Goal: Transaction & Acquisition: Purchase product/service

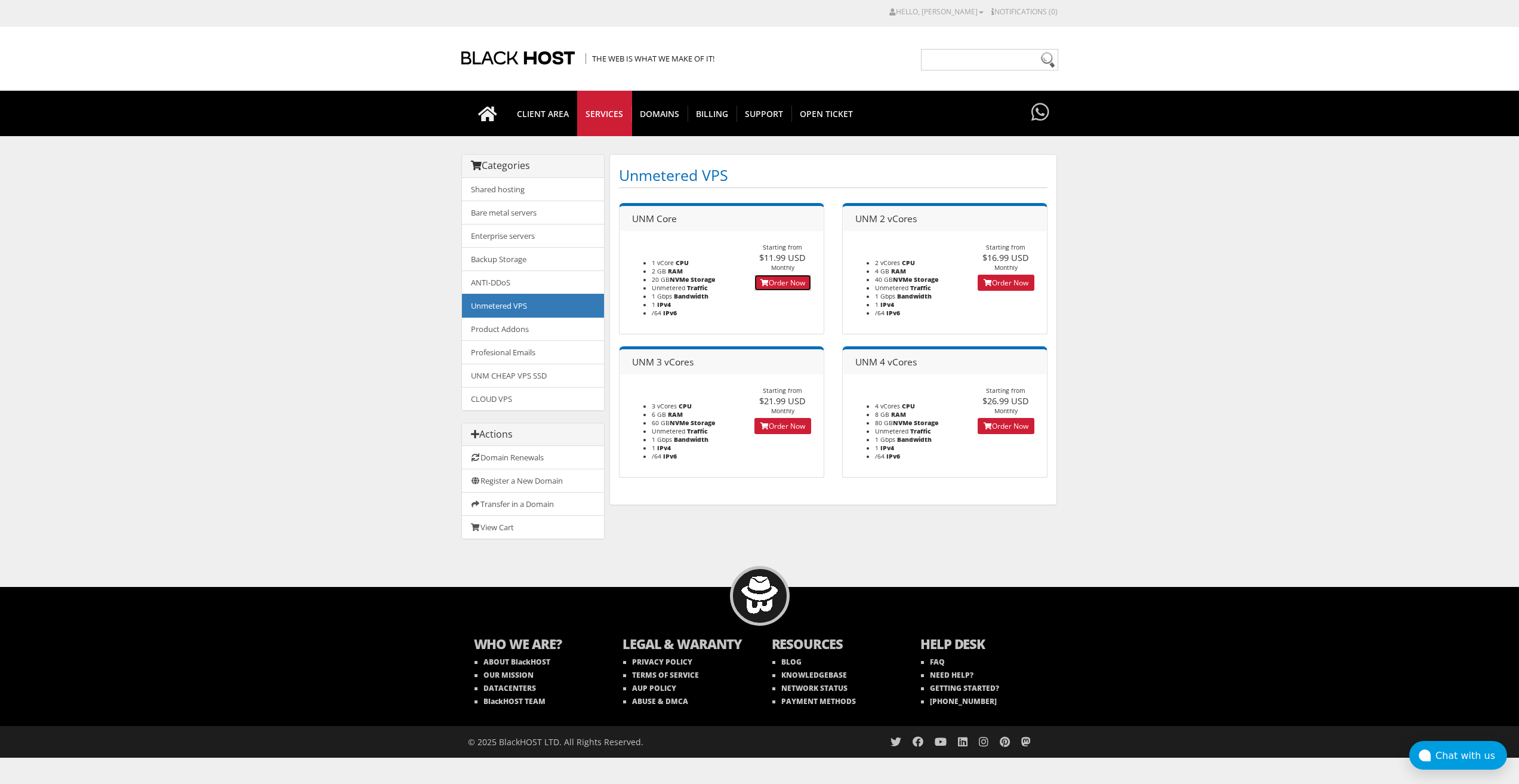
click at [784, 284] on link "Order Now" at bounding box center [783, 283] width 57 height 16
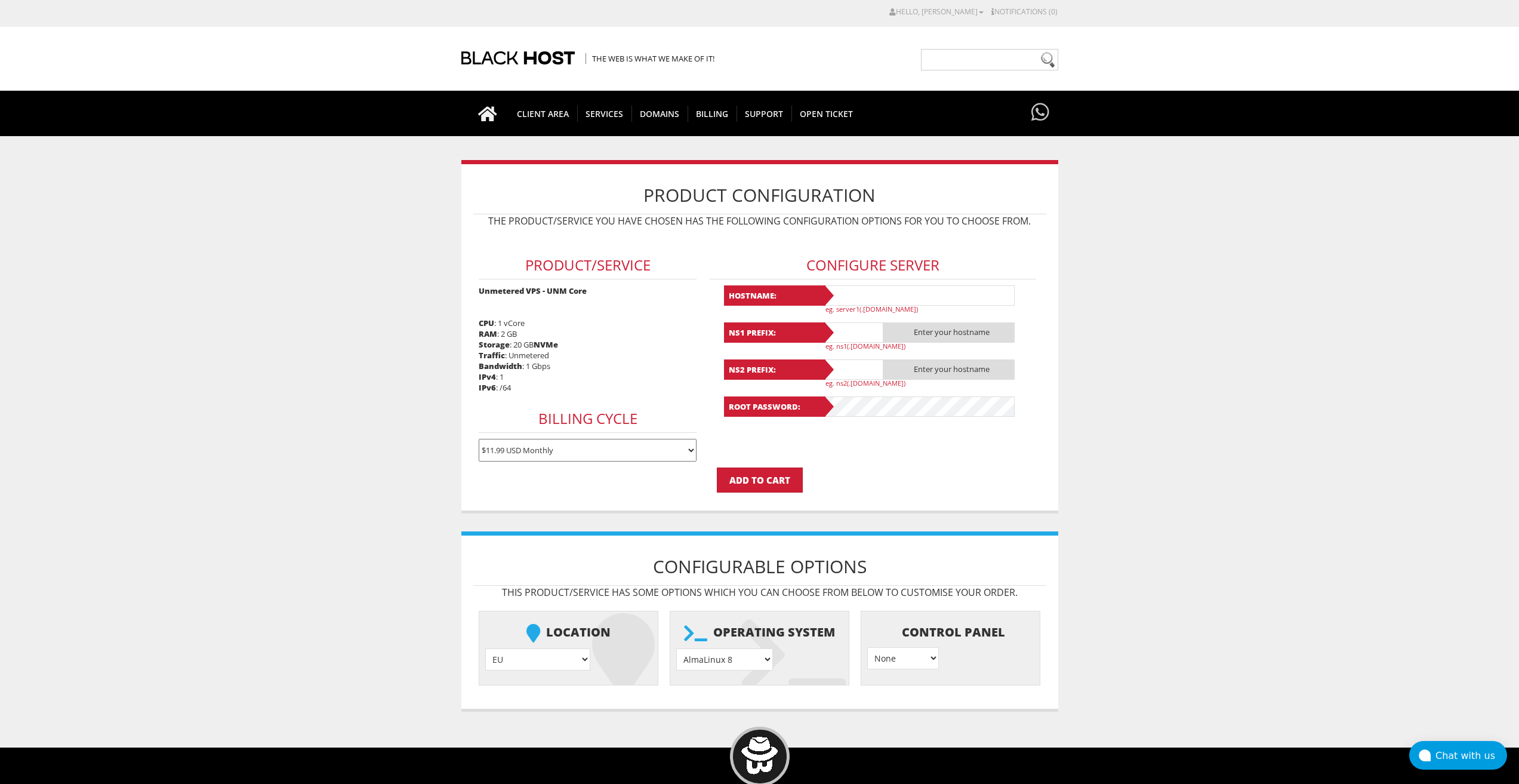
type input "lavandaaa88f@gmail.com"
drag, startPoint x: 887, startPoint y: 290, endPoint x: 873, endPoint y: 302, distance: 18.4
click at [887, 290] on input "text" at bounding box center [920, 295] width 191 height 20
paste input "Lavanda48"
type input "Lavanda48"
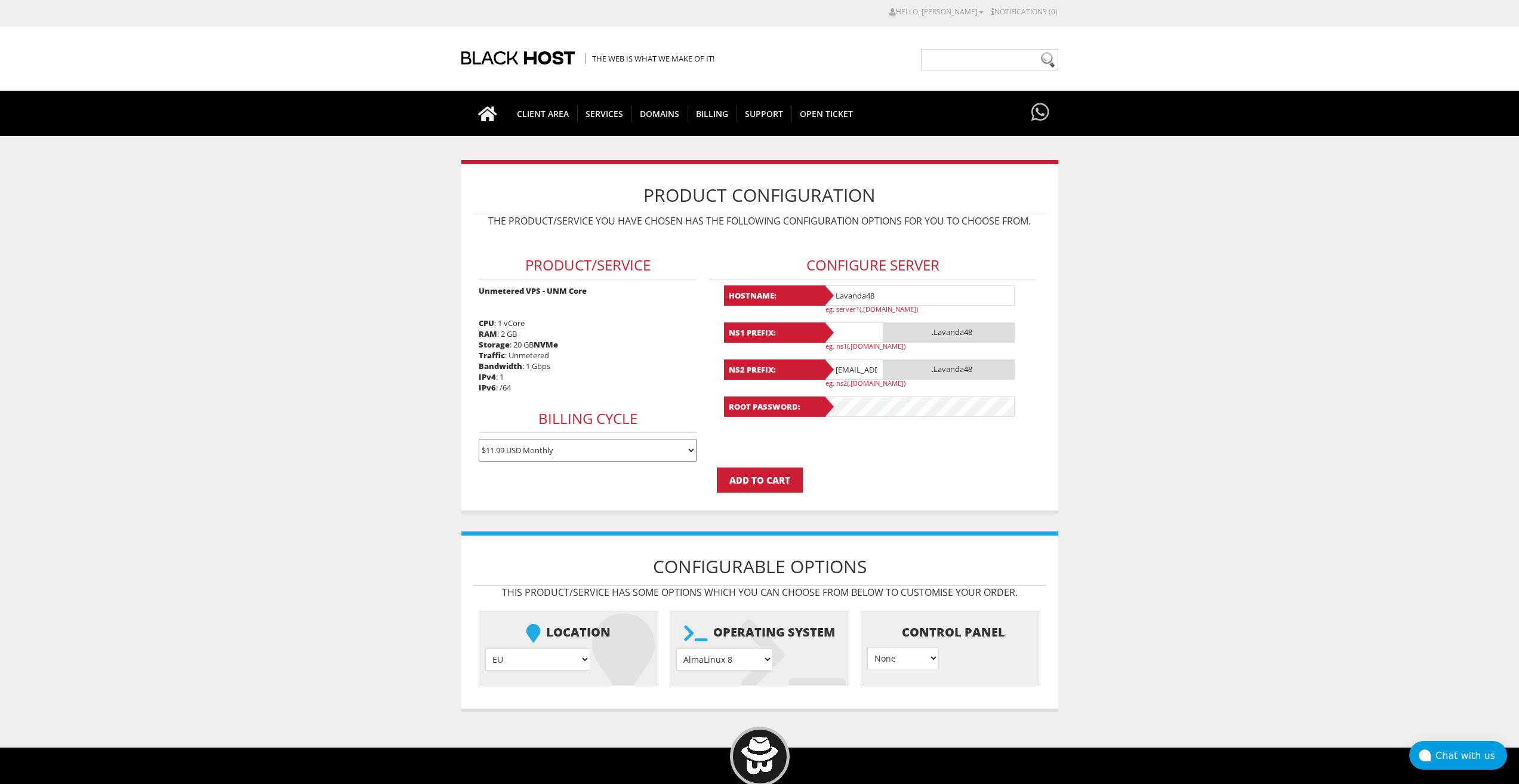
click at [850, 325] on input "text" at bounding box center [854, 332] width 60 height 20
paste input "Lavanda48"
type input "Lavanda48"
click at [850, 368] on input "lavandaaa88f@gmail.com" at bounding box center [854, 369] width 60 height 20
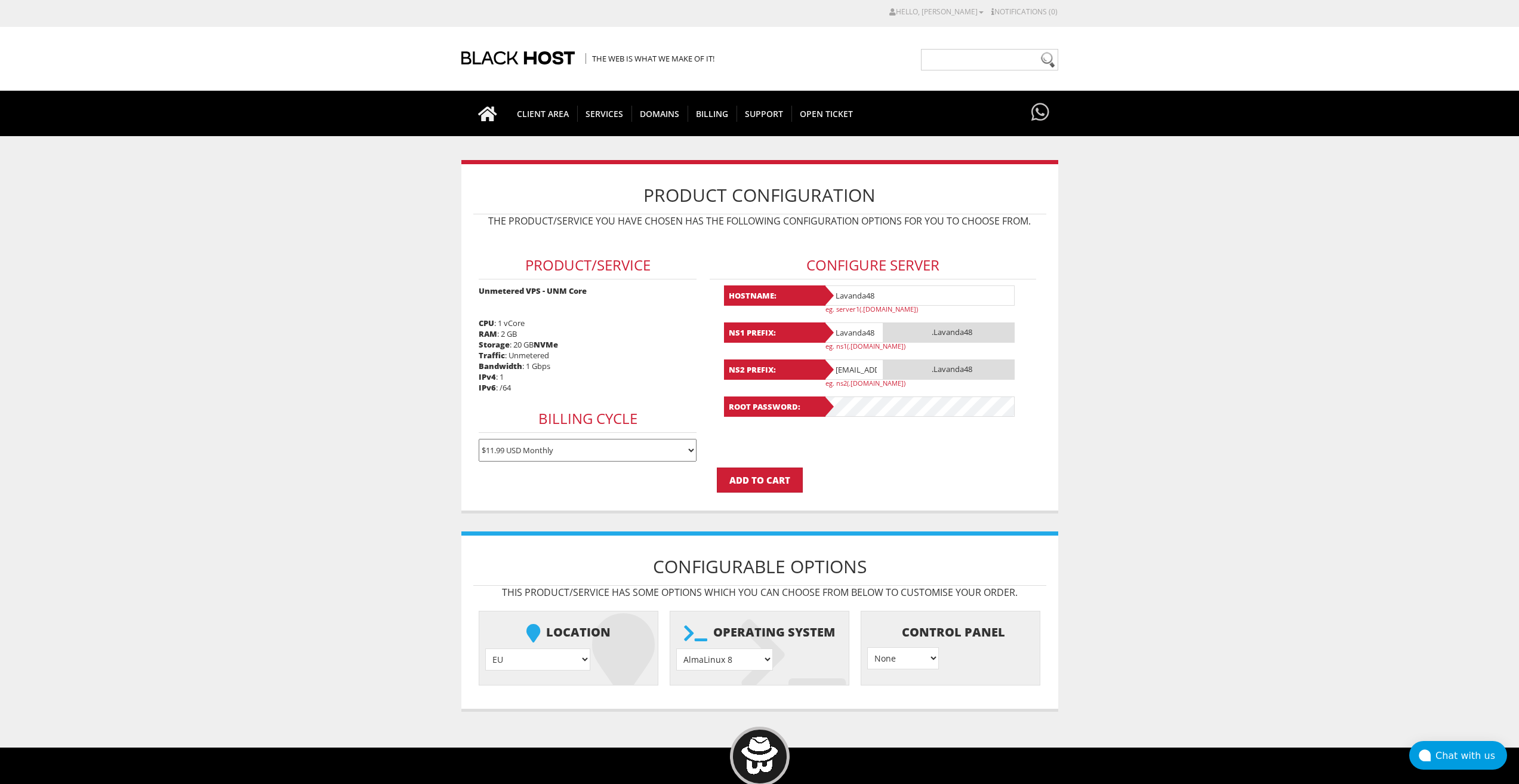
click at [850, 368] on input "lavandaaa88f@gmail.com" at bounding box center [854, 369] width 60 height 20
paste input "Lavanda48"
type input "Lavanda48"
click at [721, 650] on select "AlmaLinux 8 } AlmaLinux 9 } AlmaLinux 10 } Rocky Linux 8 } Rocky Linux 9 } Cent…" at bounding box center [725, 659] width 97 height 22
select select "1208"
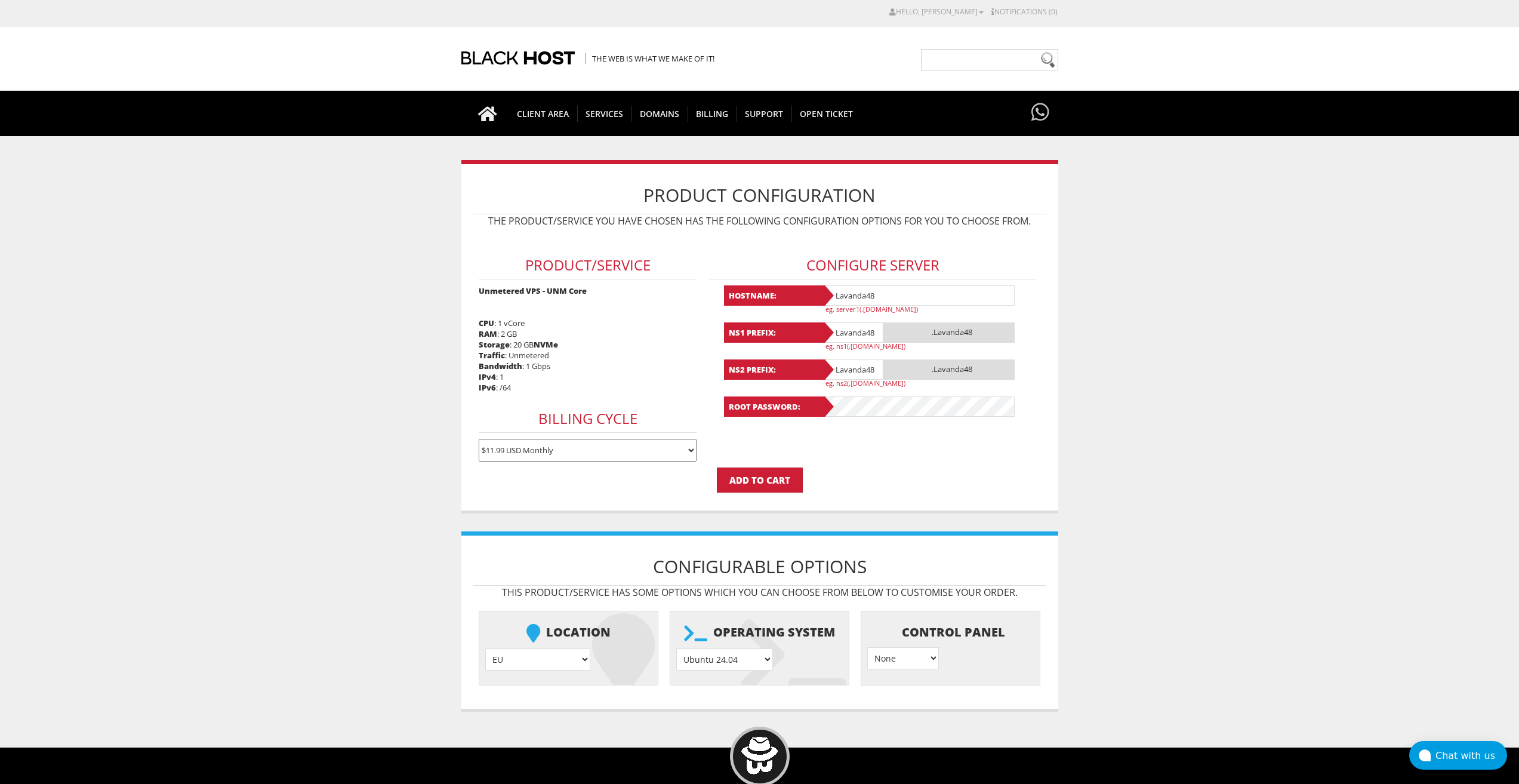
click at [676, 648] on select "AlmaLinux 8 } AlmaLinux 9 } AlmaLinux 10 } Rocky Linux 8 } Rocky Linux 9 } Cent…" at bounding box center [725, 659] width 97 height 22
click at [765, 472] on input "Add to Cart" at bounding box center [760, 479] width 86 height 25
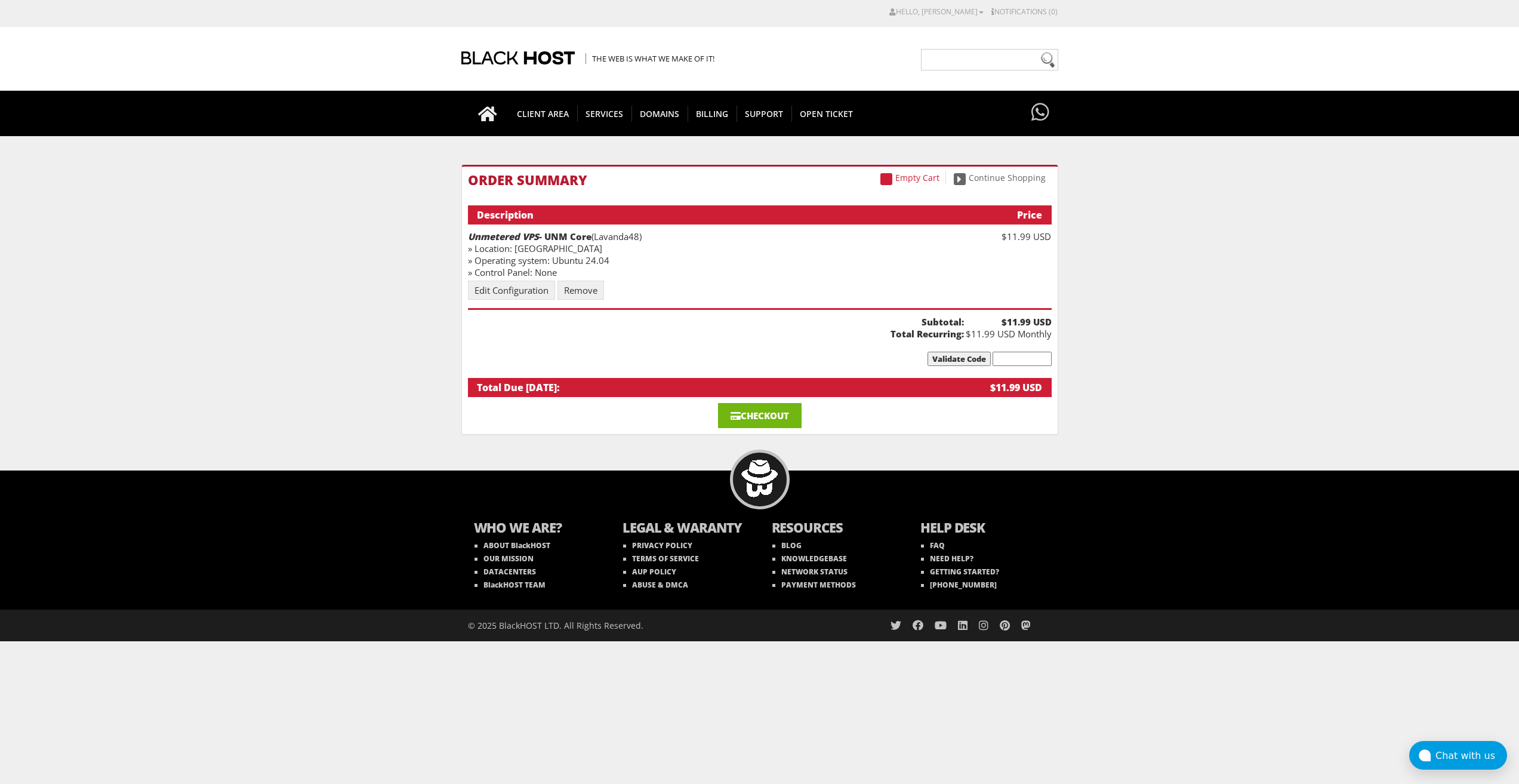
click at [745, 419] on link "Checkout" at bounding box center [760, 415] width 84 height 25
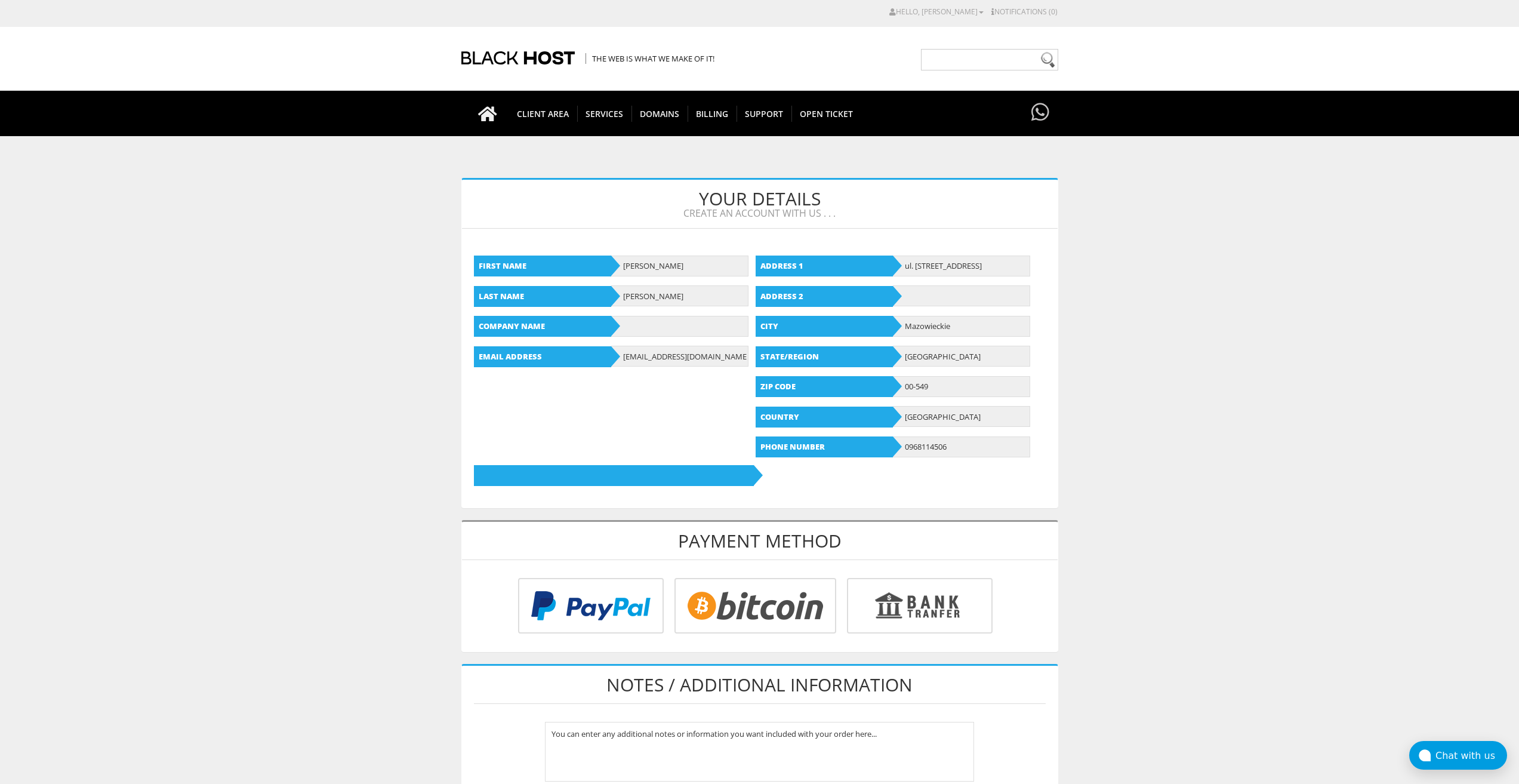
type input "[EMAIL_ADDRESS][DOMAIN_NAME]"
click at [739, 603] on input "radio" at bounding box center [754, 608] width 162 height 55
radio input "true"
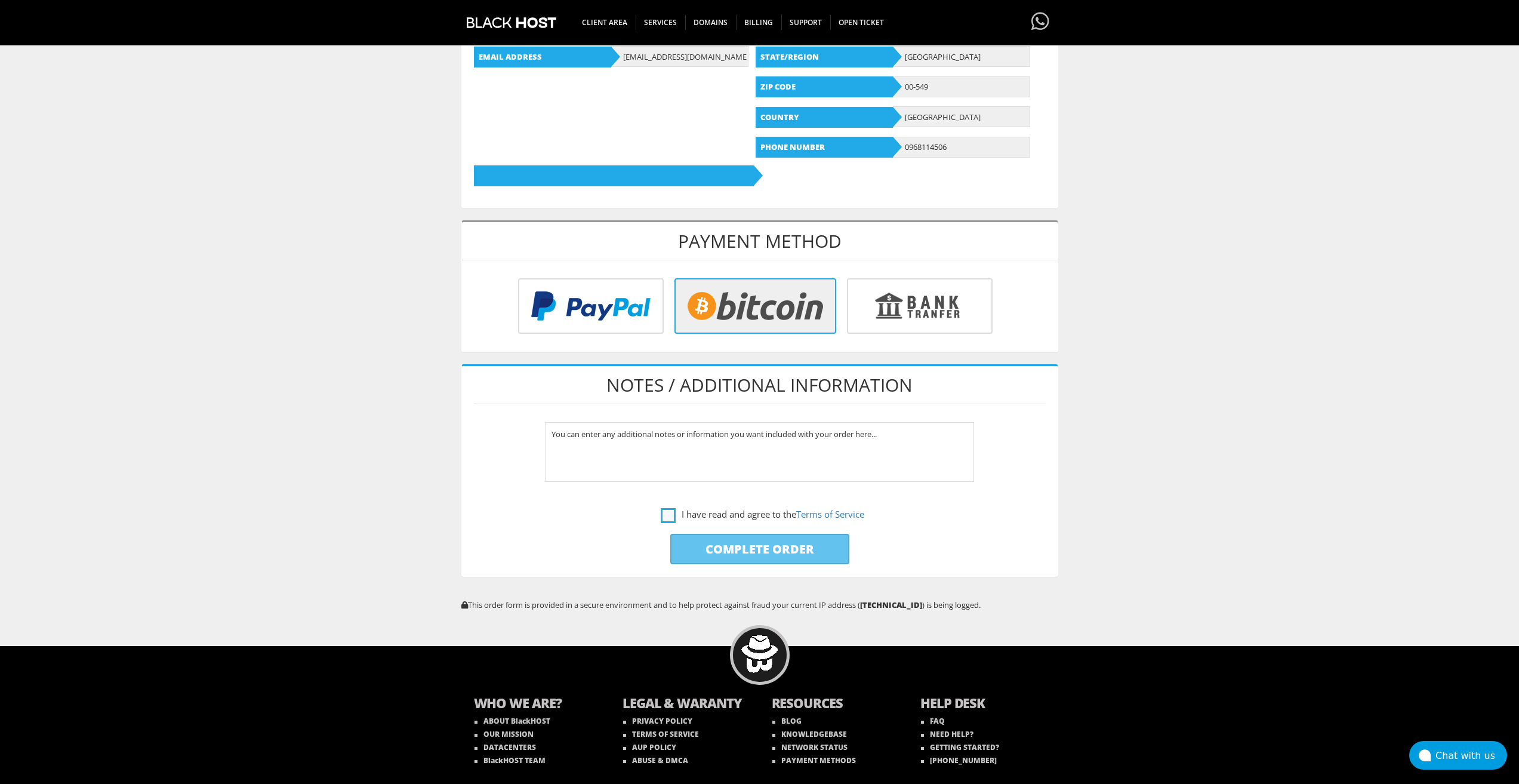
click at [671, 522] on label "I have read and agree to the Terms of Service" at bounding box center [762, 514] width 203 height 15
checkbox input "true"
click at [716, 559] on input "Complete Order" at bounding box center [760, 548] width 179 height 30
type input "Please Wait..."
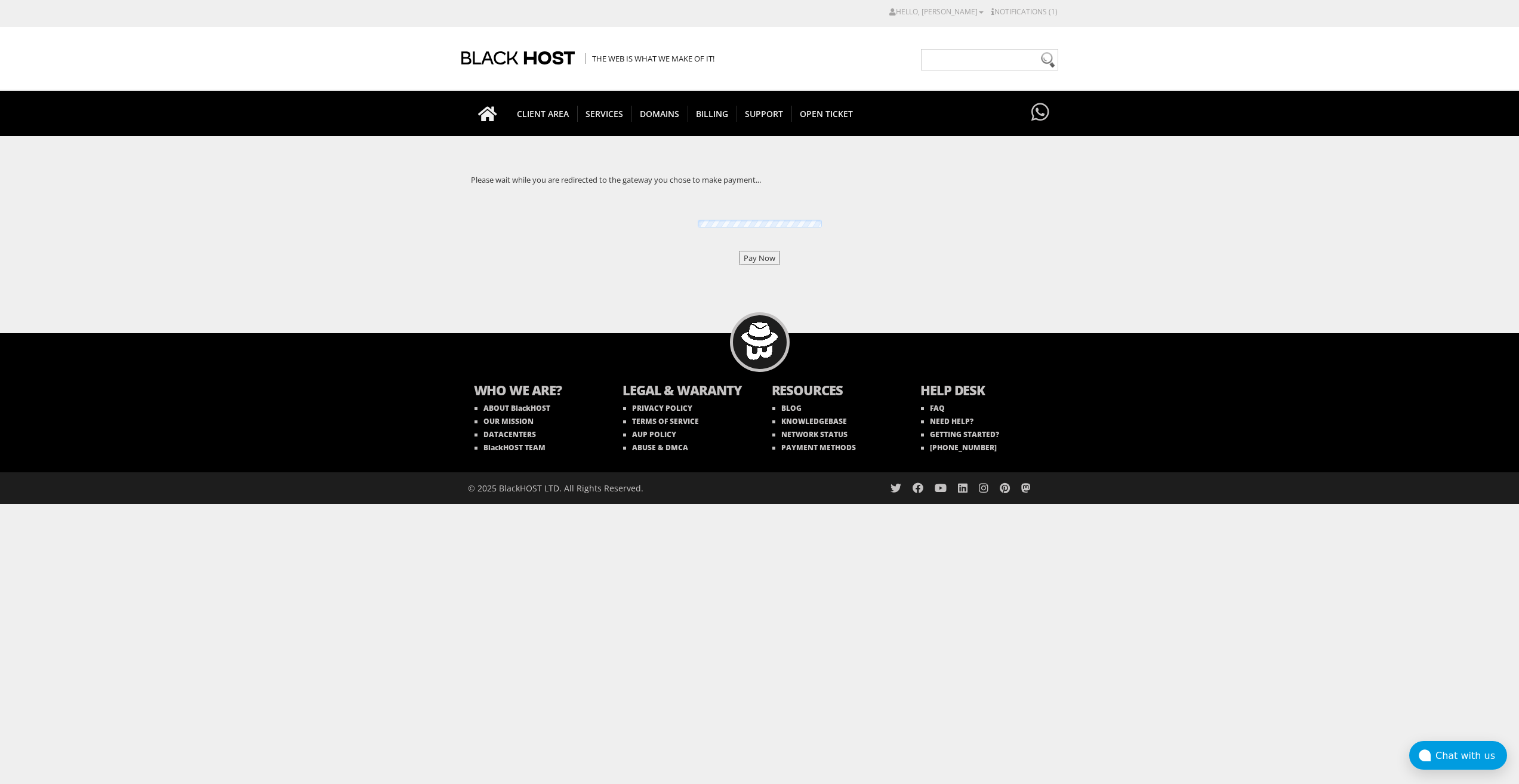
click at [757, 255] on input "Pay Now" at bounding box center [760, 258] width 41 height 14
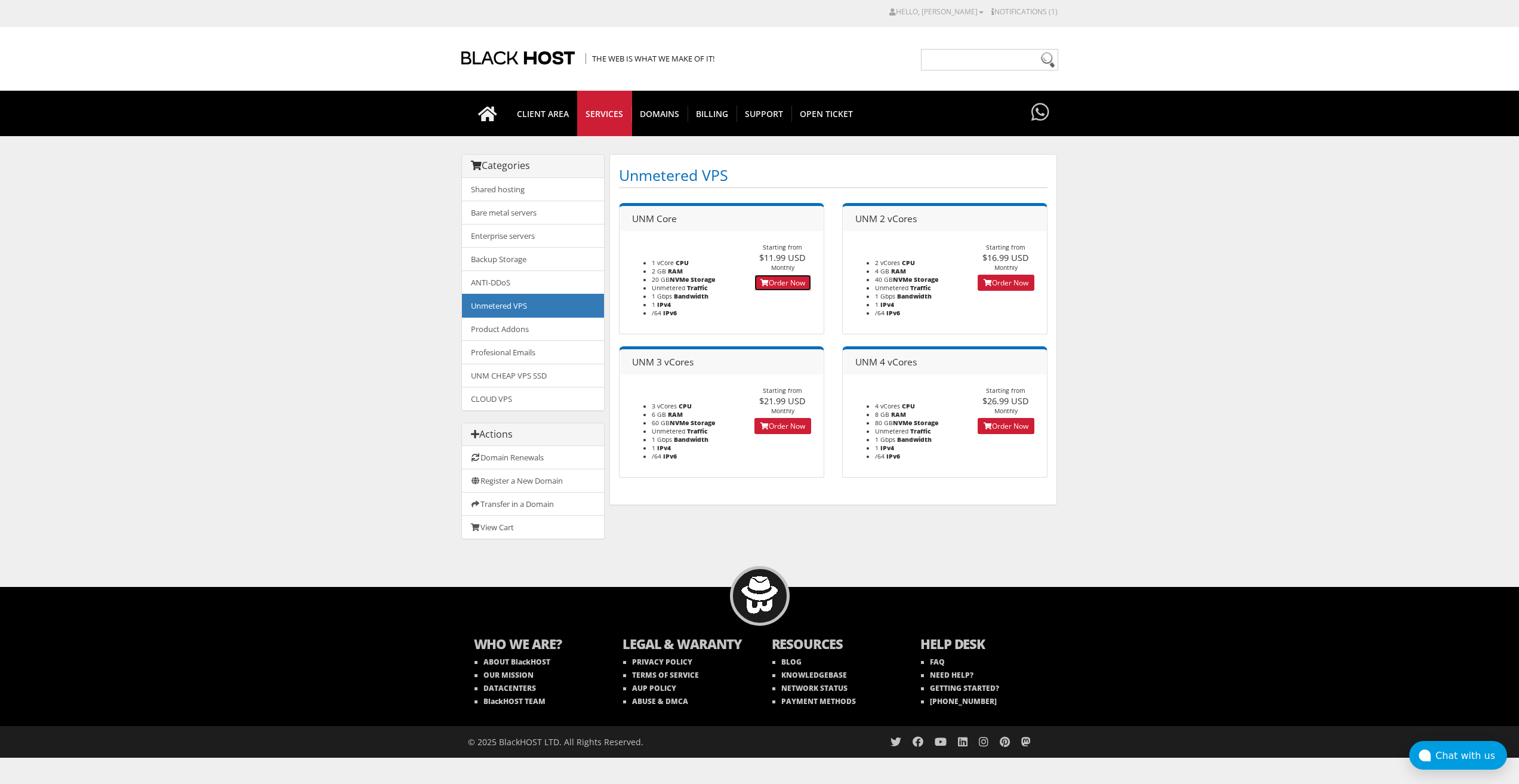
click at [770, 283] on link "Order Now" at bounding box center [783, 283] width 57 height 16
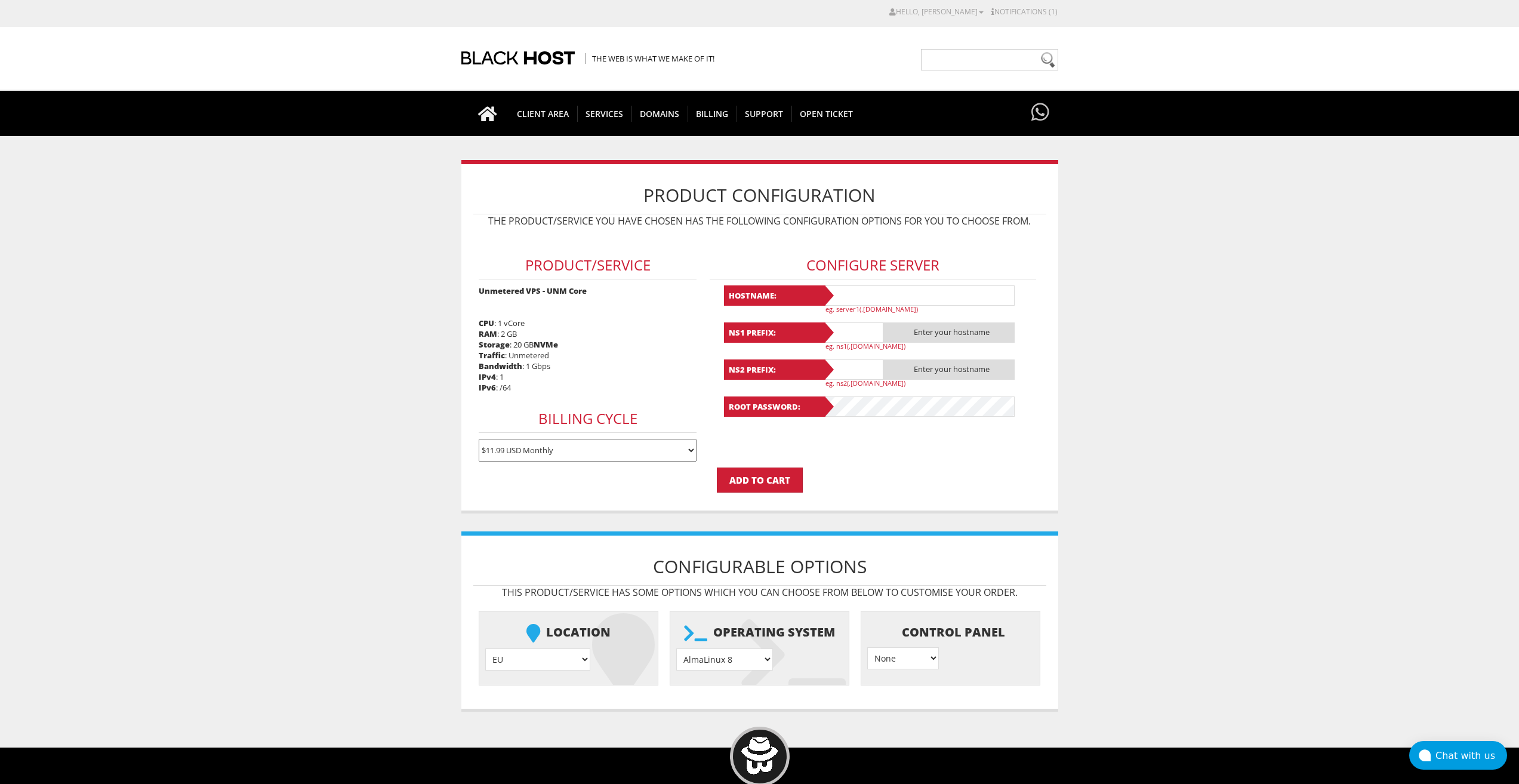
type input "lavandaaa88f@gmail.com"
click at [869, 288] on input "text" at bounding box center [920, 295] width 191 height 20
paste input "Lavanda49"
type input "Lavanda49"
click at [862, 335] on input "text" at bounding box center [854, 332] width 60 height 20
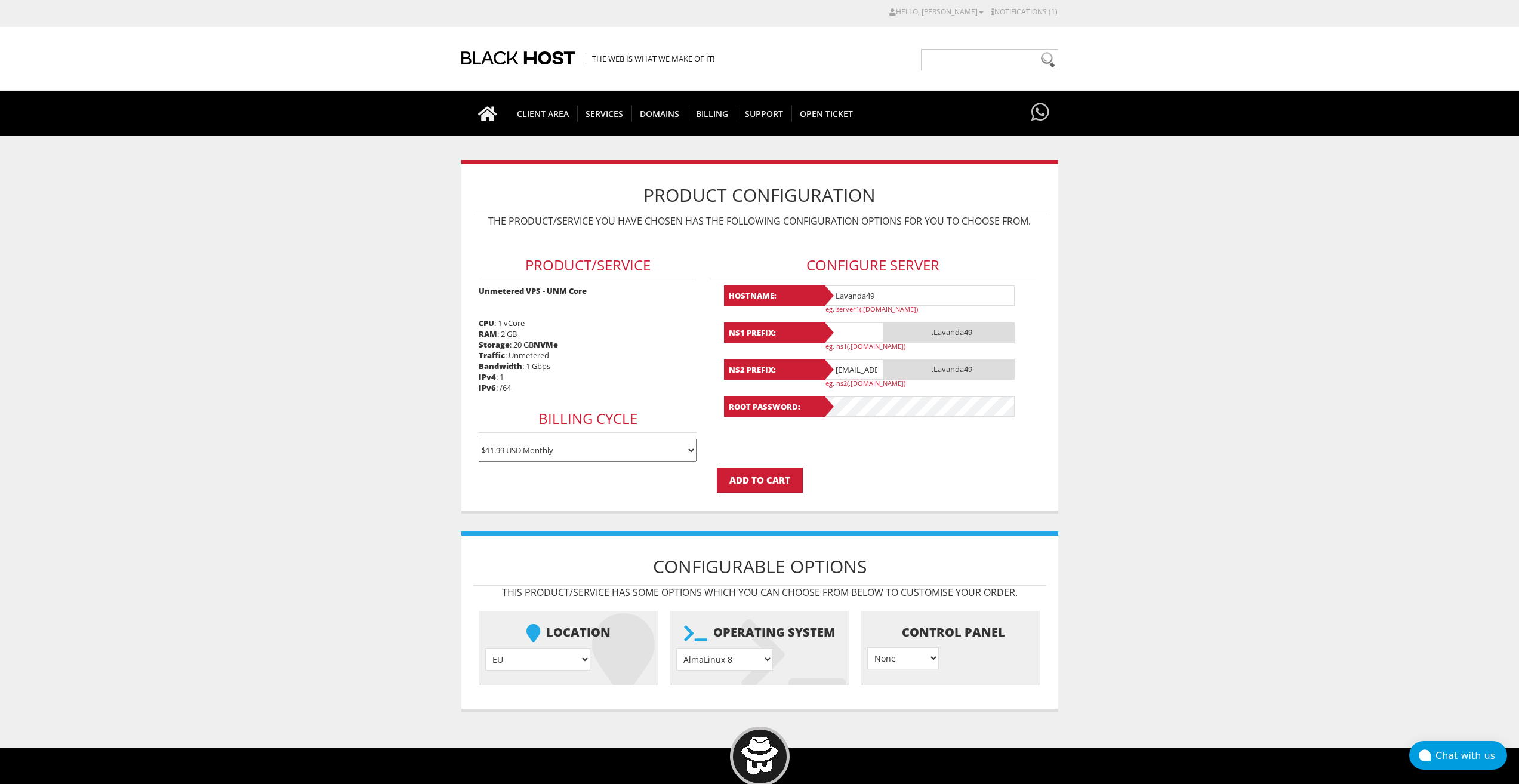
paste input "Lavanda49"
type input "Lavanda49"
click at [861, 372] on input "[EMAIL_ADDRESS][DOMAIN_NAME]" at bounding box center [854, 369] width 60 height 20
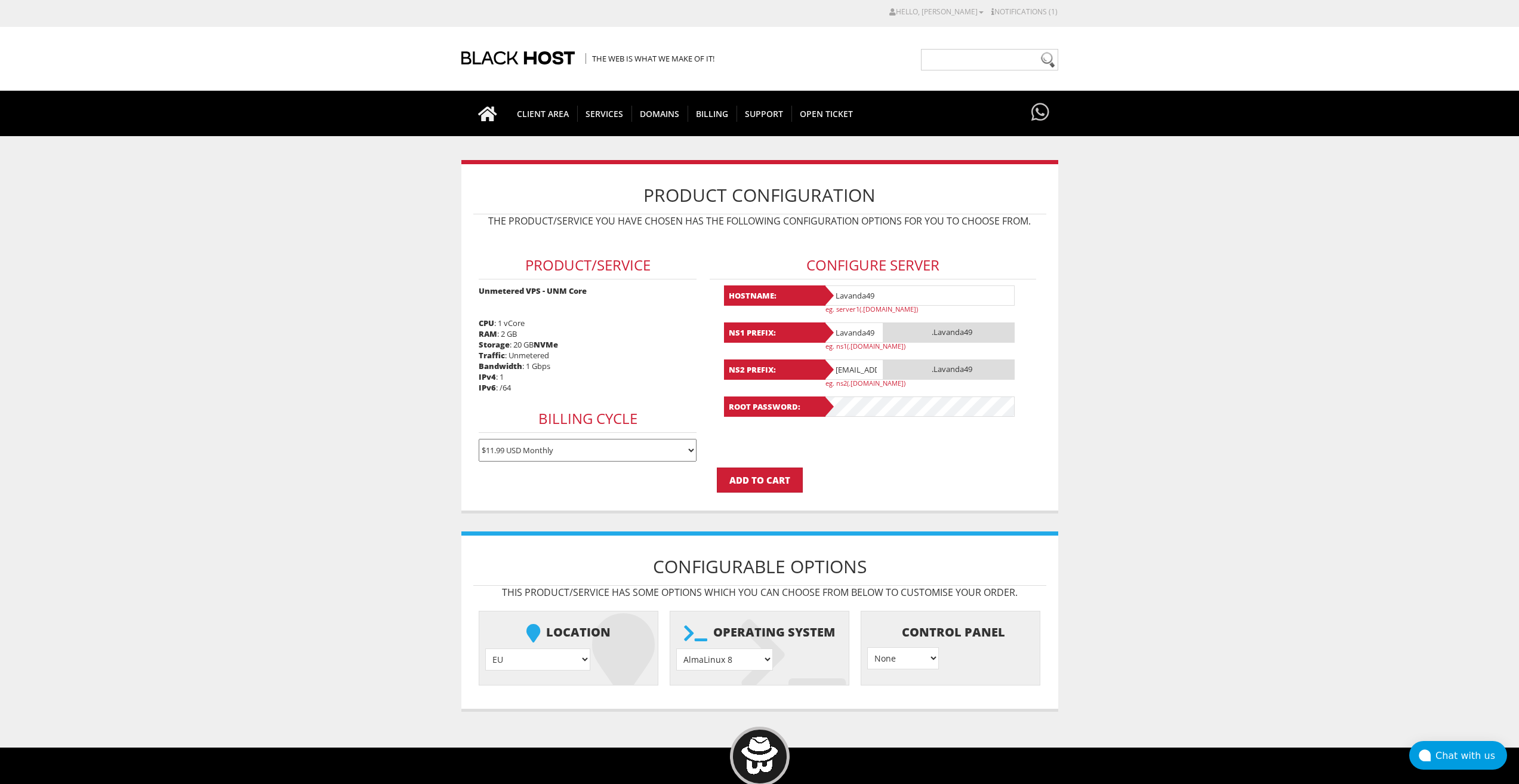
paste input "Lavanda49"
type input "Lavanda49"
click at [738, 662] on select "AlmaLinux 8 } AlmaLinux 9 } AlmaLinux 10 } Rocky Linux 8 } Rocky Linux 9 } Cent…" at bounding box center [725, 659] width 97 height 22
select select "1208"
click at [676, 648] on select "AlmaLinux 8 } AlmaLinux 9 } AlmaLinux 10 } Rocky Linux 8 } Rocky Linux 9 } Cent…" at bounding box center [725, 659] width 97 height 22
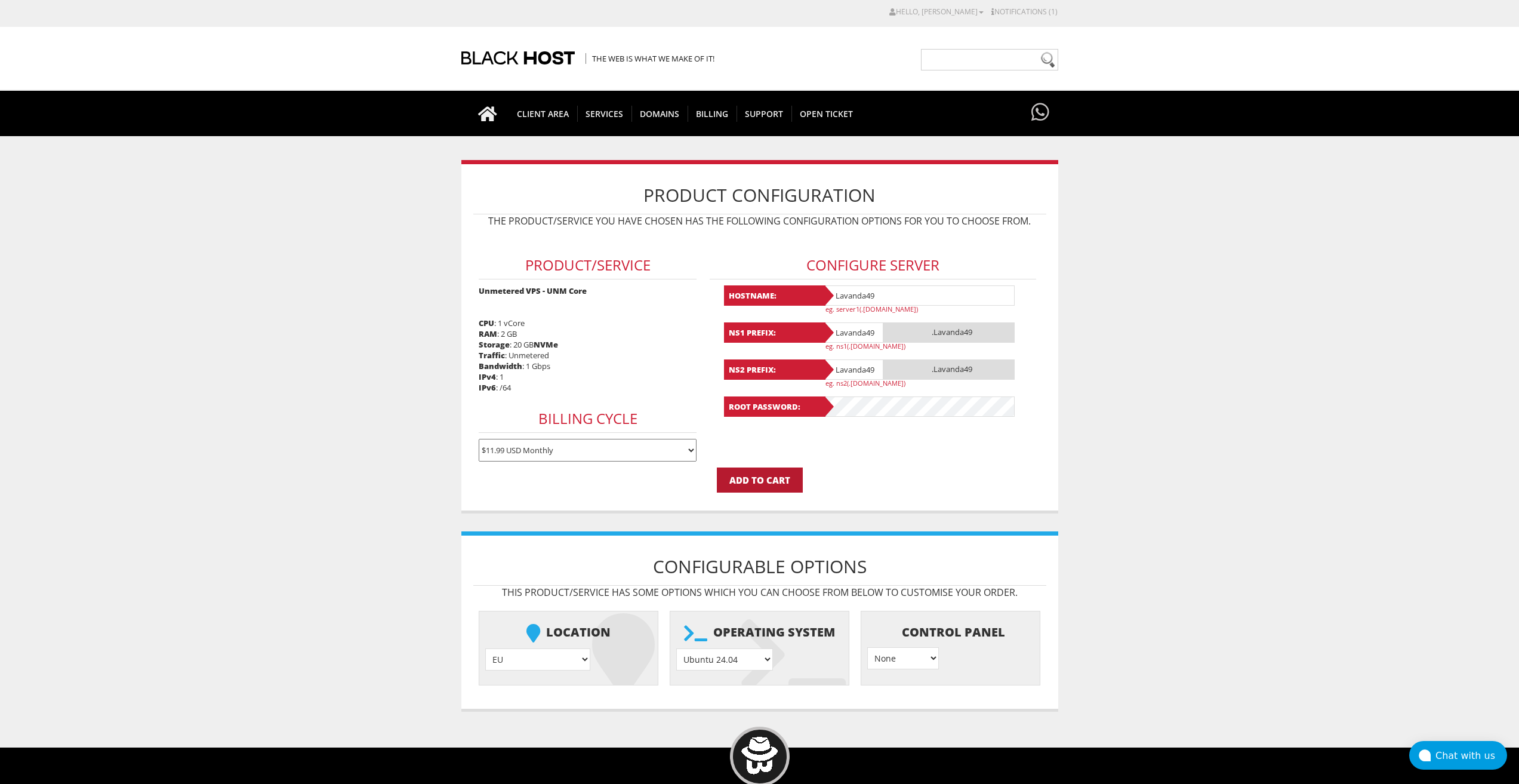
click at [761, 487] on input "Add to Cart" at bounding box center [760, 479] width 86 height 25
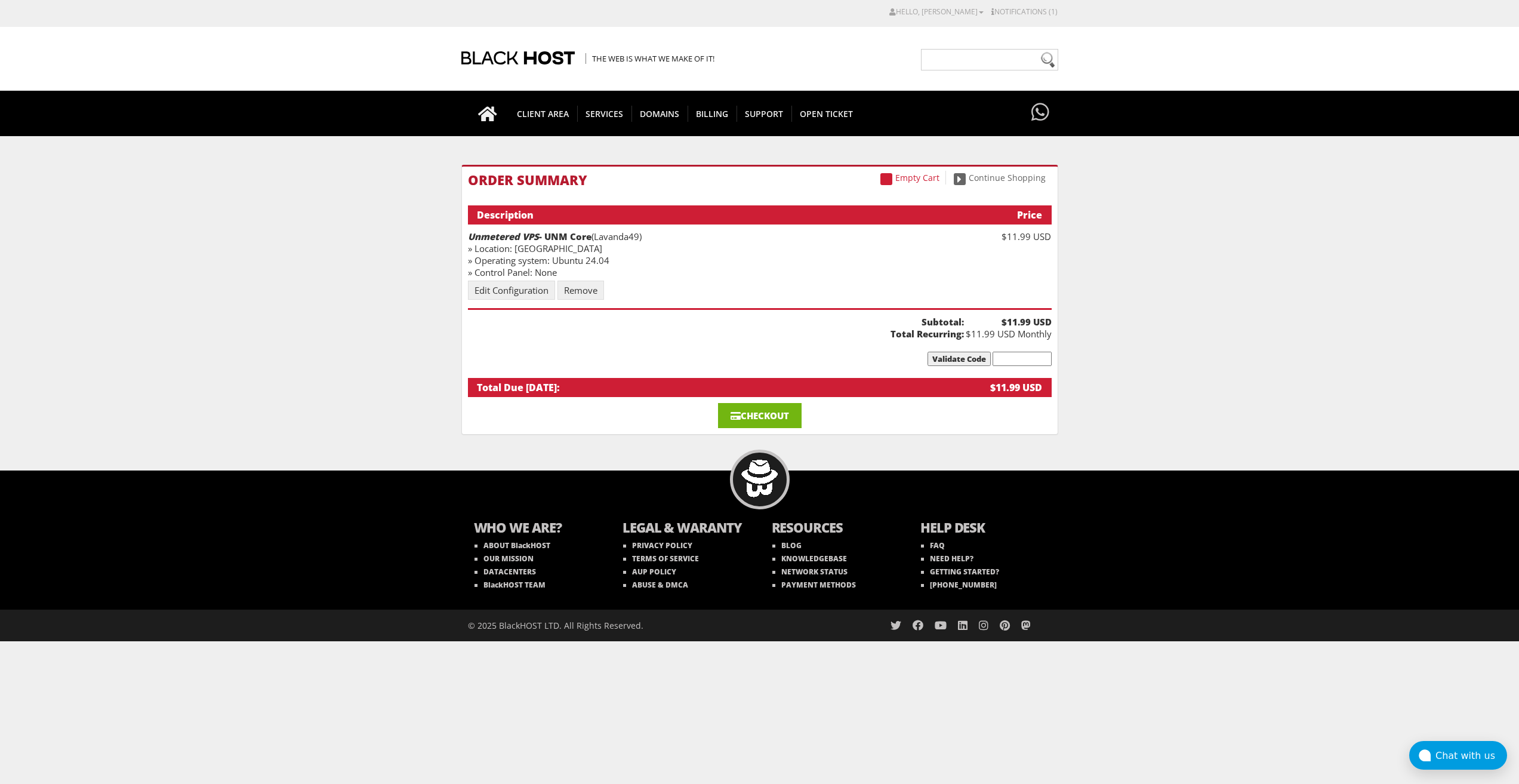
click at [758, 418] on link "Checkout" at bounding box center [760, 415] width 84 height 25
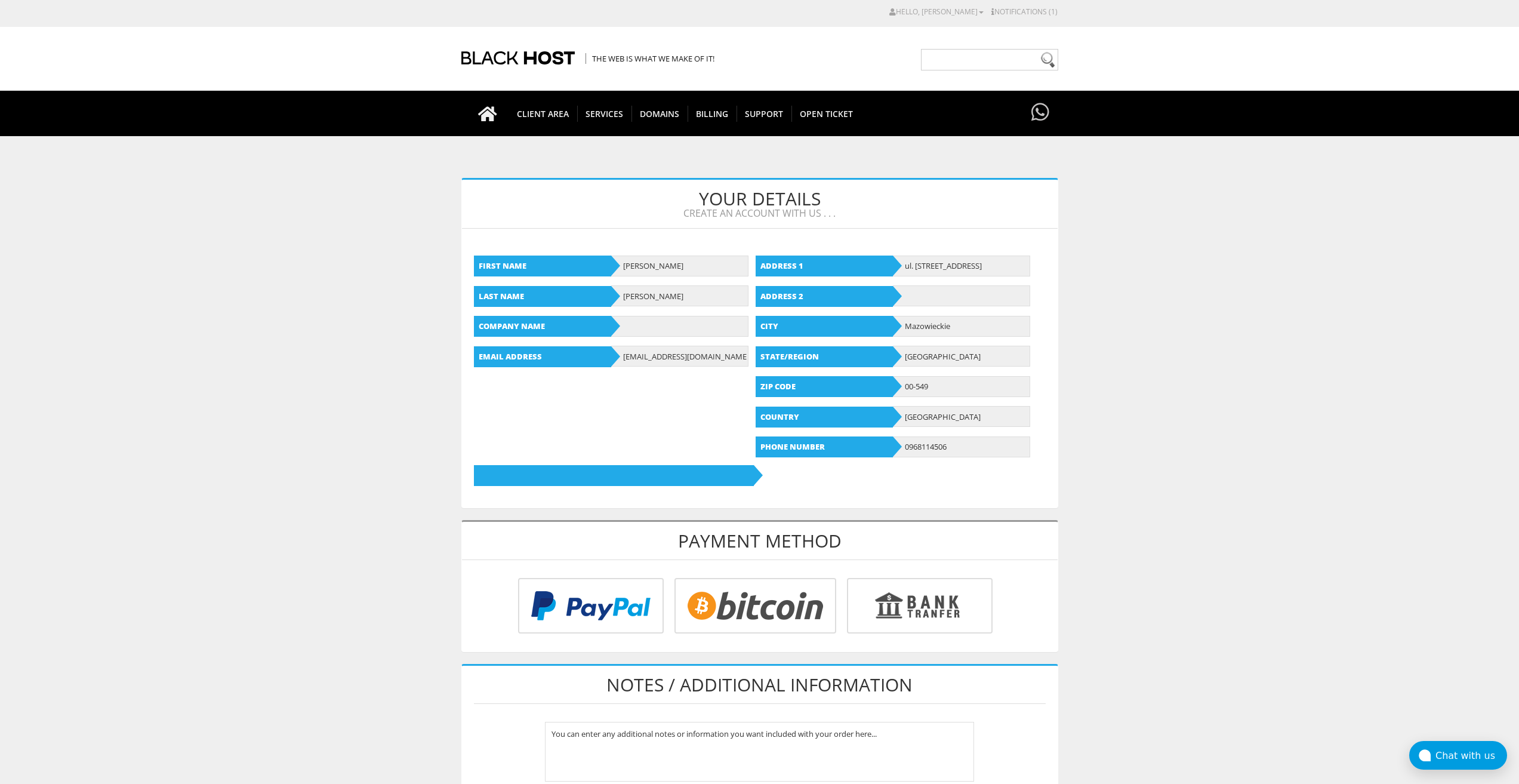
type input "[EMAIL_ADDRESS][DOMAIN_NAME]"
click at [758, 622] on input "radio" at bounding box center [754, 608] width 162 height 55
radio input "true"
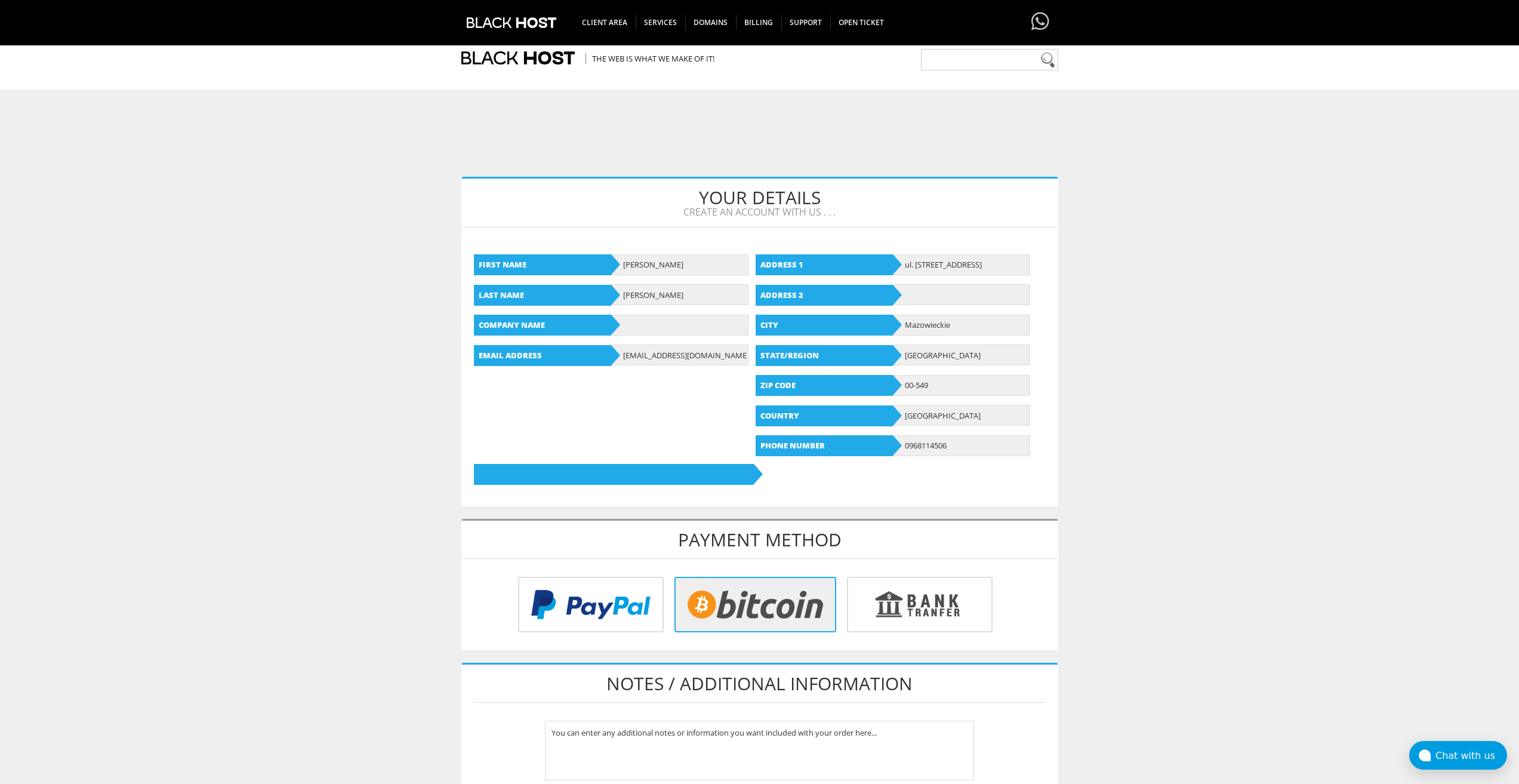
scroll to position [331, 0]
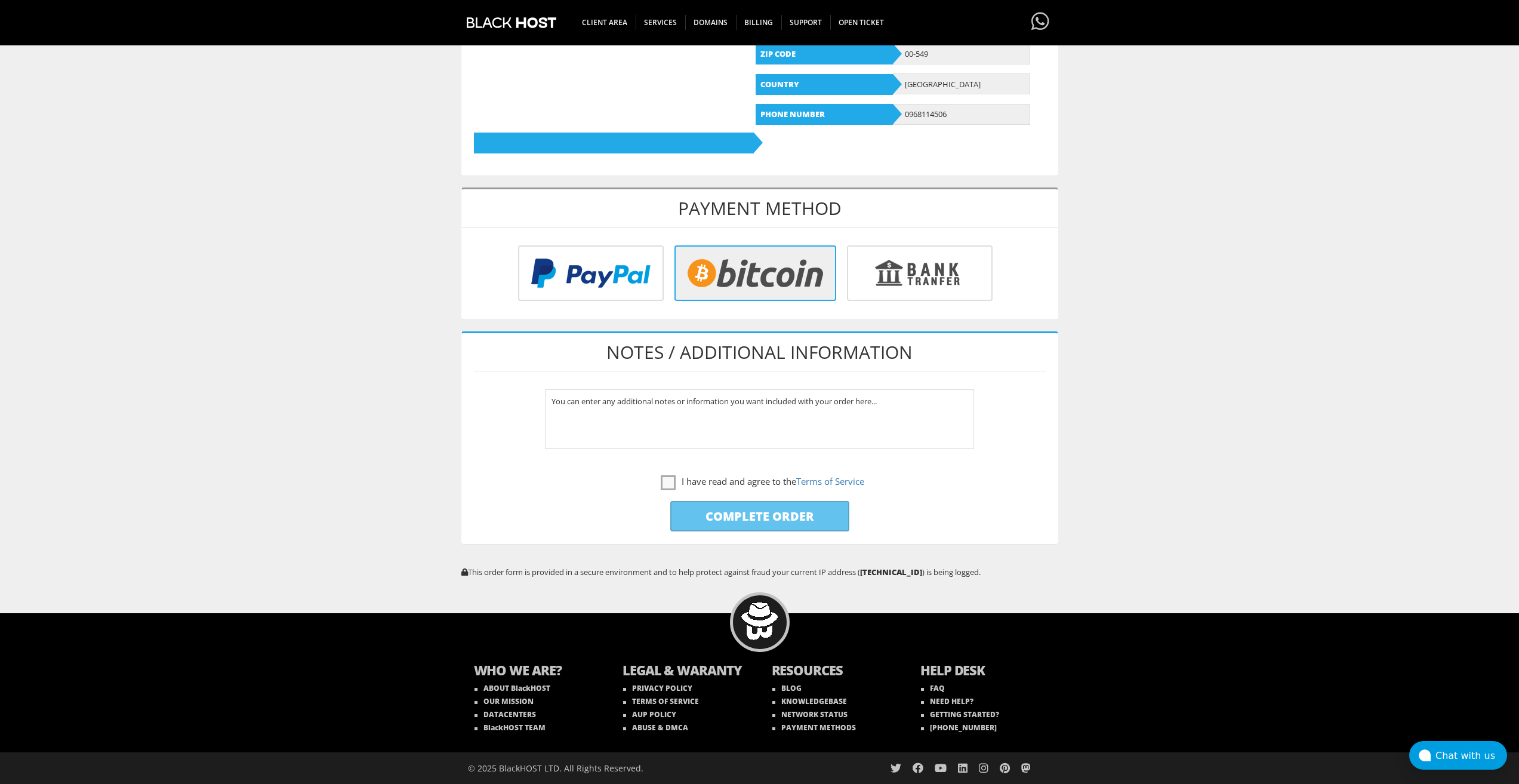
drag, startPoint x: 662, startPoint y: 488, endPoint x: 683, endPoint y: 512, distance: 31.9
click at [662, 488] on label "I have read and agree to the Terms of Service" at bounding box center [762, 481] width 203 height 15
checkbox input "true"
click at [688, 514] on input "Complete Order" at bounding box center [760, 516] width 179 height 30
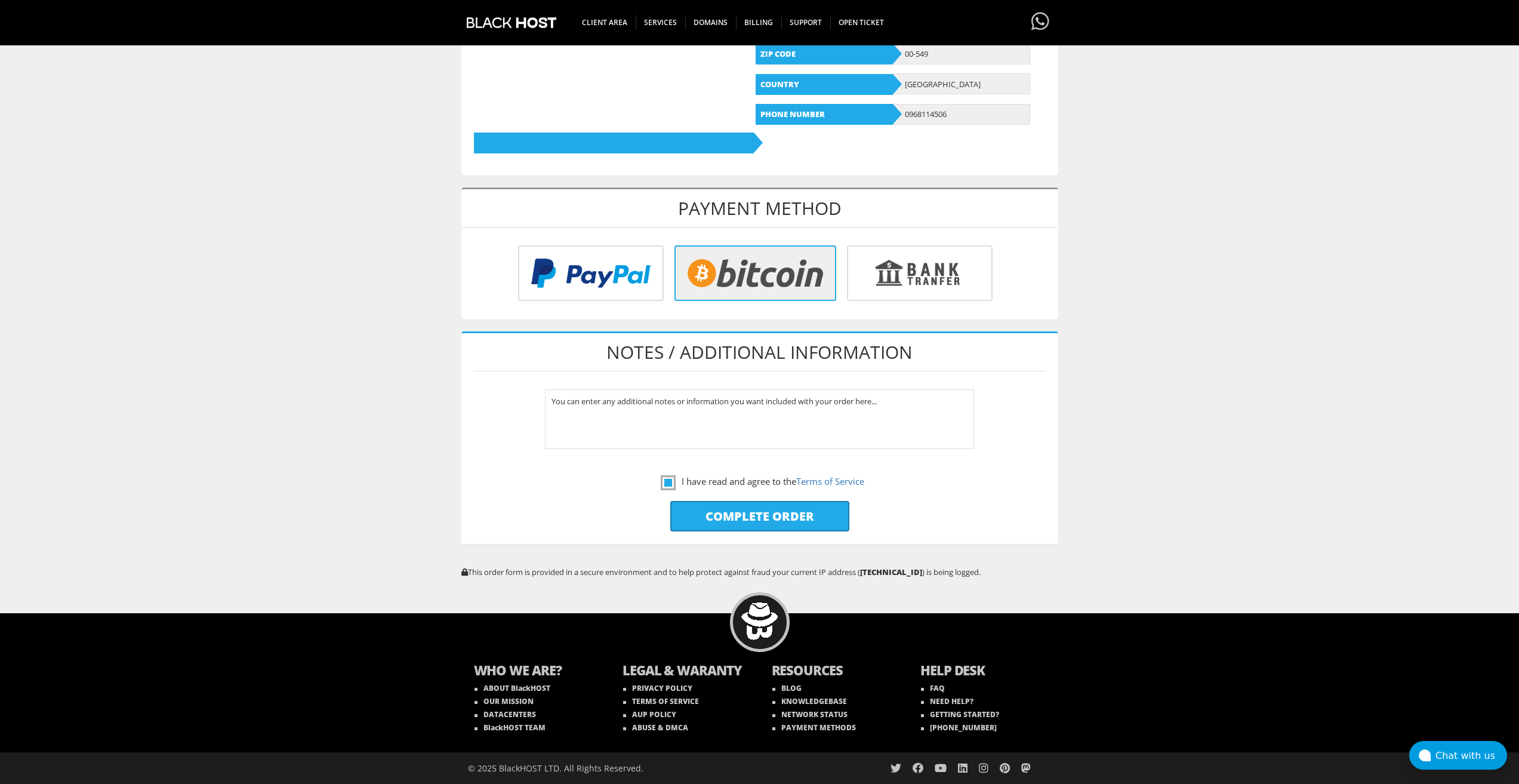
type input "Please Wait..."
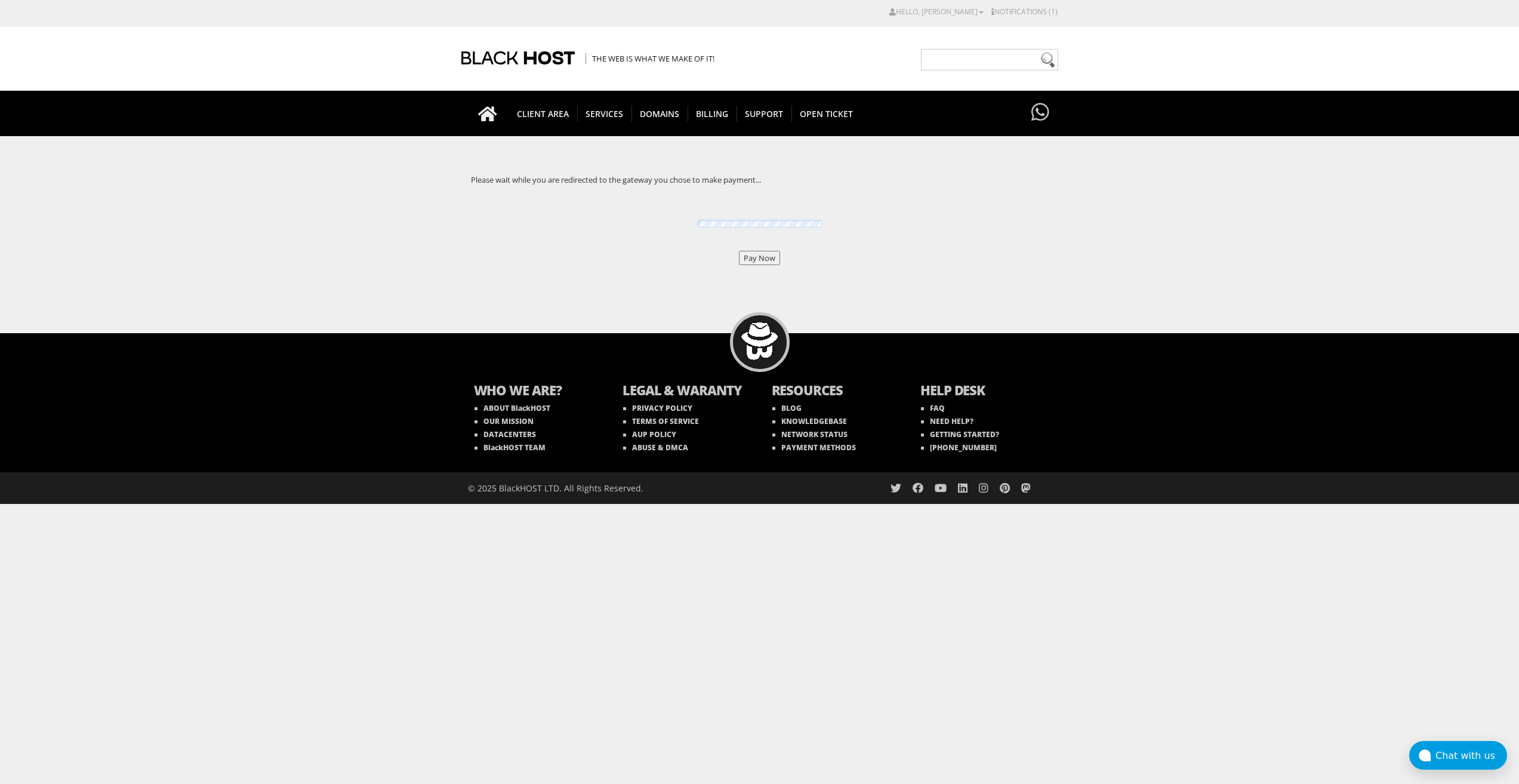
click at [769, 259] on input "Pay Now" at bounding box center [760, 258] width 41 height 14
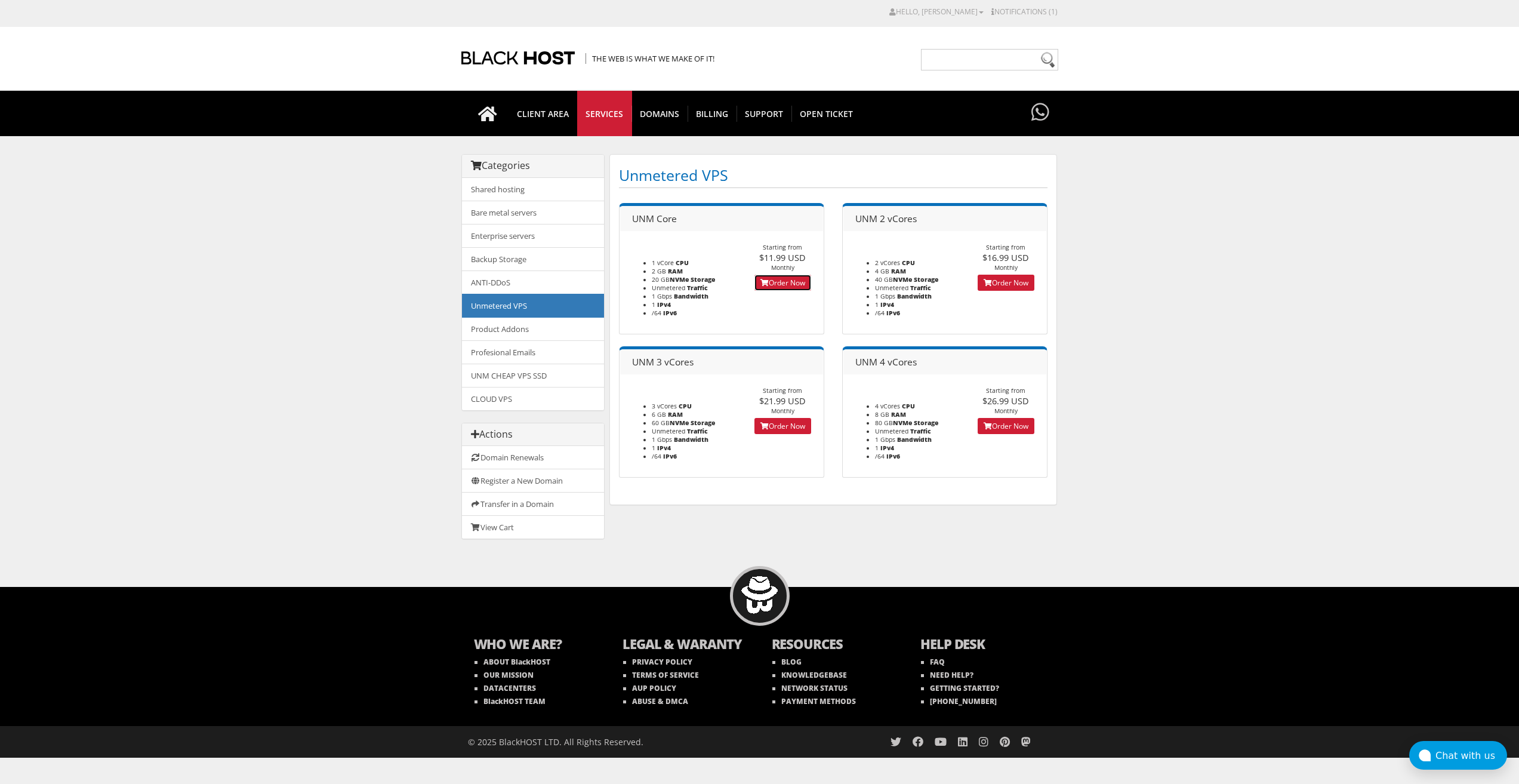
click at [770, 289] on link "Order Now" at bounding box center [783, 283] width 57 height 16
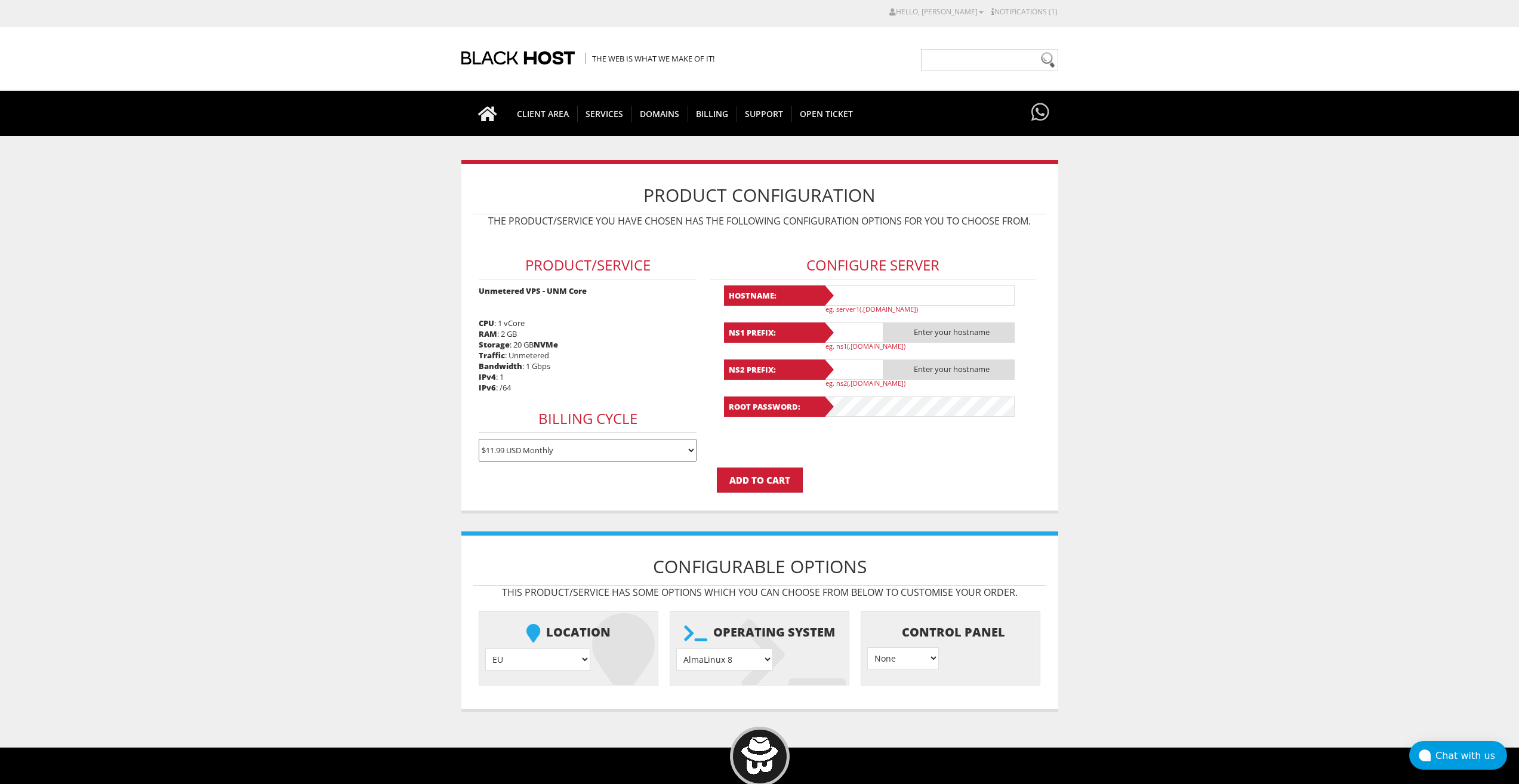
type input "[EMAIL_ADDRESS][DOMAIN_NAME]"
drag, startPoint x: 854, startPoint y: 294, endPoint x: 855, endPoint y: 321, distance: 27.0
click at [854, 294] on input "text" at bounding box center [920, 295] width 191 height 20
paste input "Lavanda50"
type input "Lavanda50"
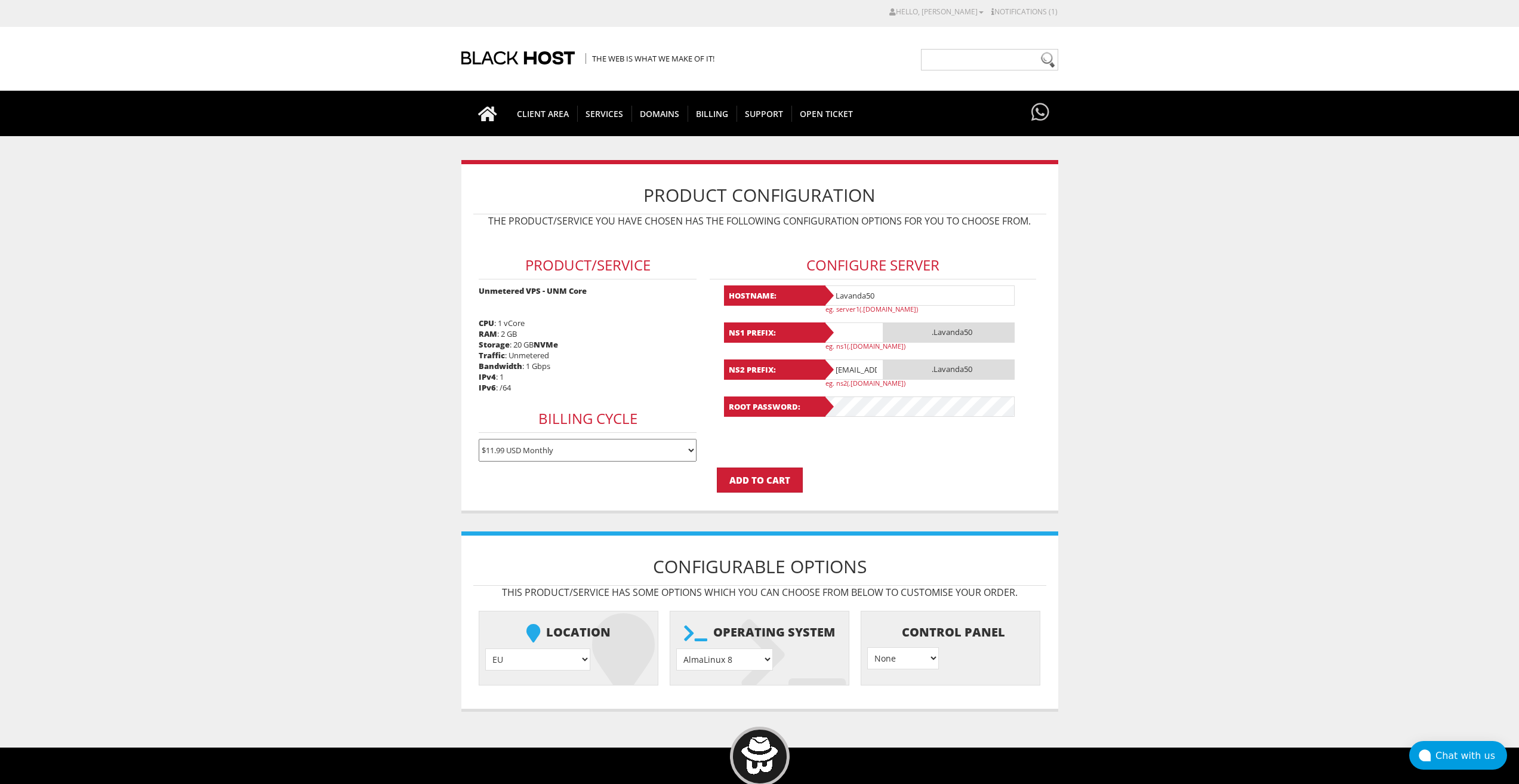
drag, startPoint x: 852, startPoint y: 327, endPoint x: 854, endPoint y: 334, distance: 7.3
click at [852, 327] on input "text" at bounding box center [854, 332] width 60 height 20
paste input "Lavanda50"
type input "Lavanda50"
click at [856, 363] on input "lavandaaa88f@gmail.com" at bounding box center [854, 369] width 60 height 20
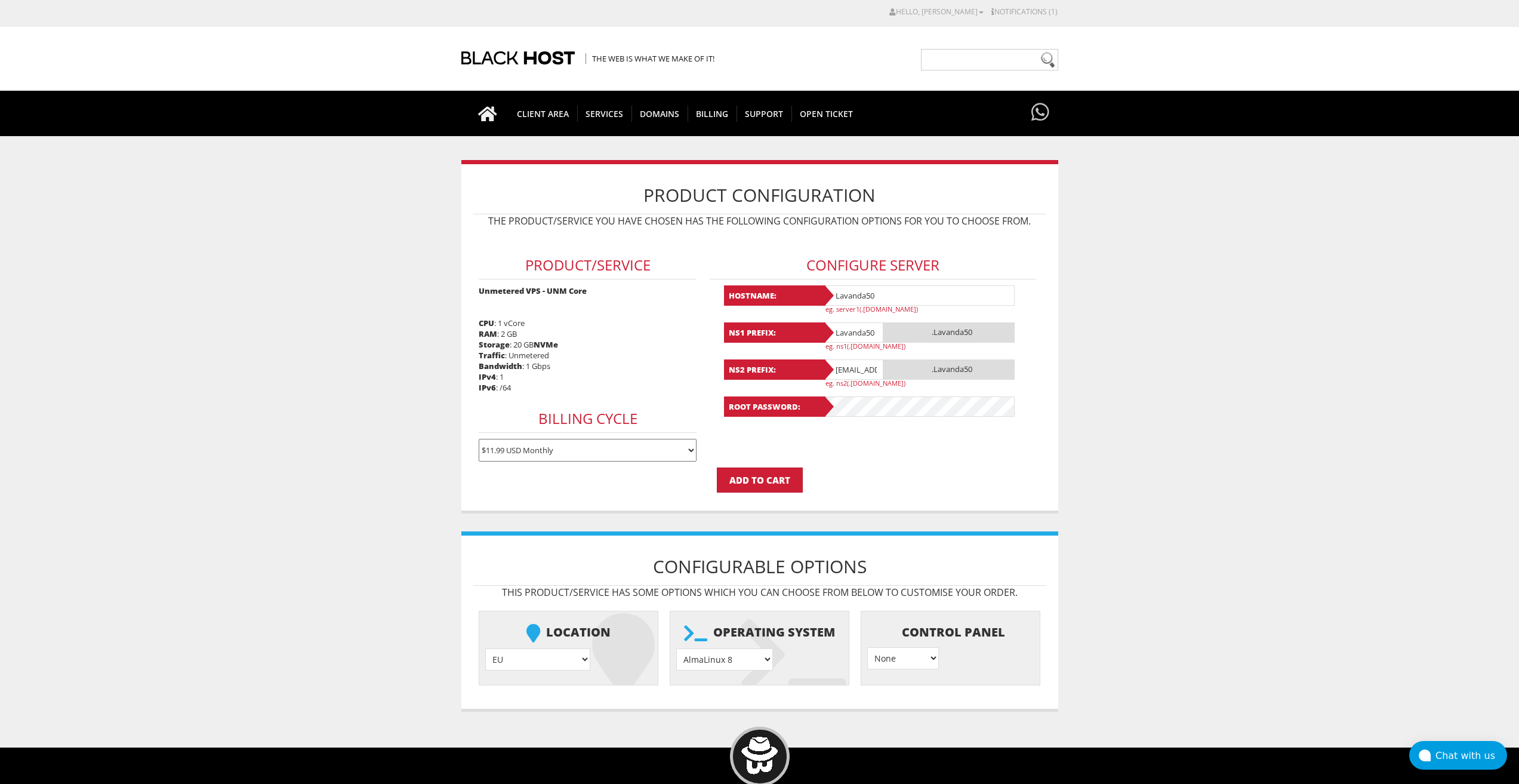
click at [856, 363] on input "lavandaaa88f@gmail.com" at bounding box center [854, 369] width 60 height 20
paste input "Lavanda50"
type input "Lavanda50"
click at [755, 651] on select "AlmaLinux 8 } AlmaLinux 9 } AlmaLinux 10 } Rocky Linux 8 } Rocky Linux 9 } Cent…" at bounding box center [725, 659] width 97 height 22
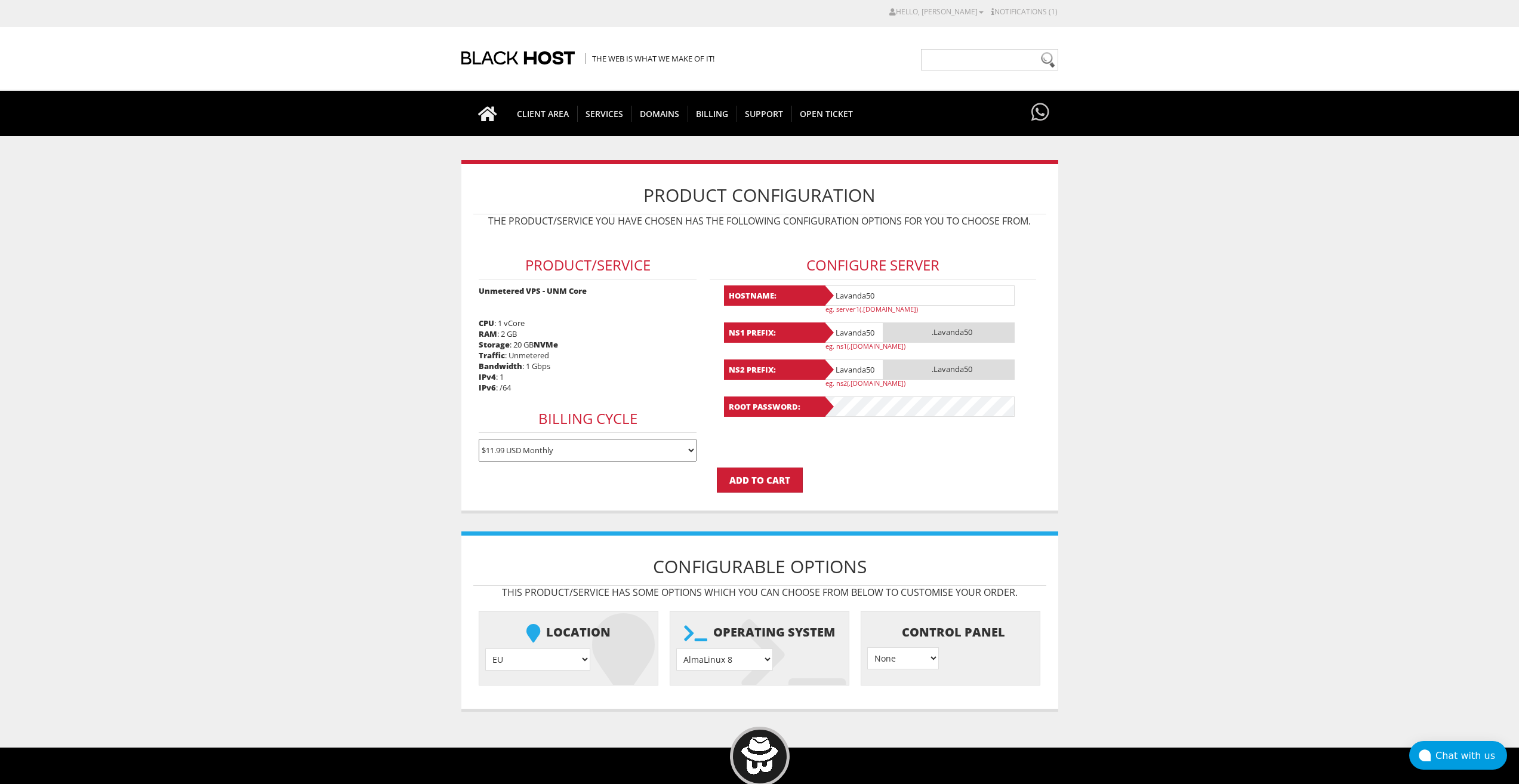
select select "1208"
click at [676, 648] on select "AlmaLinux 8 } AlmaLinux 9 } AlmaLinux 10 } Rocky Linux 8 } Rocky Linux 9 } Cent…" at bounding box center [725, 659] width 97 height 22
click at [785, 487] on input "Add to Cart" at bounding box center [760, 479] width 86 height 25
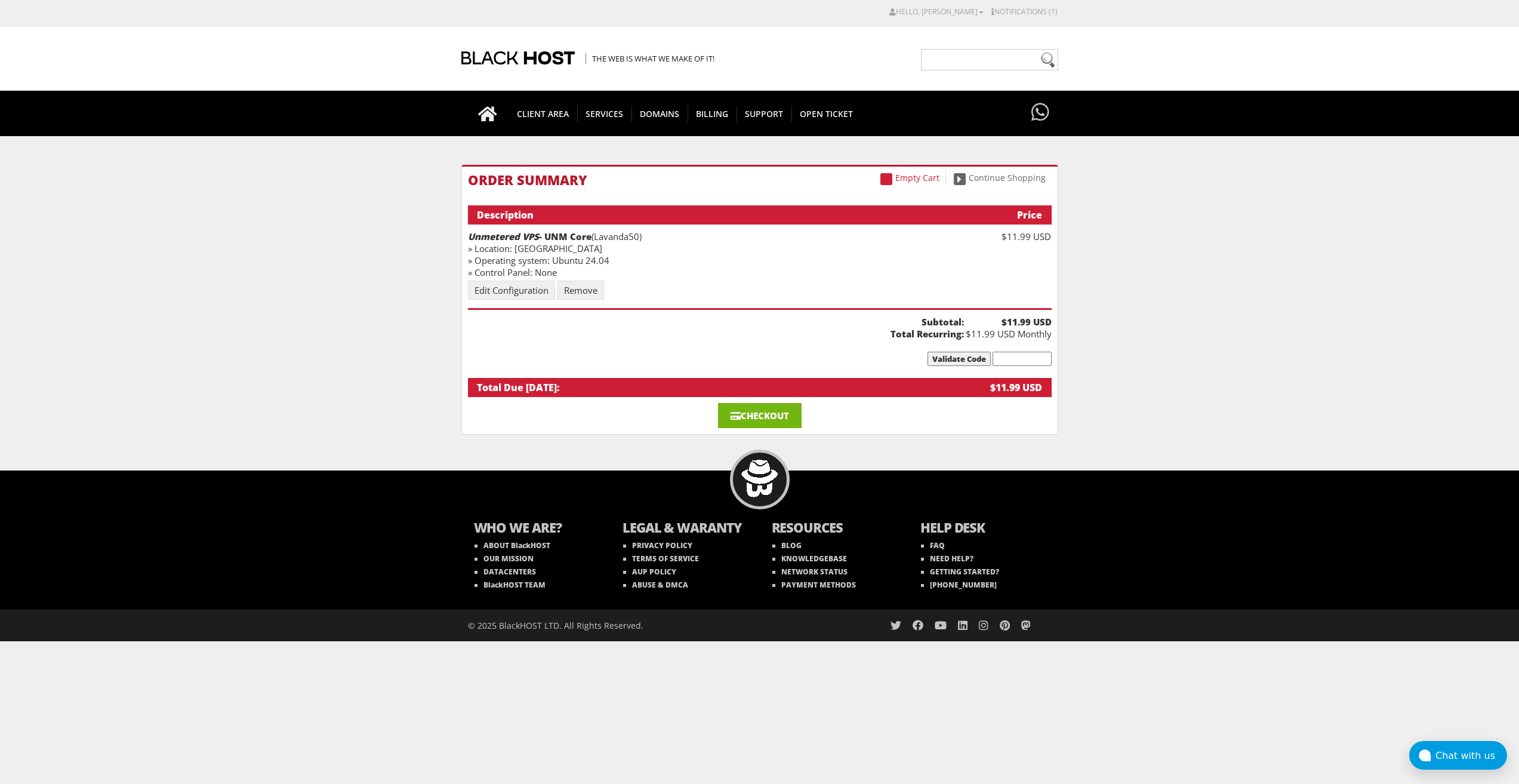
click at [756, 413] on link "Checkout" at bounding box center [760, 415] width 84 height 25
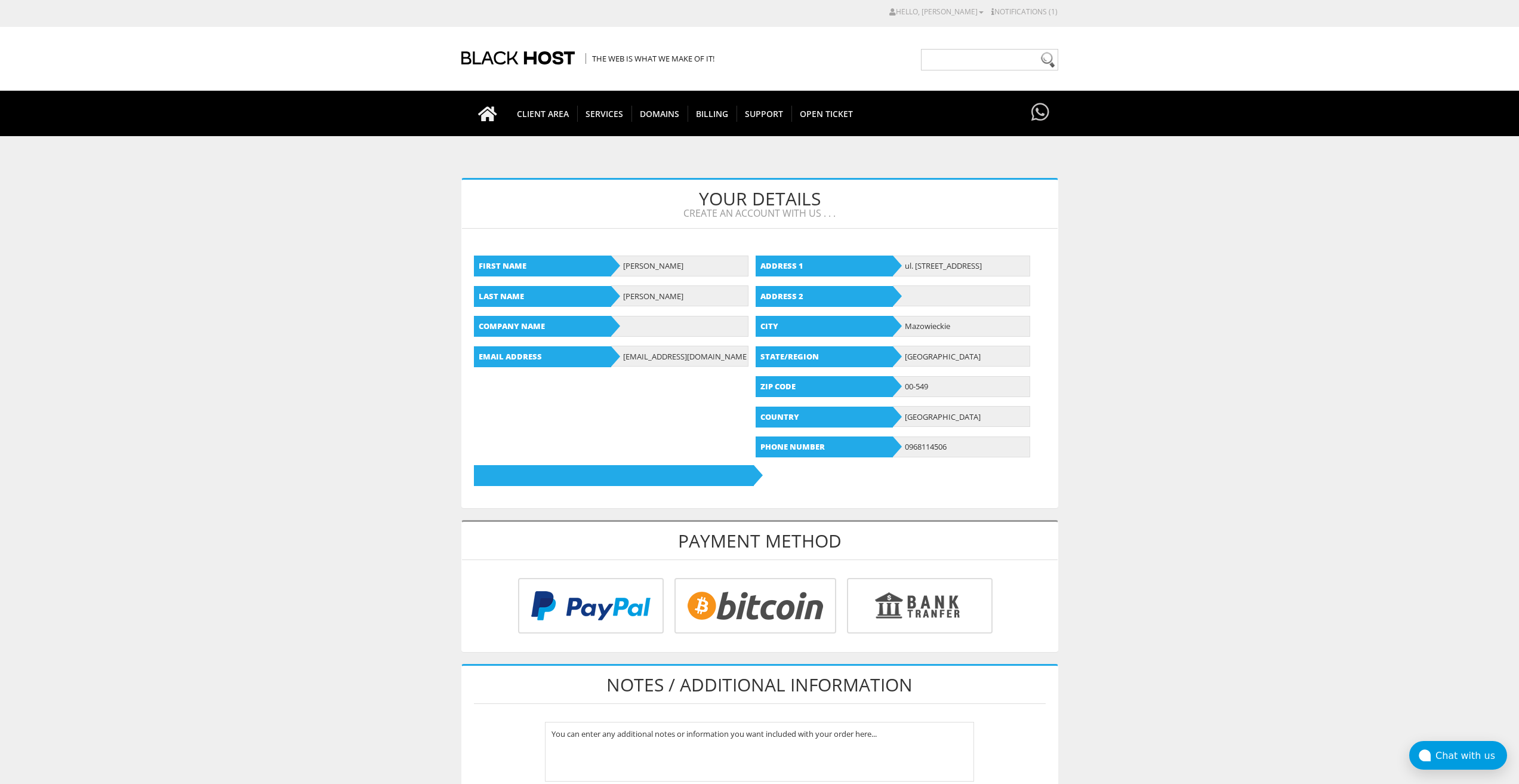
type input "[EMAIL_ADDRESS][DOMAIN_NAME]"
click at [742, 609] on input "radio" at bounding box center [754, 608] width 162 height 55
radio input "true"
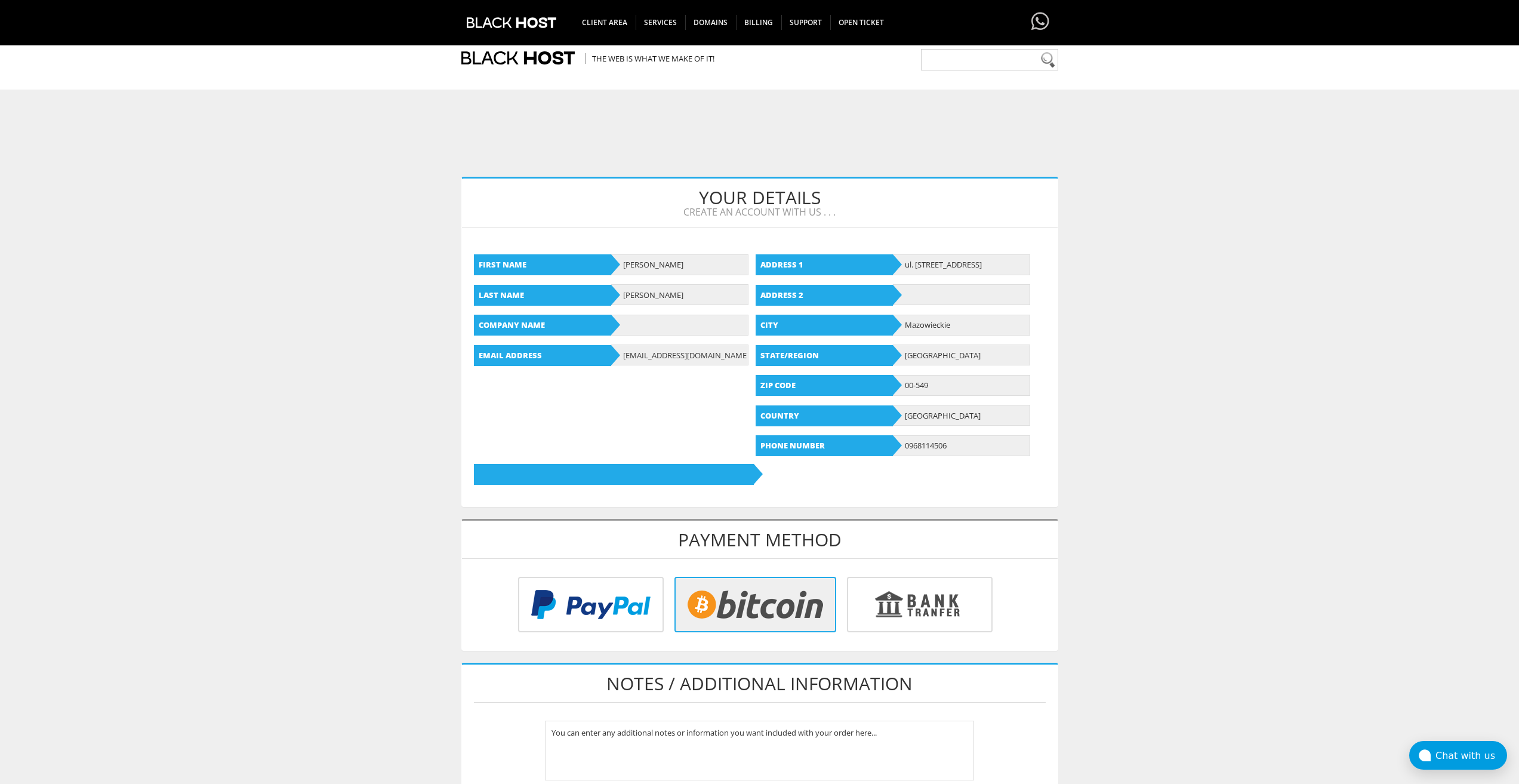
scroll to position [331, 0]
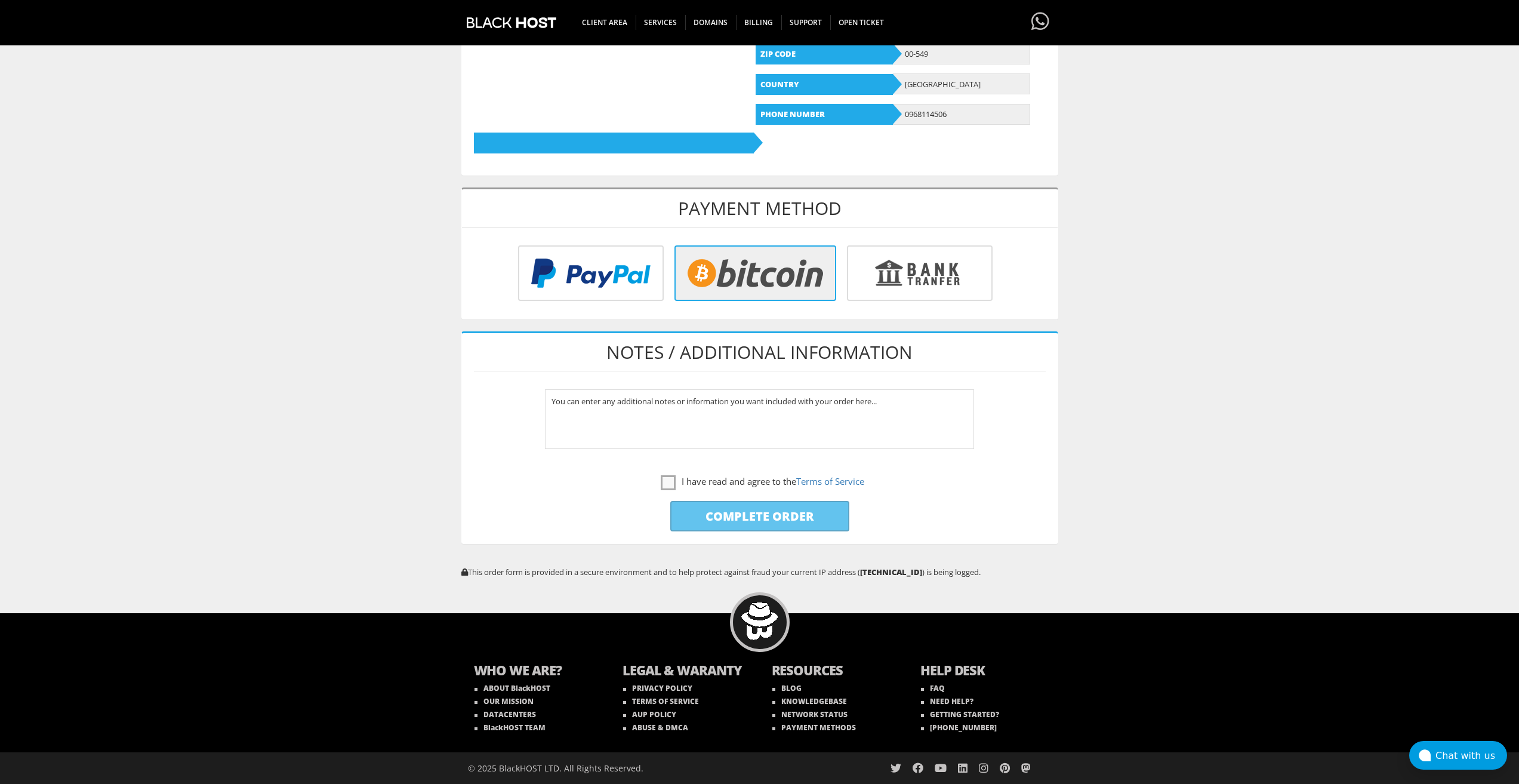
drag, startPoint x: 669, startPoint y: 480, endPoint x: 690, endPoint y: 498, distance: 27.7
click at [669, 480] on label "I have read and agree to the Terms of Service" at bounding box center [762, 481] width 203 height 15
checkbox input "true"
click at [710, 518] on input "Complete Order" at bounding box center [760, 516] width 179 height 30
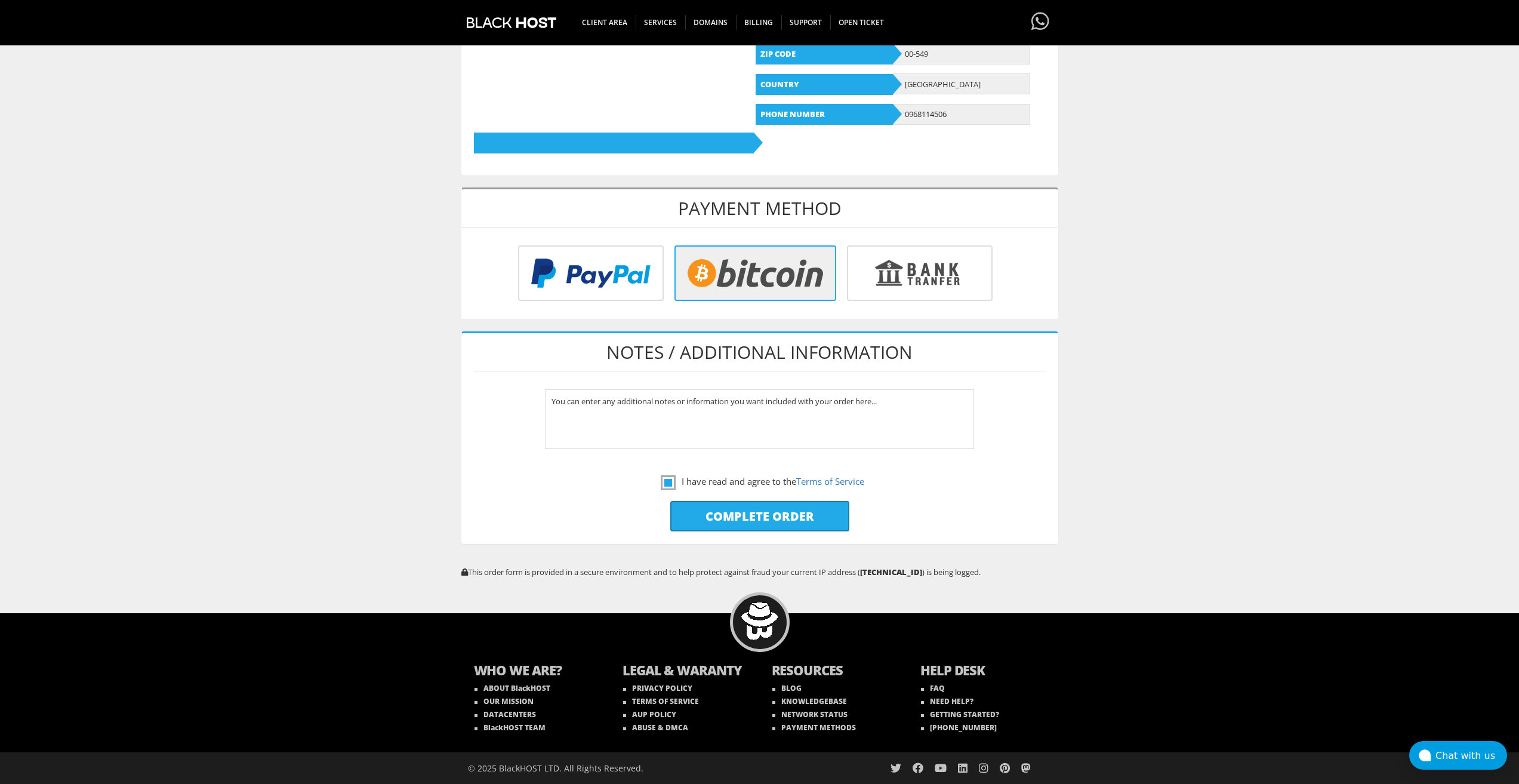
type input "Please Wait..."
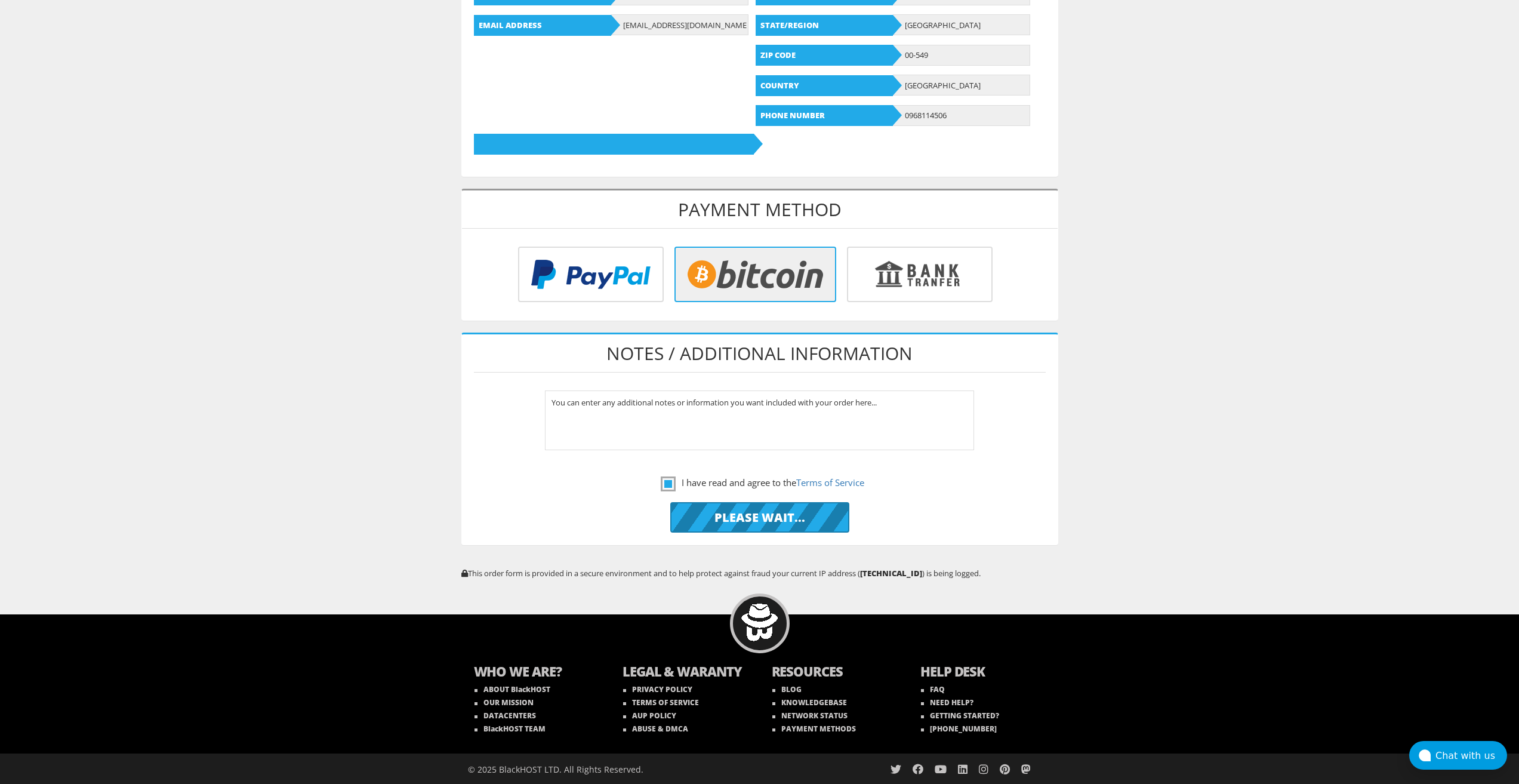
scroll to position [33, 0]
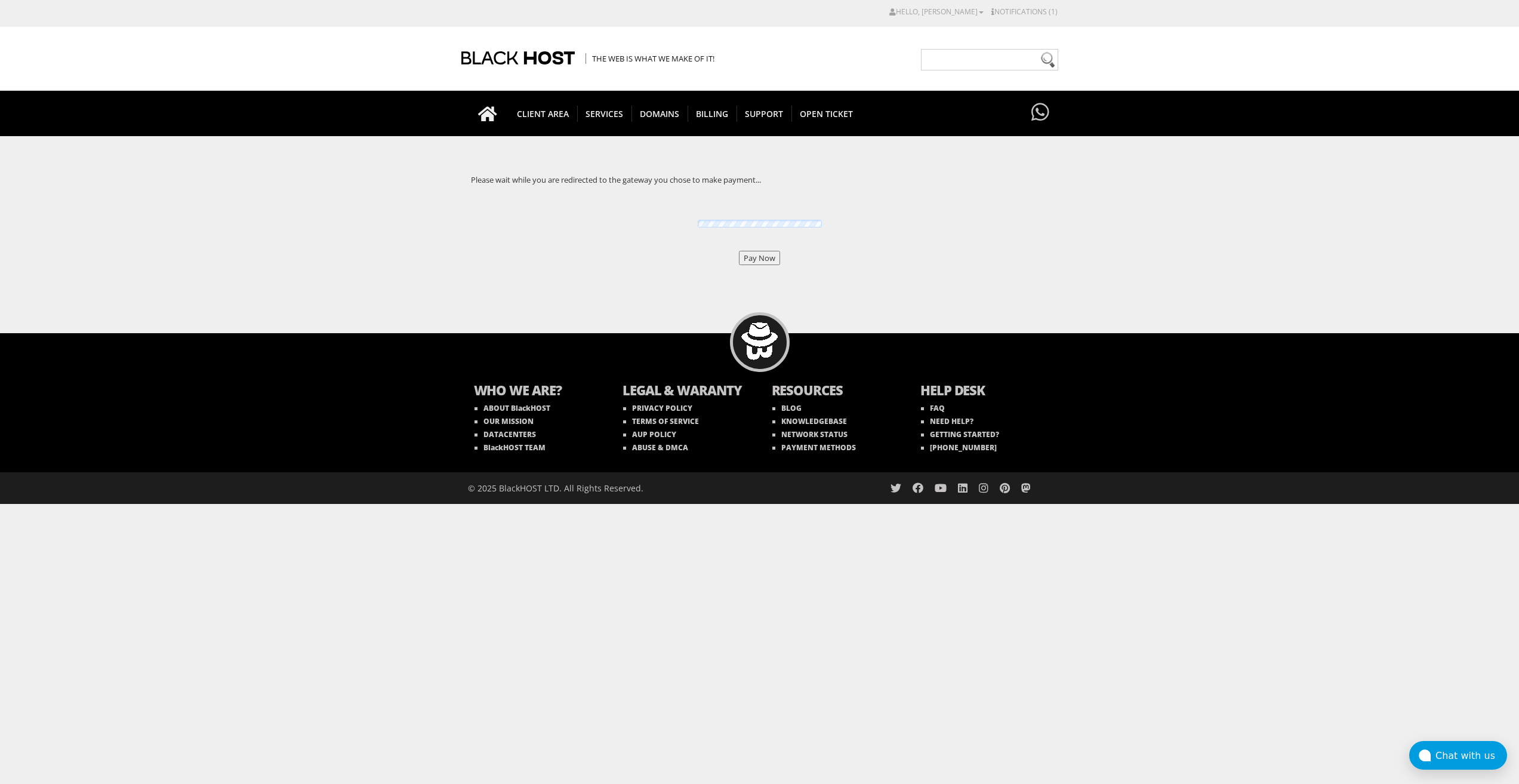
click at [770, 257] on input "Pay Now" at bounding box center [760, 258] width 41 height 14
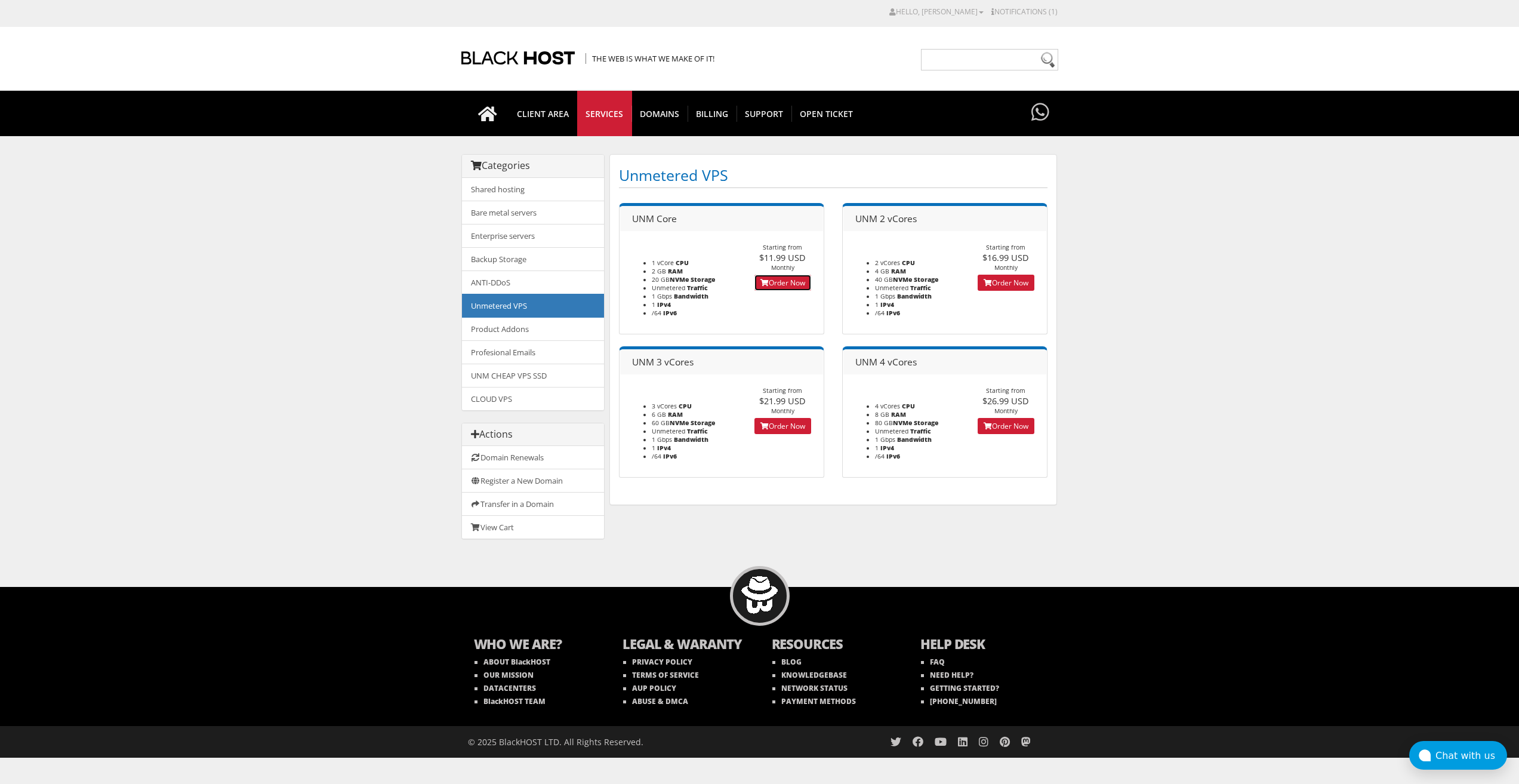
click at [765, 279] on icon at bounding box center [765, 283] width 8 height 7
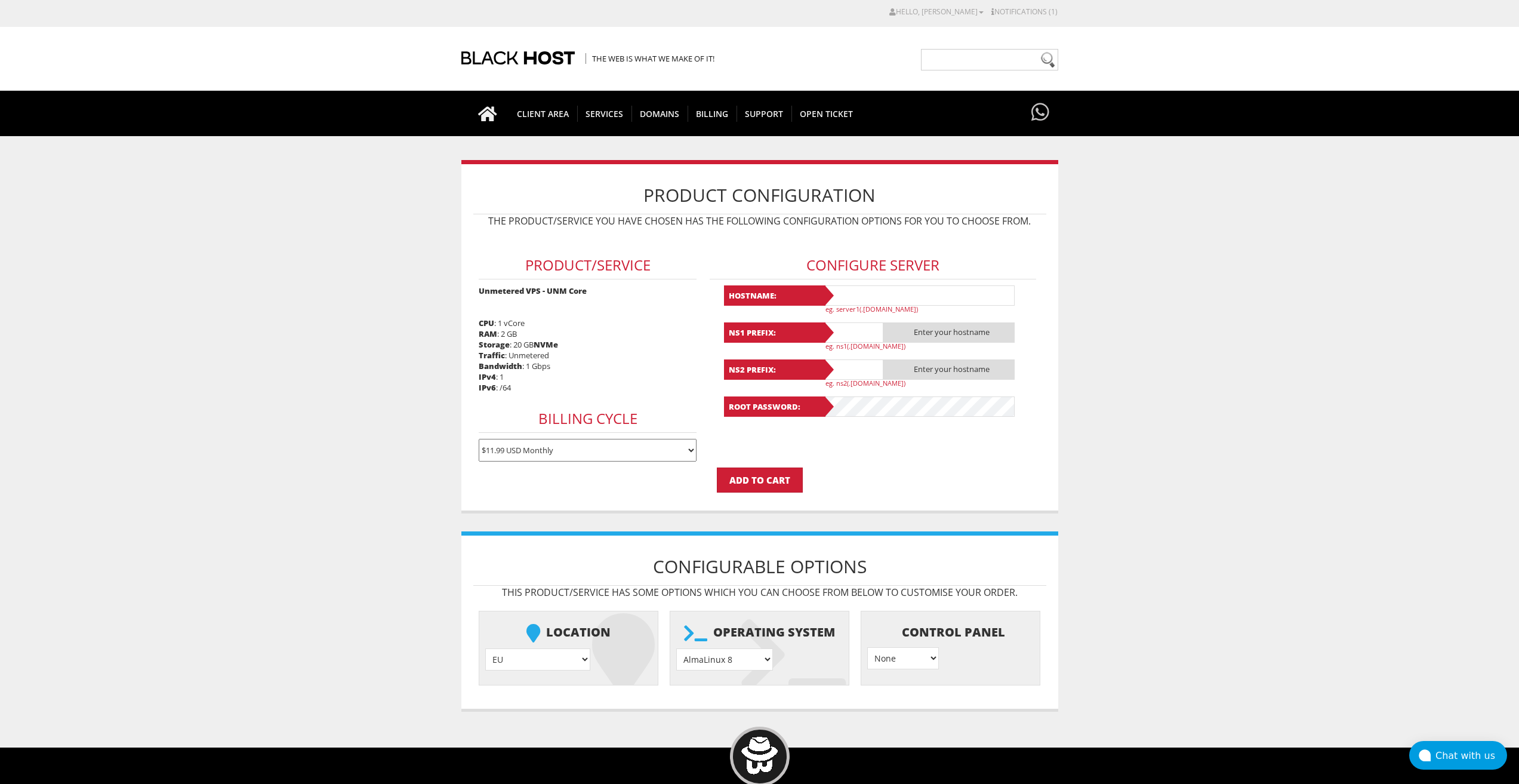
type input "[EMAIL_ADDRESS][DOMAIN_NAME]"
click at [894, 292] on input "text" at bounding box center [920, 295] width 191 height 20
paste input "Lavanda51"
type input "Lavanda51"
click at [858, 331] on input "text" at bounding box center [854, 332] width 60 height 20
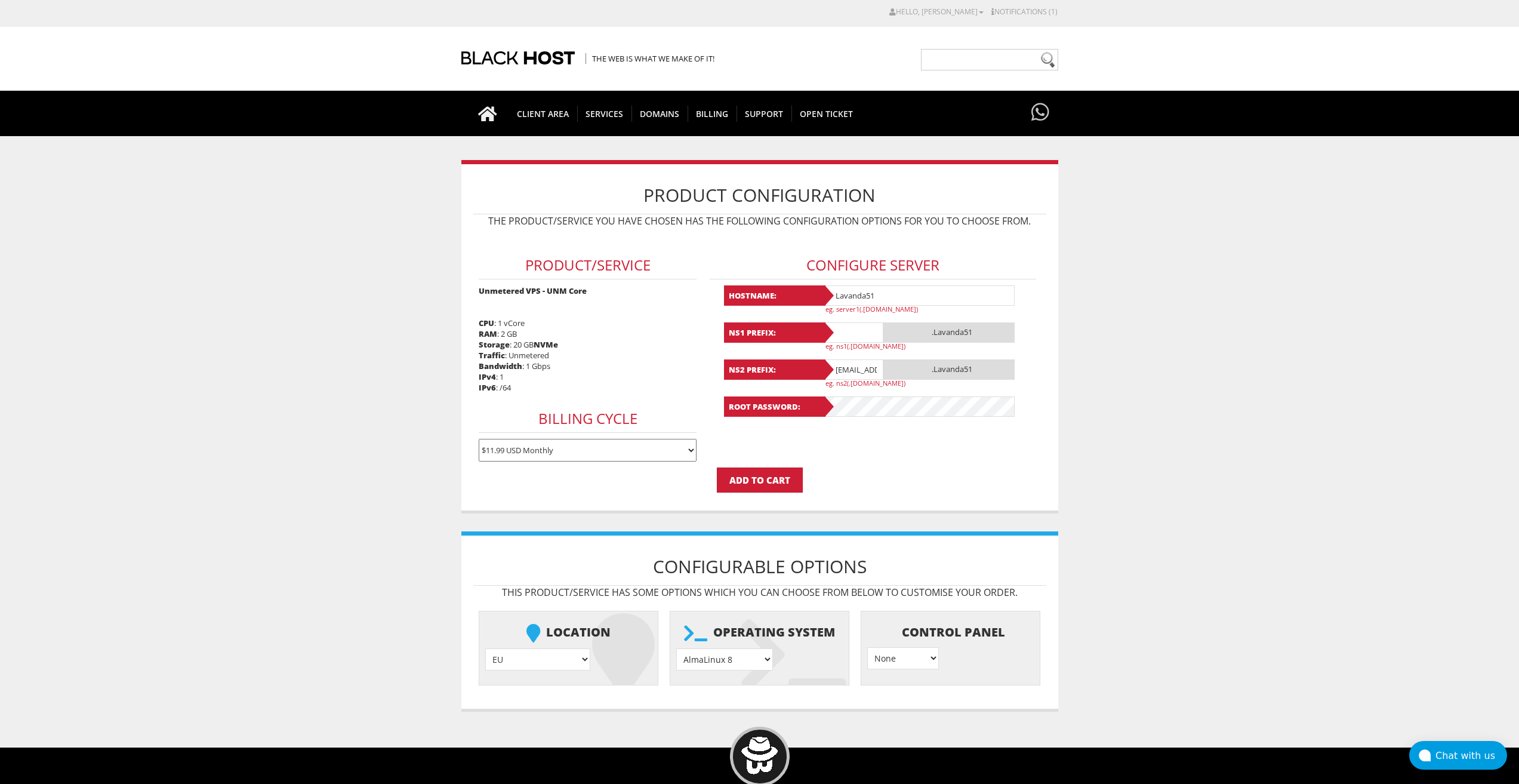
paste input "Lavanda51"
type input "Lavanda51"
click at [853, 364] on input "[EMAIL_ADDRESS][DOMAIN_NAME]" at bounding box center [854, 369] width 60 height 20
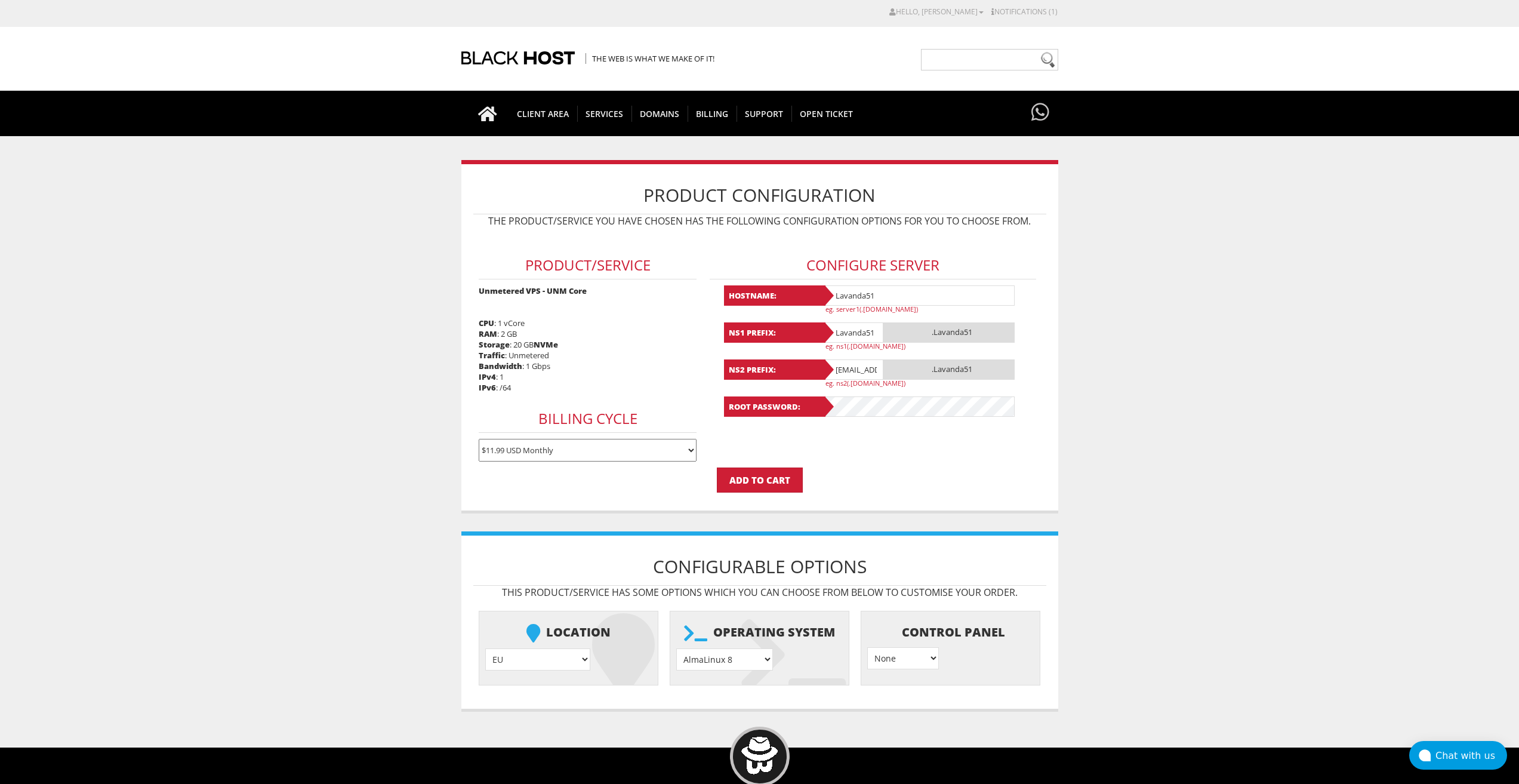
paste input "Lavanda51"
type input "Lavanda51"
click at [847, 395] on div "Hostname: Lavanda51 eg. server1(.[DOMAIN_NAME]) NS1 Prefix: Lavanda51 .Lavanda5…" at bounding box center [873, 351] width 299 height 132
click at [741, 666] on select "AlmaLinux 8 } AlmaLinux 9 } AlmaLinux 10 } Rocky Linux 8 } Rocky Linux 9 } Cent…" at bounding box center [725, 659] width 97 height 22
select select "1208"
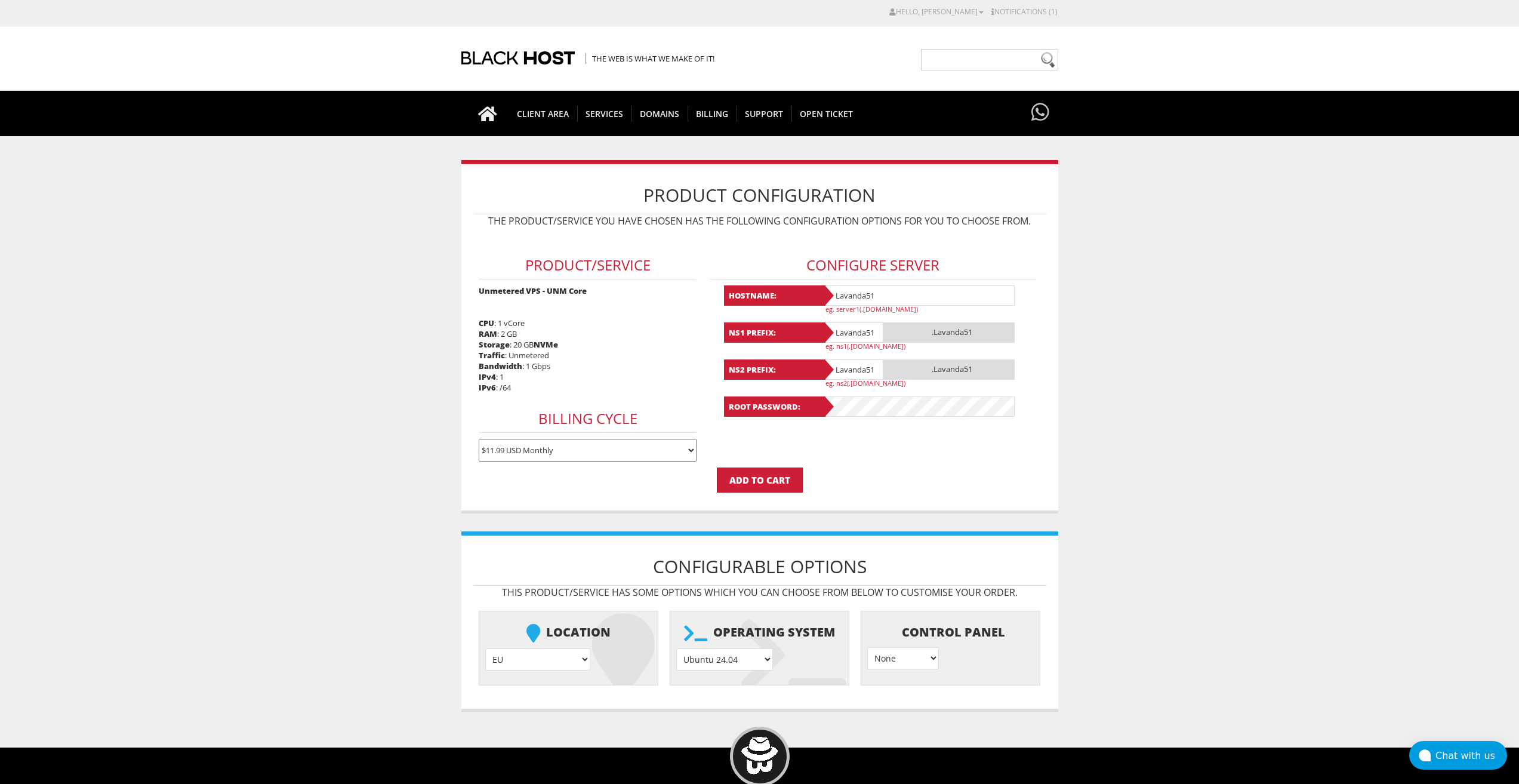
click at [676, 648] on select "AlmaLinux 8 } AlmaLinux 9 } AlmaLinux 10 } Rocky Linux 8 } Rocky Linux 9 } Cent…" at bounding box center [725, 659] width 97 height 22
click at [756, 474] on input "Add to Cart" at bounding box center [760, 479] width 86 height 25
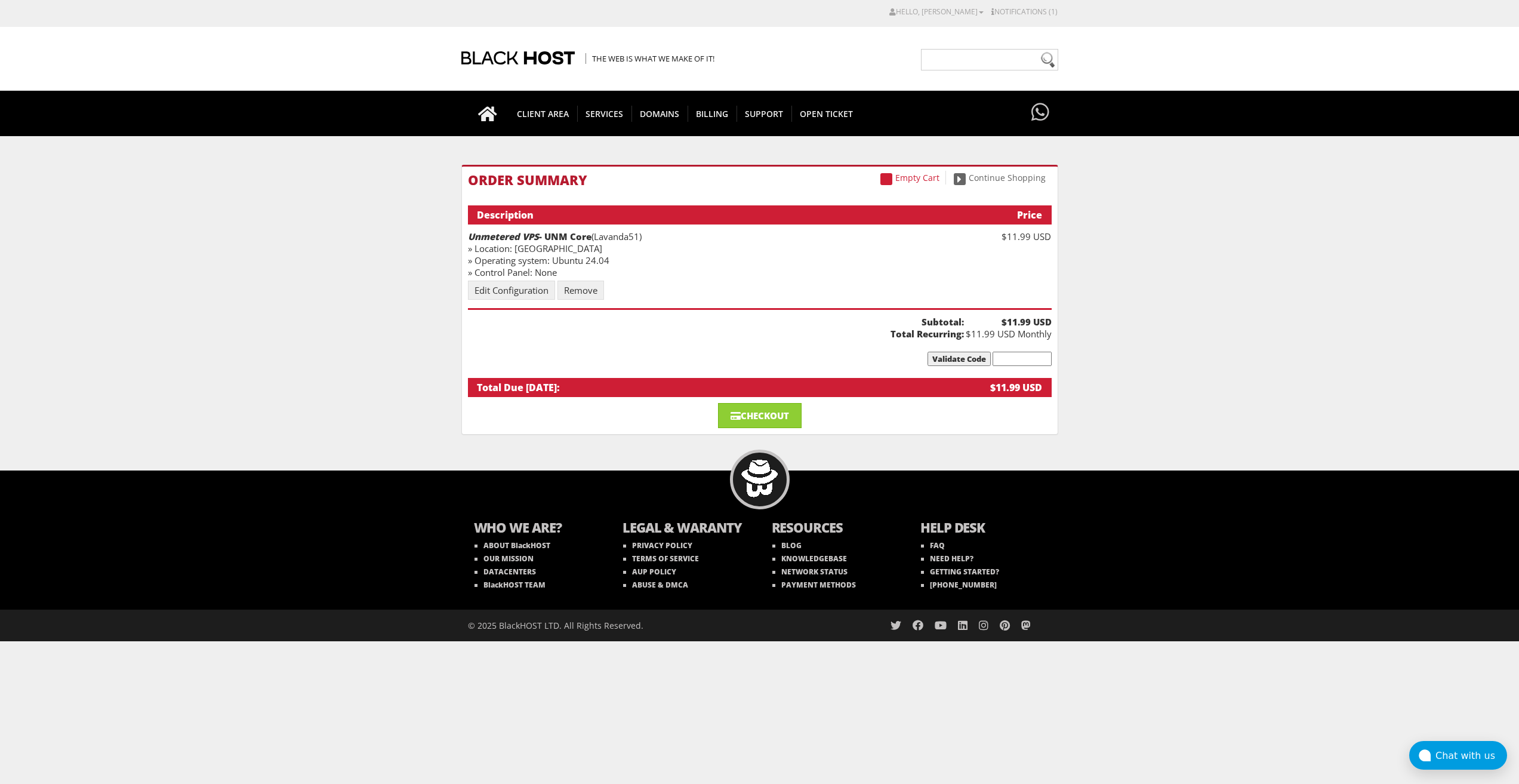
click at [764, 428] on div "Empty Cart Continue Shopping Order Summary Description Price Unmetered VPS - UN…" at bounding box center [760, 299] width 597 height 270
click at [765, 421] on link "Checkout" at bounding box center [760, 415] width 84 height 25
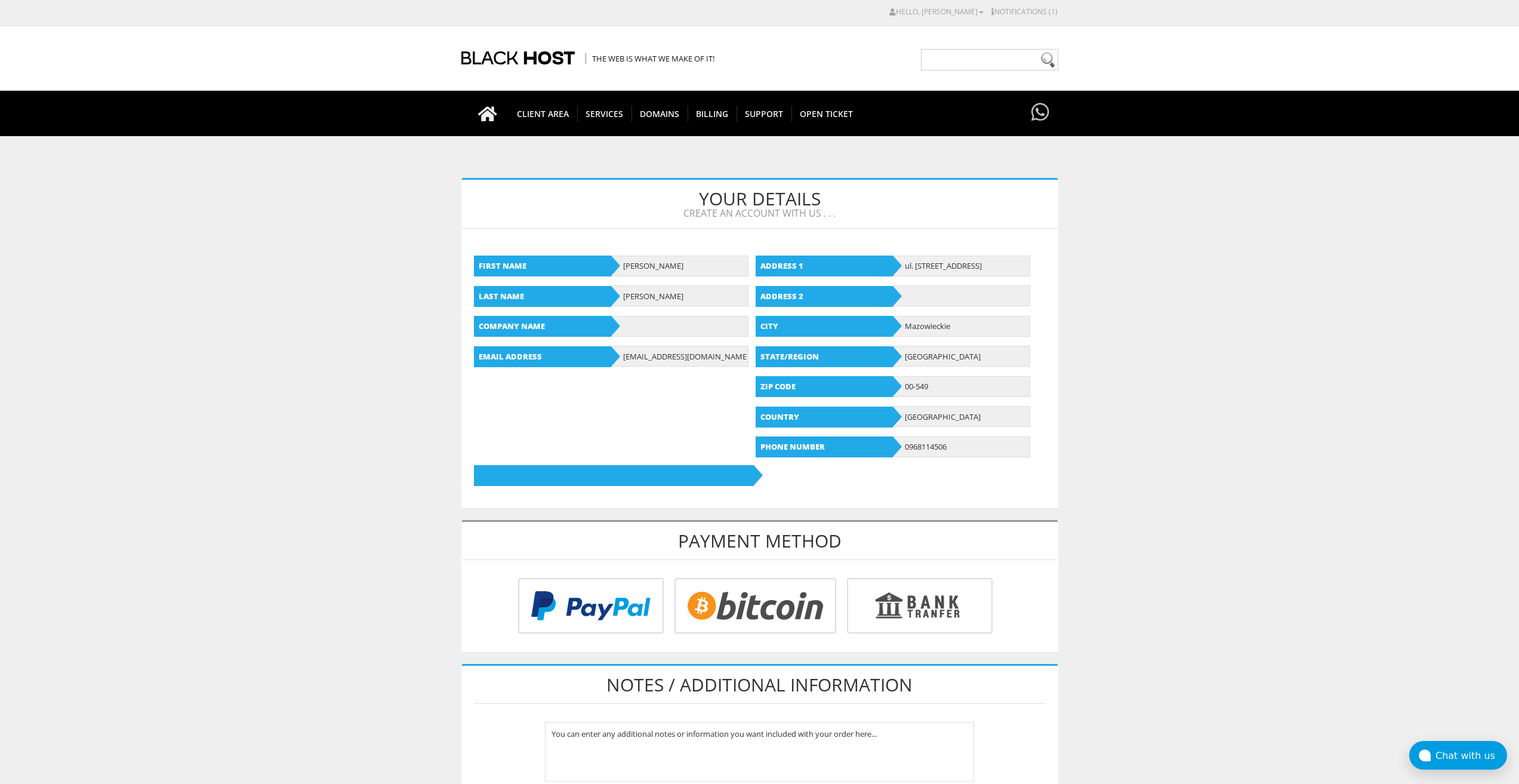
type input "lavandaaa88f@gmail.com"
click at [707, 608] on input "radio" at bounding box center [754, 608] width 162 height 55
radio input "true"
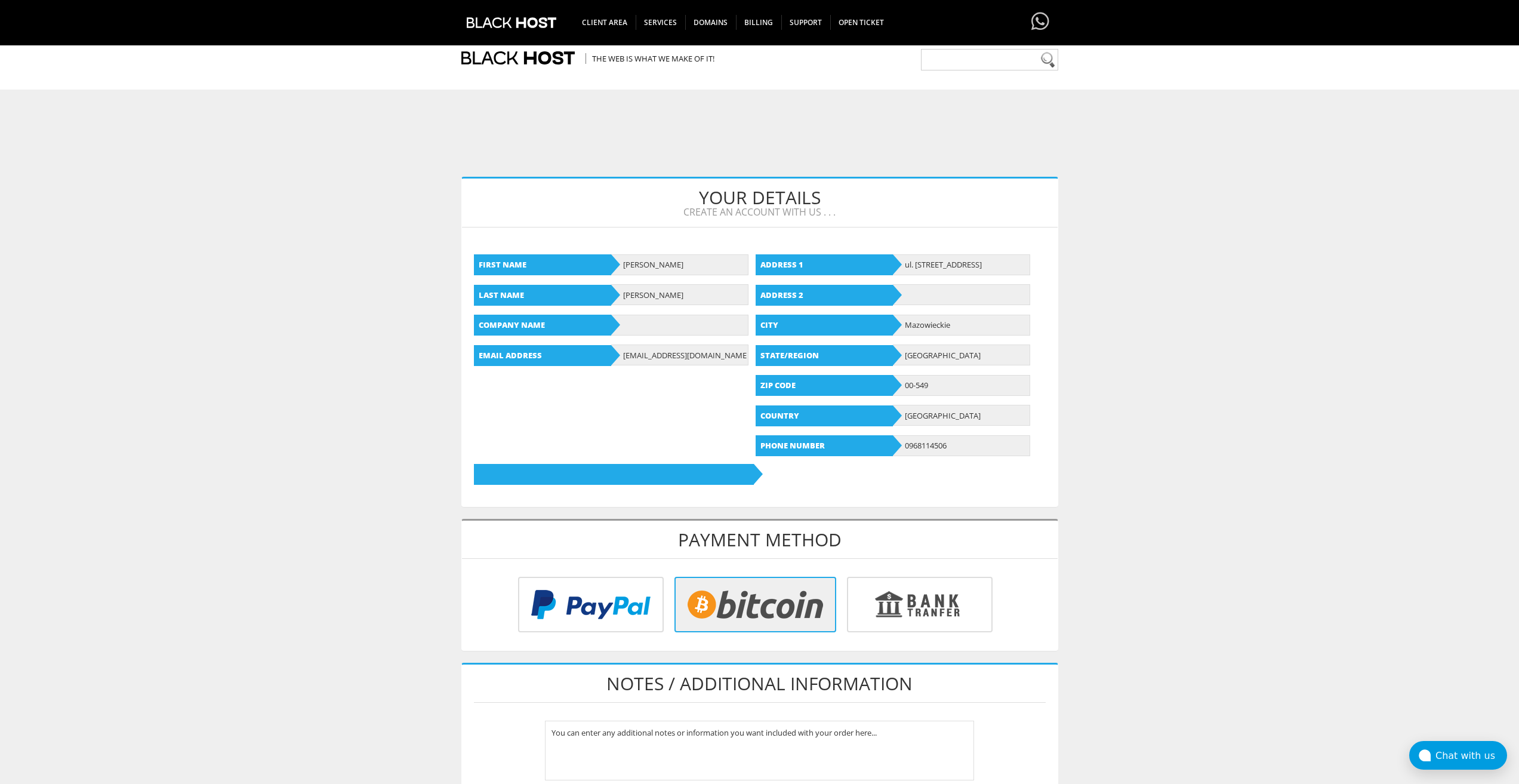
scroll to position [299, 0]
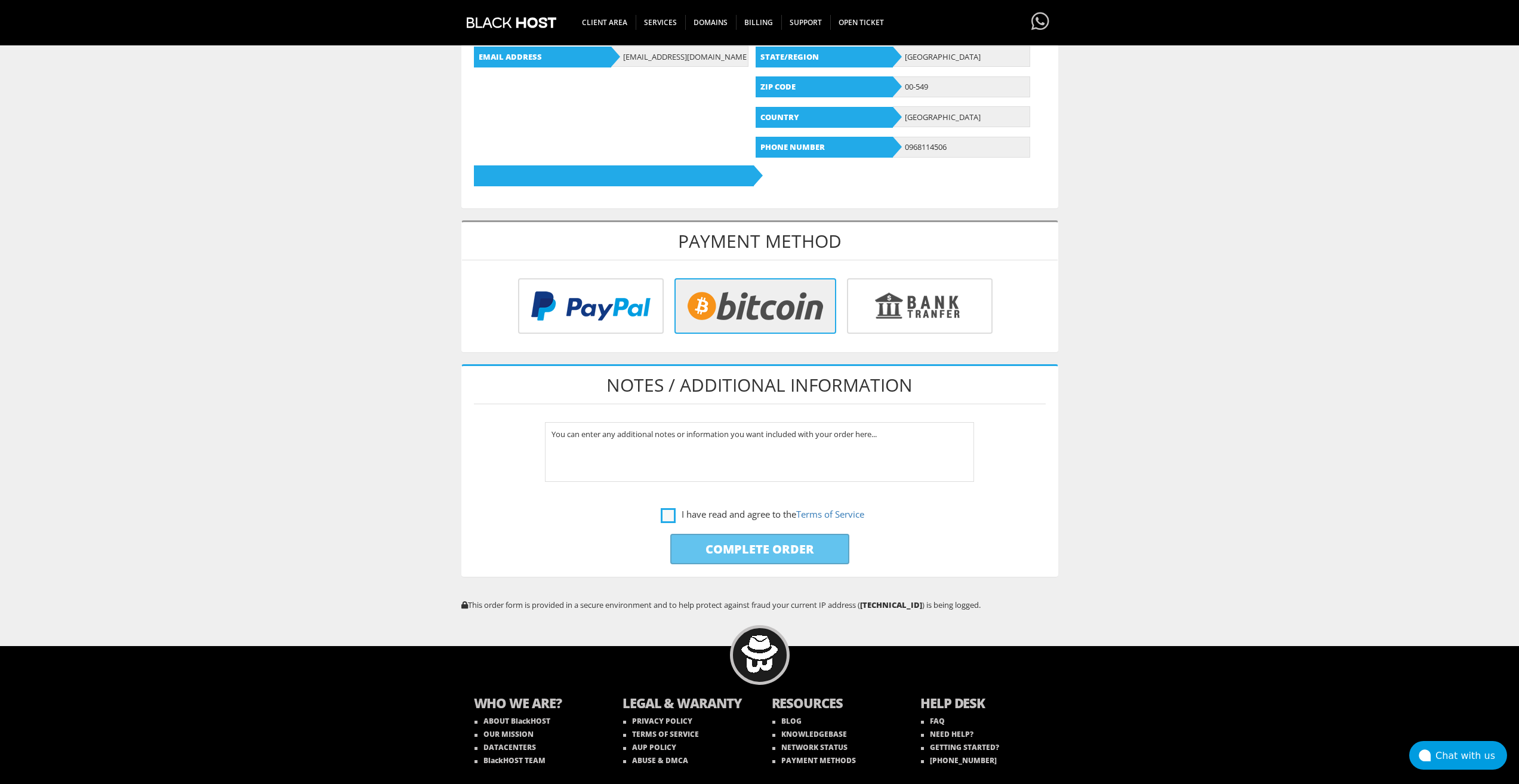
drag, startPoint x: 662, startPoint y: 514, endPoint x: 673, endPoint y: 522, distance: 13.6
click at [662, 514] on label "I have read and agree to the Terms of Service" at bounding box center [762, 514] width 203 height 15
checkbox input "true"
click at [692, 552] on input "Complete Order" at bounding box center [760, 548] width 179 height 30
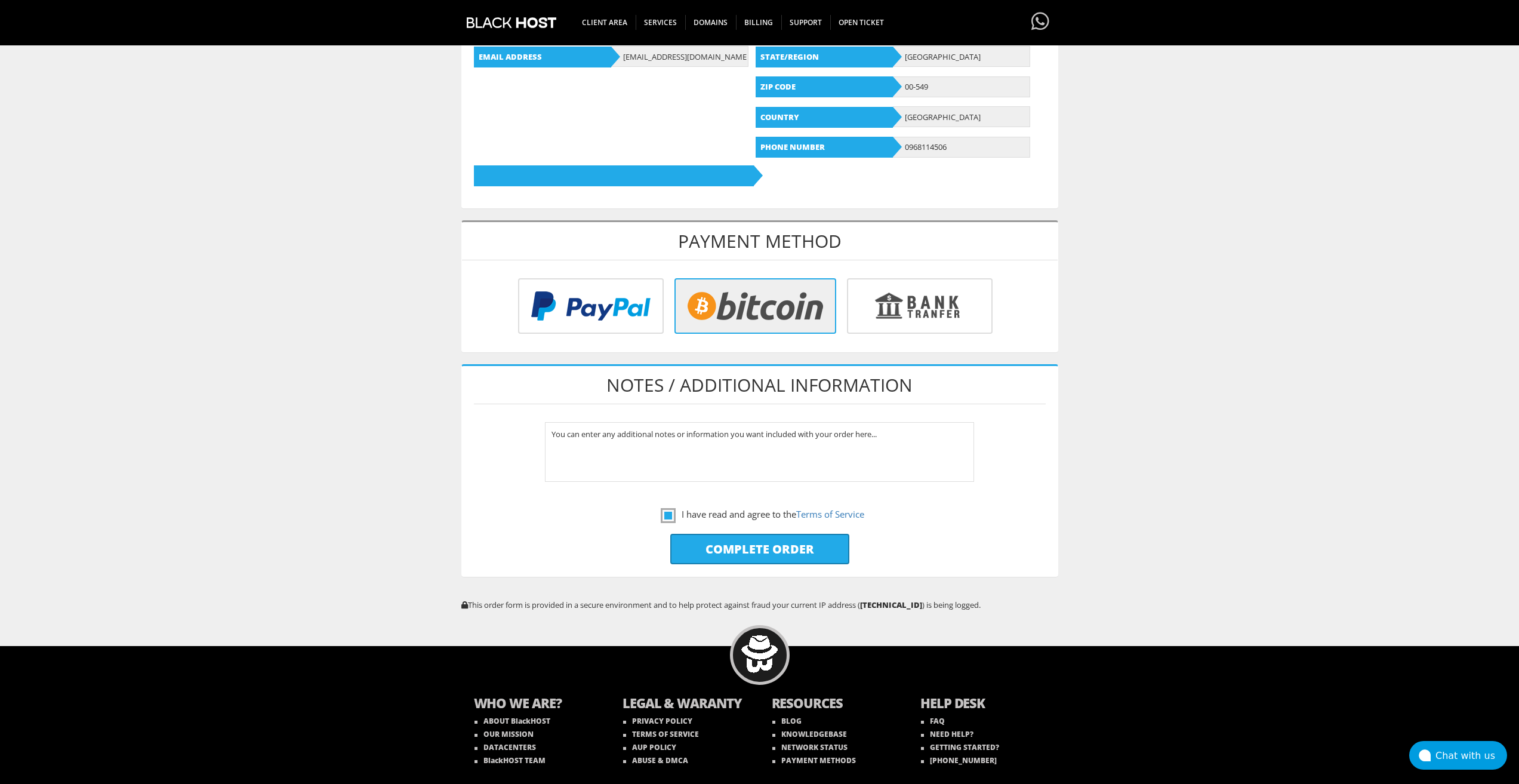
type input "Please Wait..."
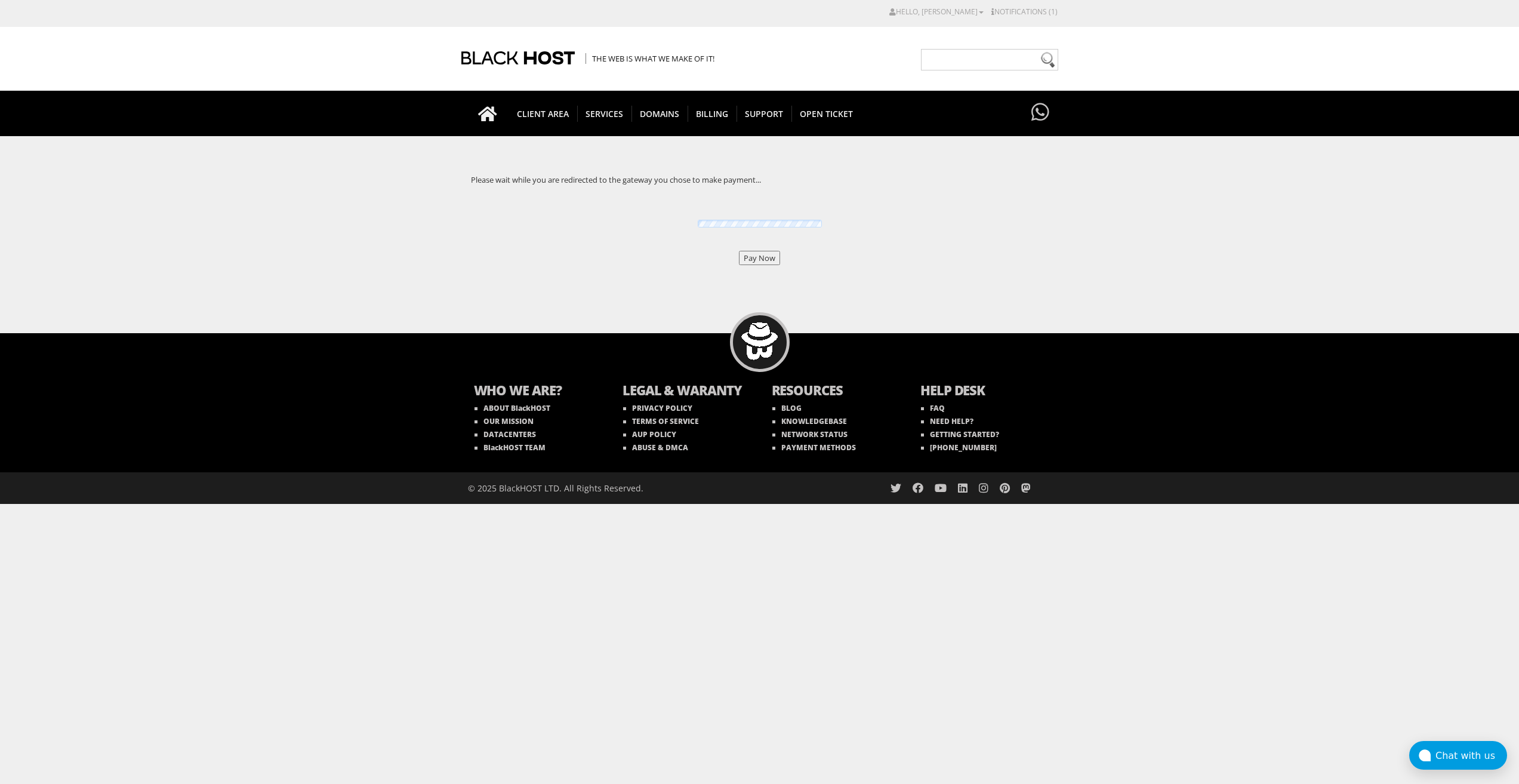
click at [755, 255] on input "Pay Now" at bounding box center [760, 258] width 41 height 14
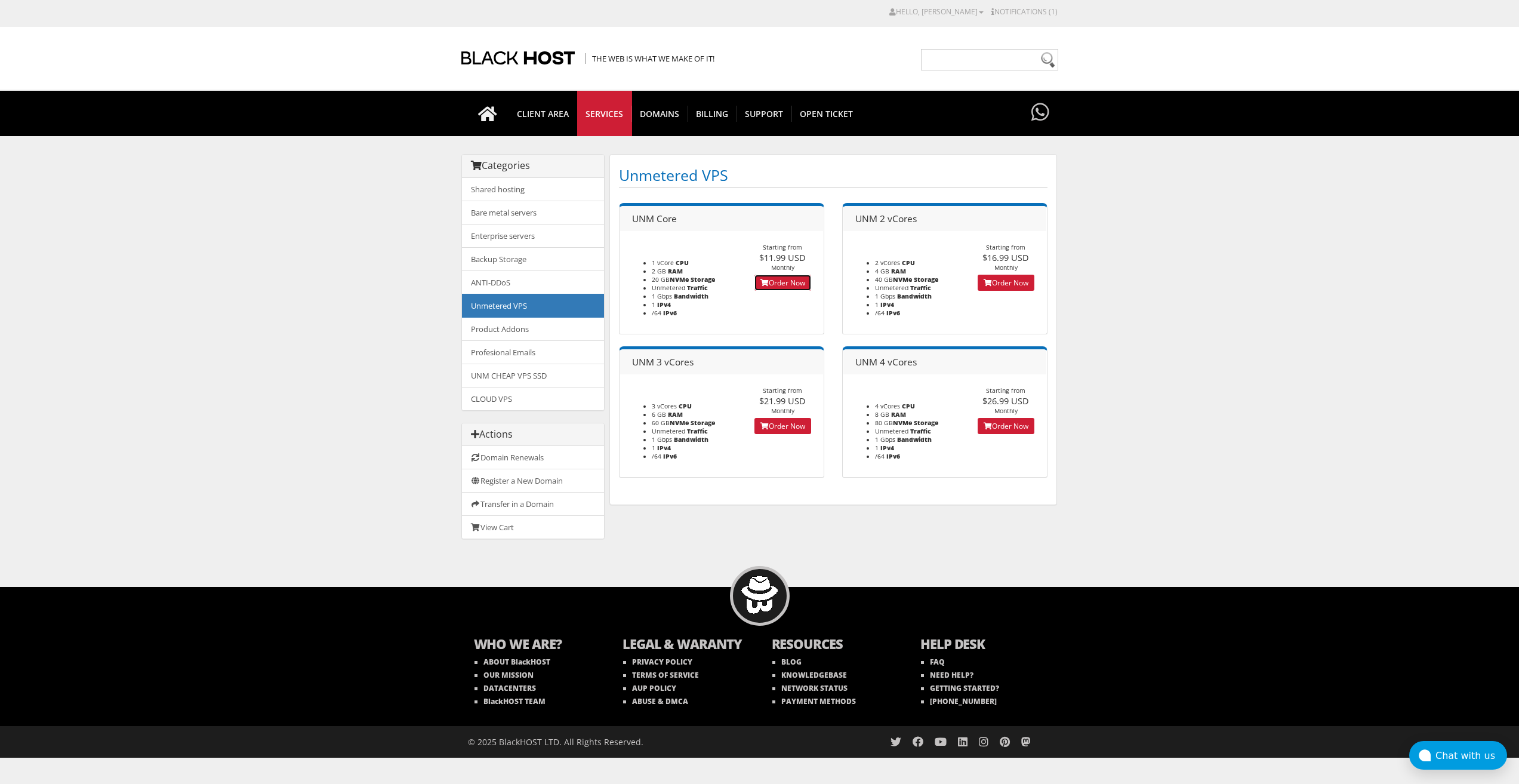
click at [778, 277] on link "Order Now" at bounding box center [783, 283] width 57 height 16
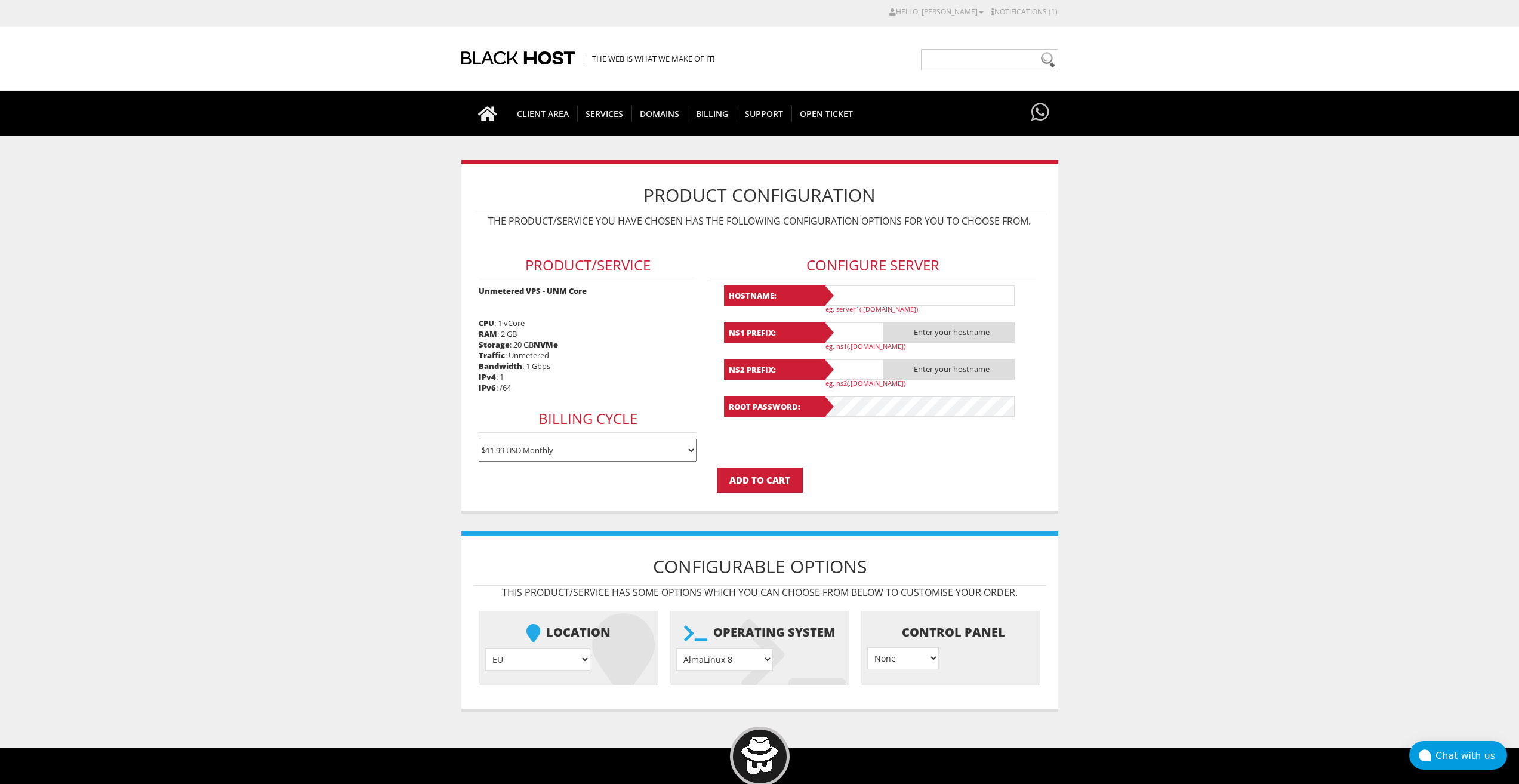
type input "[EMAIL_ADDRESS][DOMAIN_NAME]"
click at [906, 294] on input "text" at bounding box center [920, 295] width 191 height 20
paste input "Lavanda52"
type input "Lavanda52"
click at [855, 339] on input "text" at bounding box center [854, 332] width 60 height 20
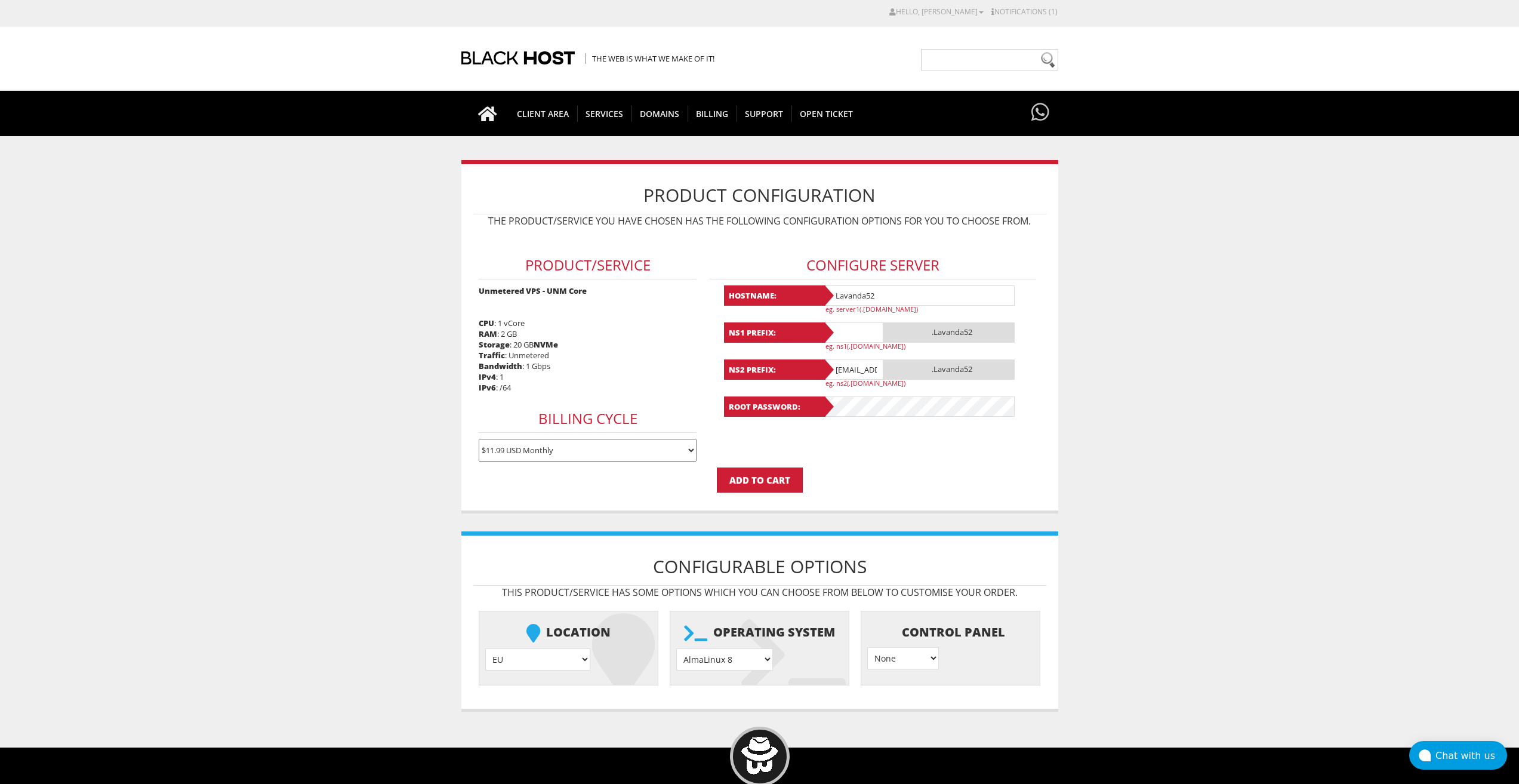
paste input "Lavanda52"
type input "Lavanda52"
click at [850, 371] on input "lavandaaa88f@gmail.com" at bounding box center [854, 369] width 60 height 20
click at [850, 371] on input "[EMAIL_ADDRESS][DOMAIN_NAME]" at bounding box center [854, 369] width 60 height 20
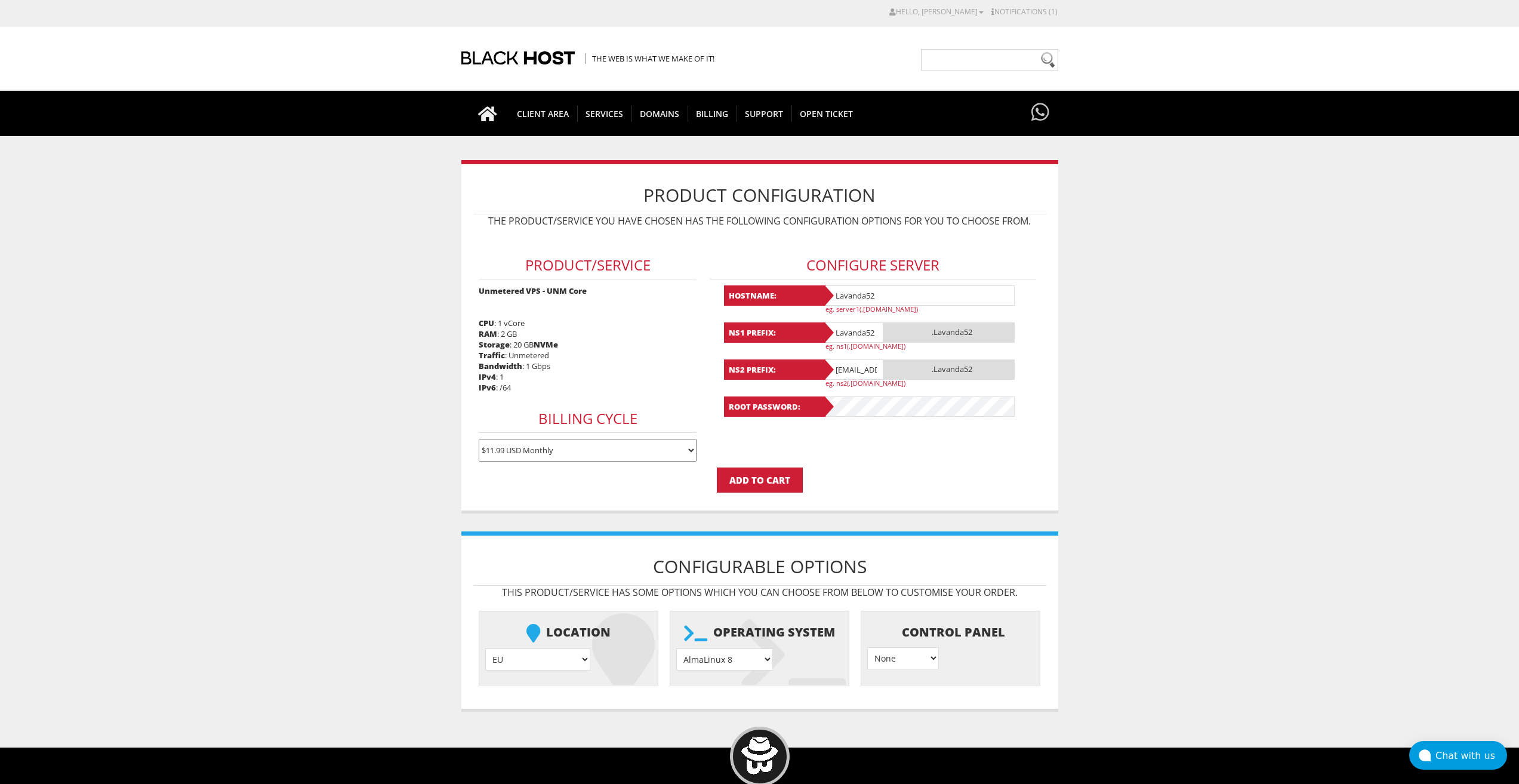
paste input "Lavanda52"
type input "Lavanda52"
click at [739, 668] on select "AlmaLinux 8 } AlmaLinux 9 } AlmaLinux 10 } Rocky Linux 8 } Rocky Linux 9 } Cent…" at bounding box center [725, 659] width 97 height 22
select select "1208"
click at [676, 648] on select "AlmaLinux 8 } AlmaLinux 9 } AlmaLinux 10 } Rocky Linux 8 } Rocky Linux 9 } Cent…" at bounding box center [725, 659] width 97 height 22
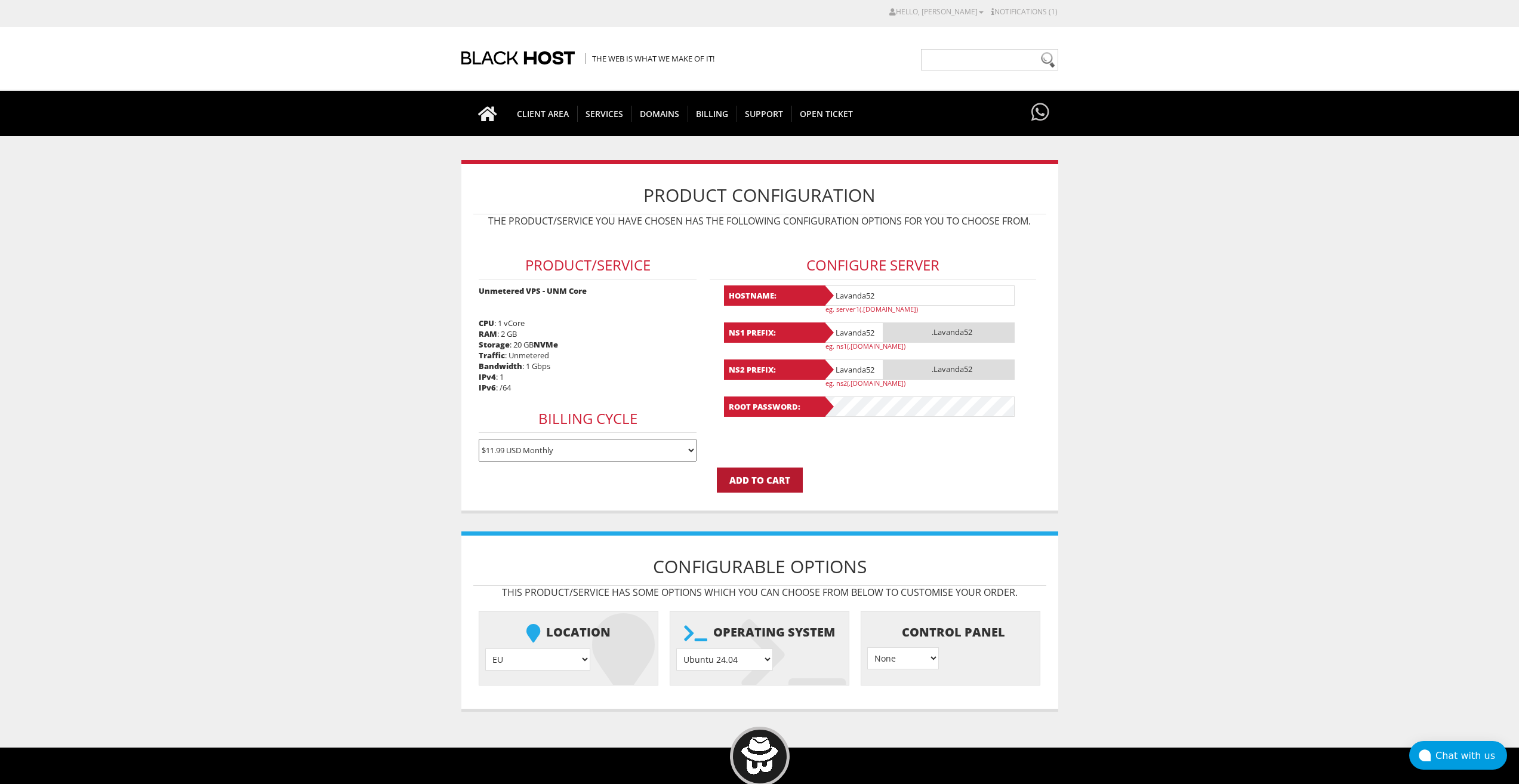
click at [749, 477] on input "Add to Cart" at bounding box center [760, 479] width 86 height 25
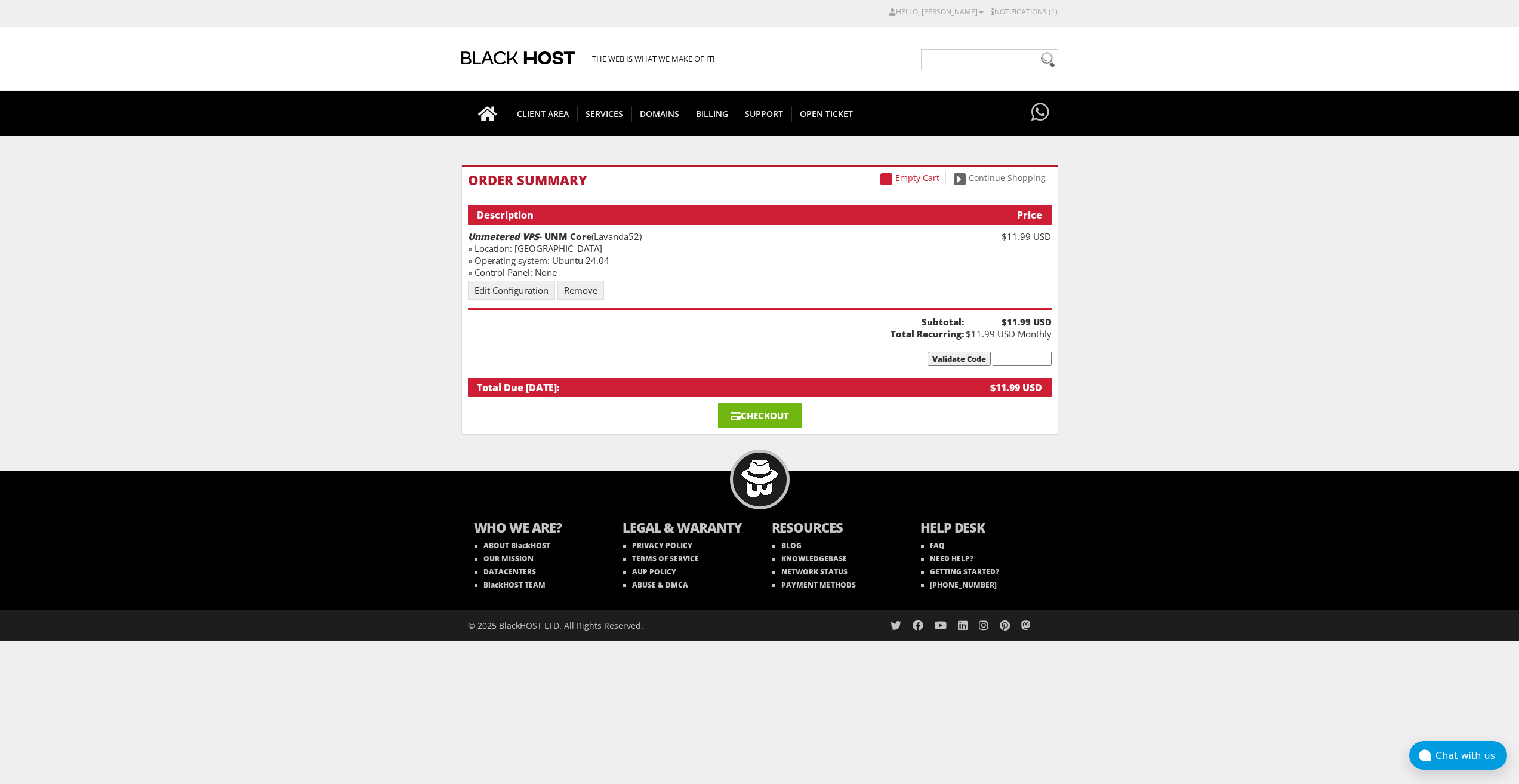
click at [746, 416] on link "Checkout" at bounding box center [760, 415] width 84 height 25
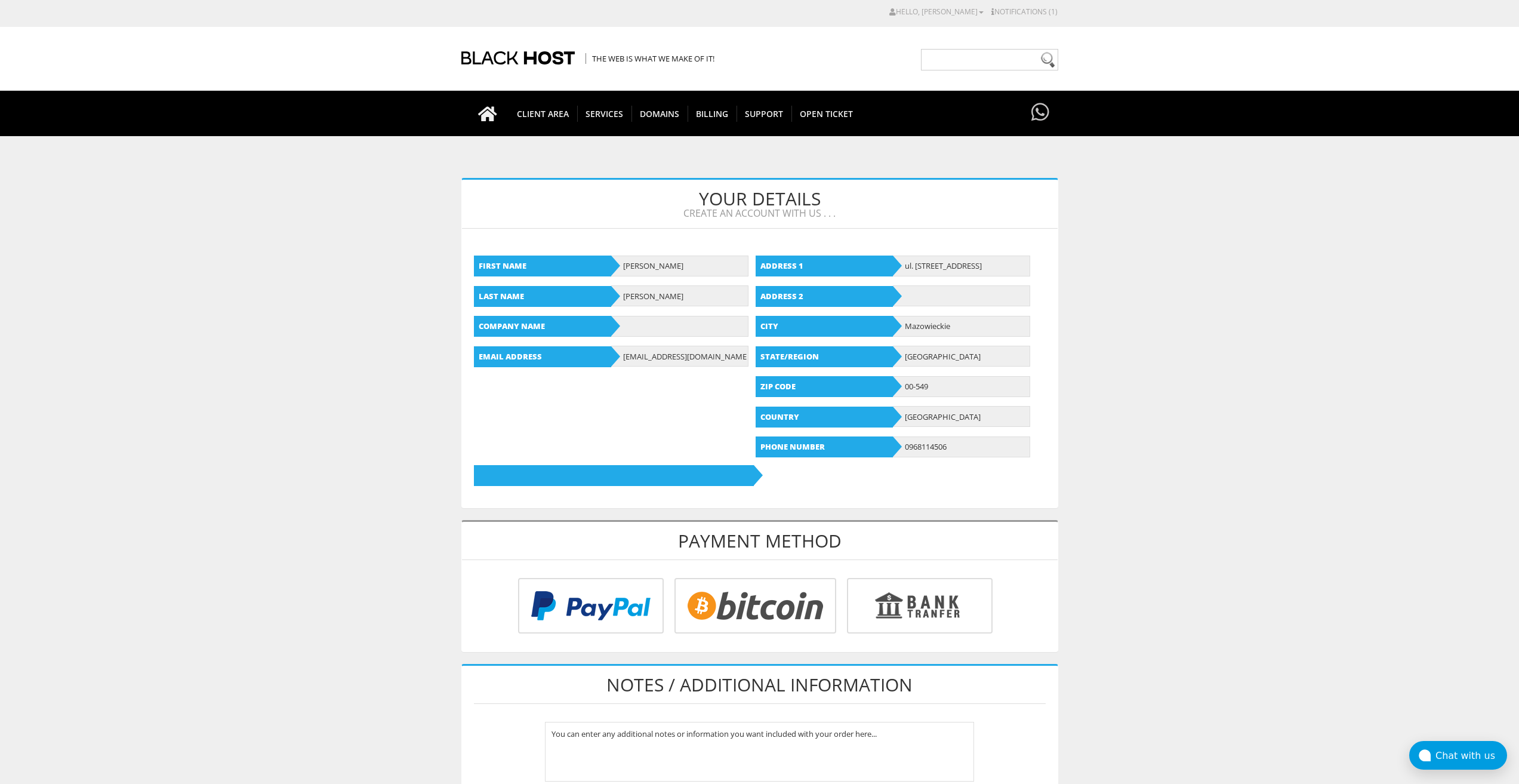
type input "[EMAIL_ADDRESS][DOMAIN_NAME]"
click at [751, 599] on input "radio" at bounding box center [754, 608] width 162 height 55
radio input "true"
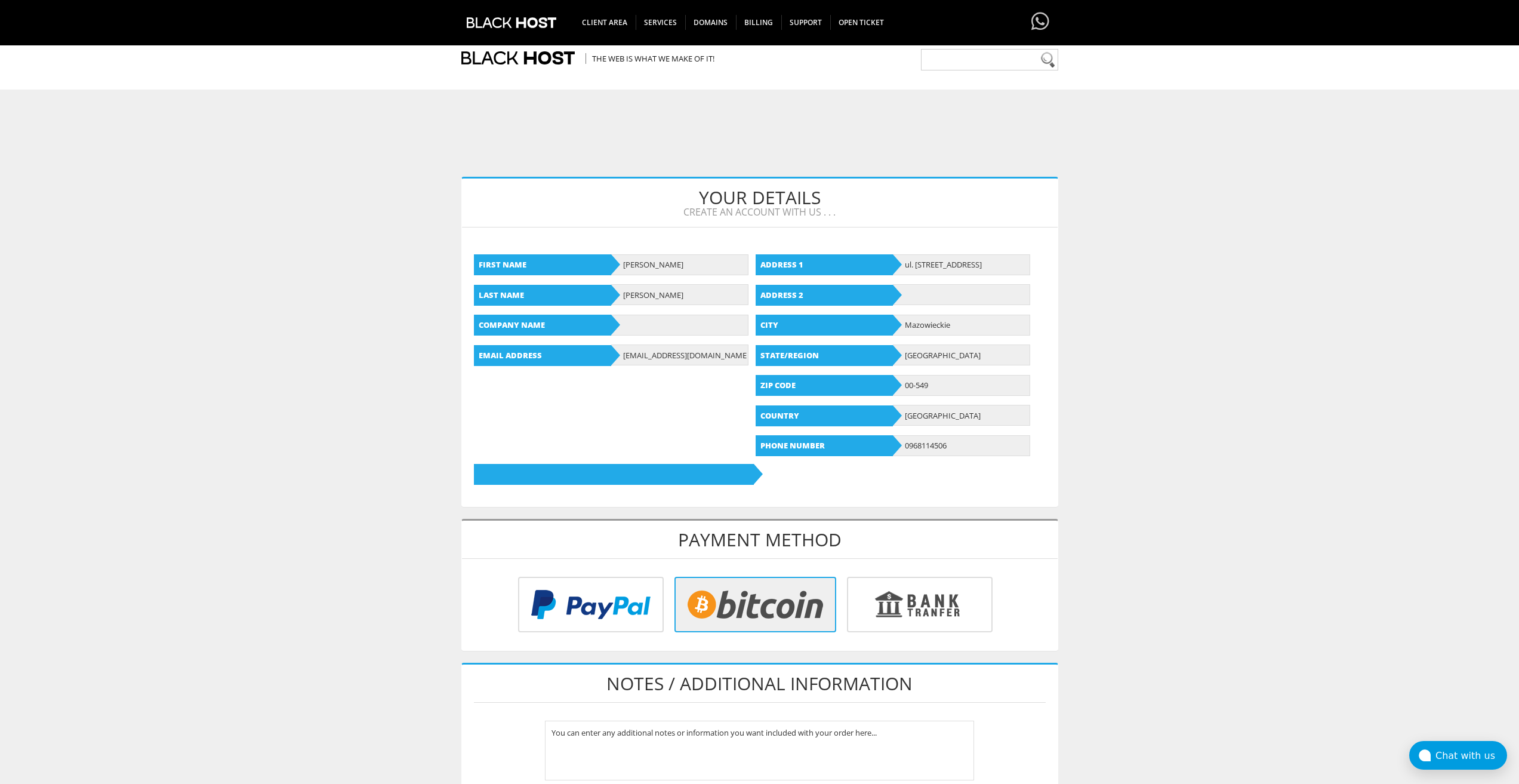
scroll to position [331, 0]
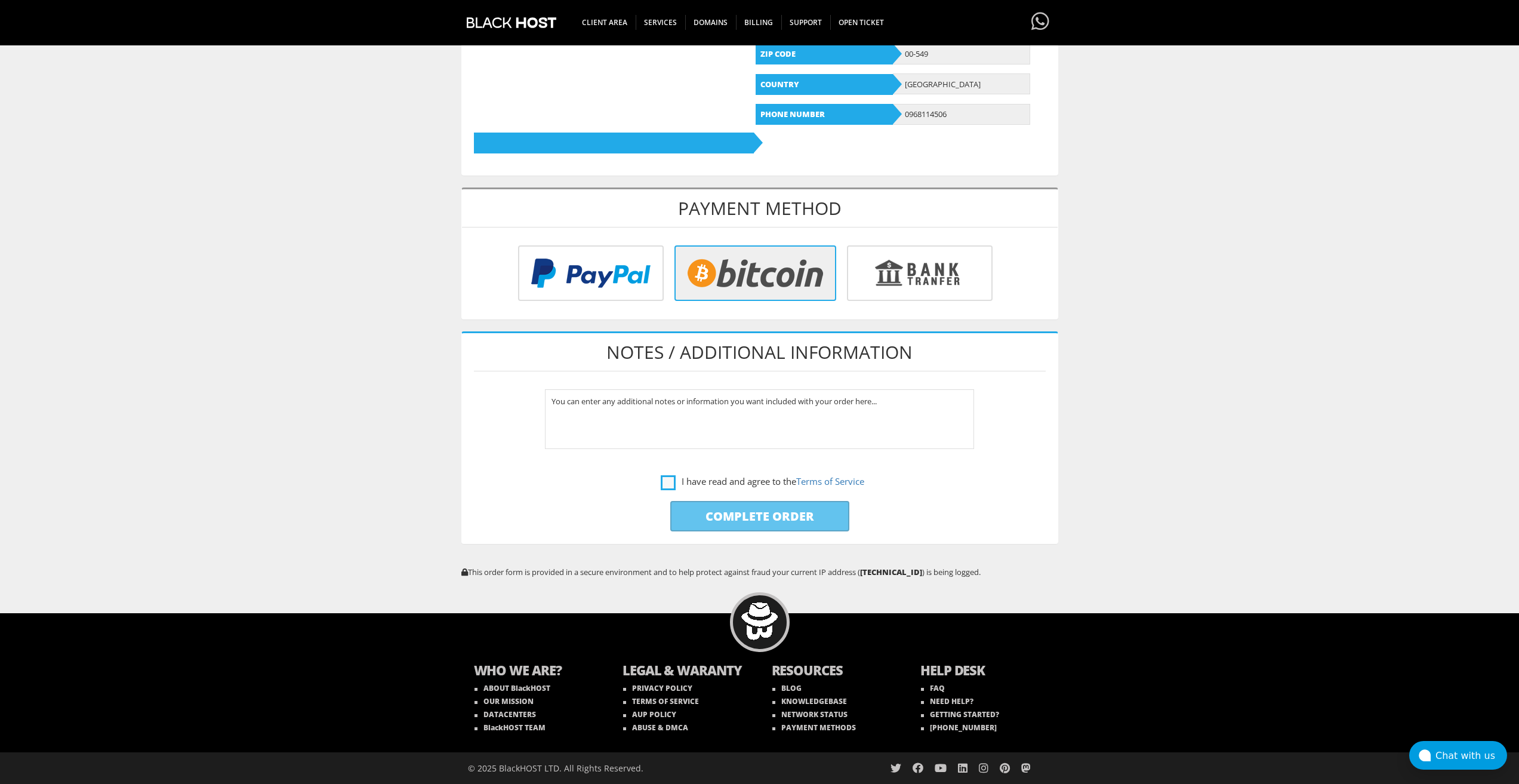
click at [661, 488] on label "I have read and agree to the Terms of Service" at bounding box center [762, 481] width 203 height 15
checkbox input "true"
drag, startPoint x: 707, startPoint y: 513, endPoint x: 709, endPoint y: 522, distance: 9.2
click at [707, 513] on input "Complete Order" at bounding box center [760, 516] width 179 height 30
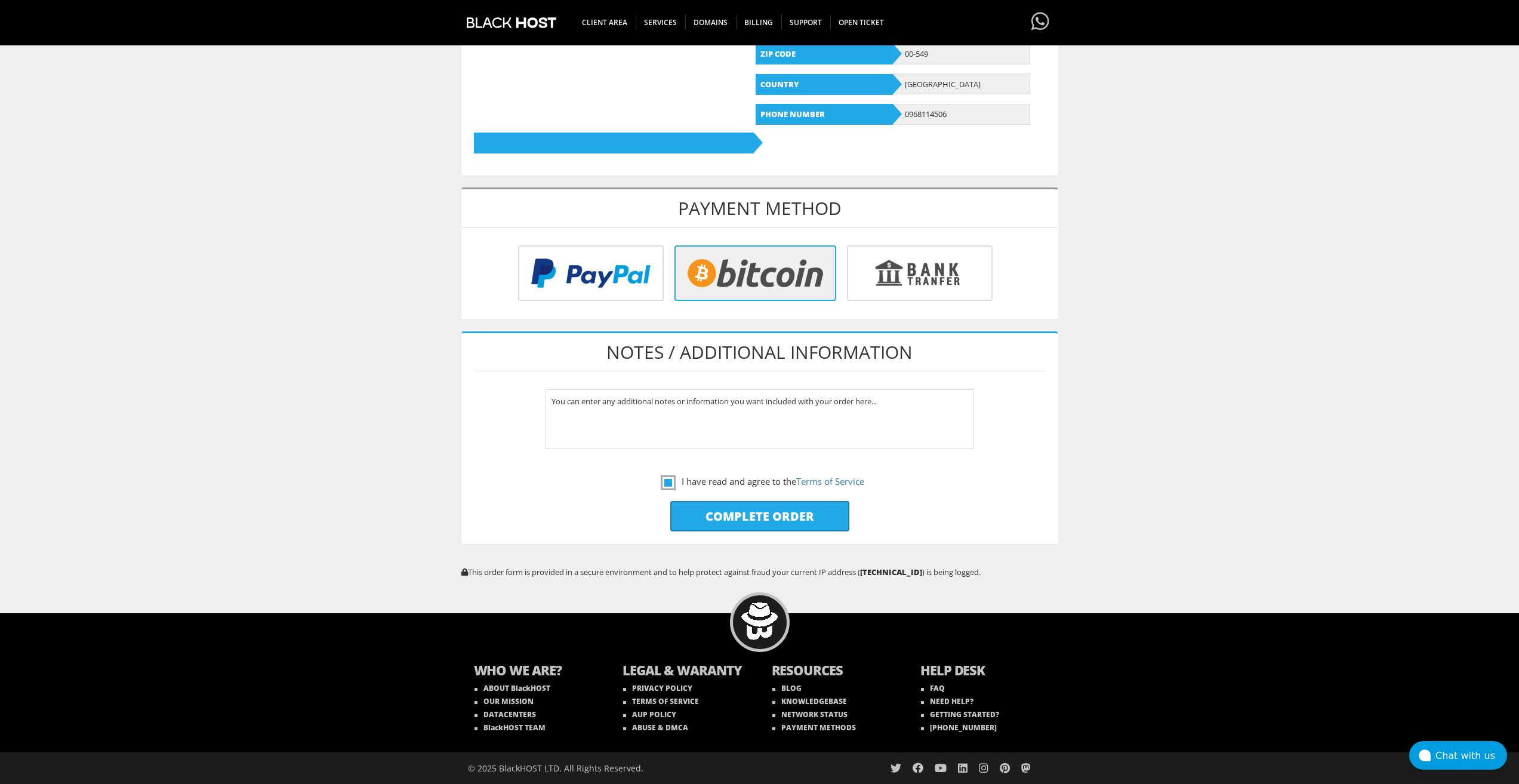
type input "Please Wait..."
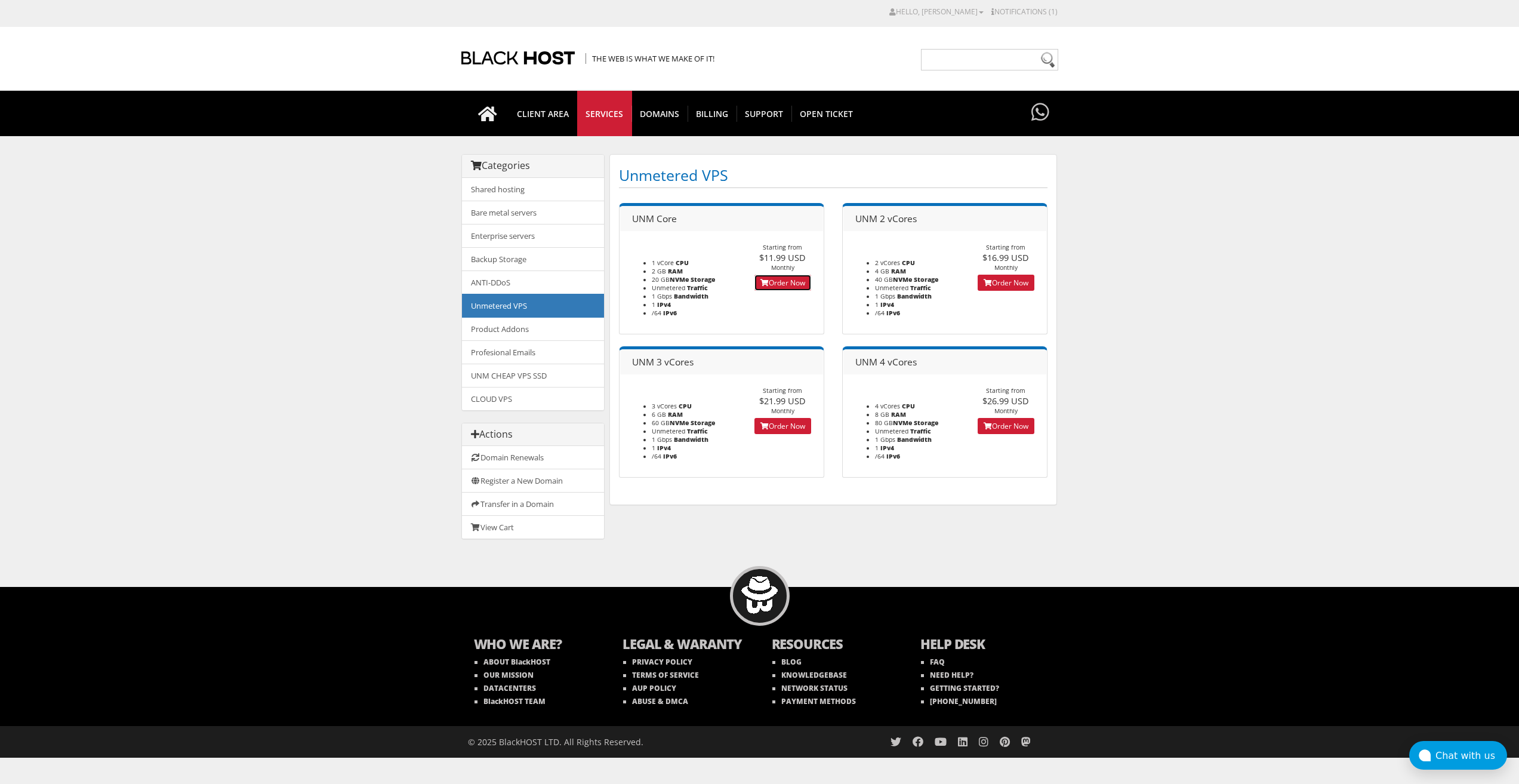
click at [794, 289] on link "Order Now" at bounding box center [783, 283] width 57 height 16
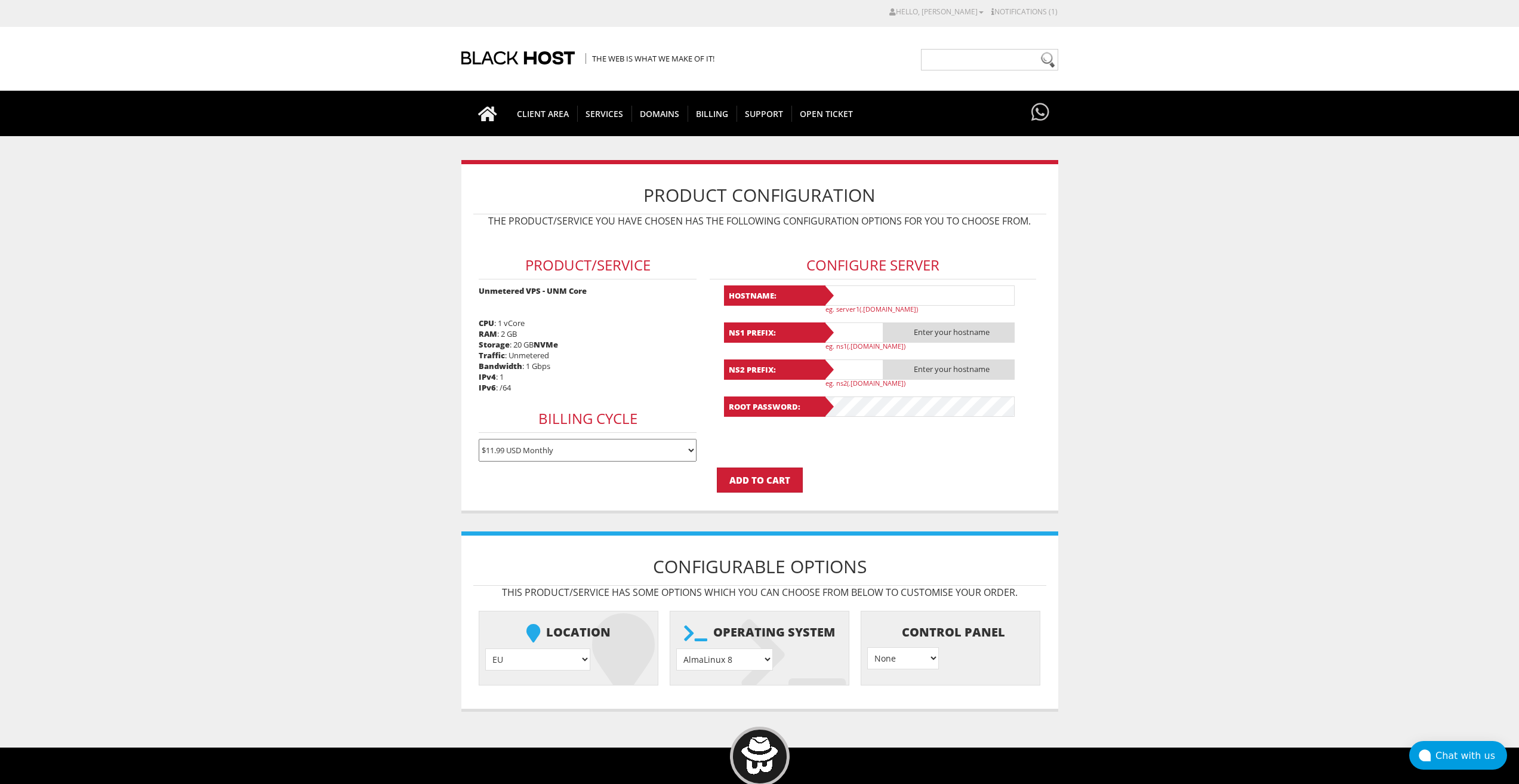
type input "[EMAIL_ADDRESS][DOMAIN_NAME]"
click at [857, 296] on input "text" at bounding box center [920, 295] width 191 height 20
paste input "Lavanda52"
type input "Lavanda52"
click at [860, 330] on input "text" at bounding box center [854, 332] width 60 height 20
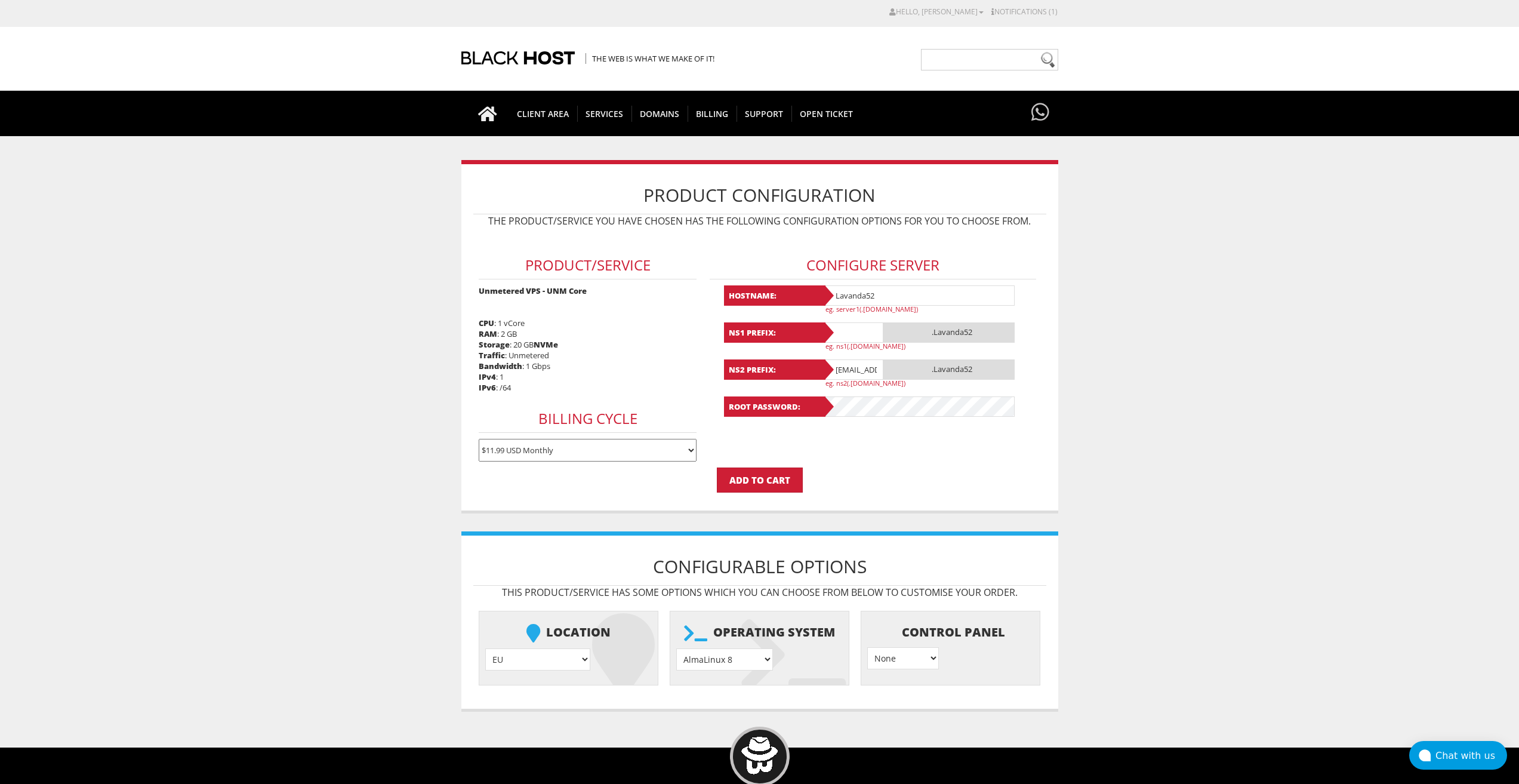
paste input "Lavanda52"
type input "Lavanda52"
click at [857, 365] on input "[EMAIL_ADDRESS][DOMAIN_NAME]" at bounding box center [854, 369] width 60 height 20
click at [857, 365] on input "lavandaaa88f@gmail.com" at bounding box center [854, 369] width 60 height 20
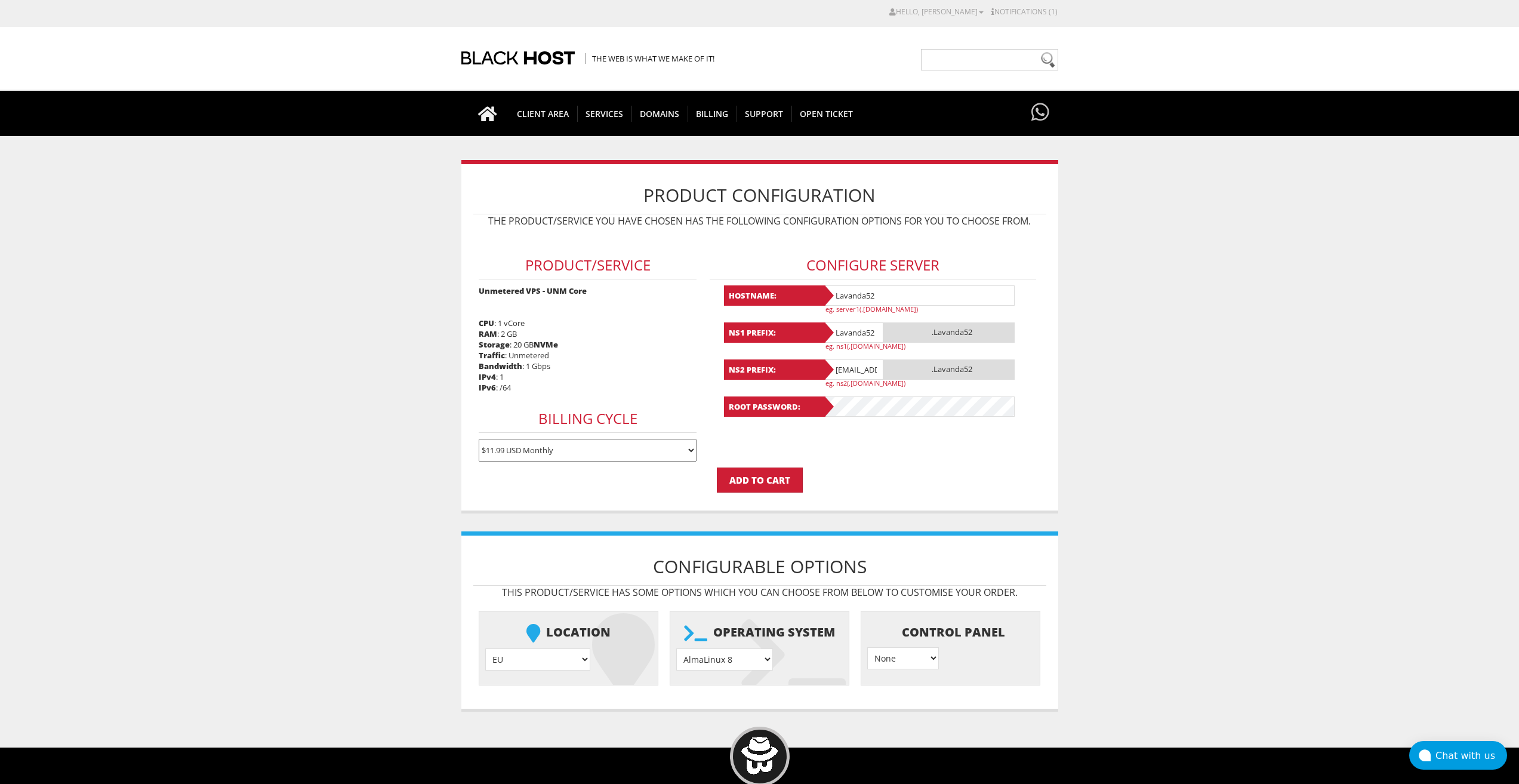
click at [857, 365] on input "lavandaaa88f@gmail.com" at bounding box center [854, 369] width 60 height 20
paste input "Lavanda52"
type input "Lavanda52"
click at [738, 658] on select "AlmaLinux 8 } AlmaLinux 9 } AlmaLinux 10 } Rocky Linux 8 } Rocky Linux 9 } Cent…" at bounding box center [725, 659] width 97 height 22
select select "1208"
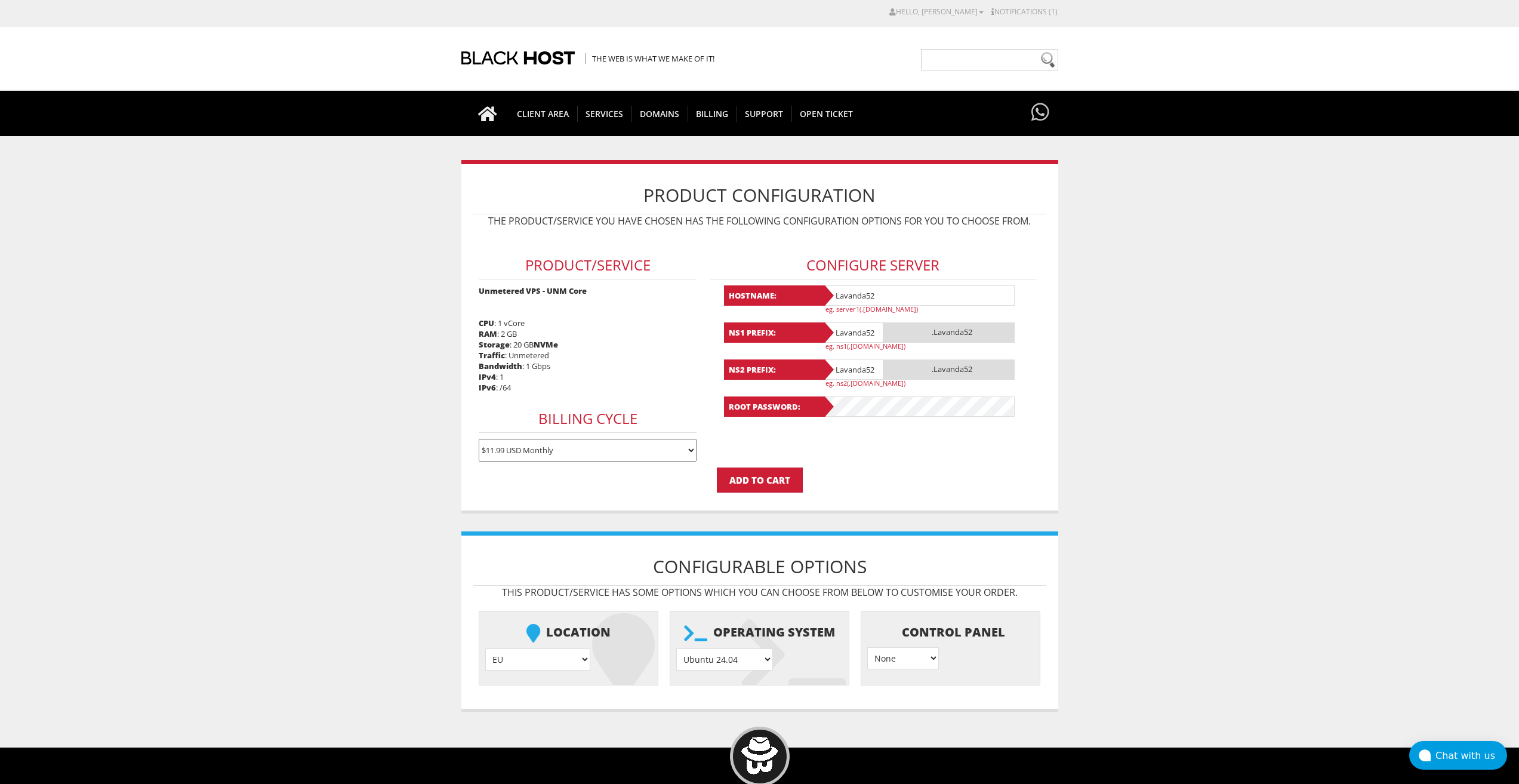
click at [676, 648] on select "AlmaLinux 8 } AlmaLinux 9 } AlmaLinux 10 } Rocky Linux 8 } Rocky Linux 9 } Cent…" at bounding box center [725, 659] width 97 height 22
click at [771, 479] on input "Add to Cart" at bounding box center [760, 479] width 86 height 25
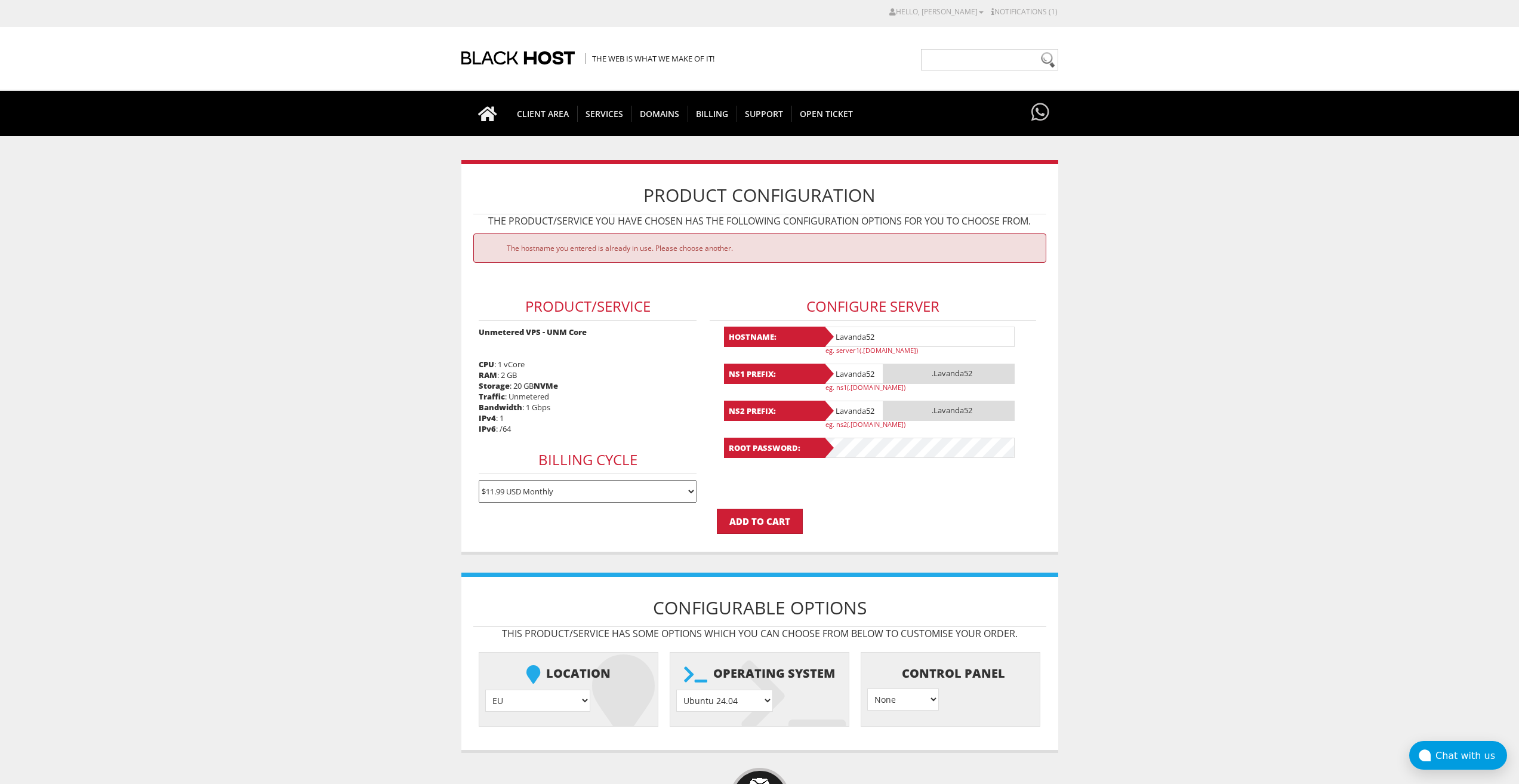
click at [857, 331] on input "Lavanda52" at bounding box center [920, 336] width 191 height 20
drag, startPoint x: 857, startPoint y: 331, endPoint x: 847, endPoint y: 353, distance: 24.2
click at [857, 331] on input "Lavanda52" at bounding box center [920, 336] width 191 height 20
paste input "3"
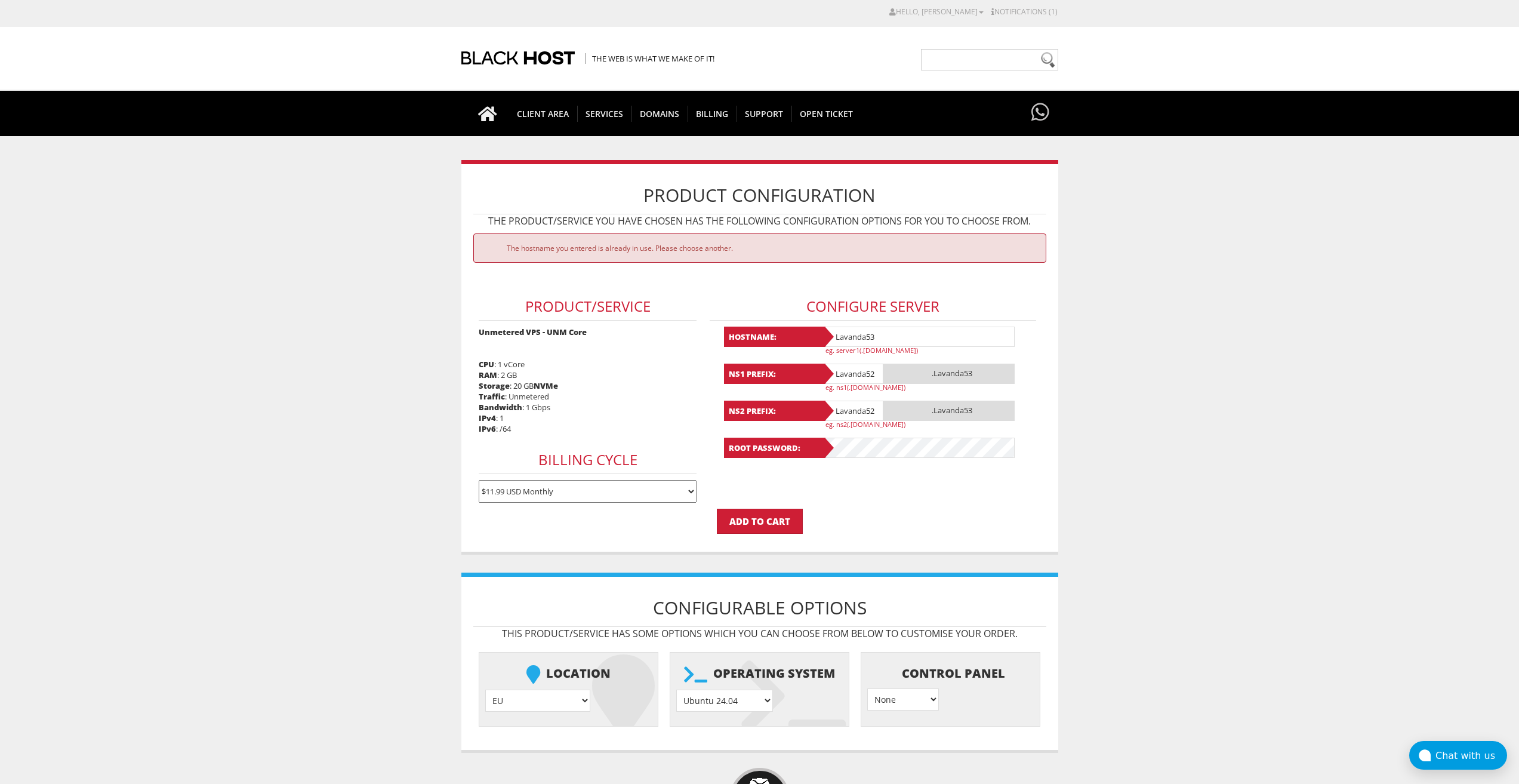
type input "Lavanda53"
click at [846, 368] on input "Lavanda52" at bounding box center [854, 373] width 60 height 20
paste input "3"
type input "Lavanda53"
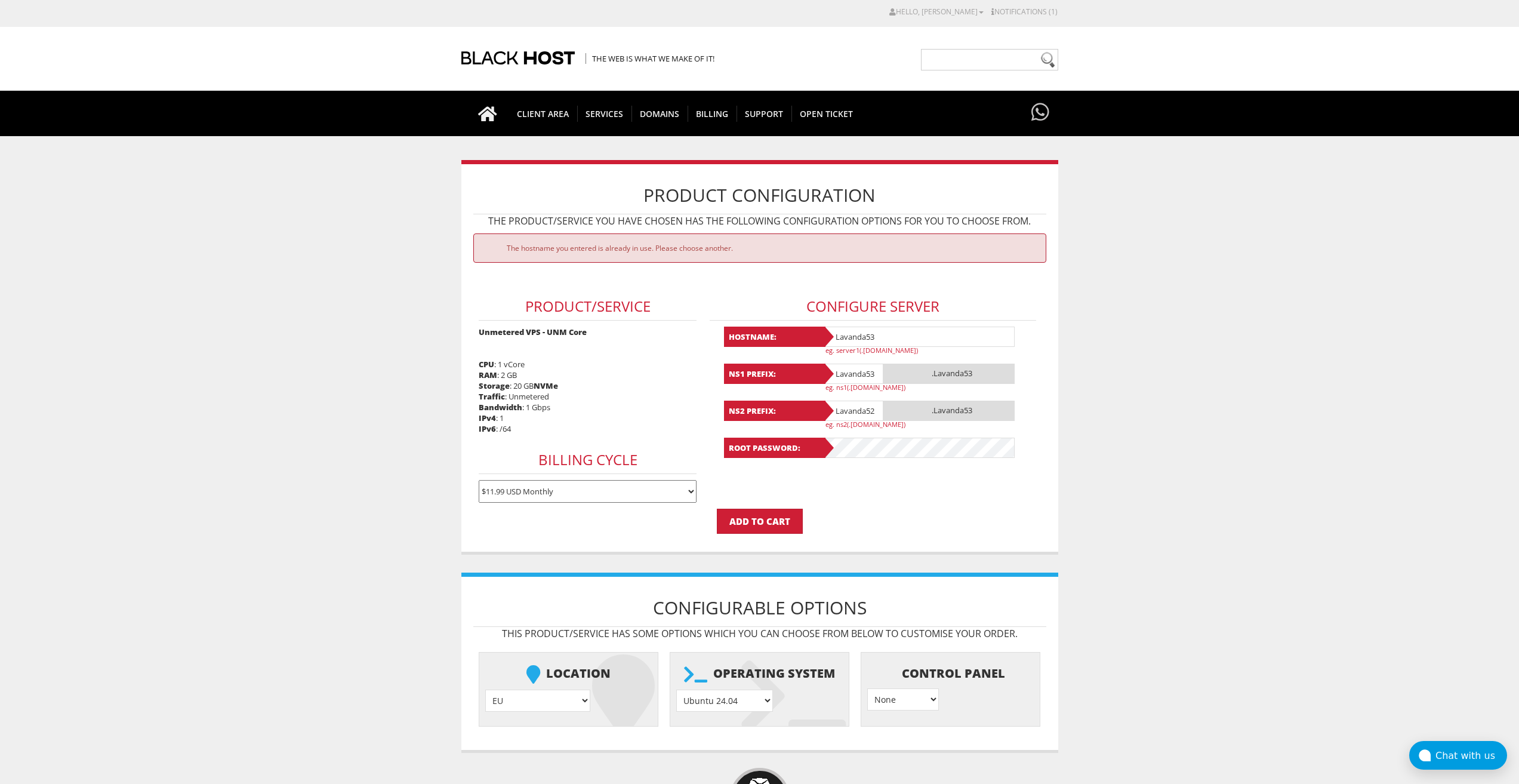
click at [858, 410] on input "Lavanda52" at bounding box center [854, 410] width 60 height 20
paste input "3"
type input "Lavanda53"
click at [774, 521] on input "Add to Cart" at bounding box center [760, 521] width 86 height 25
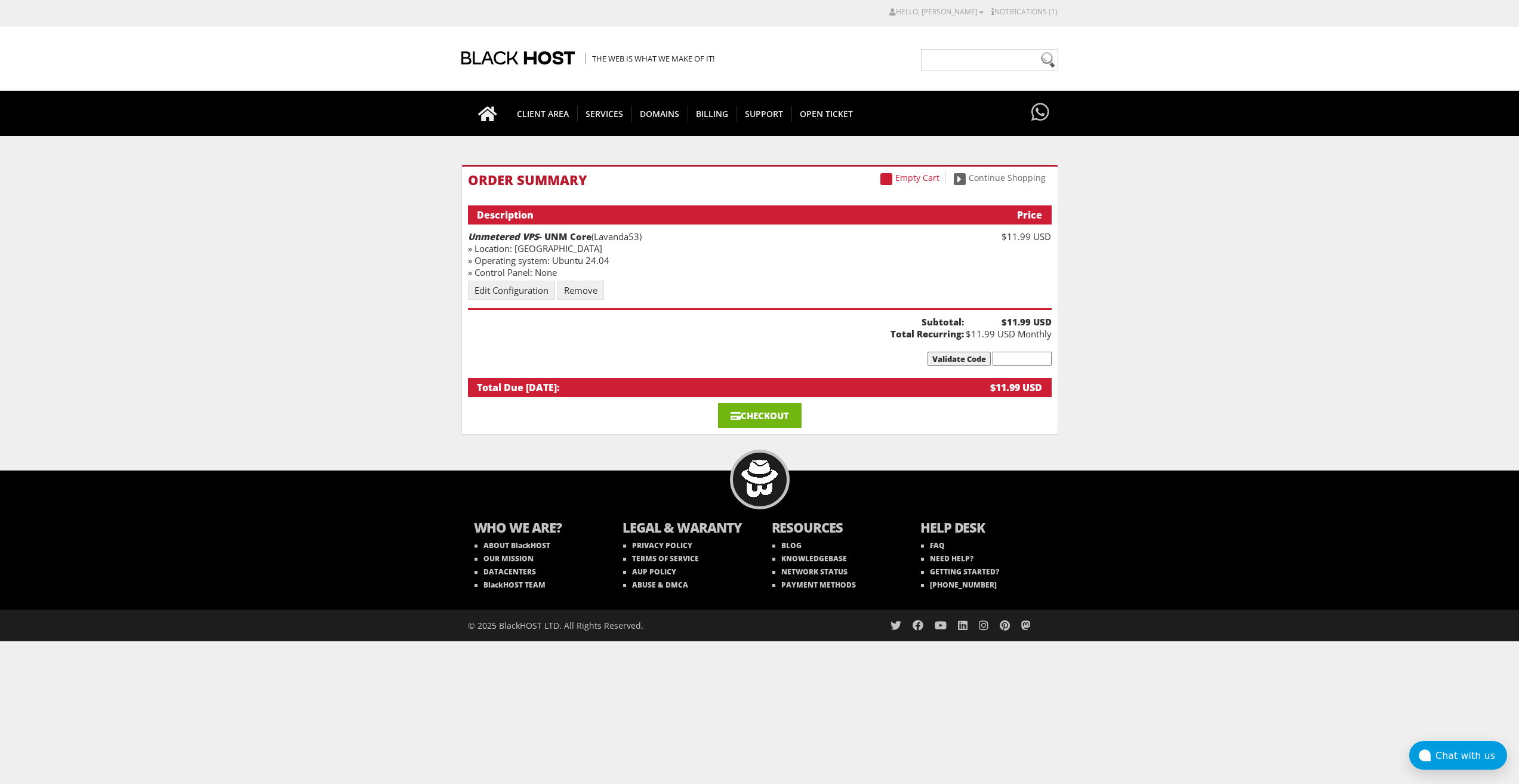
click at [730, 416] on span at bounding box center [736, 416] width 10 height 9
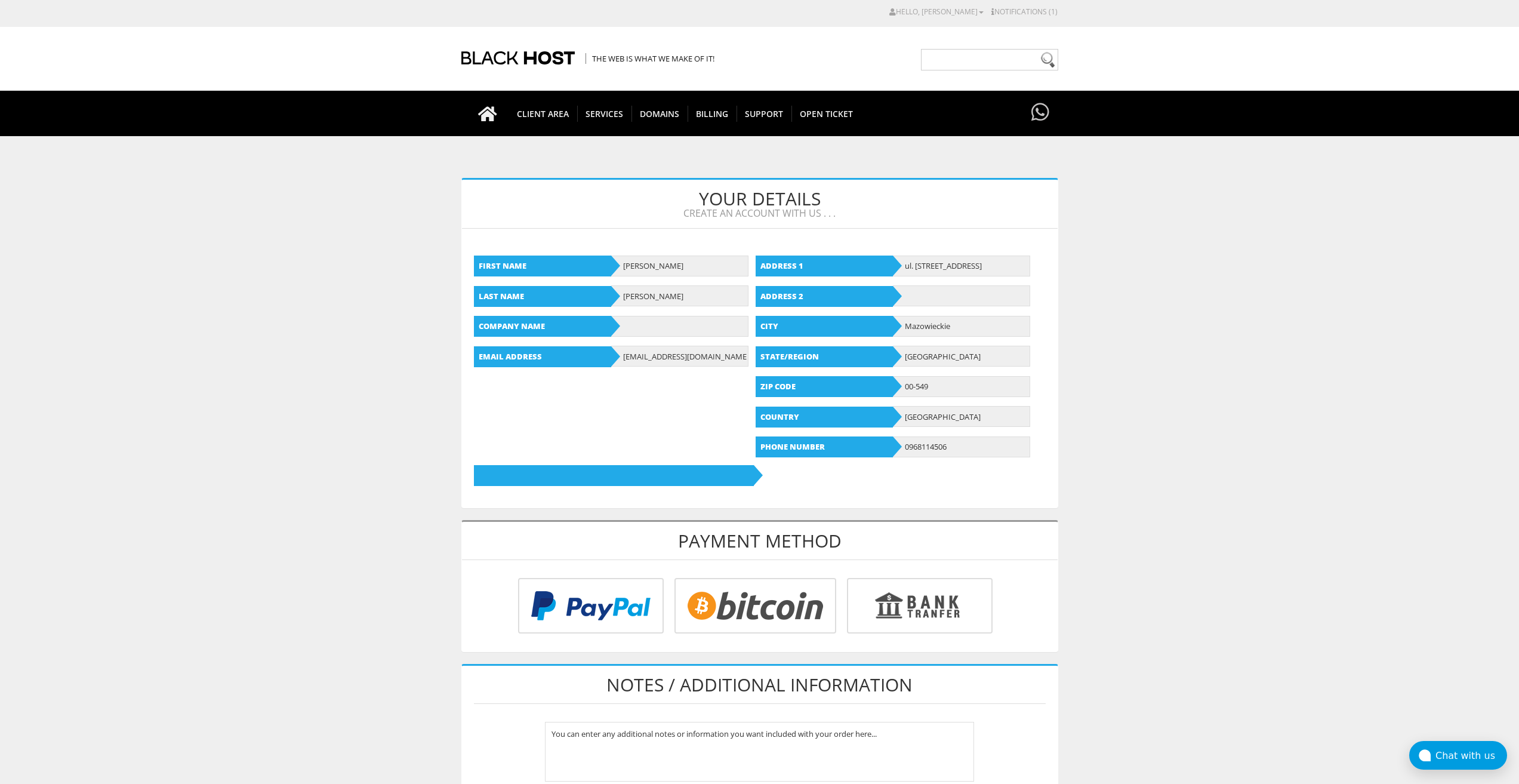
type input "[EMAIL_ADDRESS][DOMAIN_NAME]"
click at [719, 610] on input "radio" at bounding box center [754, 608] width 162 height 55
radio input "true"
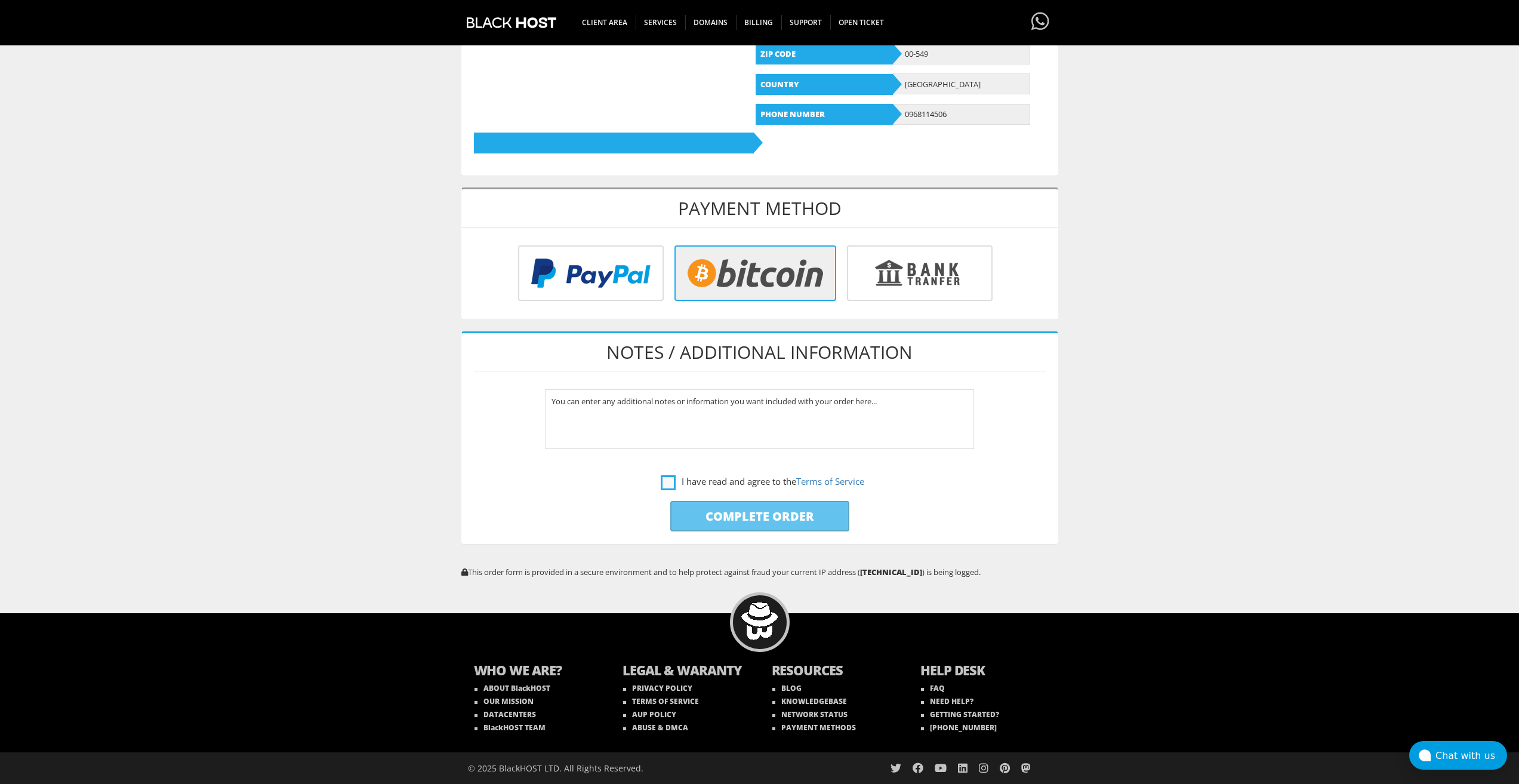
click at [663, 485] on label "I have read and agree to the Terms of Service" at bounding box center [762, 481] width 203 height 15
checkbox input "true"
click at [687, 519] on input "Complete Order" at bounding box center [760, 516] width 179 height 30
type input "Please Wait..."
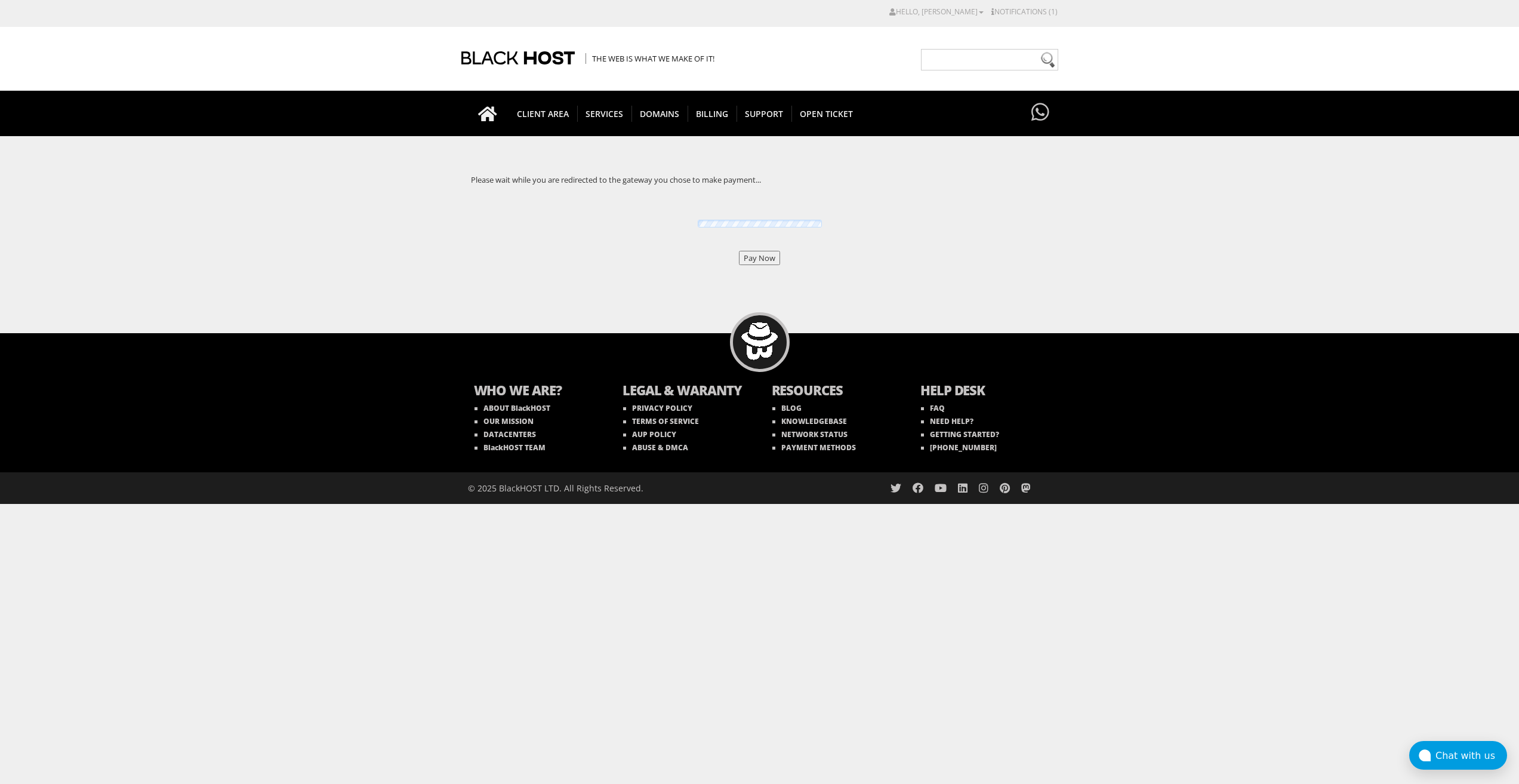
click at [750, 259] on input "Pay Now" at bounding box center [760, 258] width 41 height 14
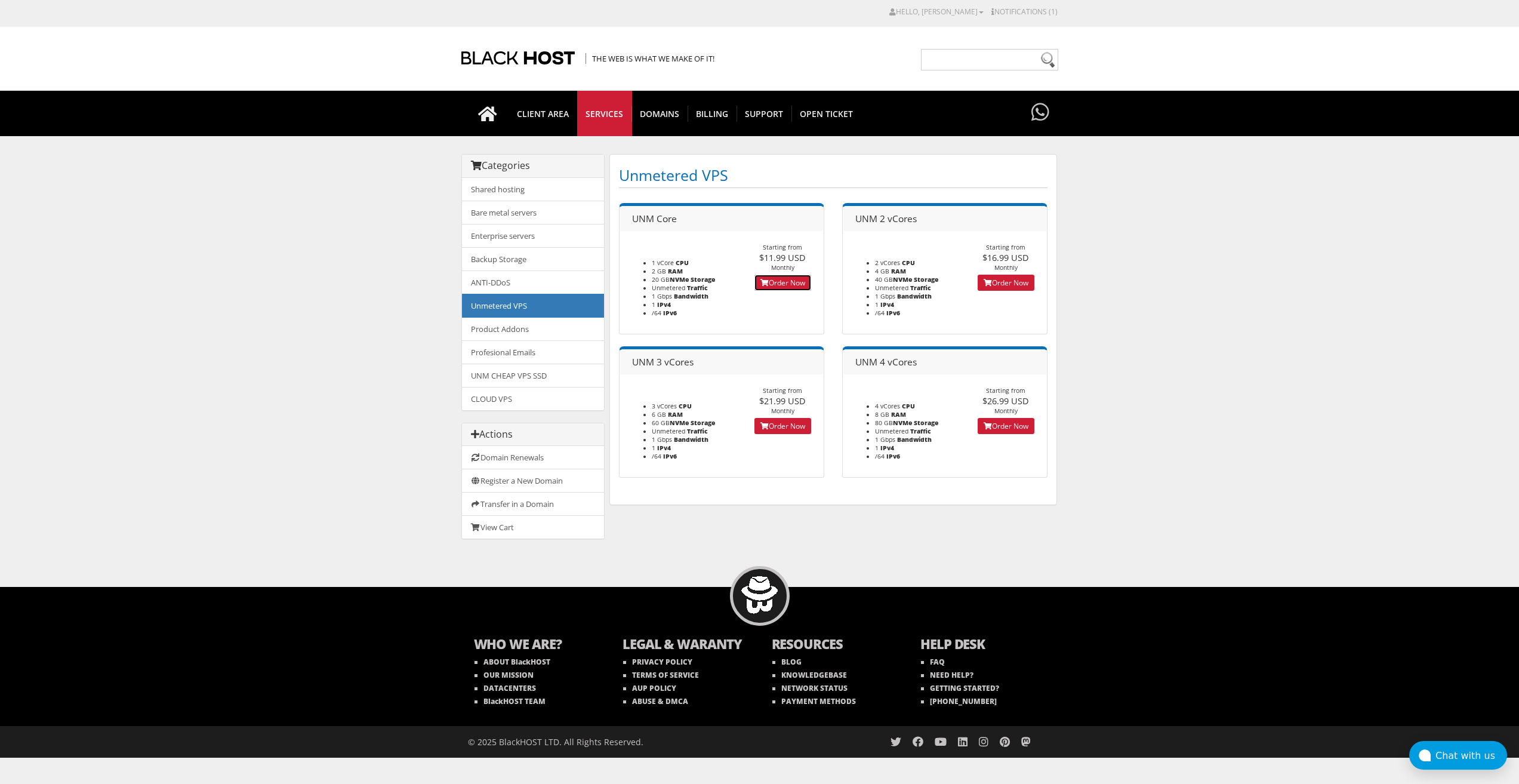
click at [761, 283] on icon at bounding box center [765, 283] width 8 height 7
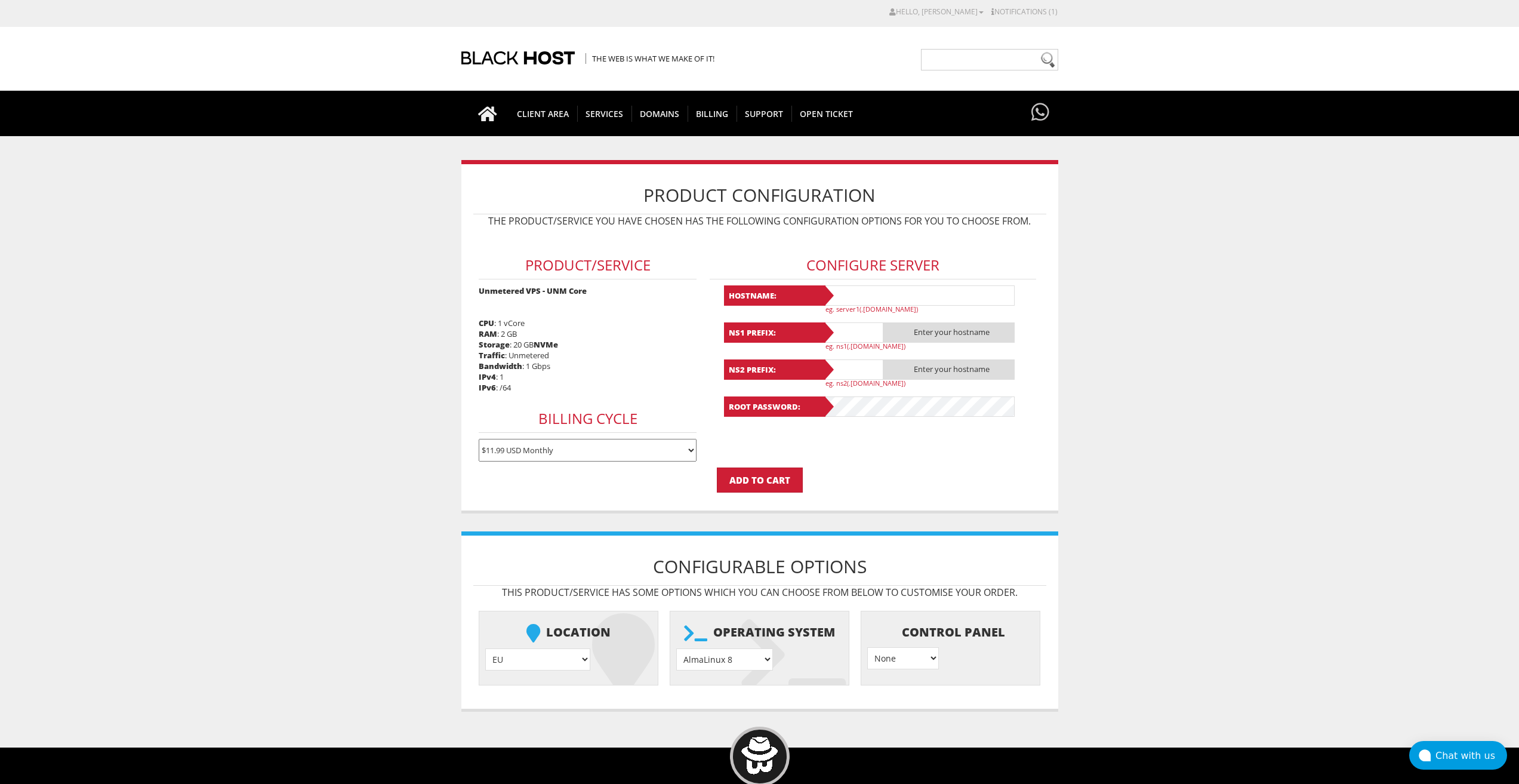
type input "lavandaaa88f@gmail.com"
click at [861, 296] on input "text" at bounding box center [920, 295] width 191 height 20
paste input "Lavanda54"
type input "Lavanda54"
click at [858, 328] on input "text" at bounding box center [854, 332] width 60 height 20
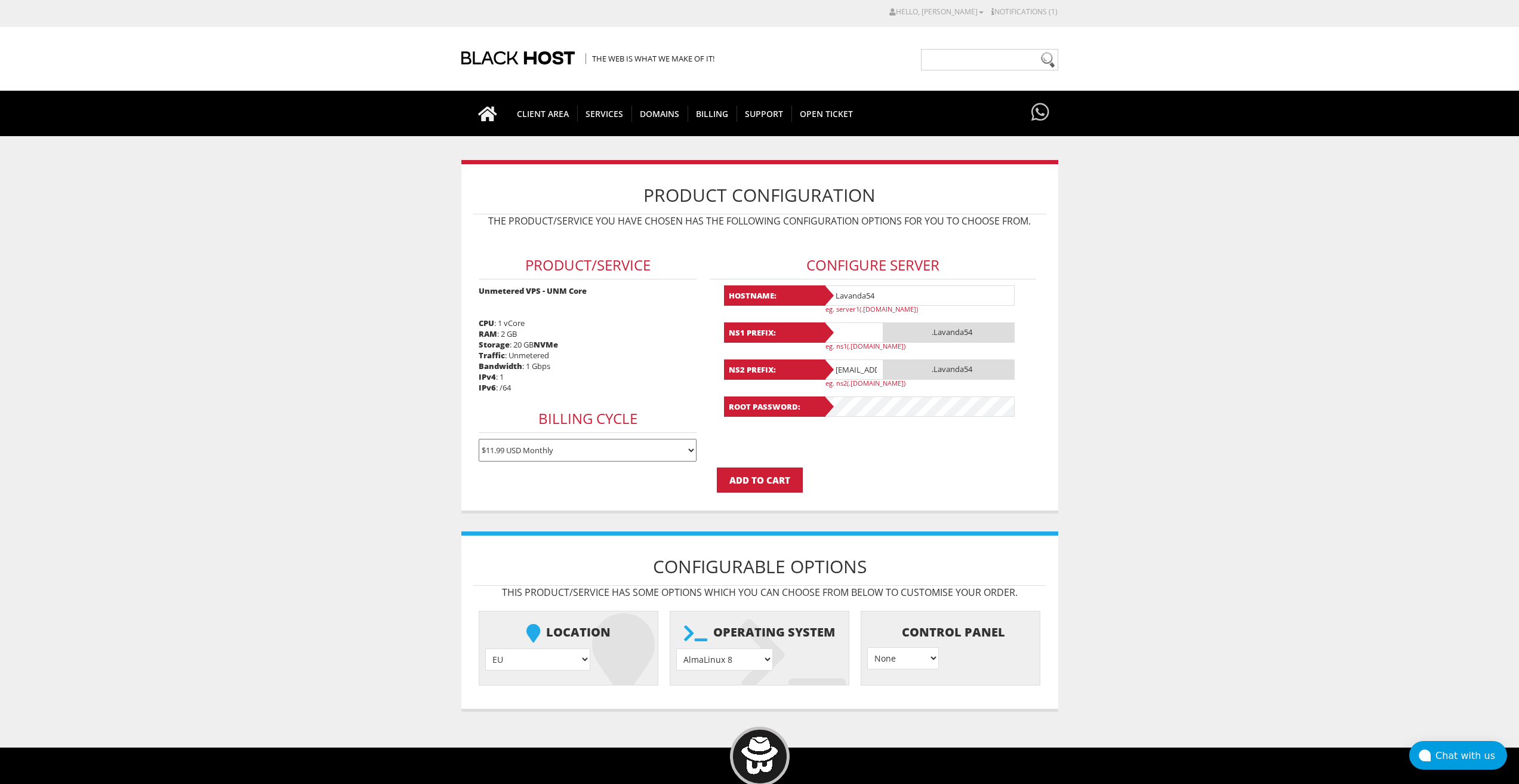
paste input "Lavanda54"
type input "Lavanda54"
click at [852, 372] on input "[EMAIL_ADDRESS][DOMAIN_NAME]" at bounding box center [854, 369] width 60 height 20
click at [852, 372] on input "lavandaaa88f@gmail.com" at bounding box center [854, 369] width 60 height 20
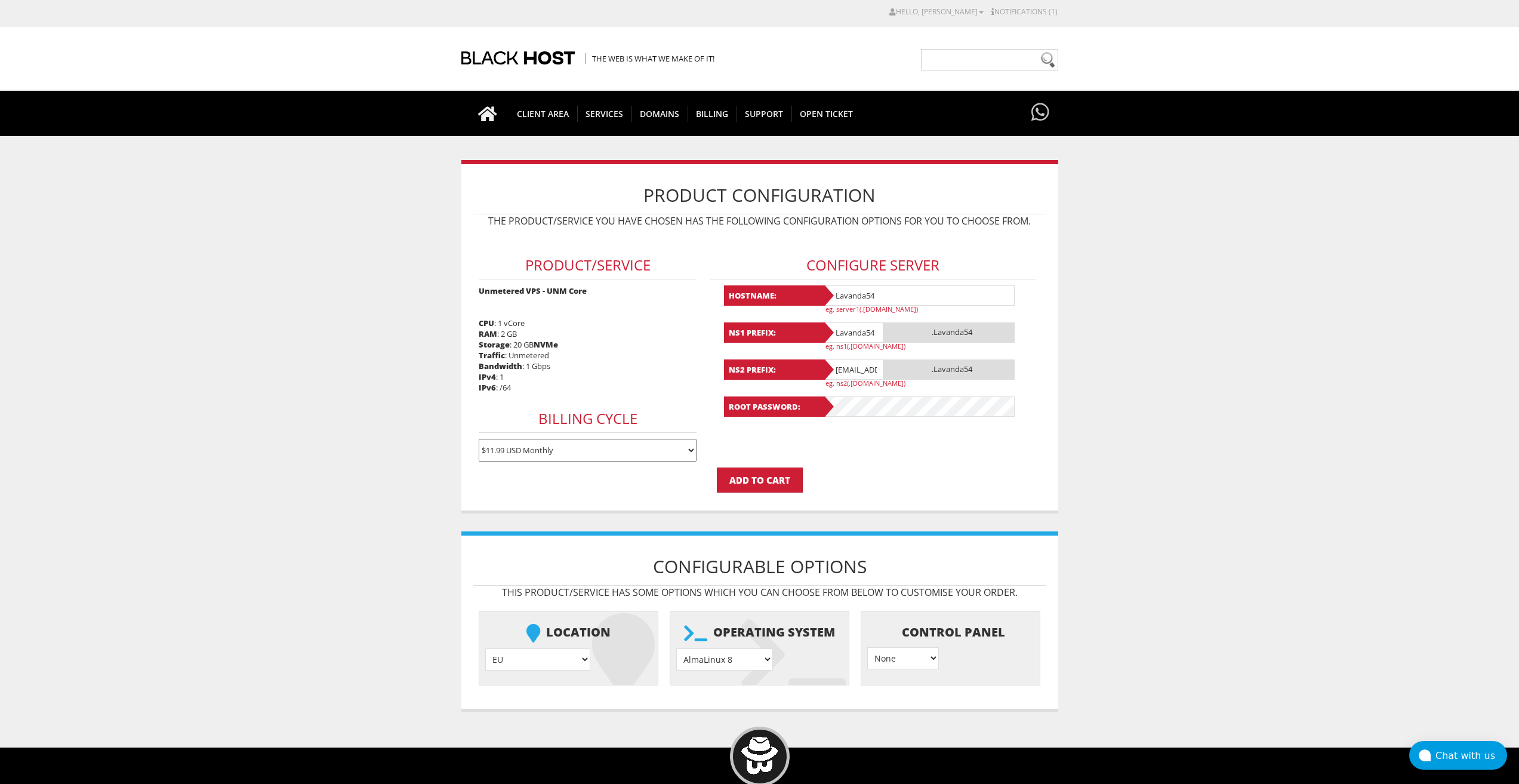
paste input "Lavanda54"
type input "Lavanda54"
click at [727, 658] on select "AlmaLinux 8 } AlmaLinux 9 } AlmaLinux 10 } Rocky Linux 8 } Rocky Linux 9 } Cent…" at bounding box center [725, 659] width 97 height 22
select select "1208"
click at [676, 648] on select "AlmaLinux 8 } AlmaLinux 9 } AlmaLinux 10 } Rocky Linux 8 } Rocky Linux 9 } Cent…" at bounding box center [725, 659] width 97 height 22
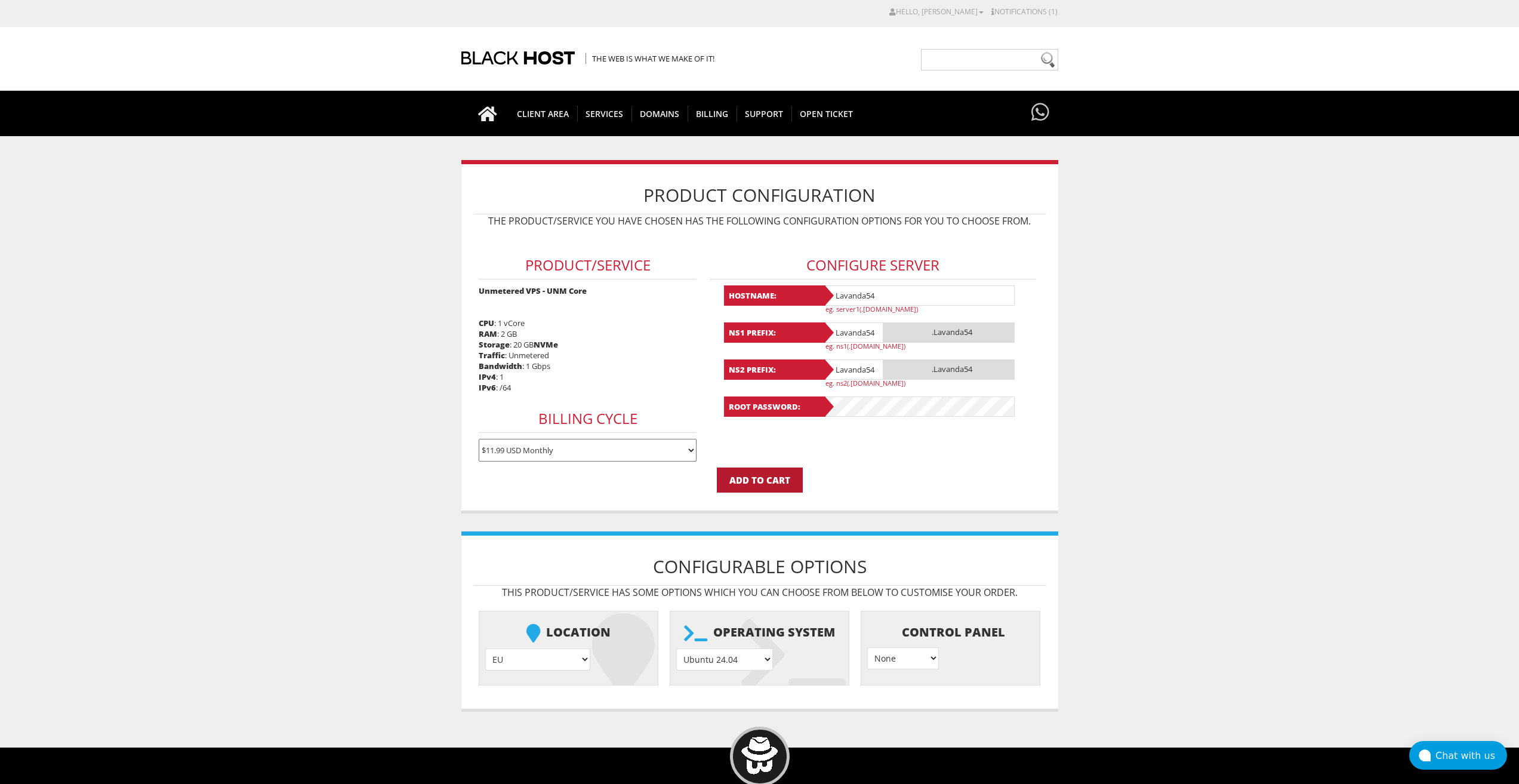
click at [745, 476] on input "Add to Cart" at bounding box center [760, 479] width 86 height 25
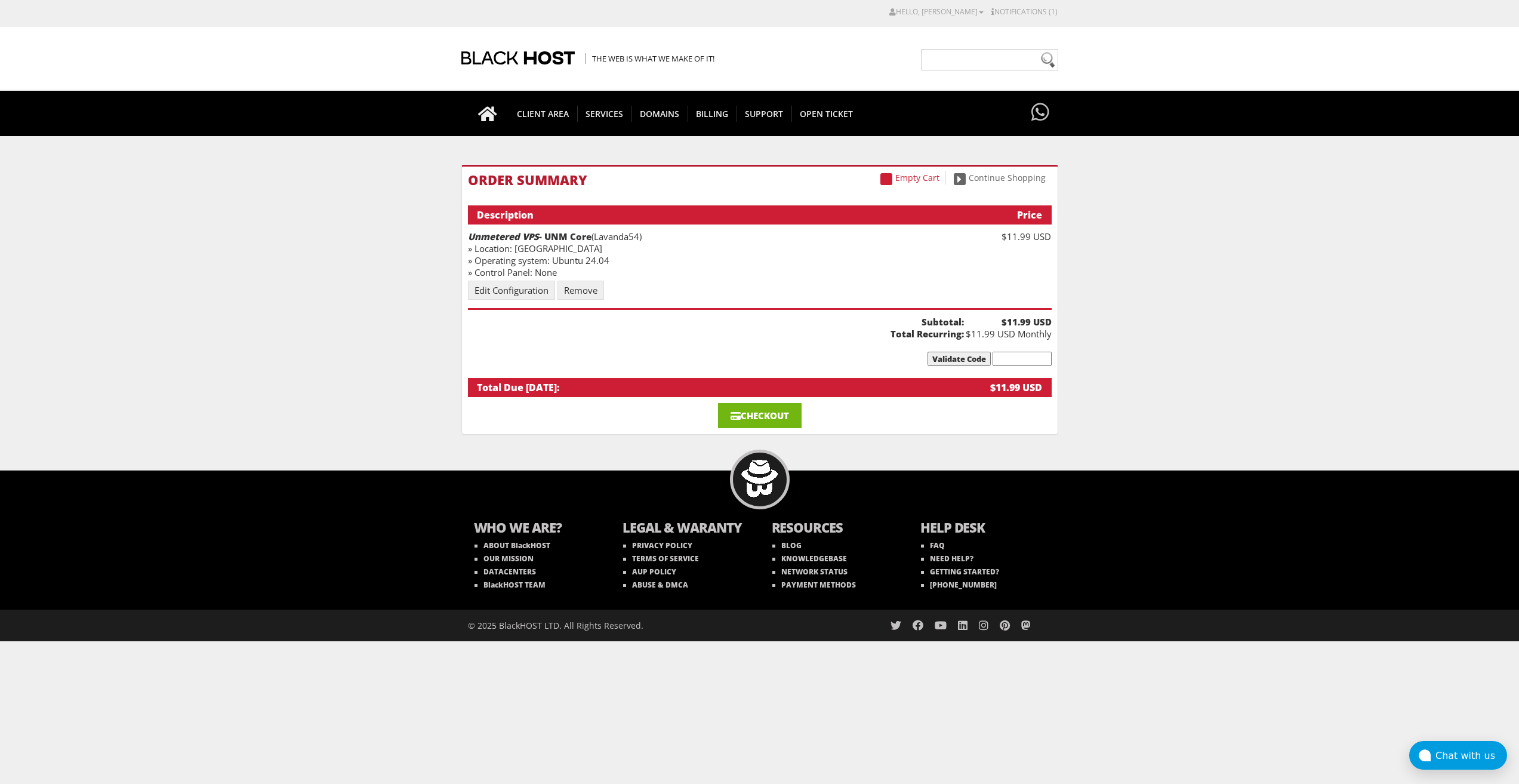
click at [768, 414] on link "Checkout" at bounding box center [760, 415] width 84 height 25
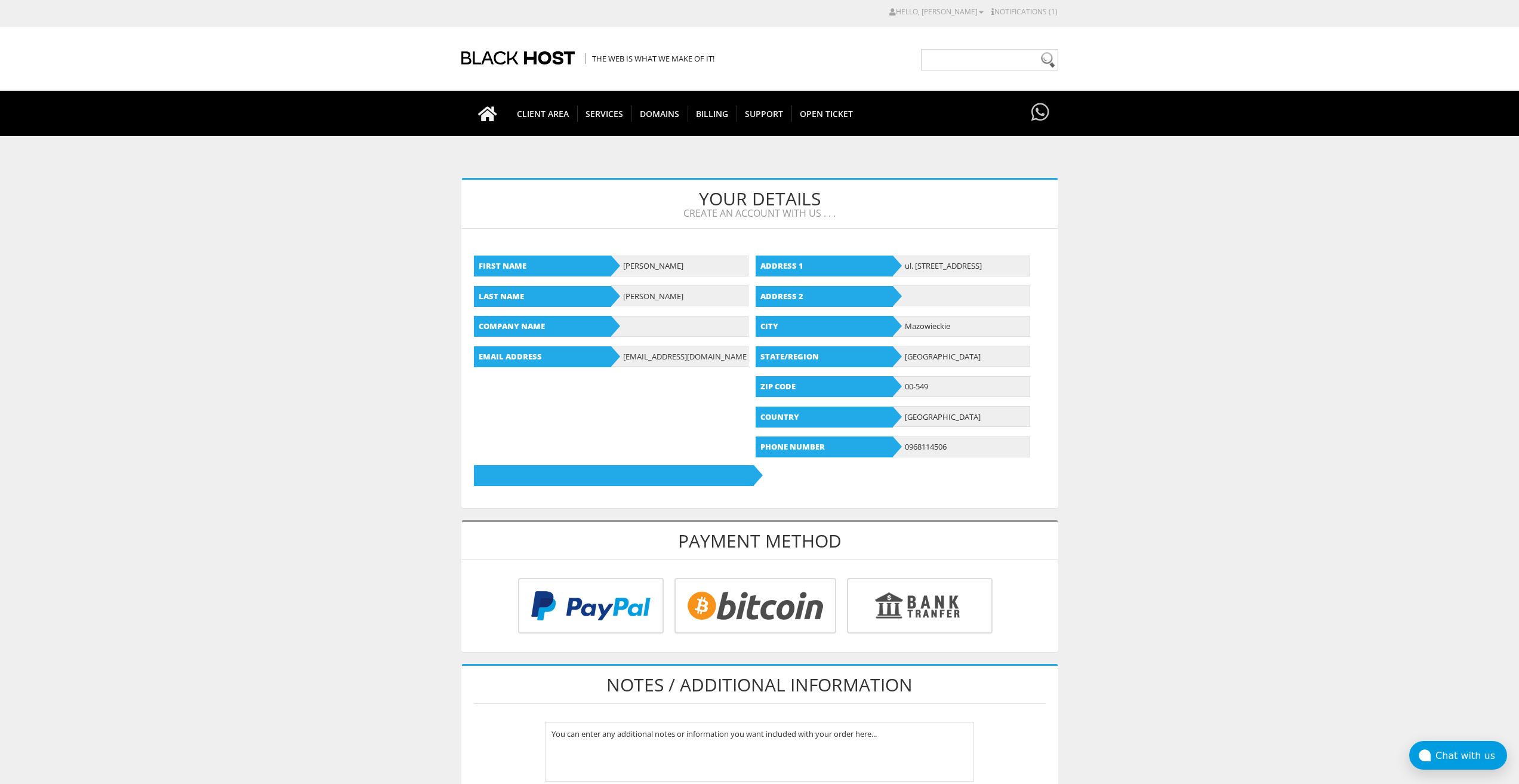
type input "lavandaaa88f@gmail.com"
click at [752, 591] on input "radio" at bounding box center [754, 608] width 162 height 55
radio input "true"
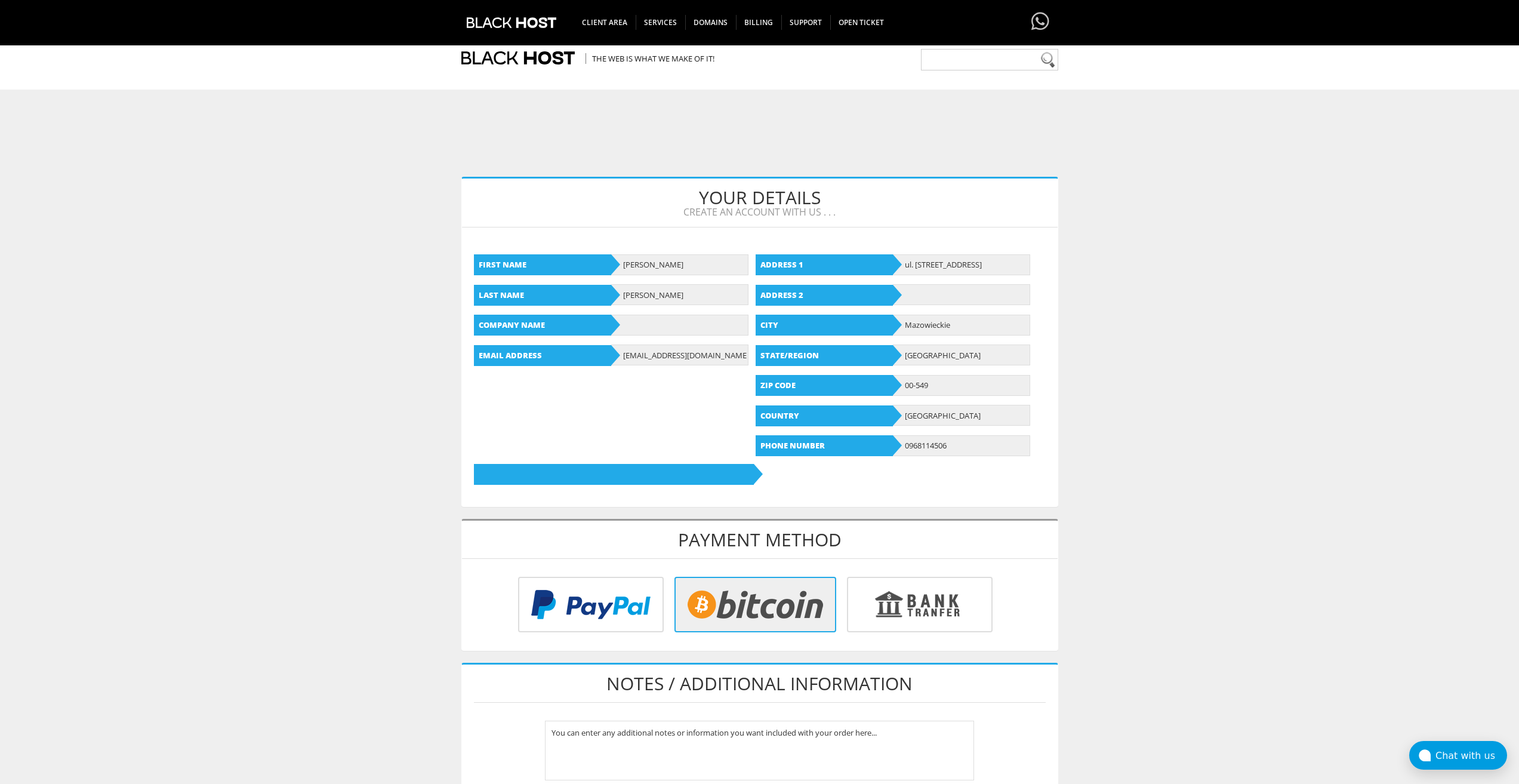
scroll to position [331, 0]
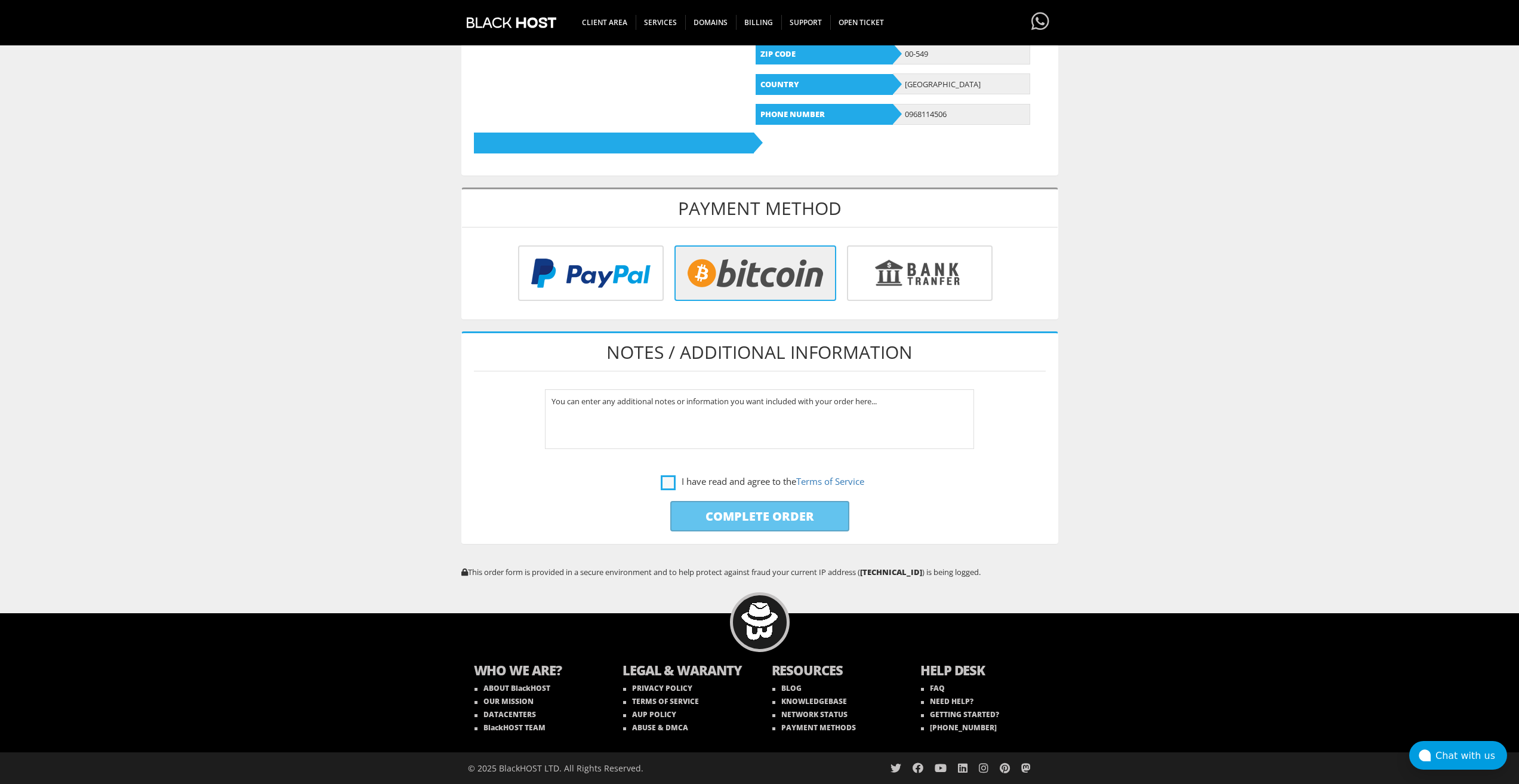
click at [669, 479] on label "I have read and agree to the Terms of Service" at bounding box center [762, 481] width 203 height 15
checkbox input "true"
click at [690, 510] on input "Complete Order" at bounding box center [760, 516] width 179 height 30
type input "Please Wait..."
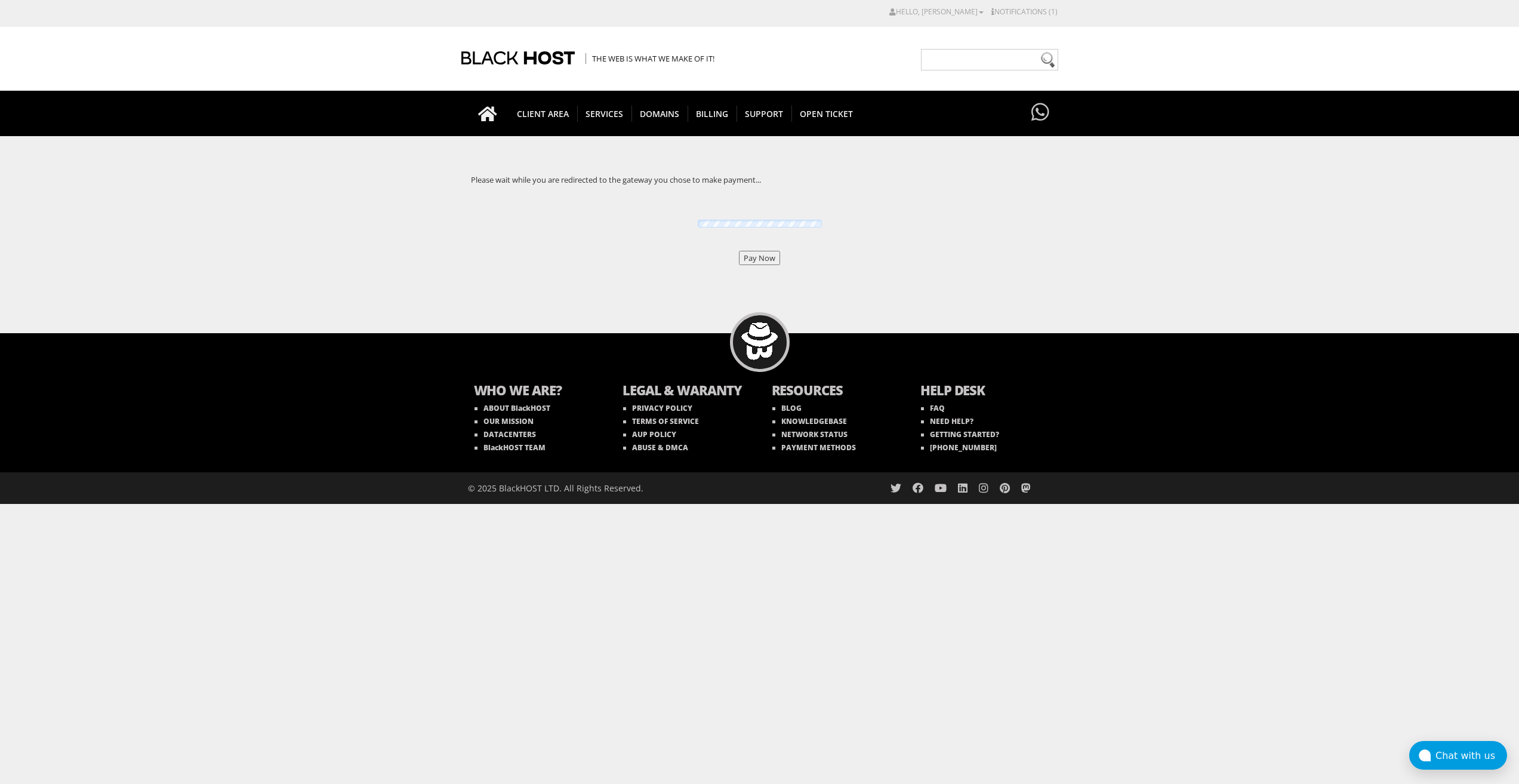
click at [781, 254] on form "Pay Now" at bounding box center [760, 258] width 597 height 14
click at [777, 256] on input "Pay Now" at bounding box center [760, 258] width 41 height 14
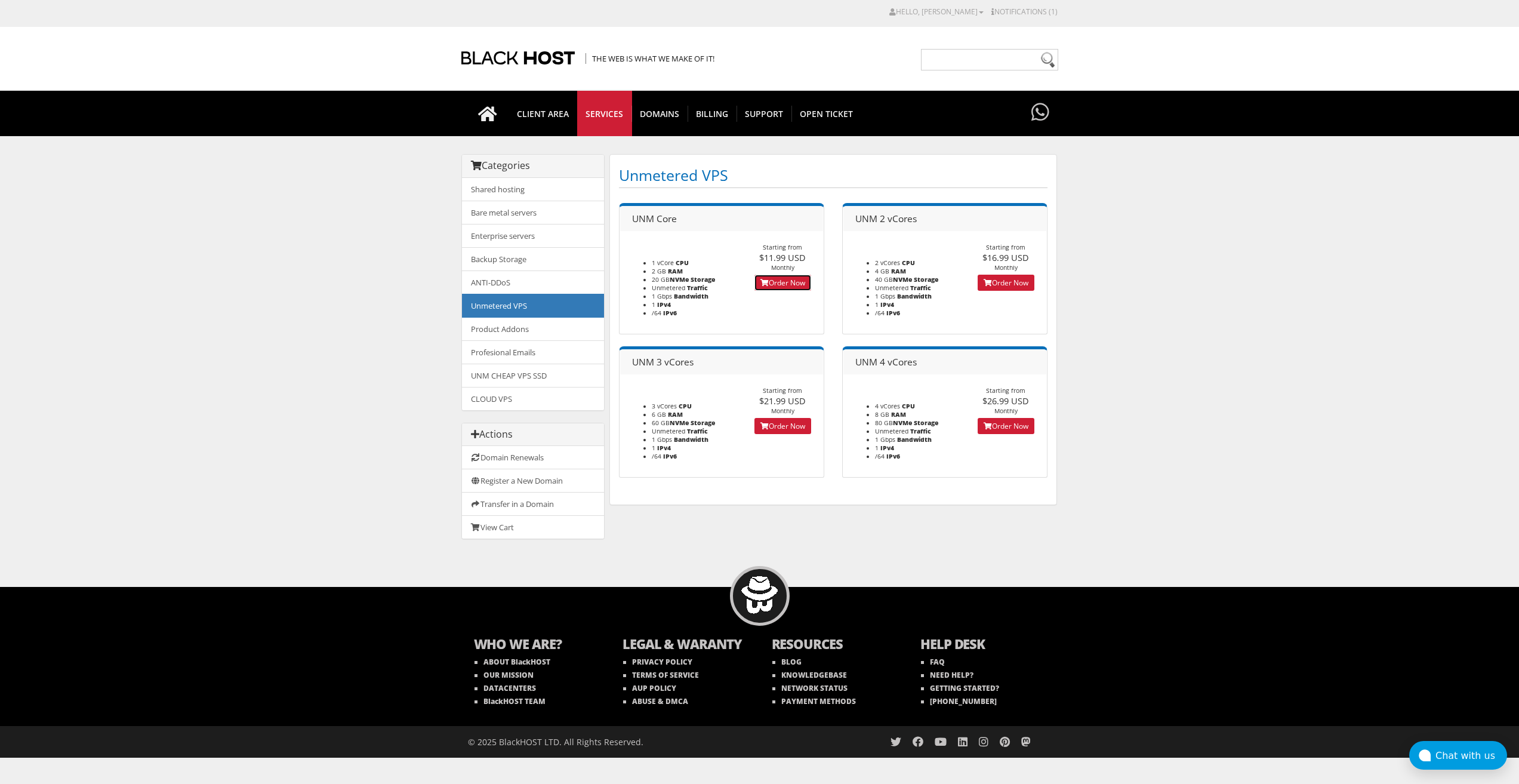
click at [801, 280] on link "Order Now" at bounding box center [783, 283] width 57 height 16
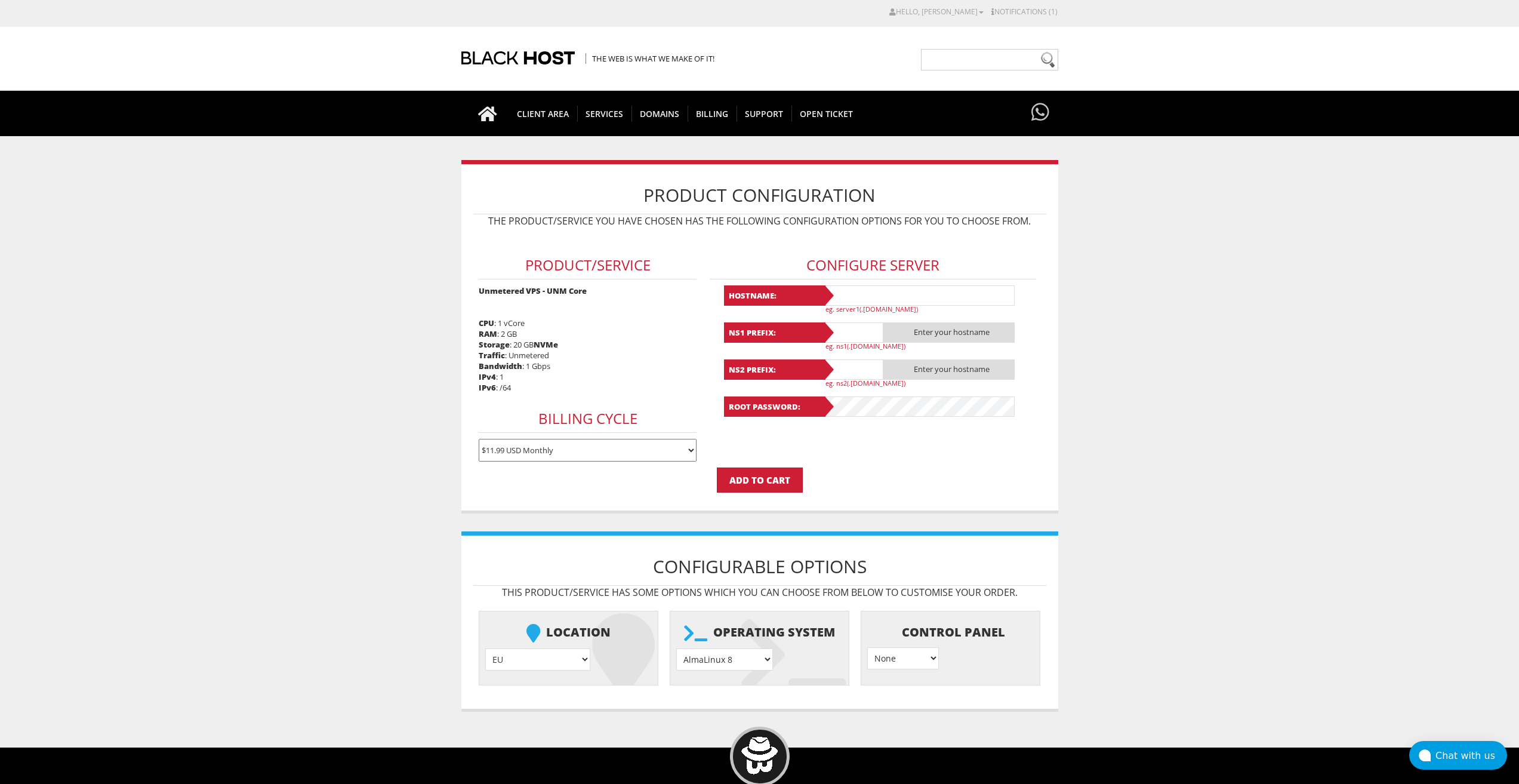
type input "[EMAIL_ADDRESS][DOMAIN_NAME]"
click at [887, 297] on input "text" at bounding box center [920, 295] width 191 height 20
paste input "Lavanda55"
type input "Lavanda55"
click at [843, 332] on input "text" at bounding box center [854, 332] width 60 height 20
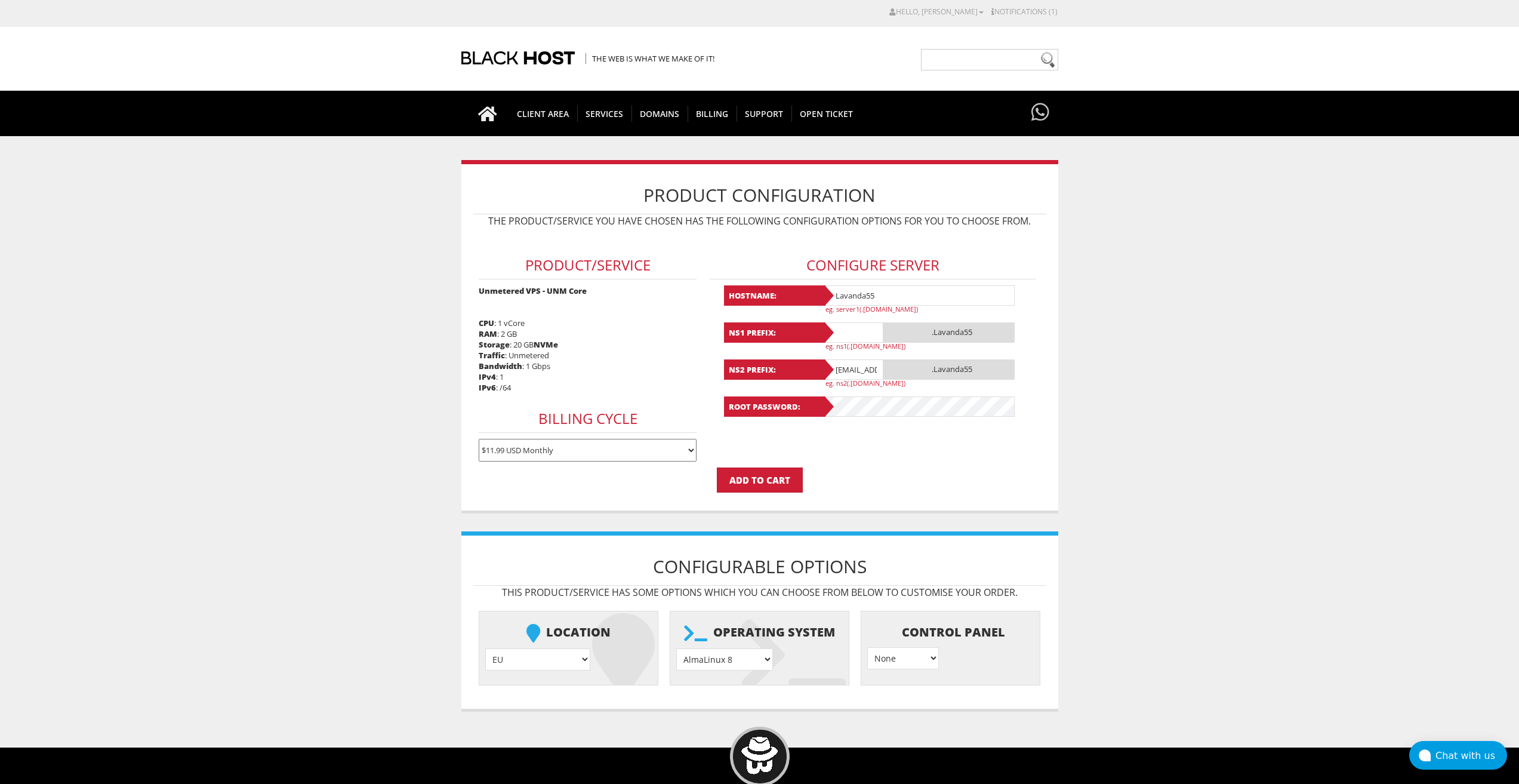
paste input "Lavanda55"
type input "Lavanda55"
click at [863, 359] on input "lavandaaa88f@gmail.com" at bounding box center [854, 369] width 60 height 20
click at [863, 359] on input "[EMAIL_ADDRESS][DOMAIN_NAME]" at bounding box center [854, 369] width 60 height 20
paste input "Lavanda55"
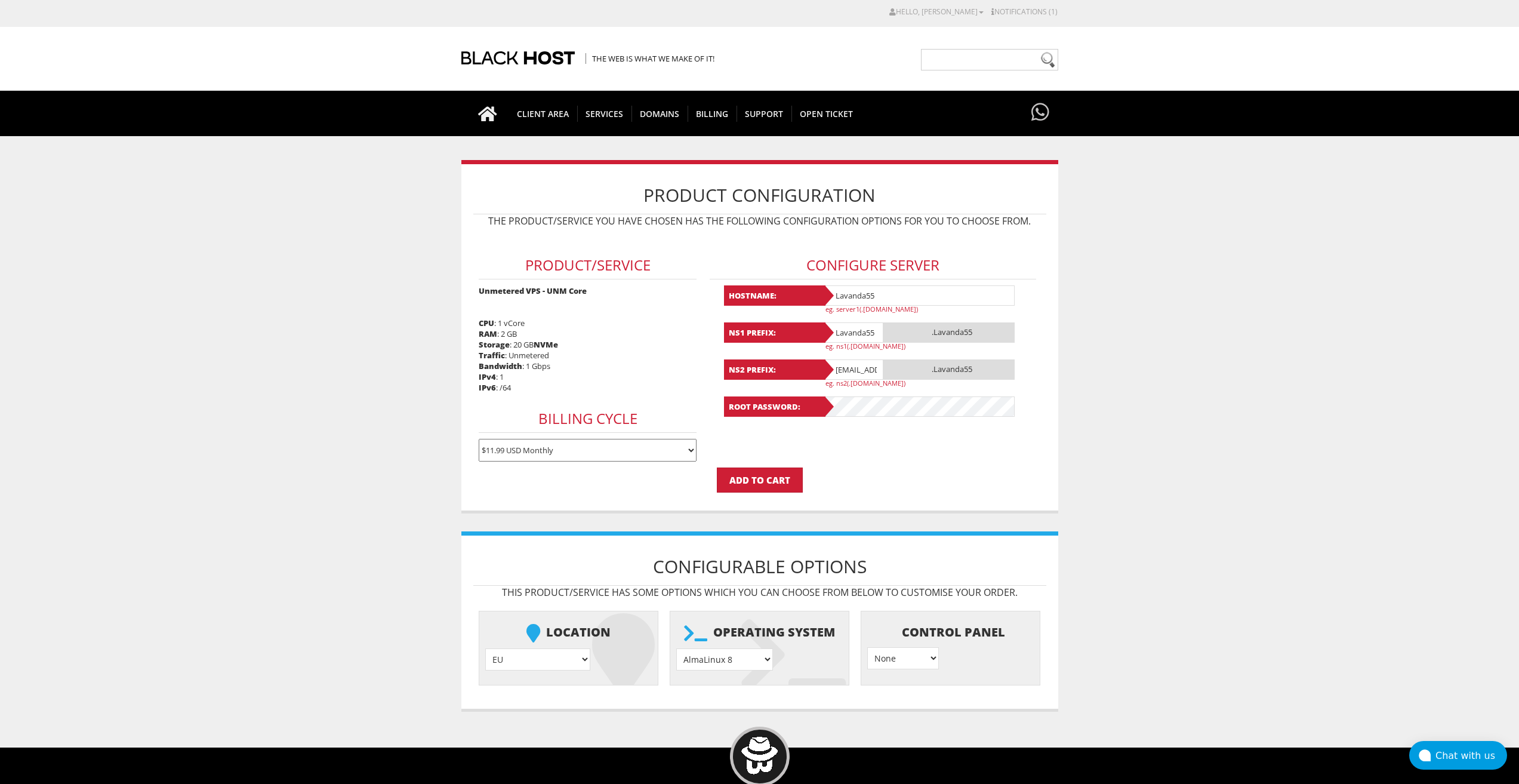
click at [855, 370] on input "Lavanda55@gmail.com" at bounding box center [854, 369] width 60 height 20
paste input "text"
type input "Lavanda55"
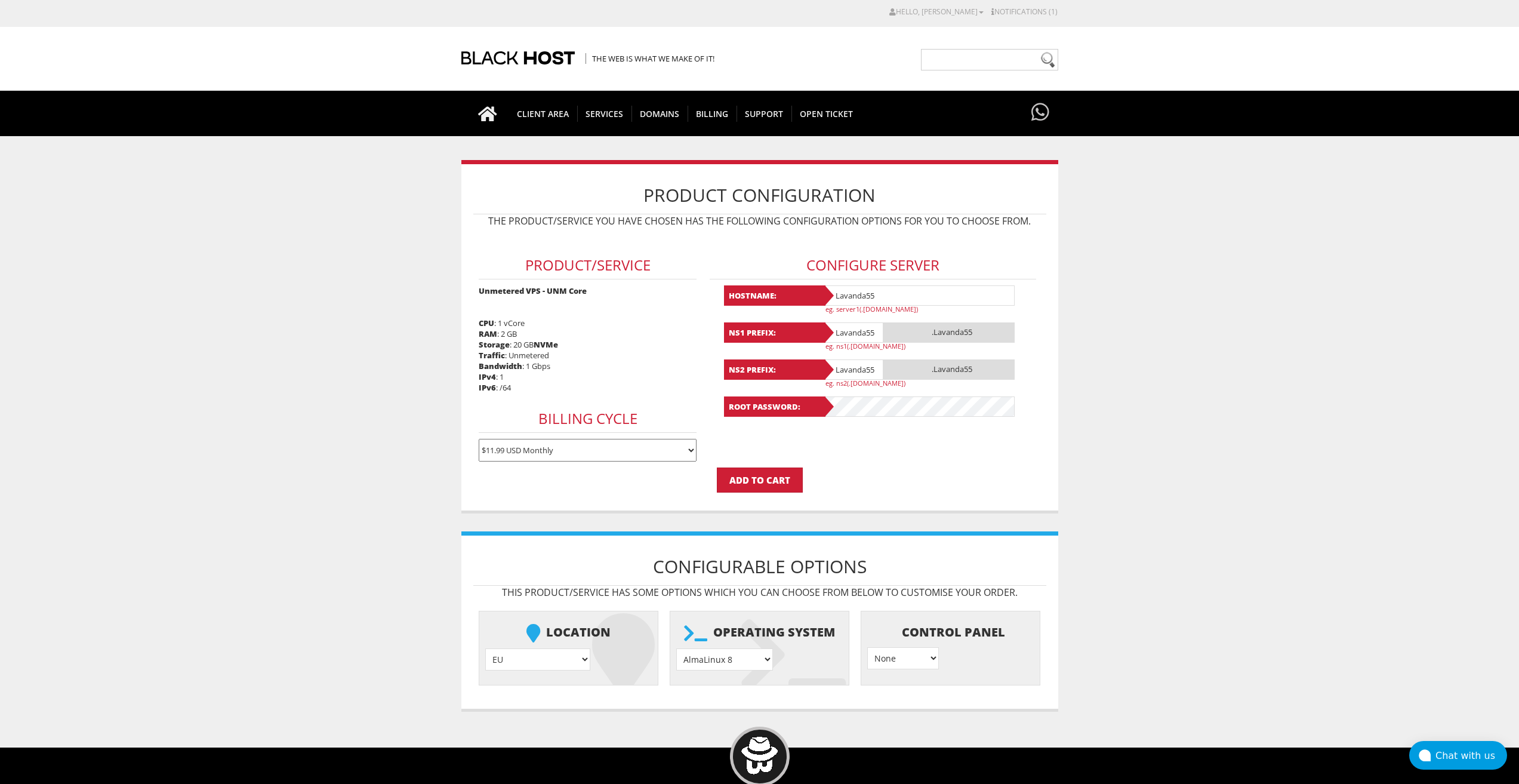
click at [734, 667] on select "AlmaLinux 8 } AlmaLinux 9 } AlmaLinux 10 } Rocky Linux 8 } Rocky Linux 9 } Cent…" at bounding box center [725, 659] width 97 height 22
select select "1208"
click at [676, 648] on select "AlmaLinux 8 } AlmaLinux 9 } AlmaLinux 10 } Rocky Linux 8 } Rocky Linux 9 } Cent…" at bounding box center [725, 659] width 97 height 22
click at [767, 473] on input "Add to Cart" at bounding box center [760, 479] width 86 height 25
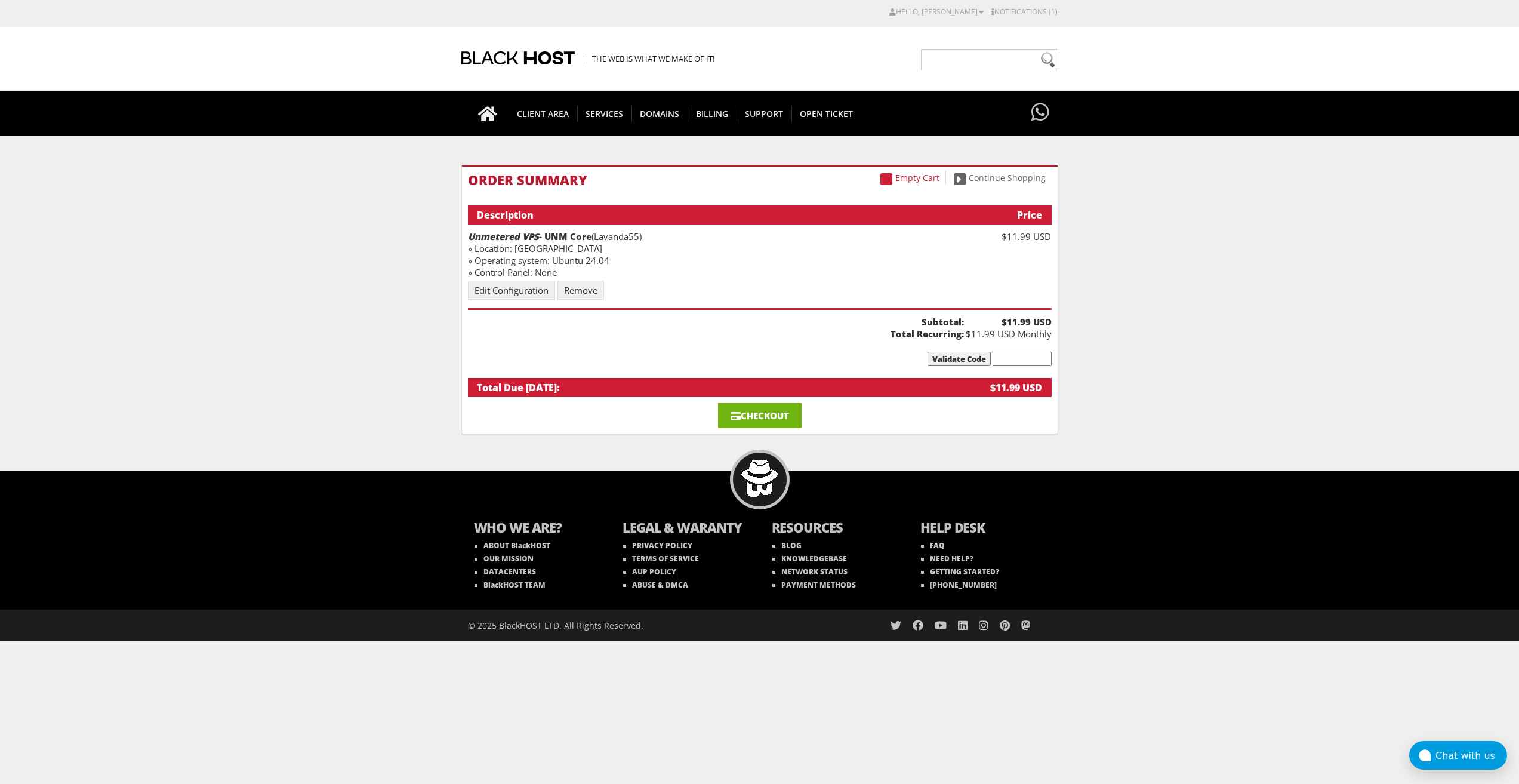
click at [777, 428] on link "Checkout" at bounding box center [760, 415] width 84 height 25
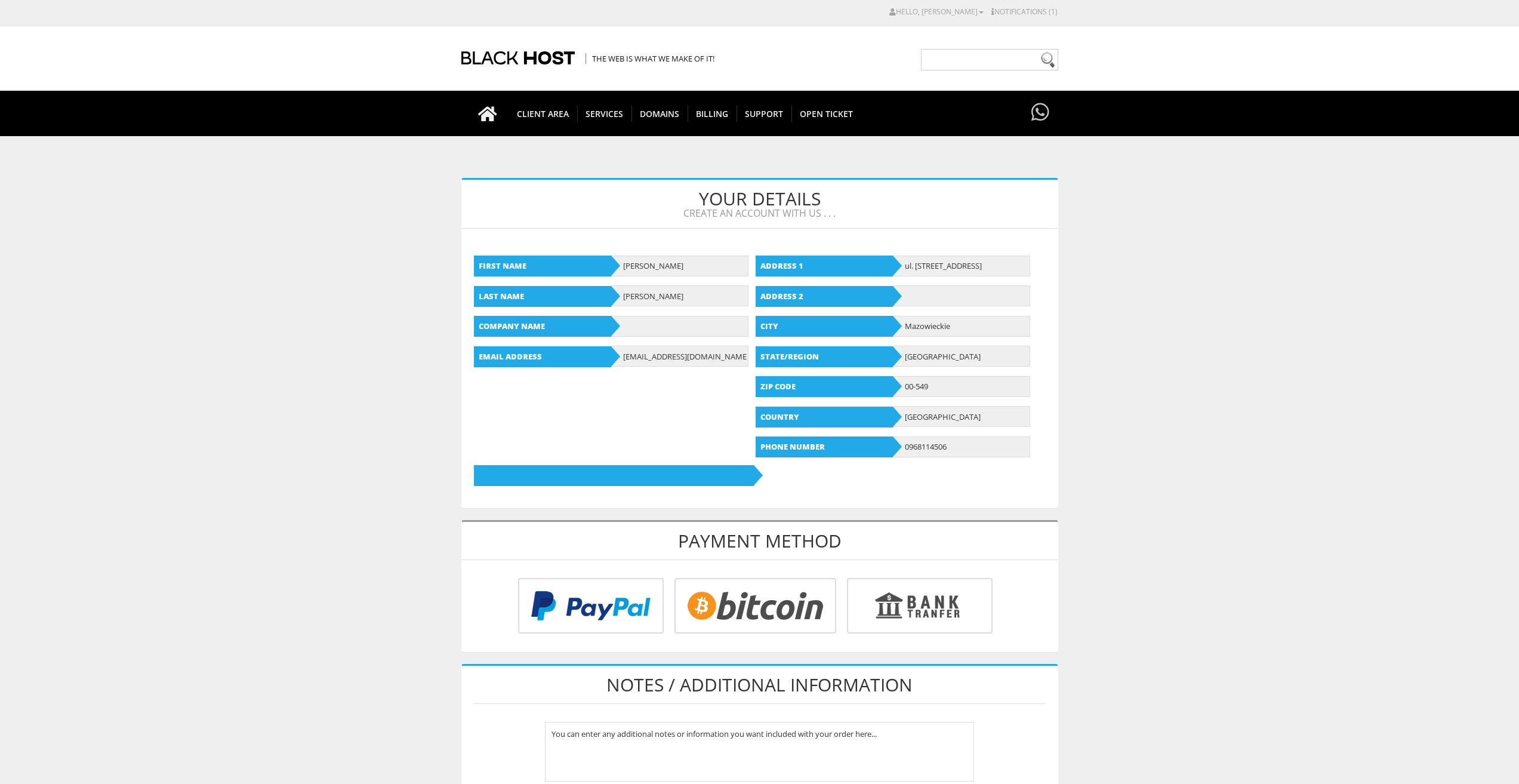
click at [775, 419] on b "Country" at bounding box center [824, 417] width 137 height 21
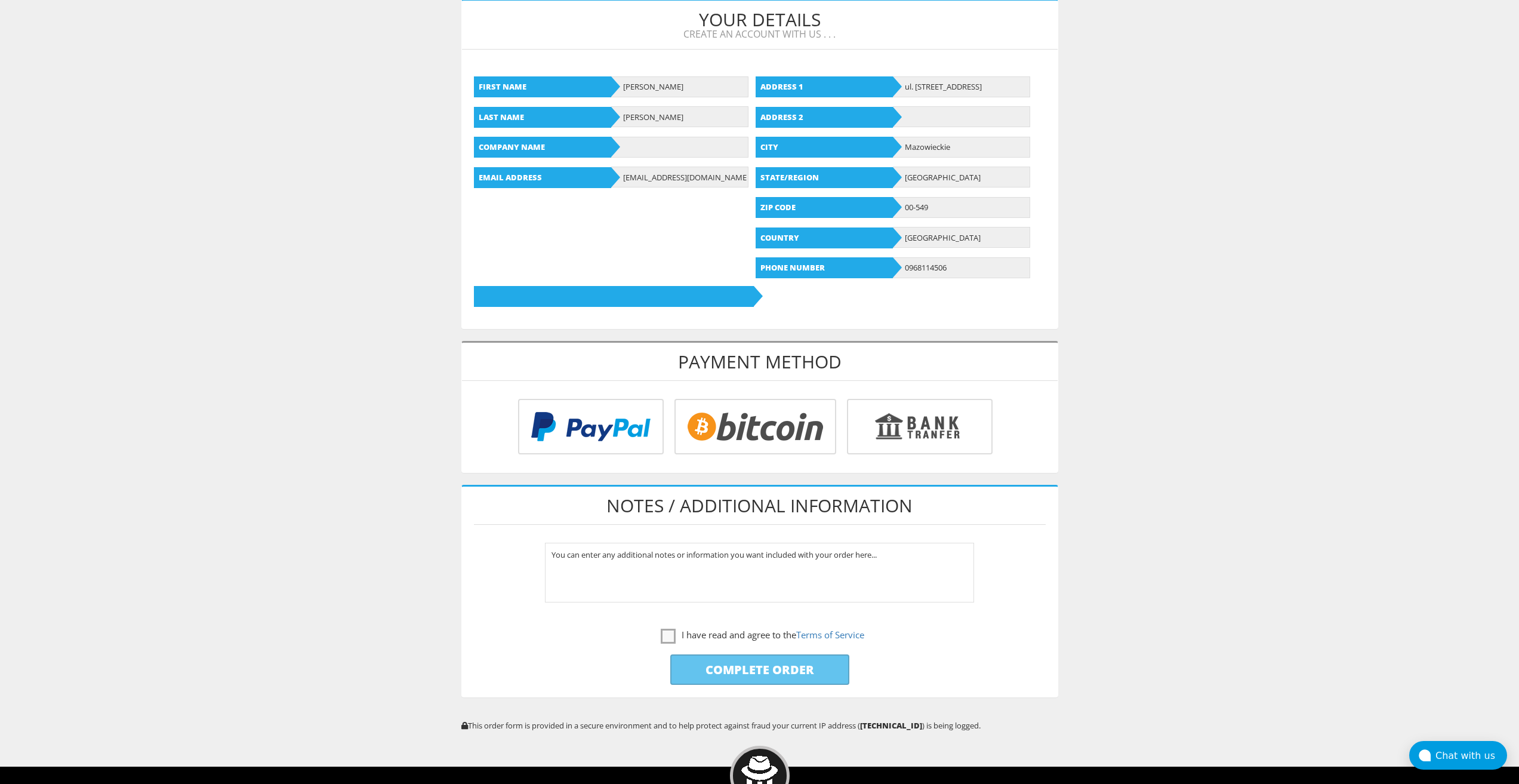
scroll to position [239, 0]
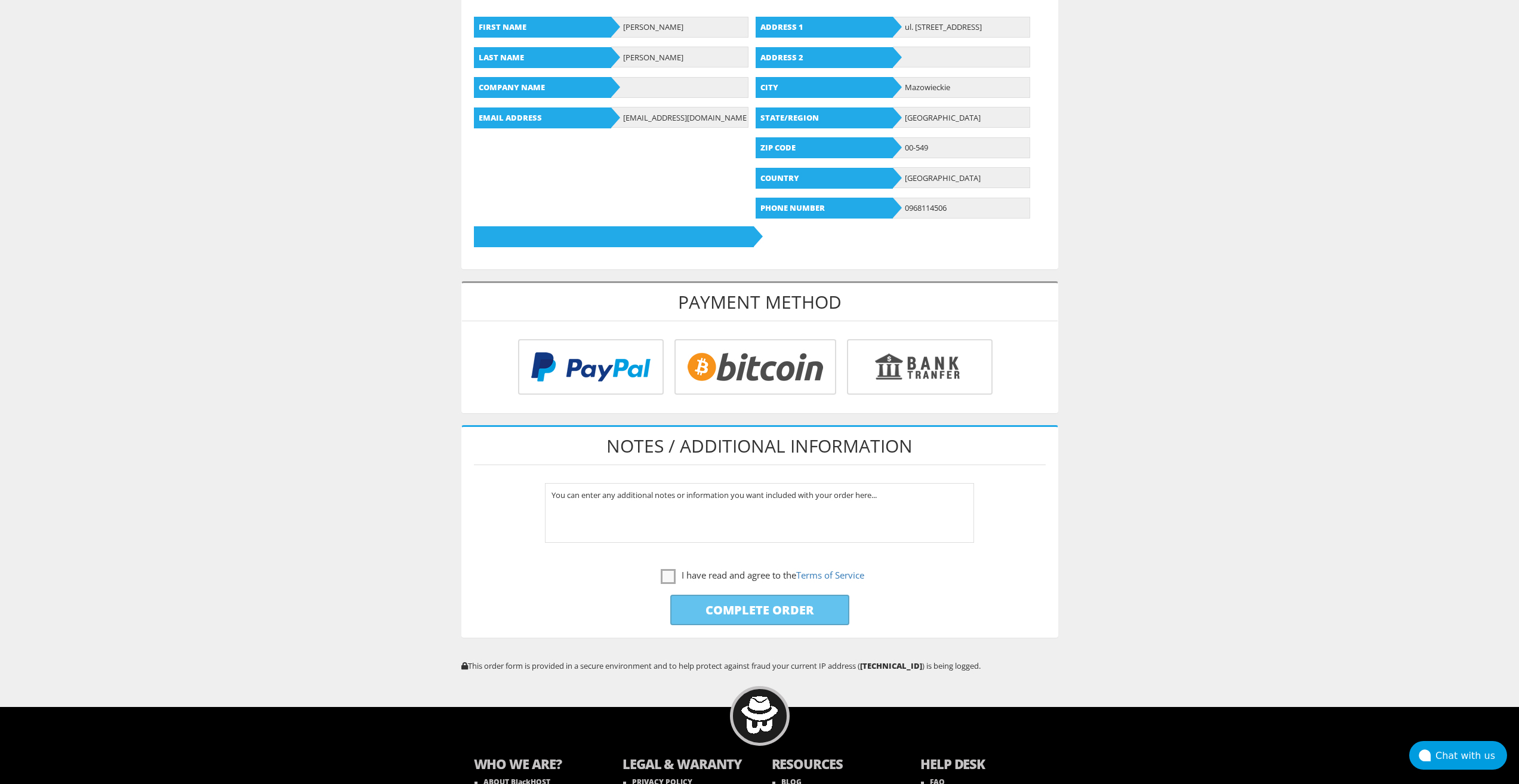
type input "[EMAIL_ADDRESS][DOMAIN_NAME]"
click at [725, 410] on div at bounding box center [760, 376] width 596 height 74
click at [729, 368] on input "radio" at bounding box center [754, 369] width 162 height 55
radio input "true"
click at [662, 583] on label "I have read and agree to the Terms of Service" at bounding box center [762, 575] width 203 height 15
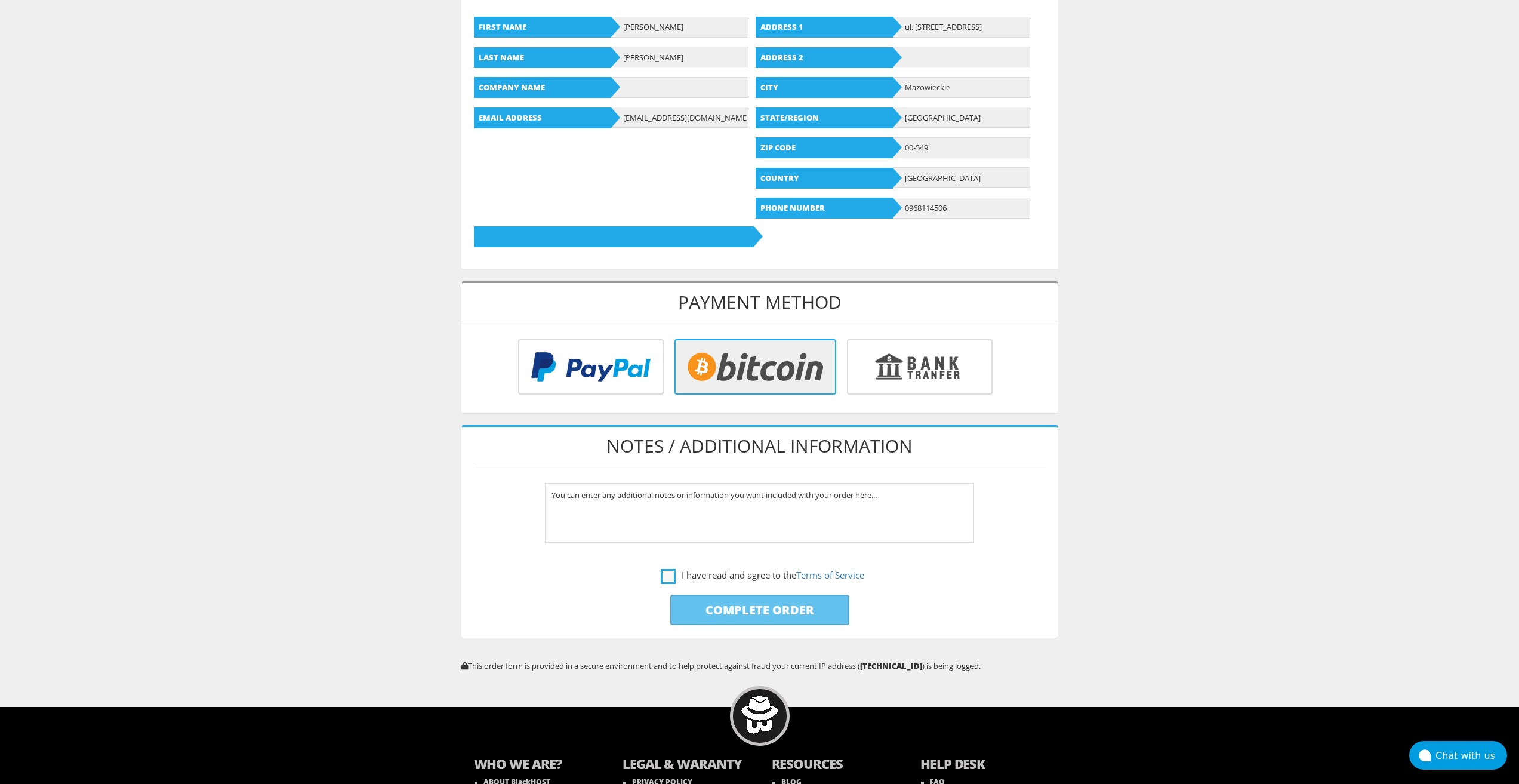
checkbox input "true"
click at [687, 603] on input "Complete Order" at bounding box center [760, 609] width 179 height 30
type input "Please Wait..."
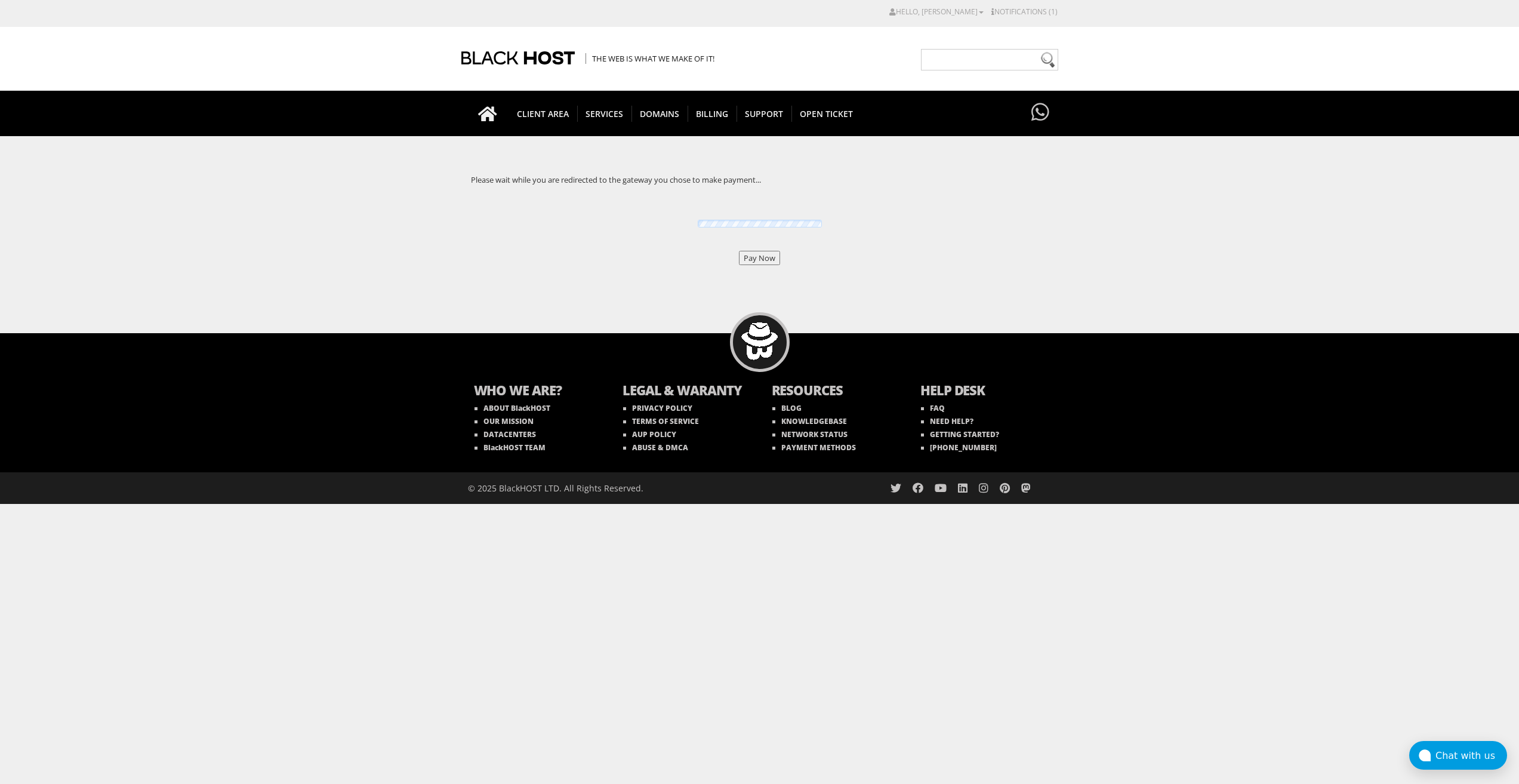
click at [757, 257] on input "Pay Now" at bounding box center [760, 258] width 41 height 14
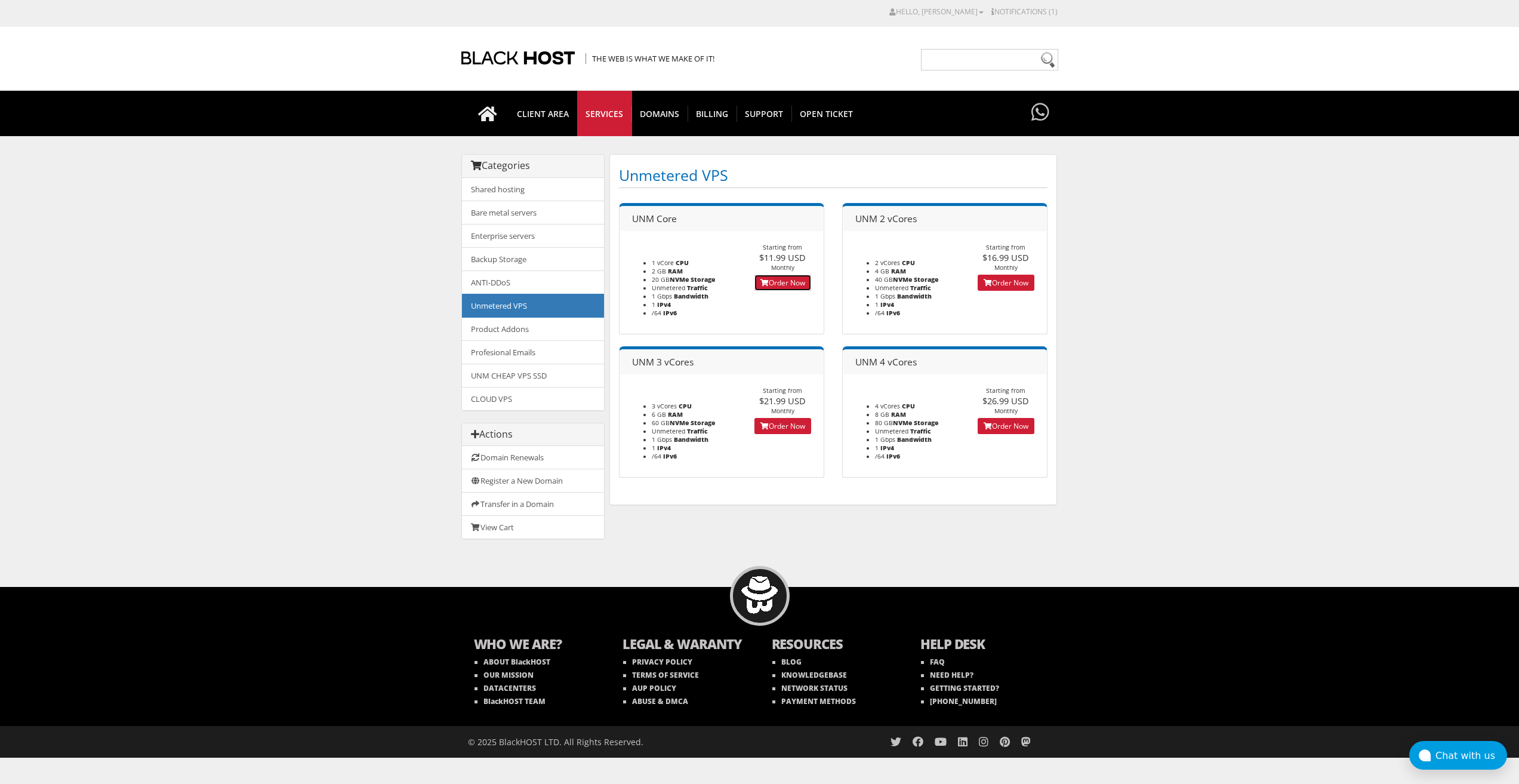
click at [754, 282] on link "Order Now" at bounding box center [783, 283] width 57 height 16
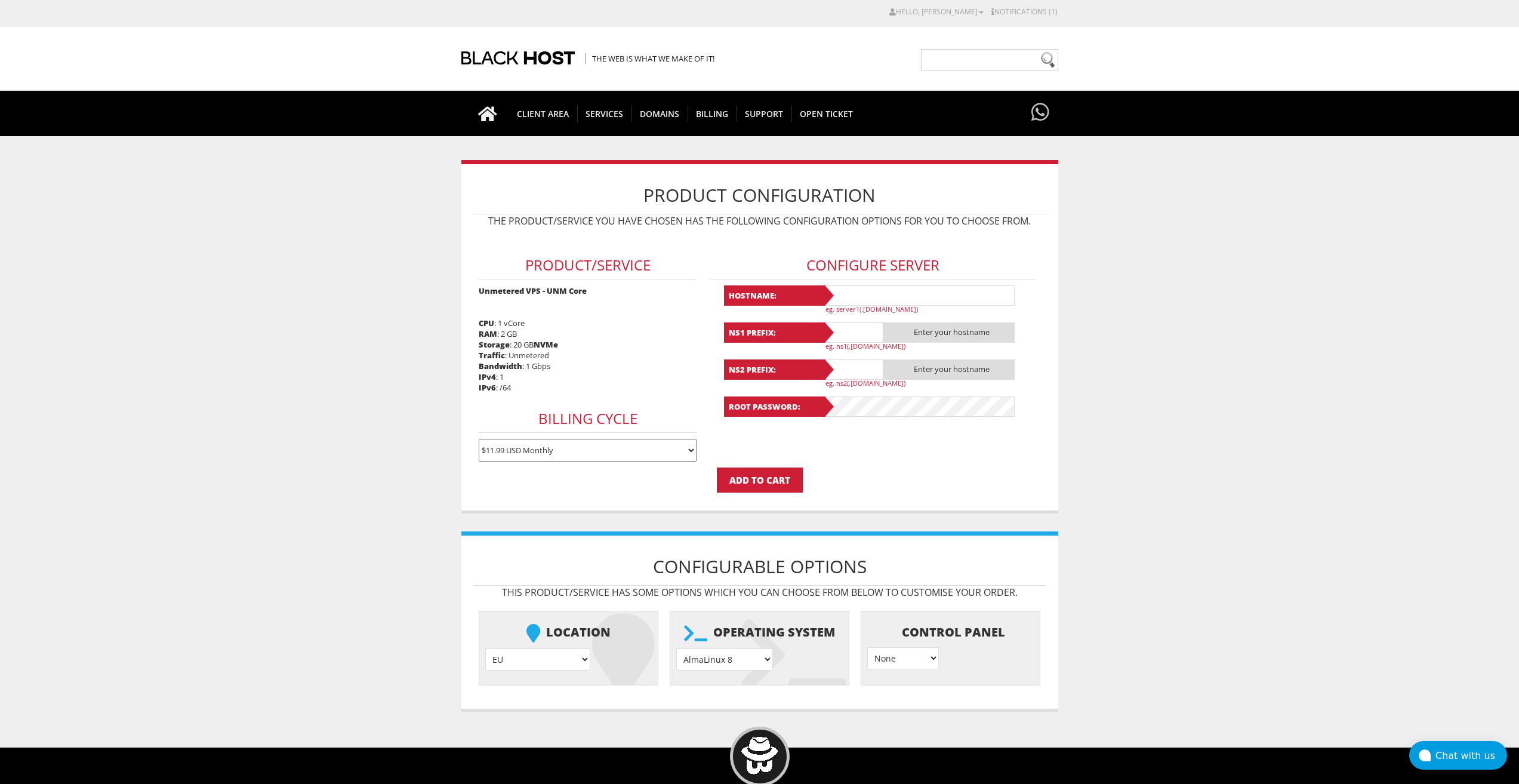
type input "[EMAIL_ADDRESS][DOMAIN_NAME]"
click at [865, 277] on h3 "Configure Server" at bounding box center [873, 265] width 327 height 28
click at [865, 285] on input "text" at bounding box center [920, 295] width 191 height 20
paste input "Lavanda56"
type input "Lavanda56"
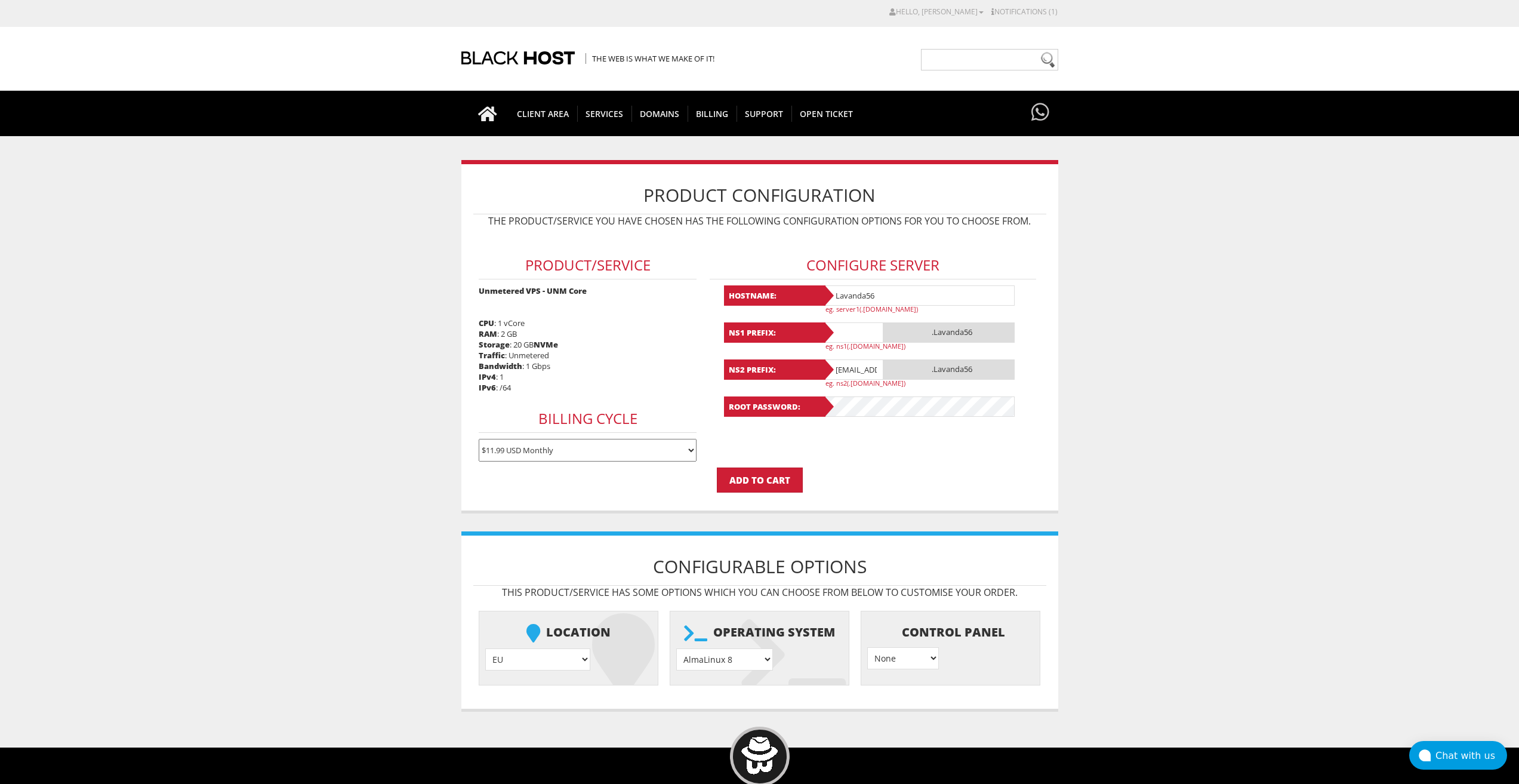
drag, startPoint x: 856, startPoint y: 323, endPoint x: 859, endPoint y: 344, distance: 21.2
click at [856, 323] on input "text" at bounding box center [854, 332] width 60 height 20
paste input "Lavanda56"
type input "Lavanda56"
click at [861, 367] on input "lavandaaa88f@gmail.com" at bounding box center [854, 369] width 60 height 20
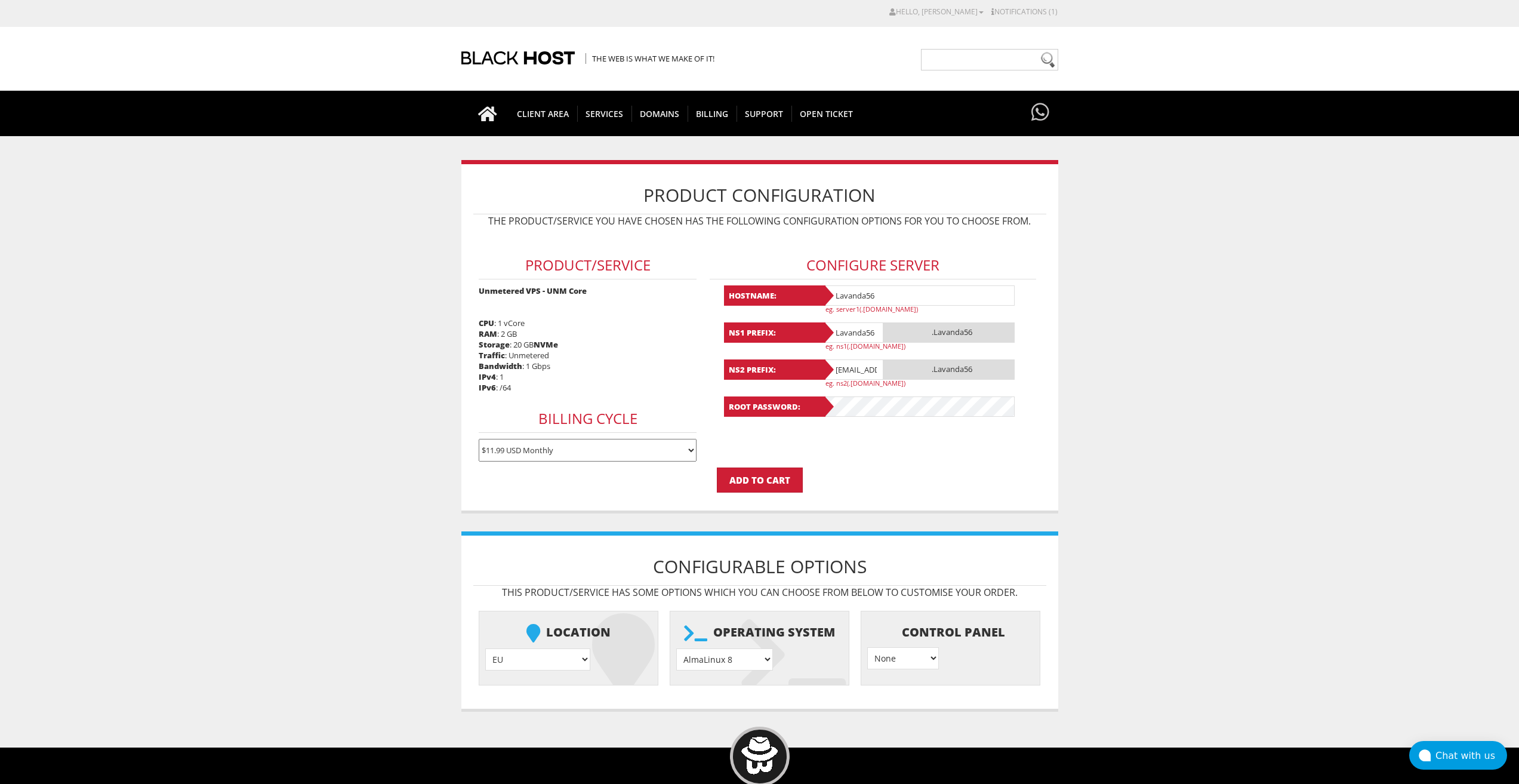
click at [861, 367] on input "lavandaaa88f@gmail.com" at bounding box center [854, 369] width 60 height 20
paste input "Lavanda56"
type input "Lavanda56"
click at [752, 661] on select "AlmaLinux 8 } AlmaLinux 9 } AlmaLinux 10 } Rocky Linux 8 } Rocky Linux 9 } Cent…" at bounding box center [725, 659] width 97 height 22
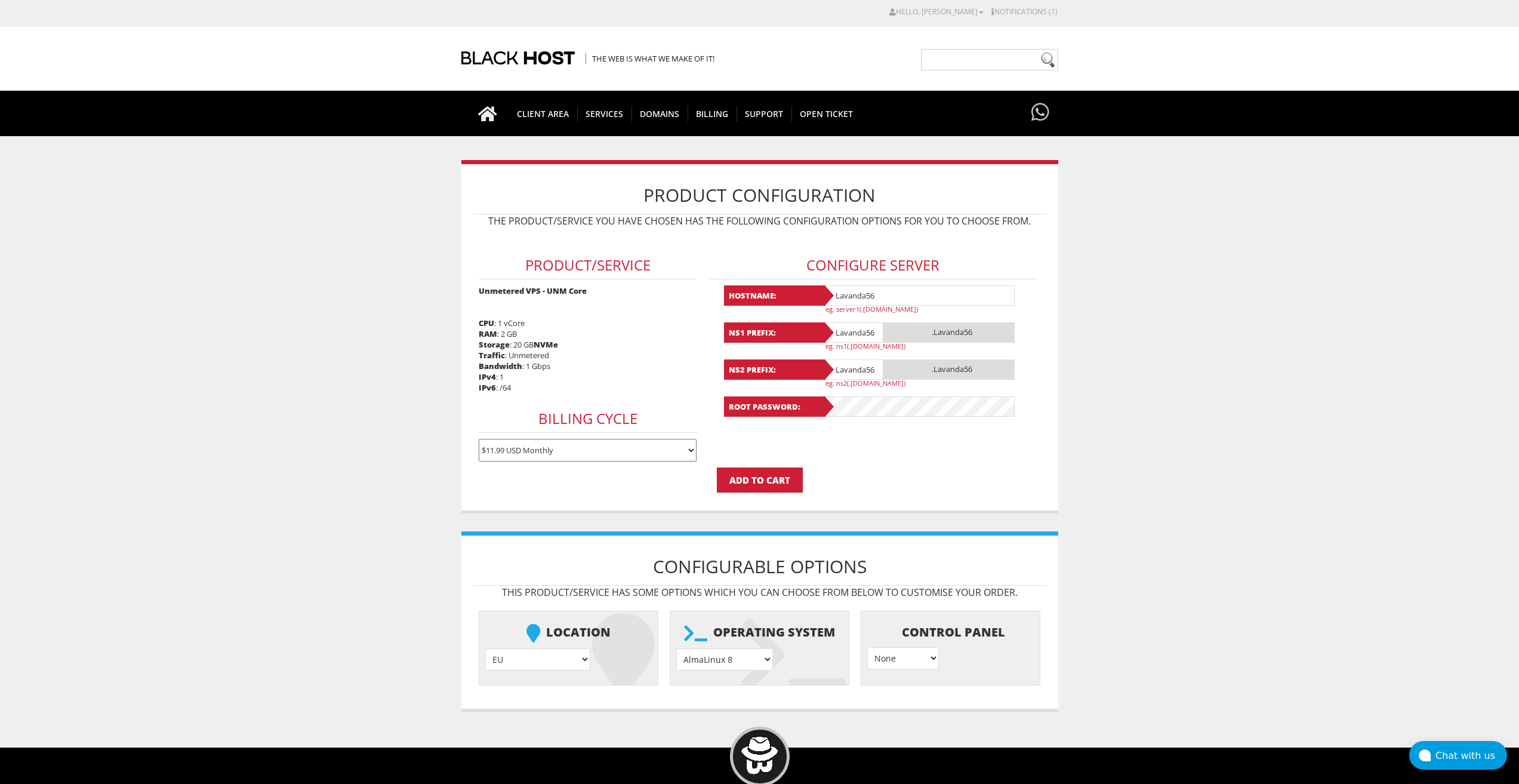
select select "1208"
click at [676, 648] on select "AlmaLinux 8 } AlmaLinux 9 } AlmaLinux 10 } Rocky Linux 8 } Rocky Linux 9 } Cent…" at bounding box center [725, 659] width 97 height 22
click at [769, 490] on input "Add to Cart" at bounding box center [760, 479] width 86 height 25
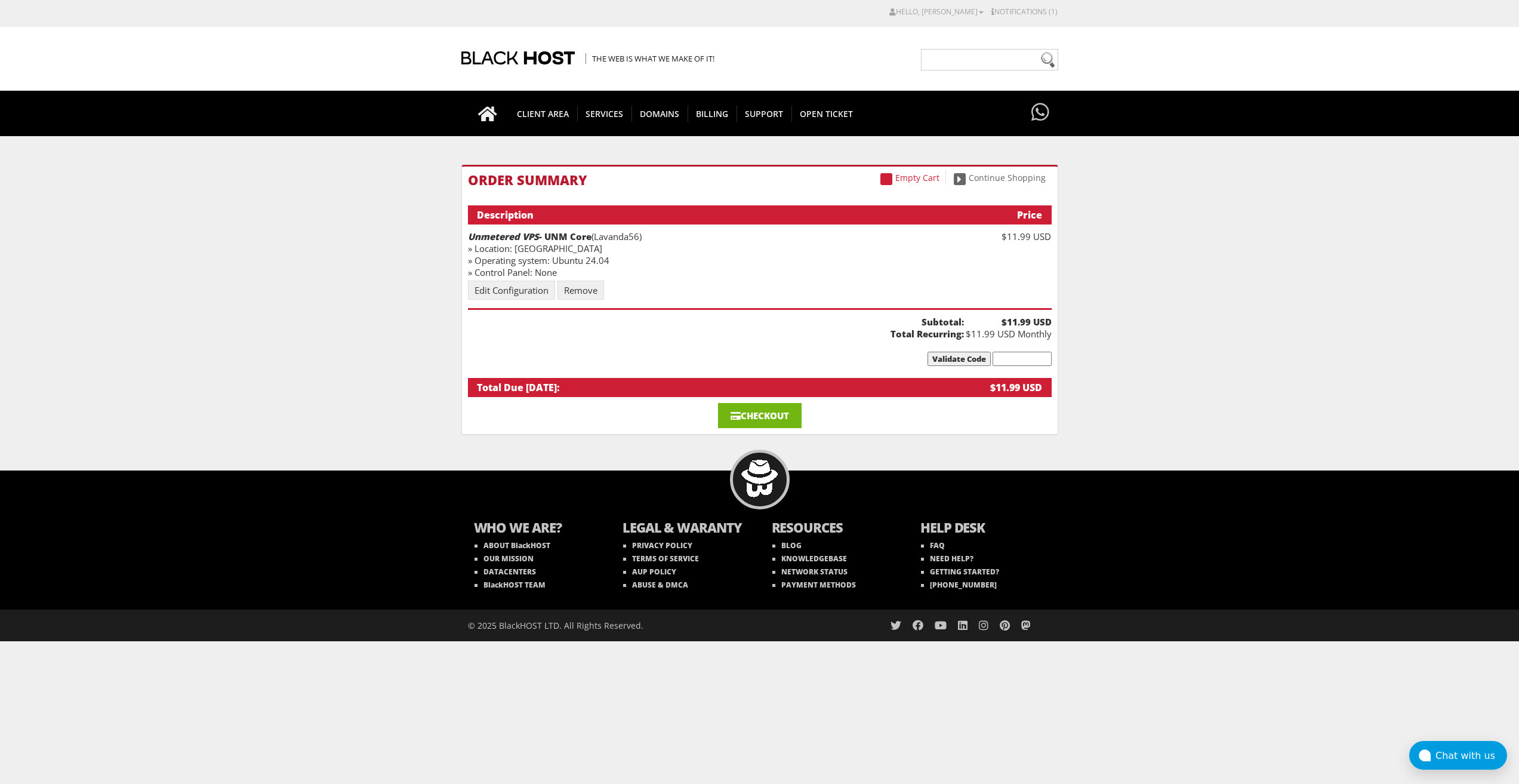
click at [754, 407] on link "Checkout" at bounding box center [760, 415] width 84 height 25
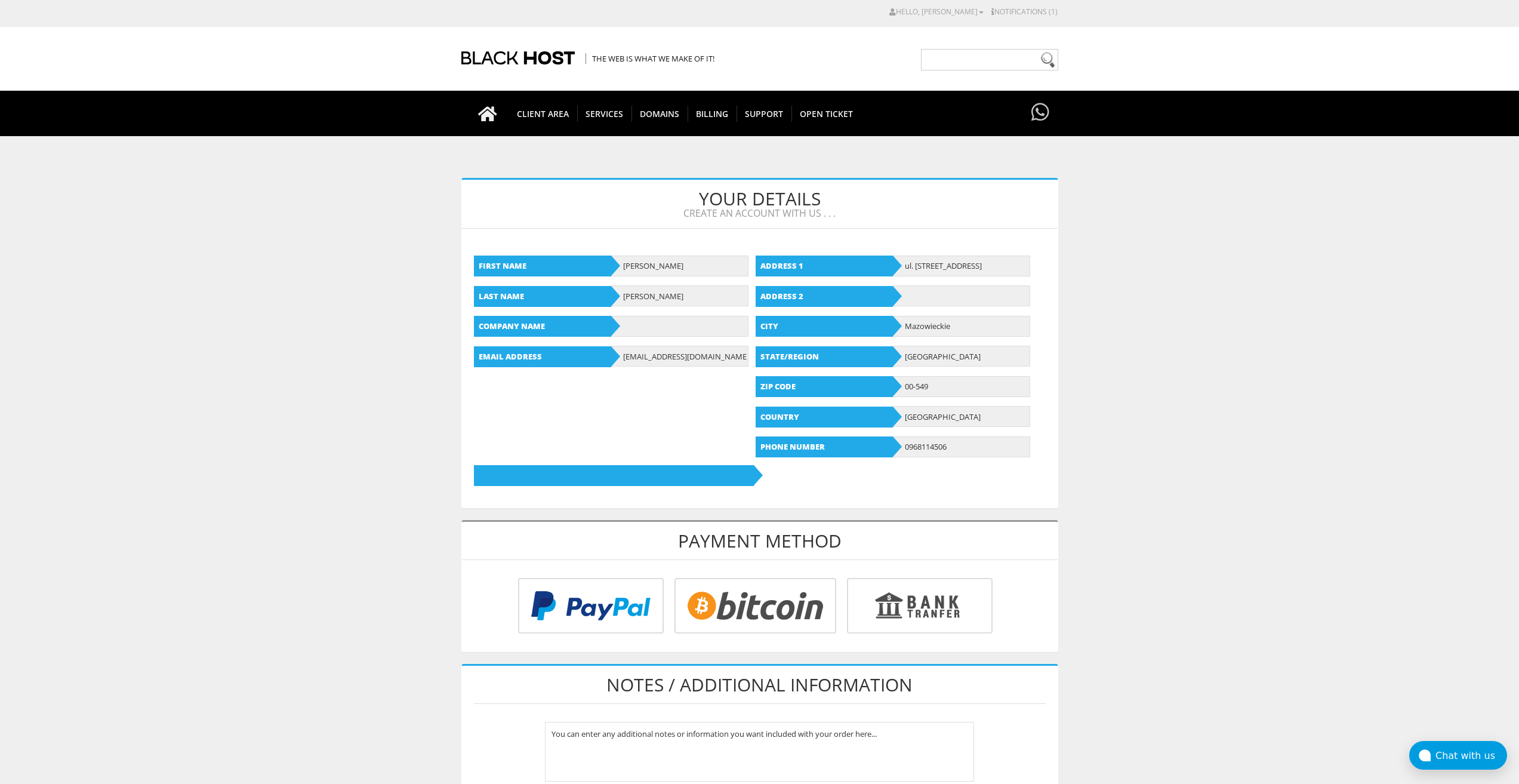
type input "[EMAIL_ADDRESS][DOMAIN_NAME]"
click at [739, 610] on input "radio" at bounding box center [754, 608] width 162 height 55
radio input "true"
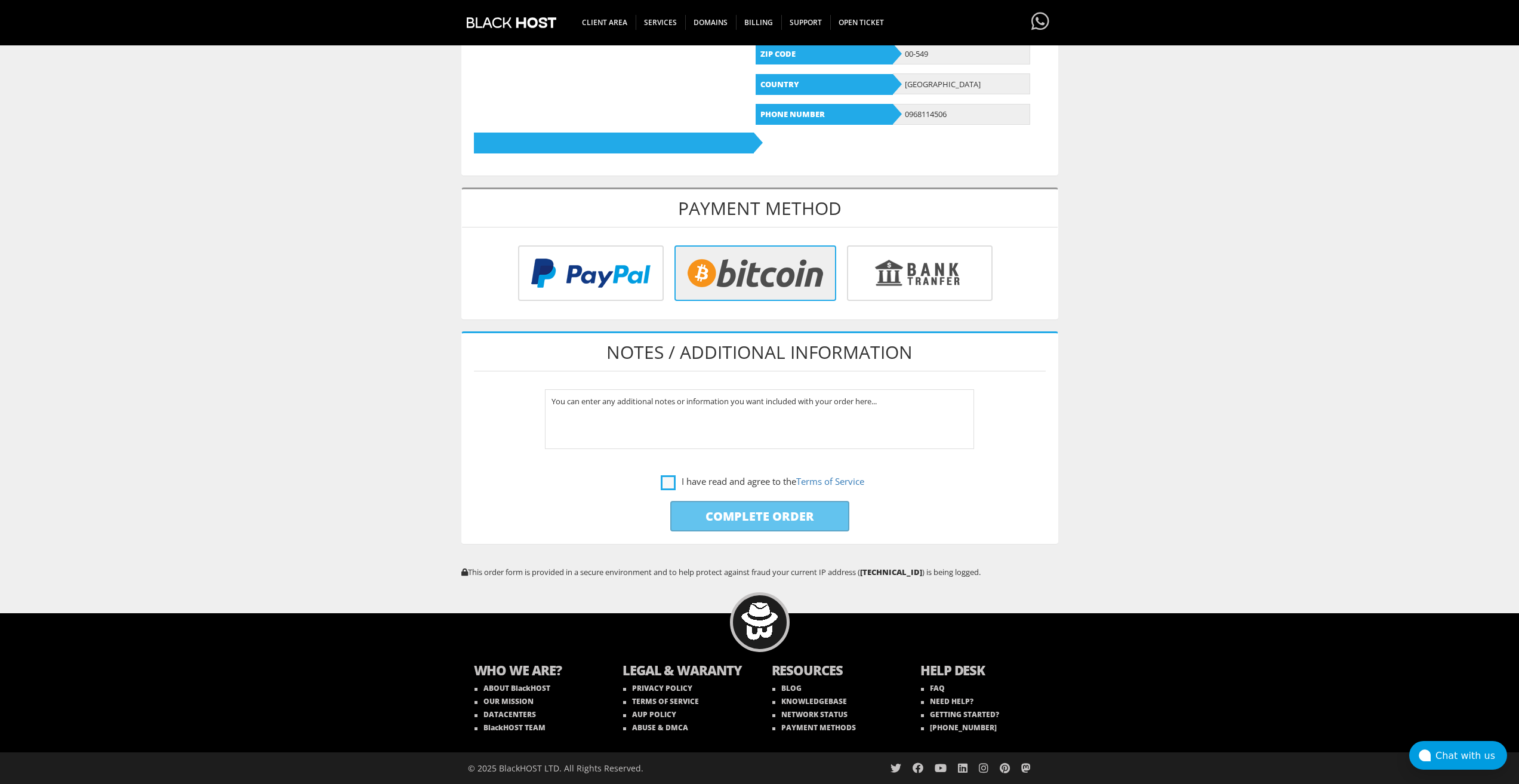
click at [661, 483] on label "I have read and agree to the Terms of Service" at bounding box center [762, 481] width 203 height 15
checkbox input "true"
click at [690, 515] on input "Complete Order" at bounding box center [760, 516] width 179 height 30
type input "Please Wait..."
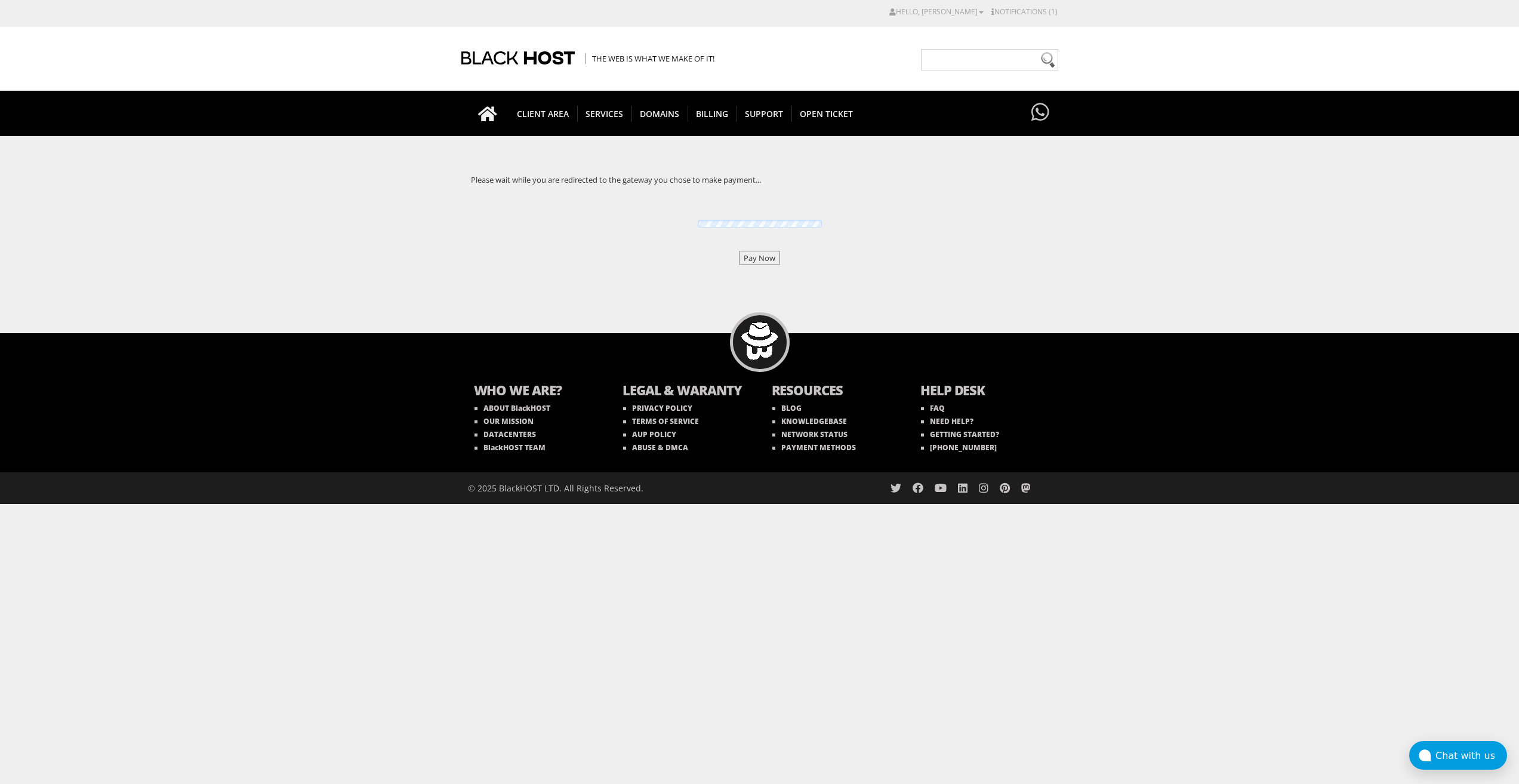
click at [758, 259] on input "Pay Now" at bounding box center [760, 258] width 41 height 14
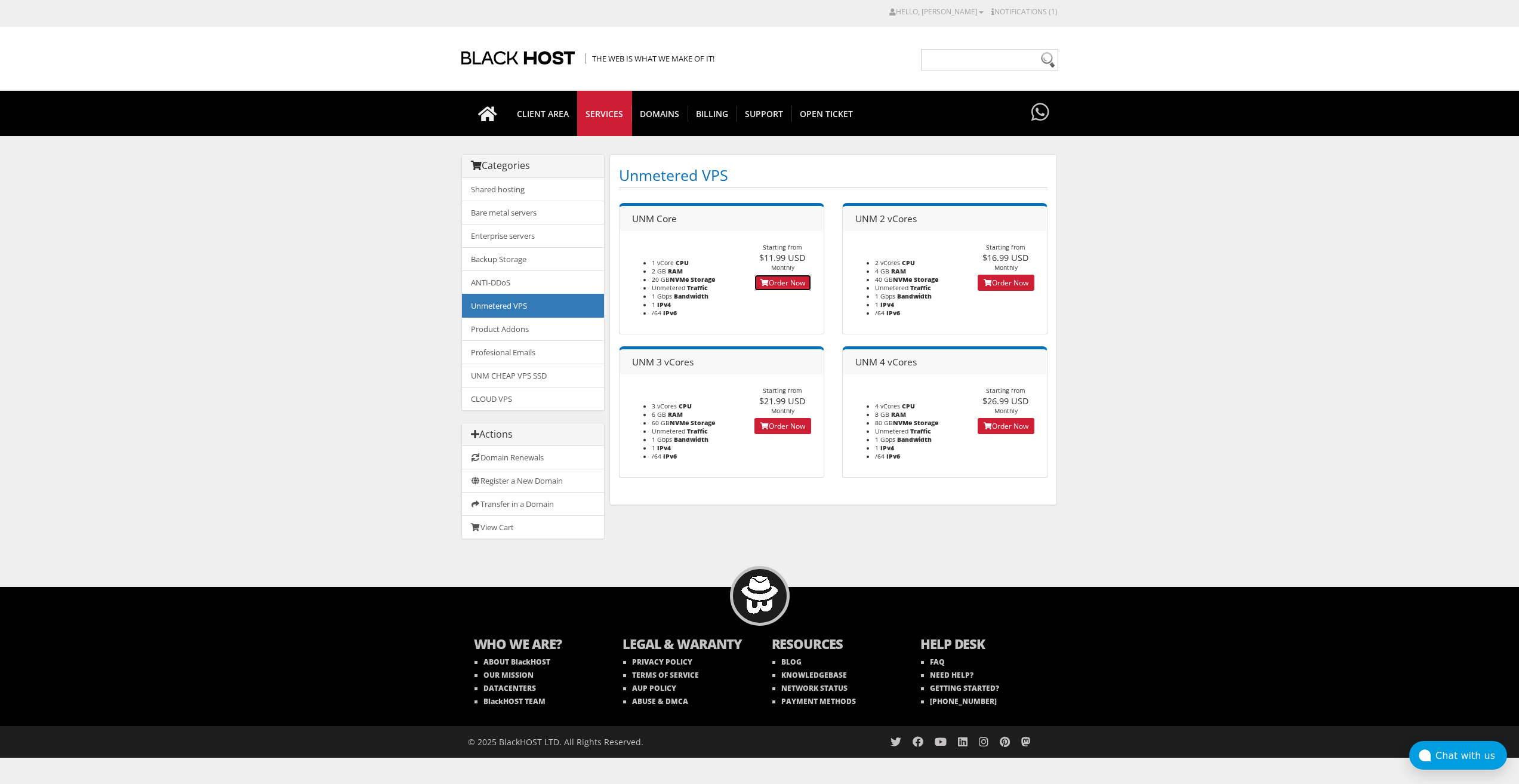
click at [781, 276] on link "Order Now" at bounding box center [783, 283] width 57 height 16
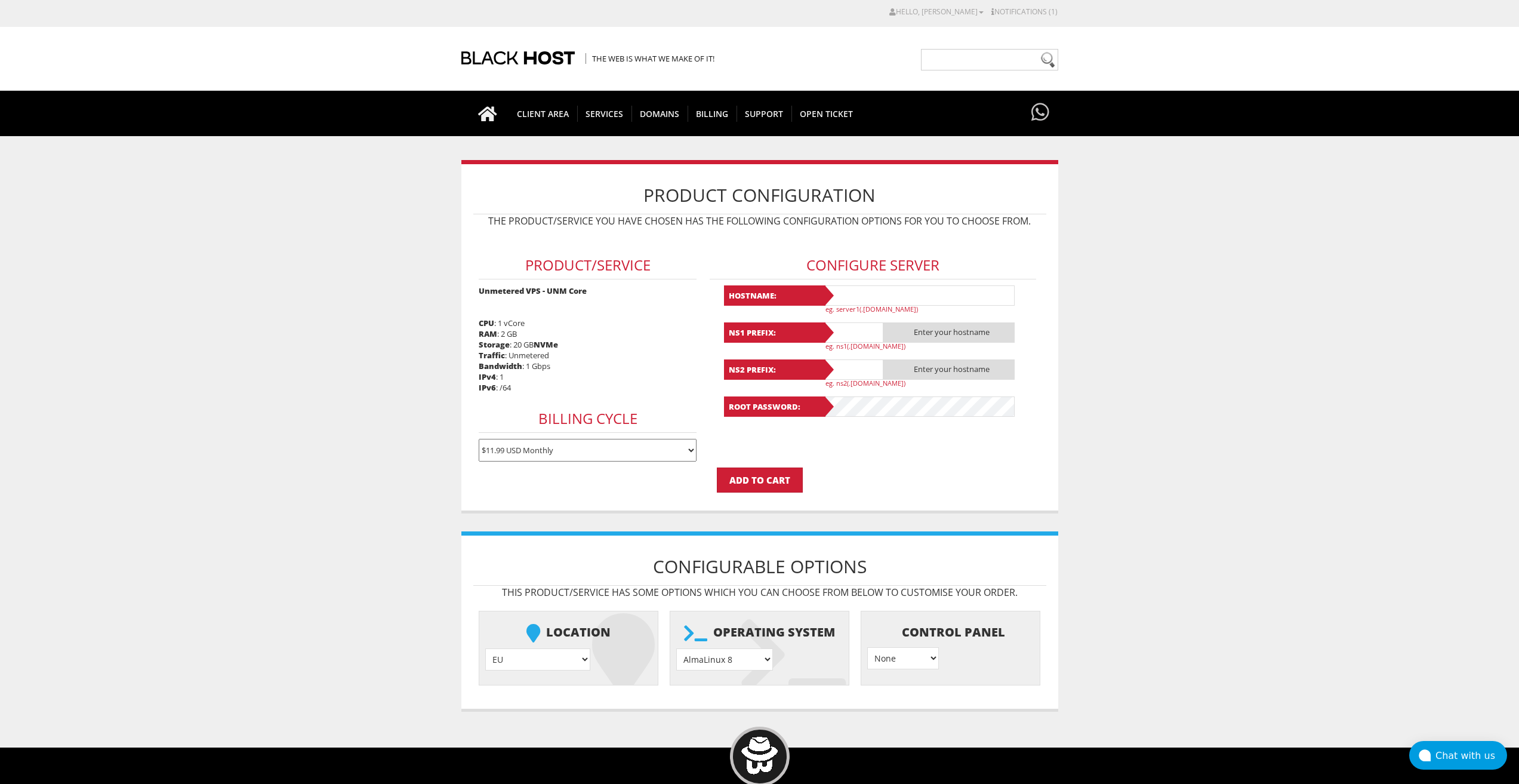
type input "[EMAIL_ADDRESS][DOMAIN_NAME]"
click at [889, 290] on input "text" at bounding box center [920, 295] width 191 height 20
paste input "Lavanda57"
type input "Lavanda57"
click at [852, 323] on input "text" at bounding box center [854, 332] width 60 height 20
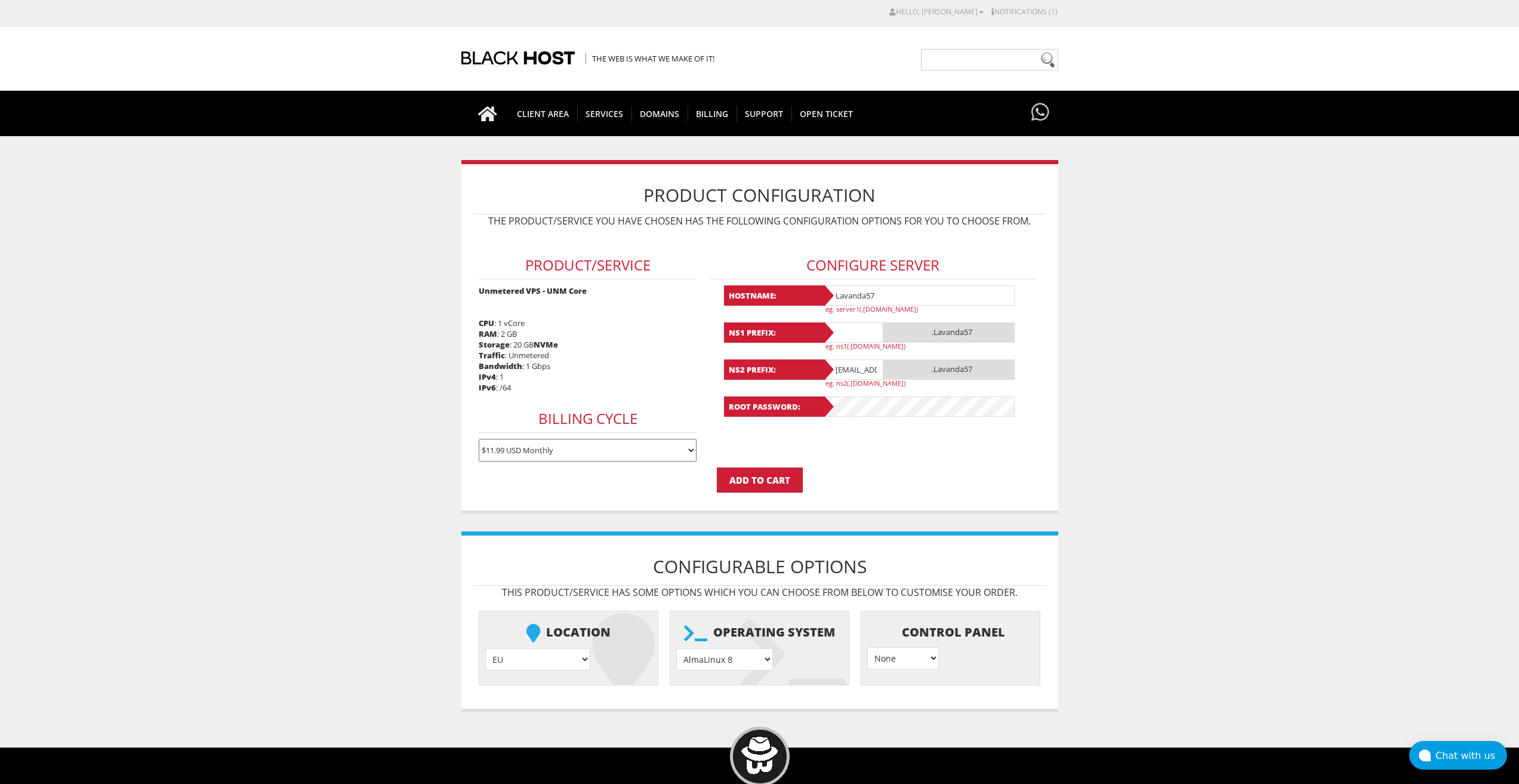
paste input "Lavanda57"
type input "Lavanda57"
click at [852, 370] on input "[EMAIL_ADDRESS][DOMAIN_NAME]" at bounding box center [854, 369] width 60 height 20
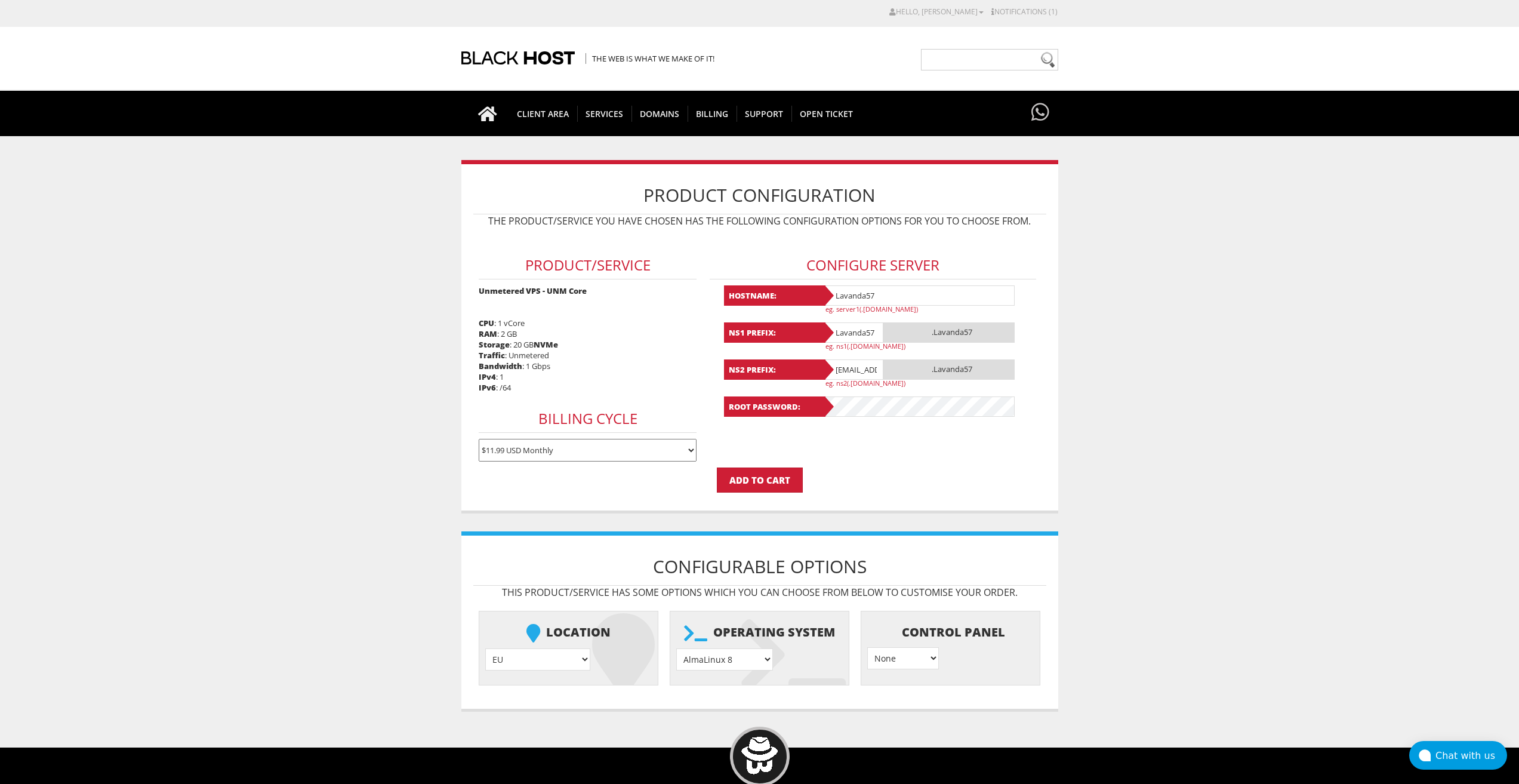
paste input "Lavanda57"
type input "Lavanda57"
click at [749, 654] on select "AlmaLinux 8 } AlmaLinux 9 } AlmaLinux 10 } Rocky Linux 8 } Rocky Linux 9 } Cent…" at bounding box center [725, 659] width 97 height 22
select select "1208"
click at [676, 648] on select "AlmaLinux 8 } AlmaLinux 9 } AlmaLinux 10 } Rocky Linux 8 } Rocky Linux 9 } Cent…" at bounding box center [725, 659] width 97 height 22
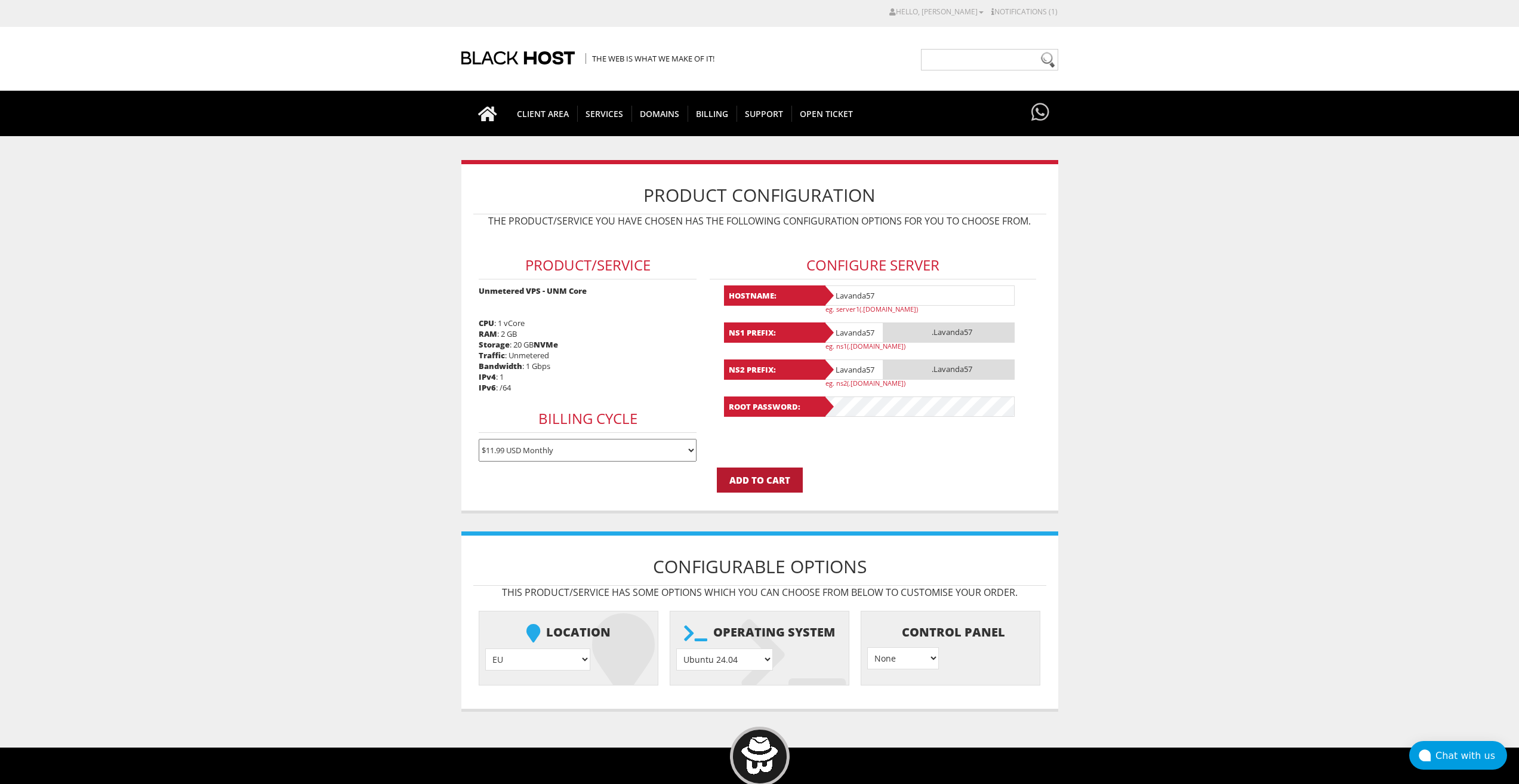
click at [760, 476] on input "Add to Cart" at bounding box center [760, 479] width 86 height 25
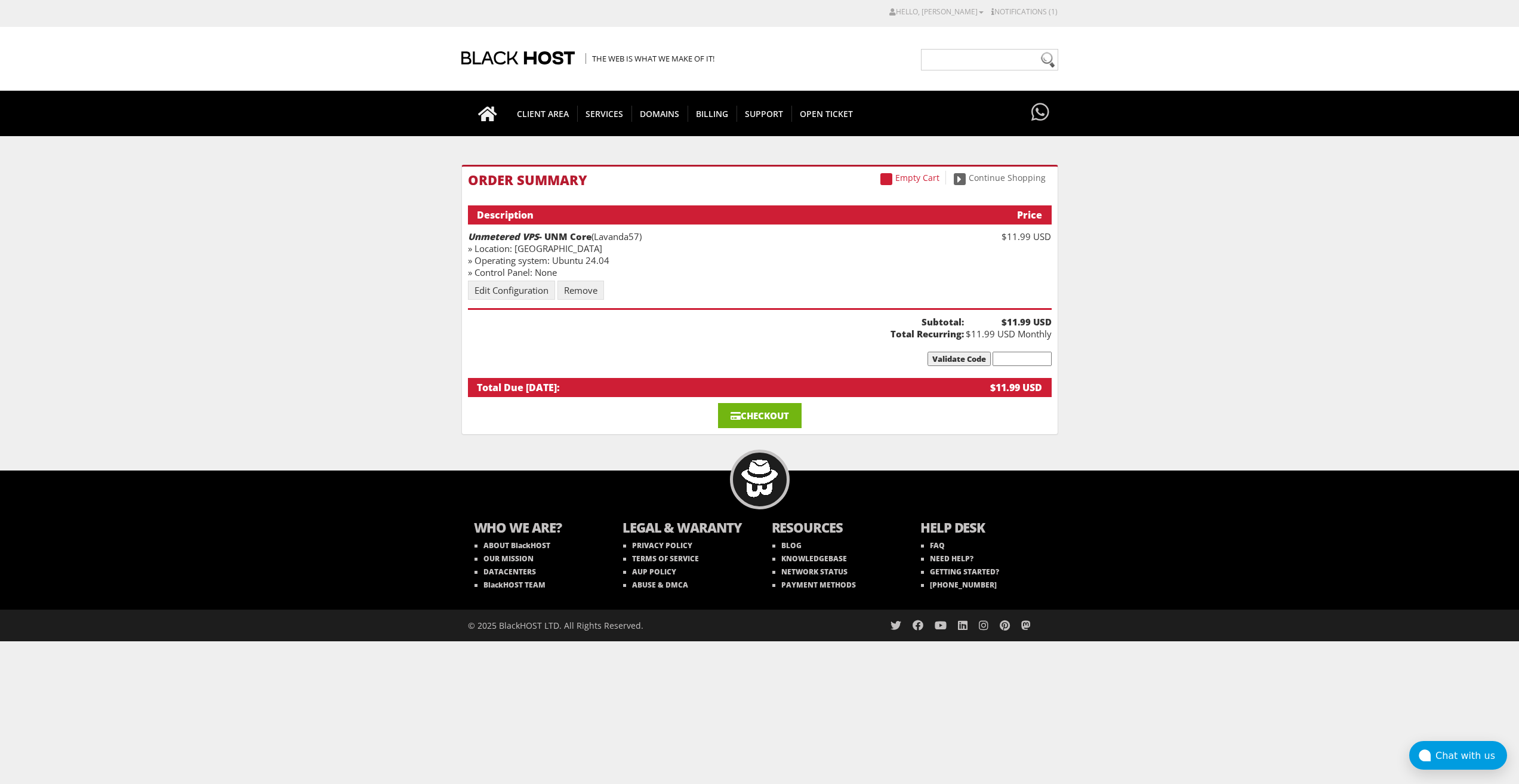
click at [730, 412] on span at bounding box center [736, 416] width 10 height 9
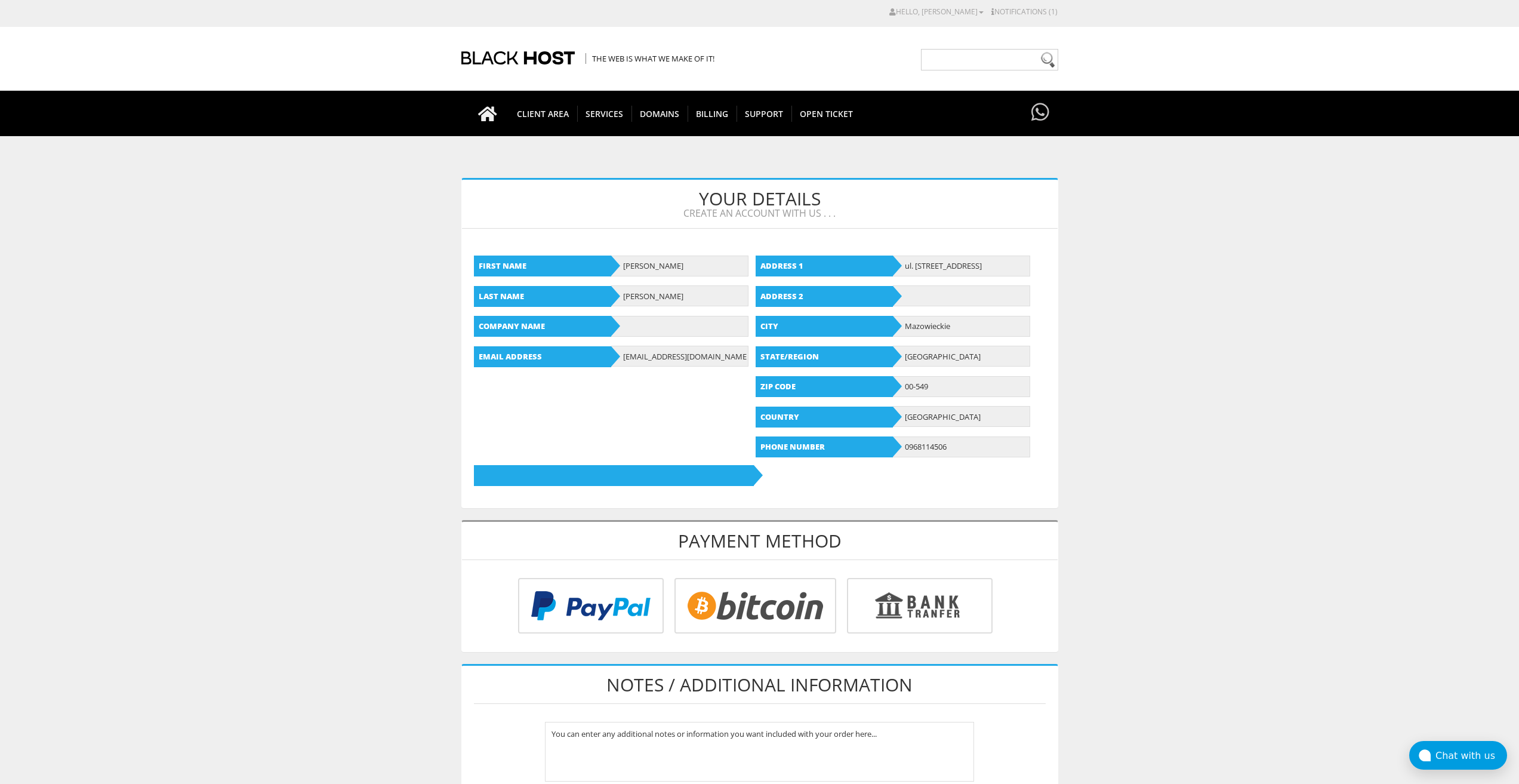
type input "[EMAIL_ADDRESS][DOMAIN_NAME]"
click at [741, 586] on input "radio" at bounding box center [754, 608] width 162 height 55
radio input "true"
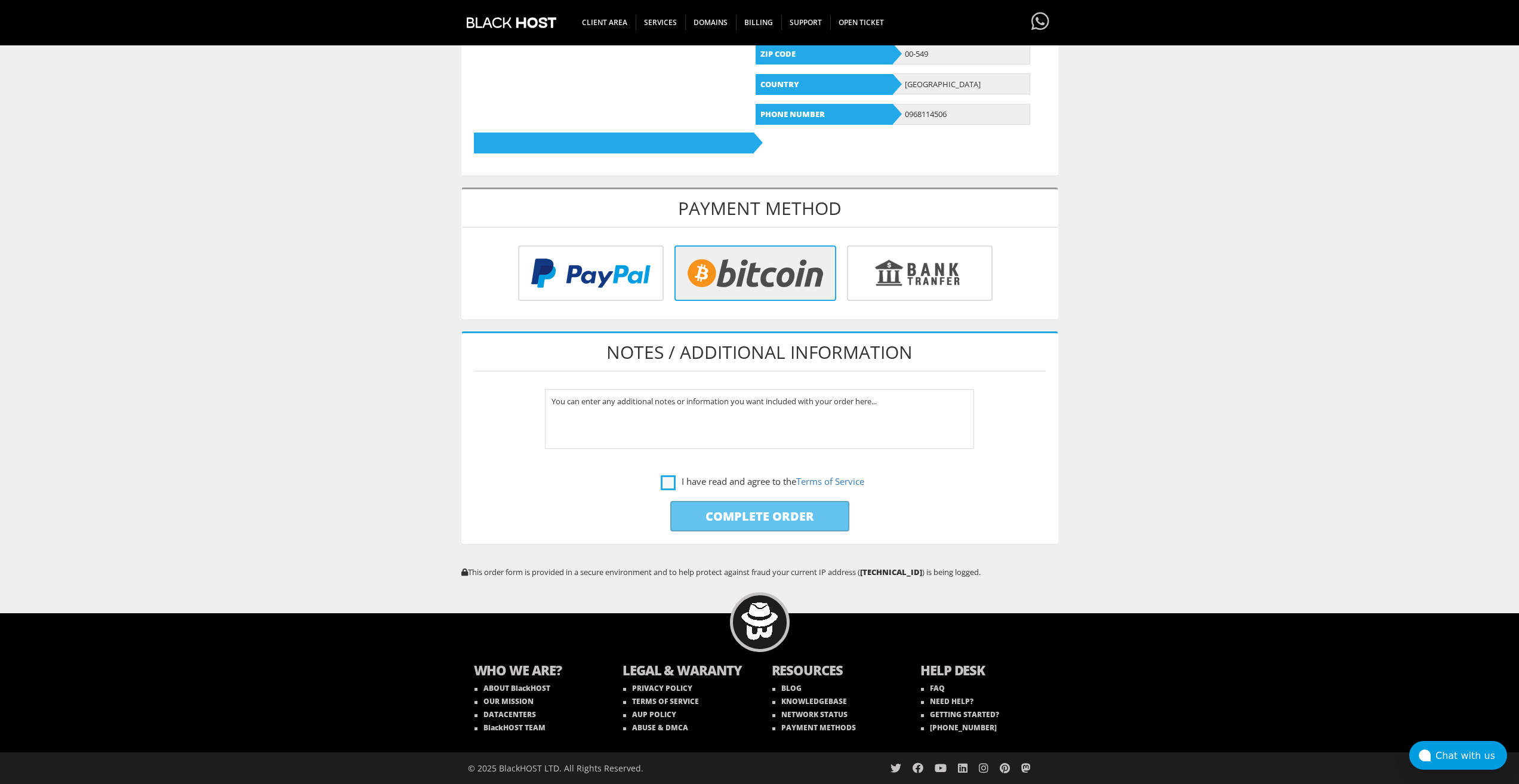
click at [664, 488] on label "I have read and agree to the Terms of Service" at bounding box center [762, 481] width 203 height 15
checkbox input "true"
click at [690, 514] on input "Complete Order" at bounding box center [760, 516] width 179 height 30
type input "Please Wait..."
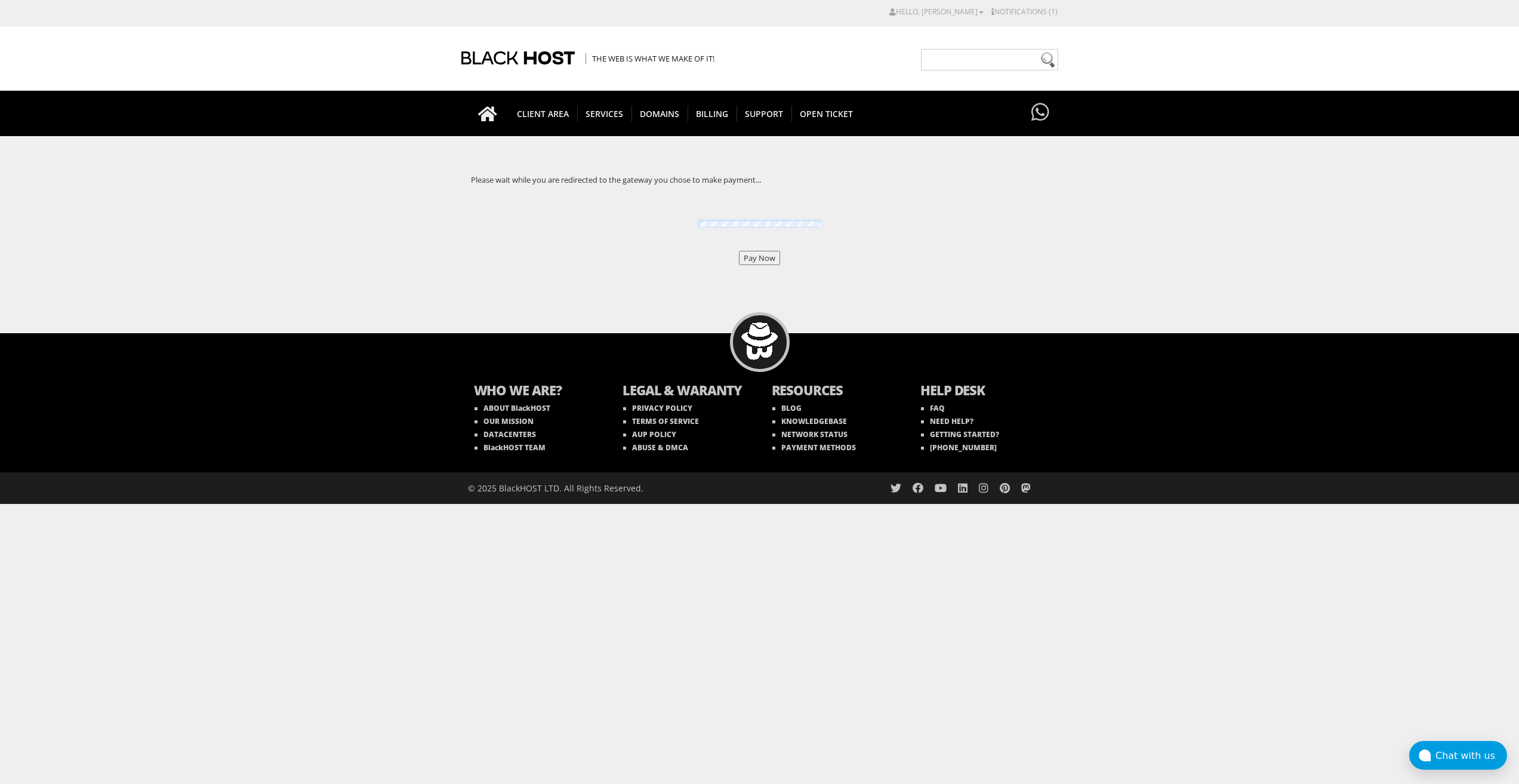
click at [755, 262] on input "Pay Now" at bounding box center [760, 258] width 41 height 14
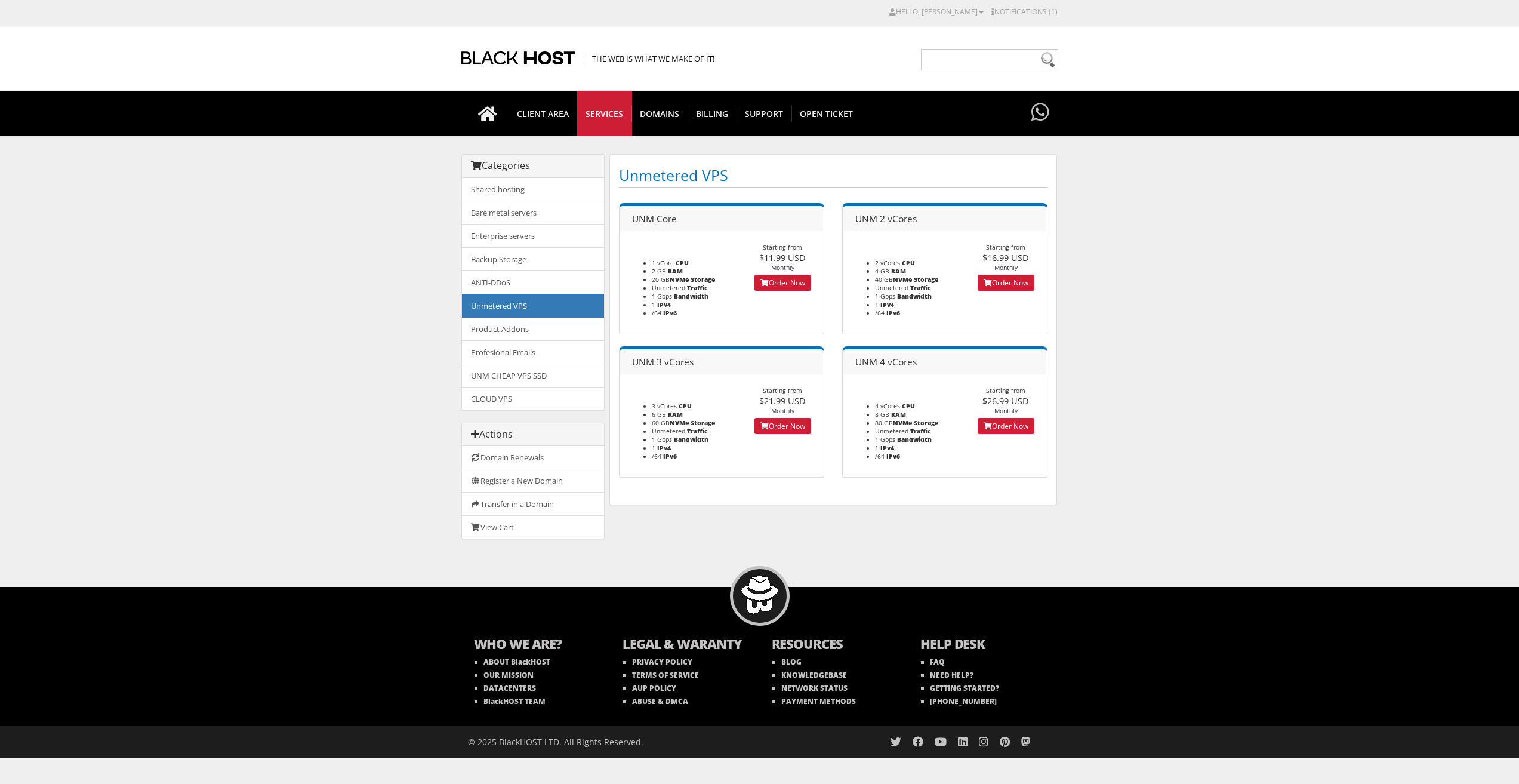
click at [789, 272] on footer "Starting from $11.99 USD Monthly Order Now" at bounding box center [783, 266] width 82 height 45
click at [792, 279] on link "Order Now" at bounding box center [783, 283] width 57 height 16
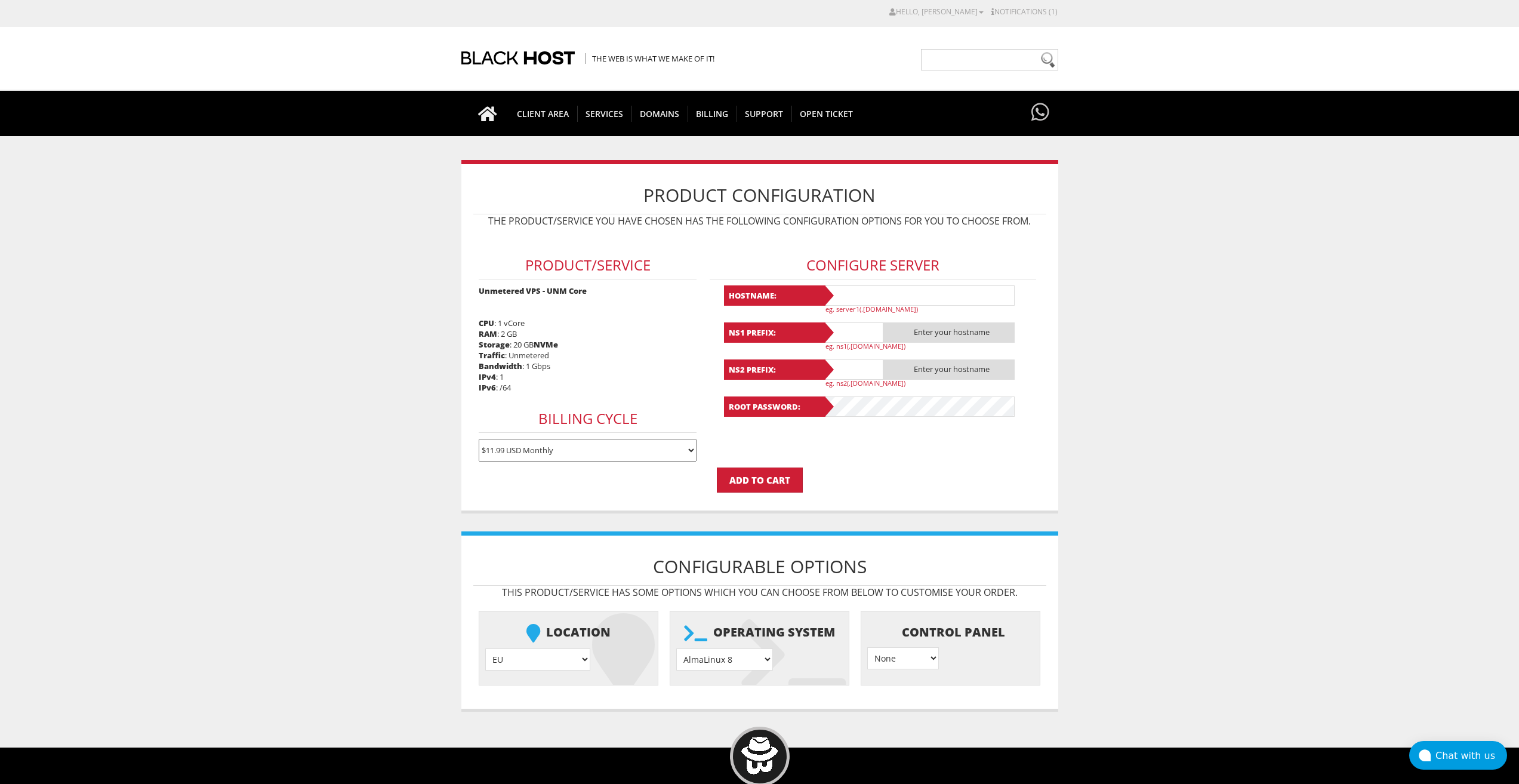
type input "lavandaaa88f@gmail.com"
click at [856, 287] on input "text" at bounding box center [920, 295] width 191 height 20
paste input "Lavanda58"
type input "Lavanda58"
click at [860, 333] on input "text" at bounding box center [854, 332] width 60 height 20
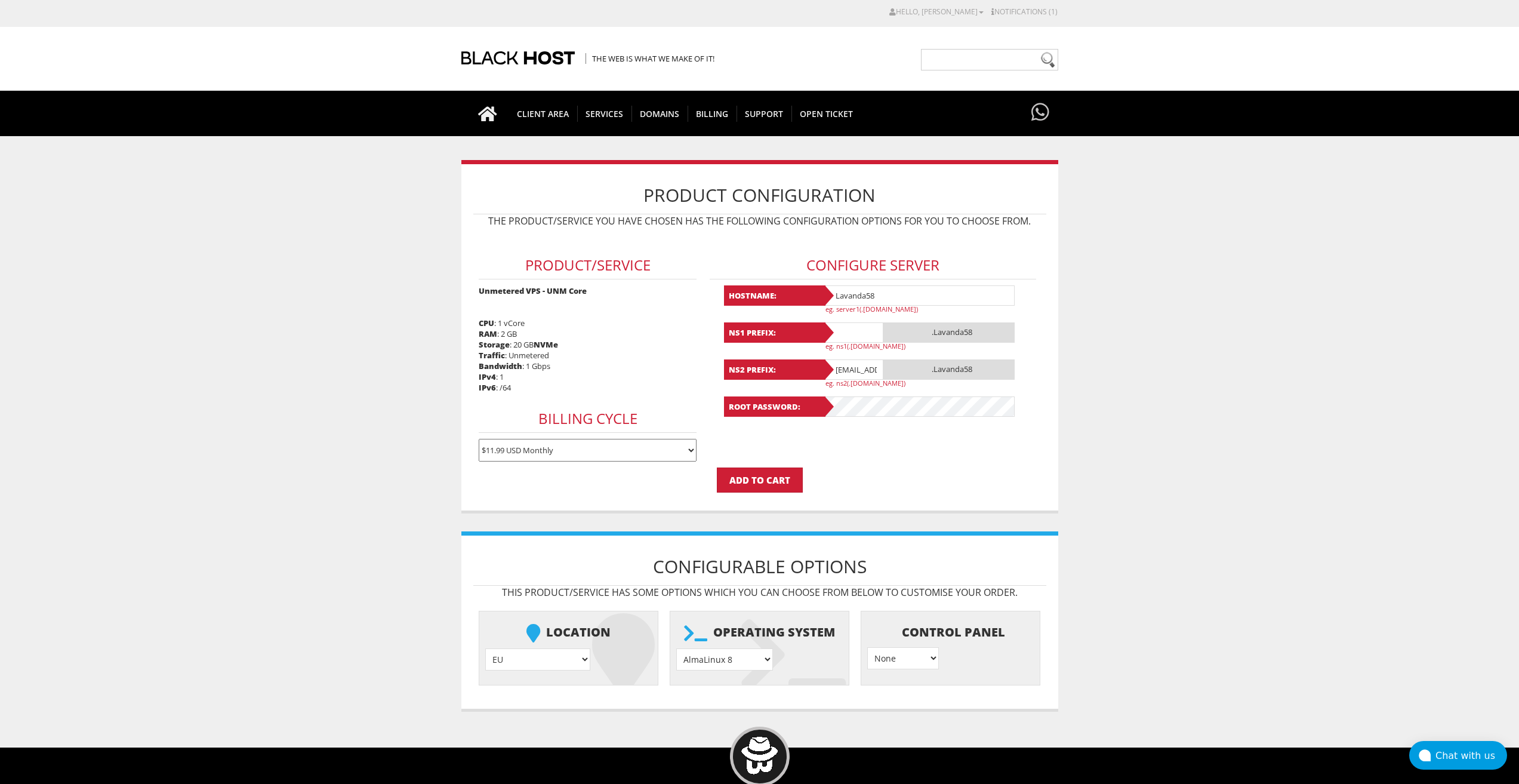
paste input "Lavanda58"
type input "Lavanda58"
click at [865, 369] on input "lavandaaa88f@gmail.com" at bounding box center [854, 369] width 60 height 20
click at [865, 369] on input "[EMAIL_ADDRESS][DOMAIN_NAME]" at bounding box center [854, 369] width 60 height 20
click at [865, 369] on input "lavandaaa88f@gmail.com" at bounding box center [854, 369] width 60 height 20
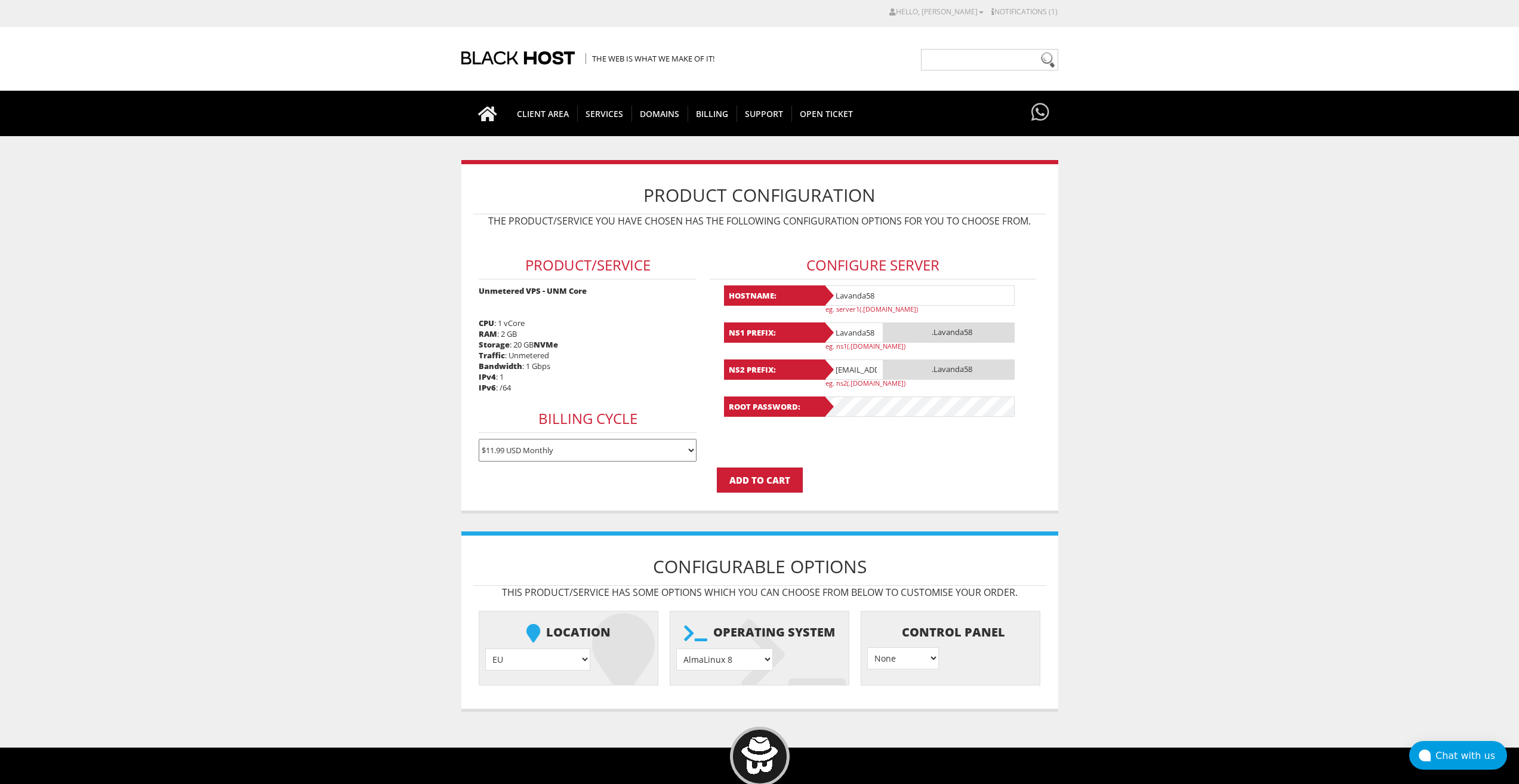
paste input "Lavanda58"
type input "Lavanda58"
click at [747, 660] on select "AlmaLinux 8 } AlmaLinux 9 } AlmaLinux 10 } Rocky Linux 8 } Rocky Linux 9 } Cent…" at bounding box center [725, 659] width 97 height 22
select select "1208"
click at [676, 648] on select "AlmaLinux 8 } AlmaLinux 9 } AlmaLinux 10 } Rocky Linux 8 } Rocky Linux 9 } Cent…" at bounding box center [725, 659] width 97 height 22
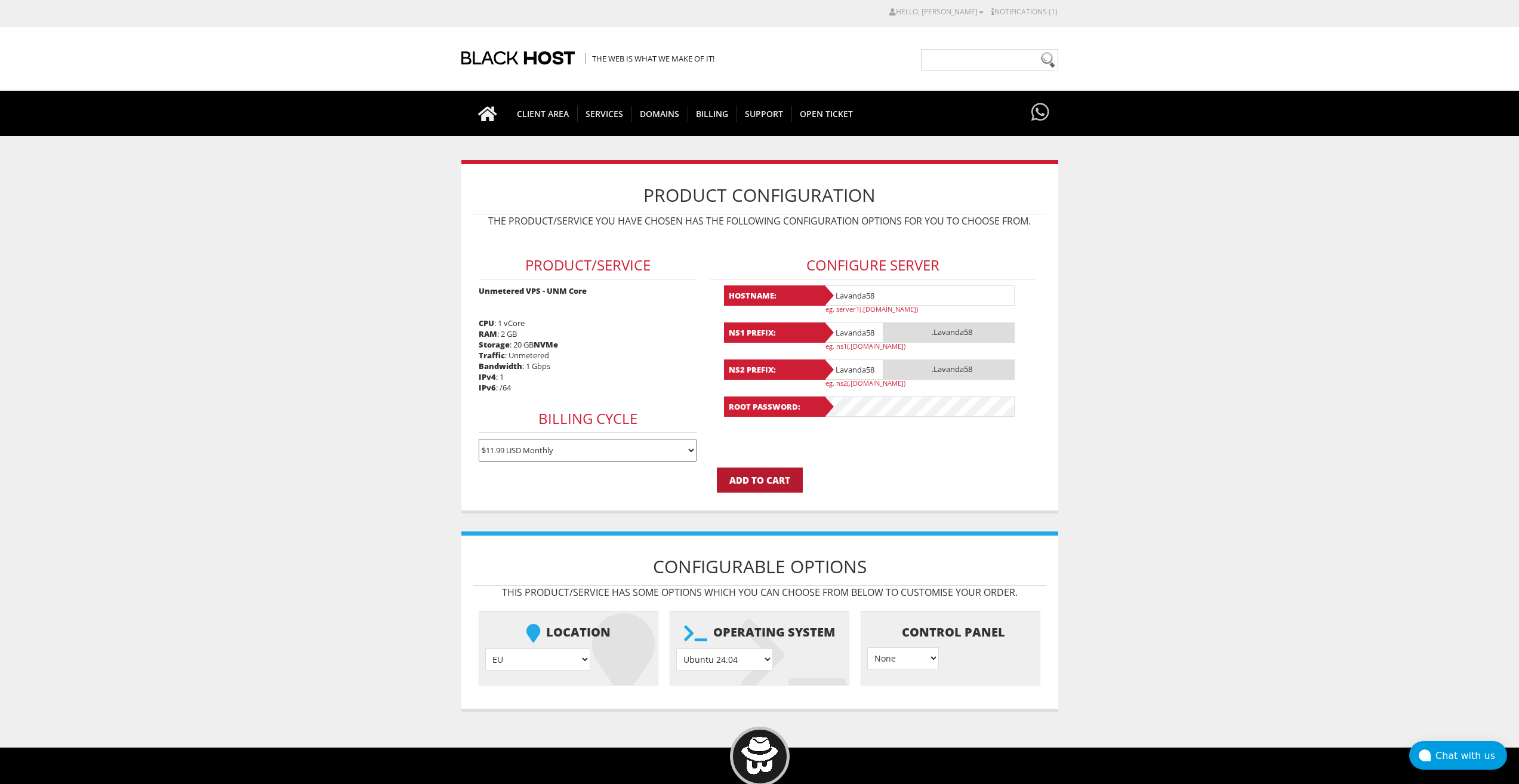
click at [778, 481] on input "Add to Cart" at bounding box center [760, 479] width 86 height 25
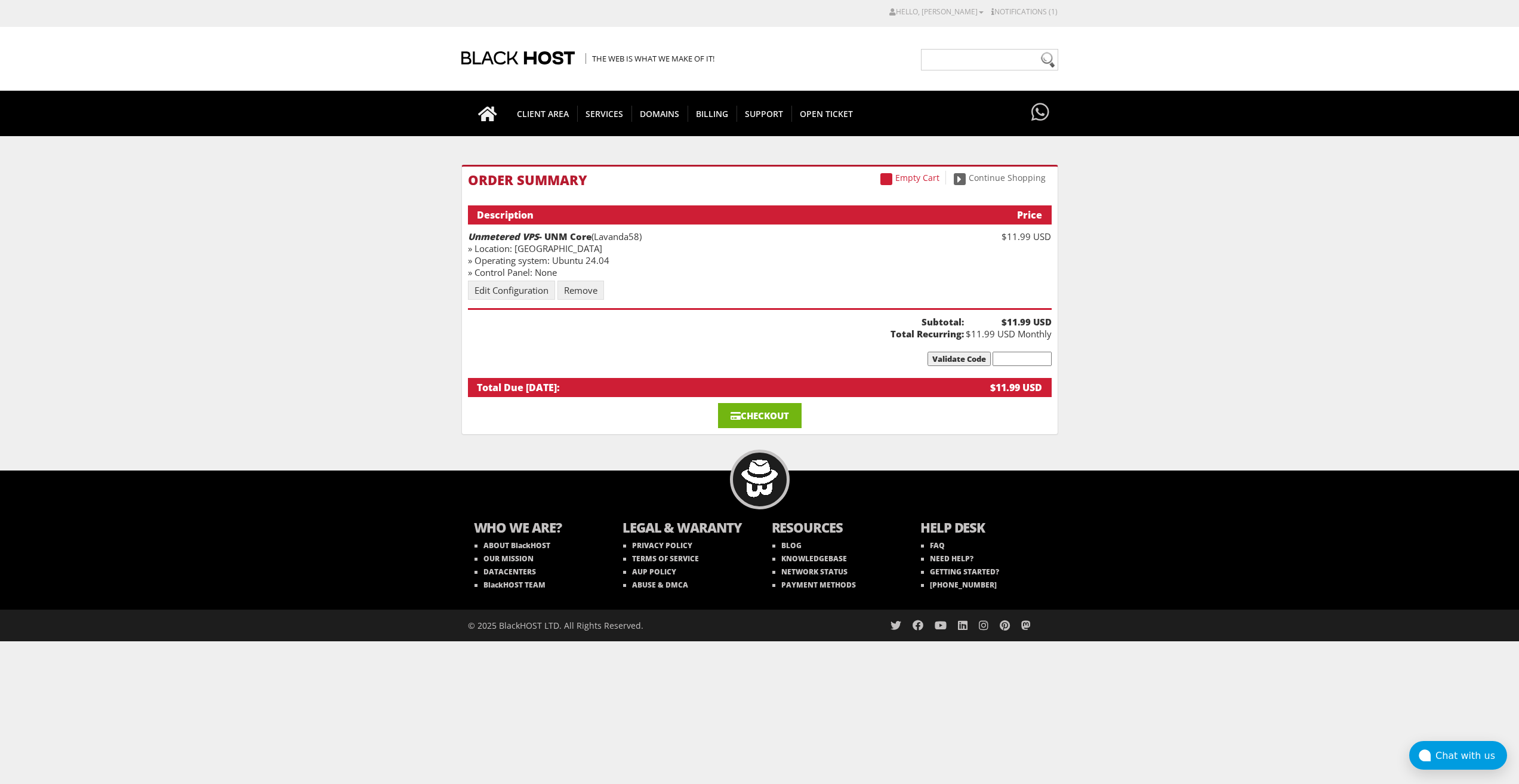
click at [749, 410] on link "Checkout" at bounding box center [760, 415] width 84 height 25
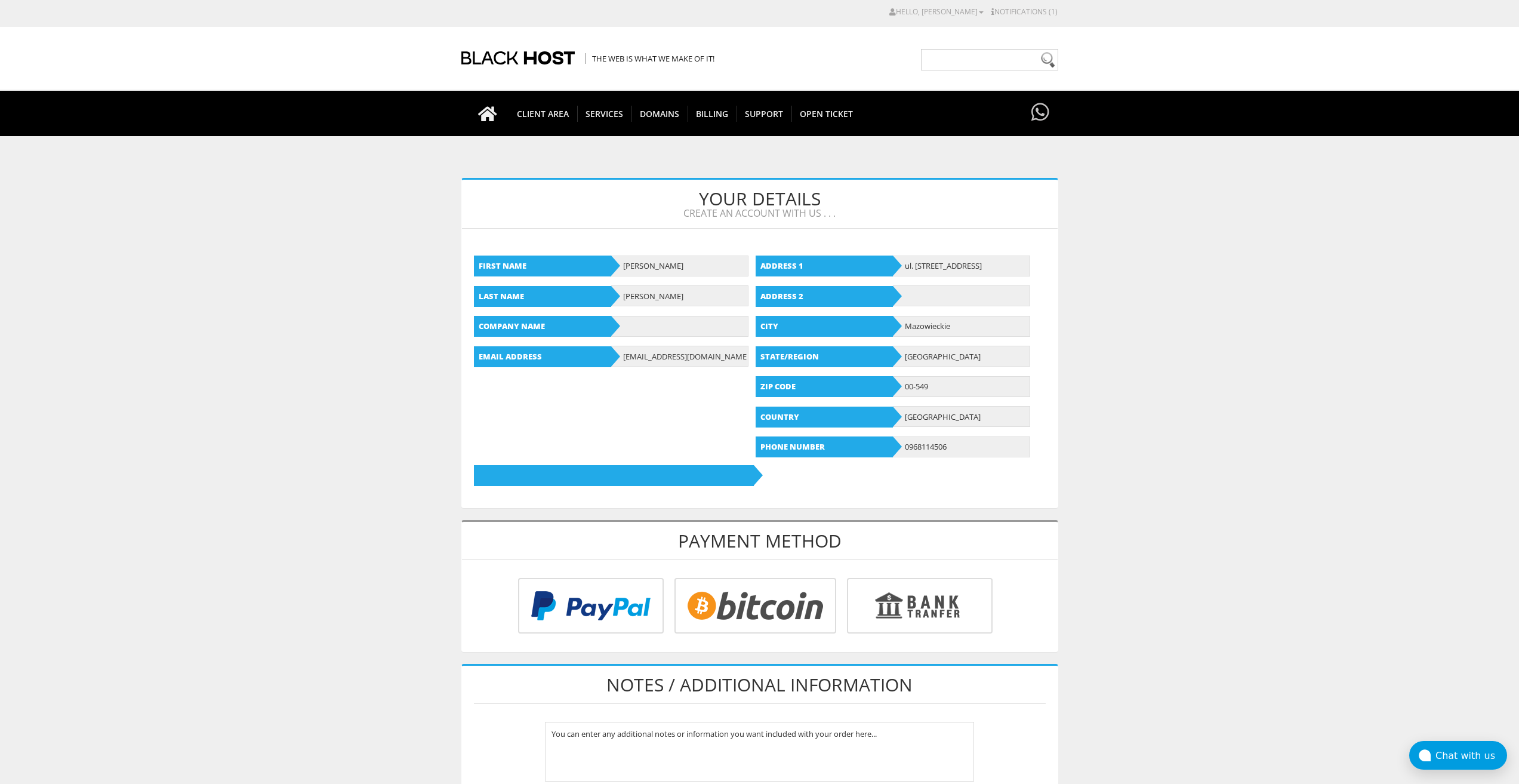
type input "lavandaaa88f@gmail.com"
click at [763, 595] on input "radio" at bounding box center [754, 608] width 162 height 55
radio input "true"
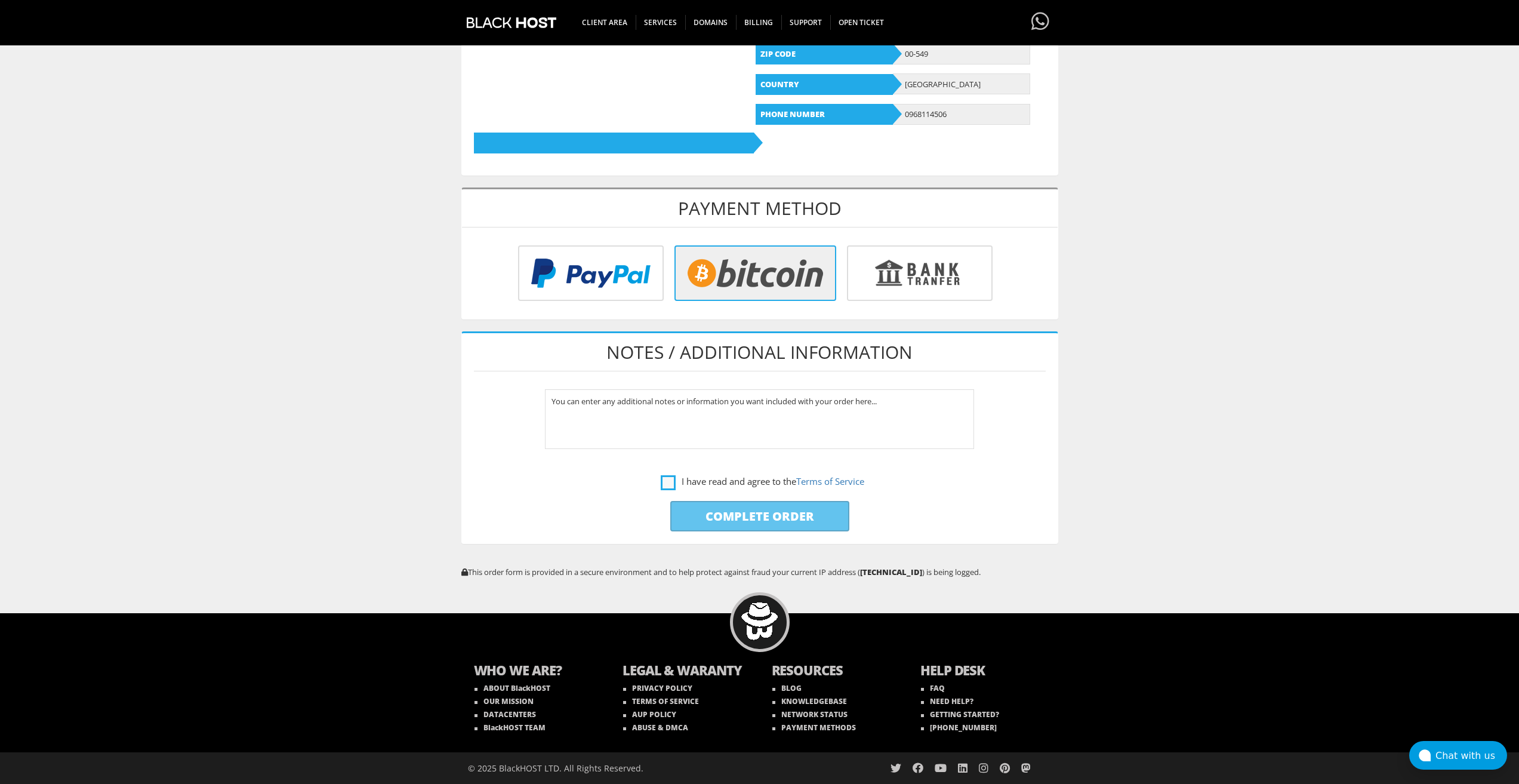
drag, startPoint x: 664, startPoint y: 481, endPoint x: 669, endPoint y: 484, distance: 5.8
click at [664, 481] on label "I have read and agree to the Terms of Service" at bounding box center [762, 481] width 203 height 15
checkbox input "true"
click at [698, 518] on input "Complete Order" at bounding box center [760, 516] width 179 height 30
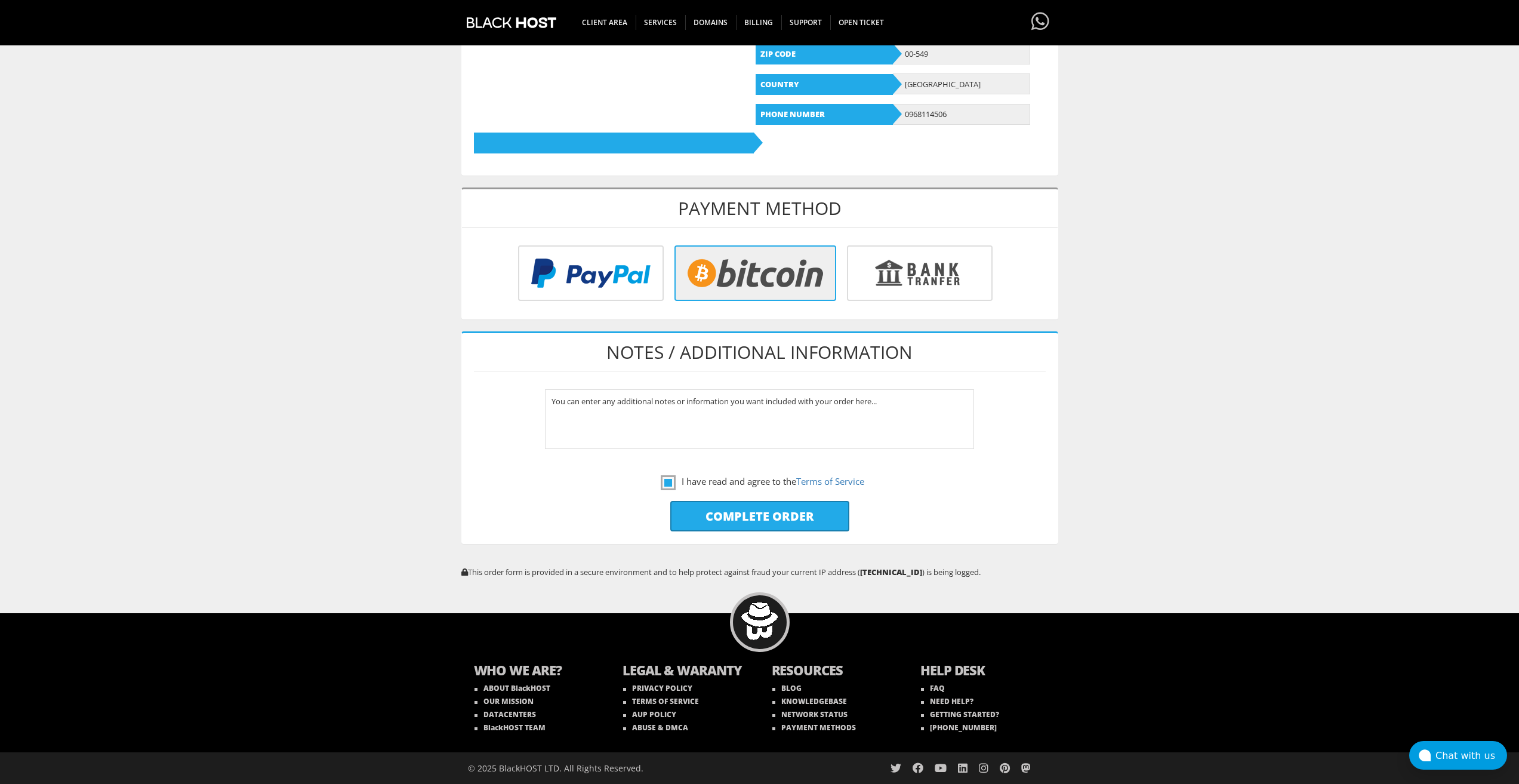
type input "Please Wait..."
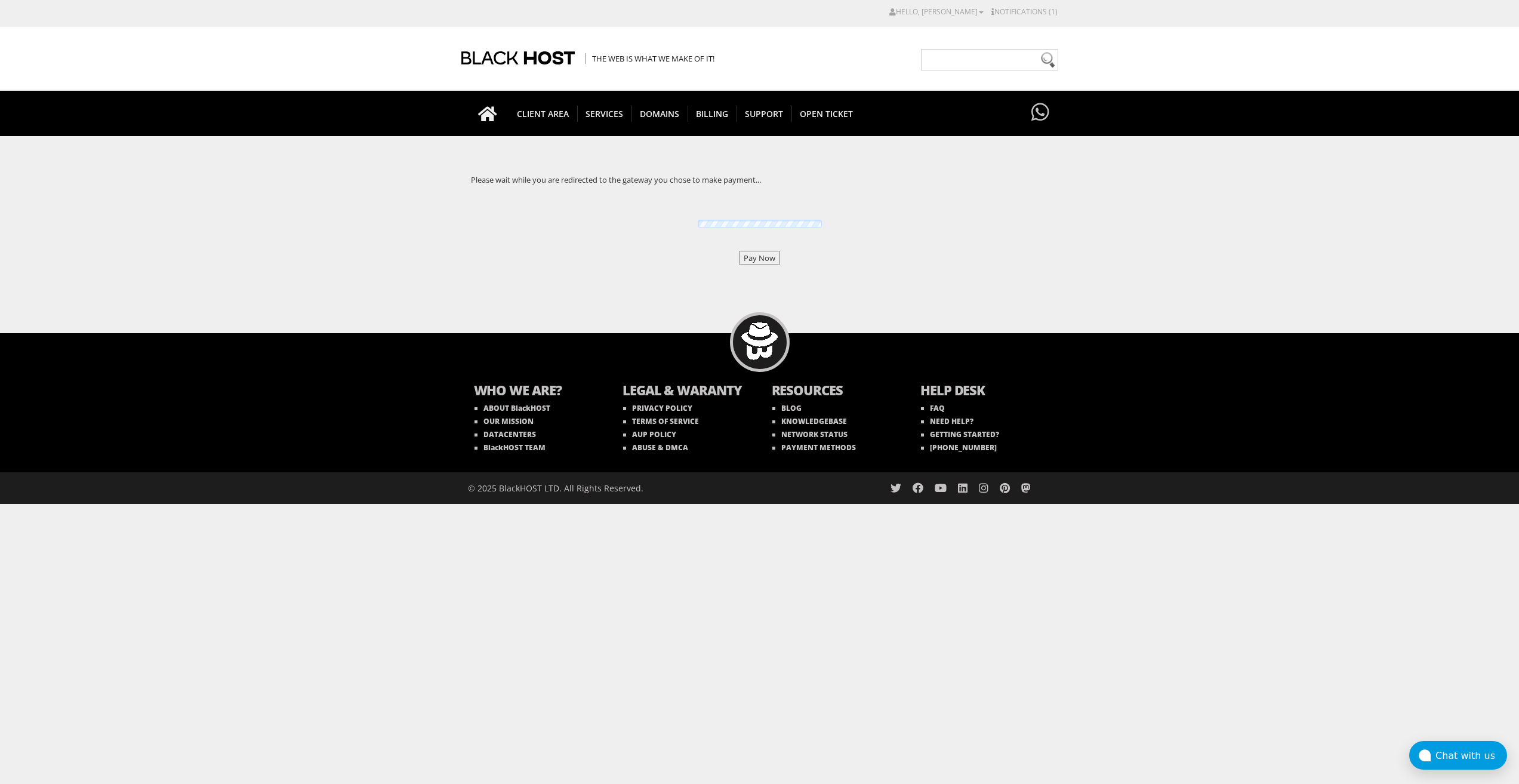
click at [750, 265] on input "Pay Now" at bounding box center [760, 258] width 41 height 14
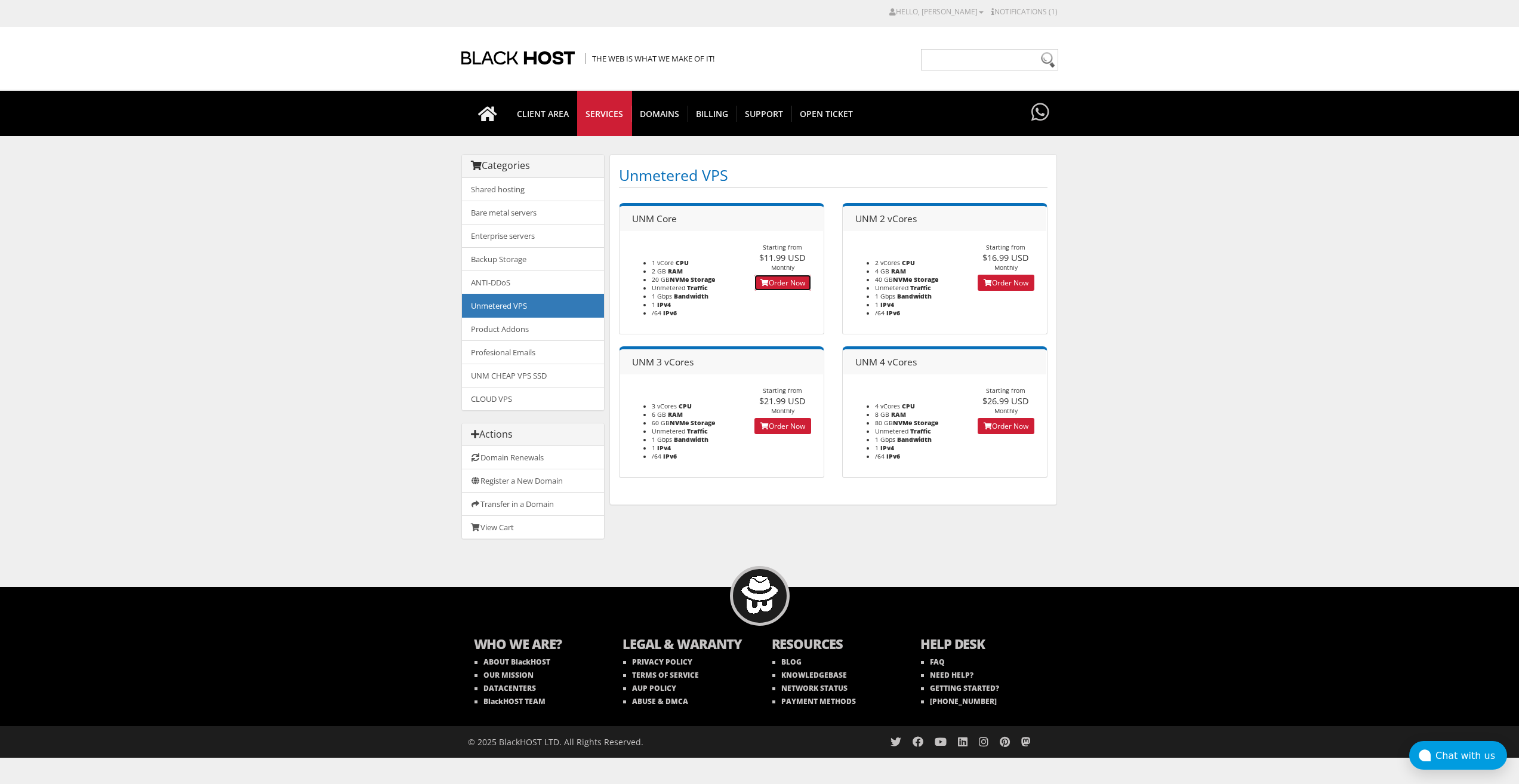
click at [771, 279] on link "Order Now" at bounding box center [783, 283] width 57 height 16
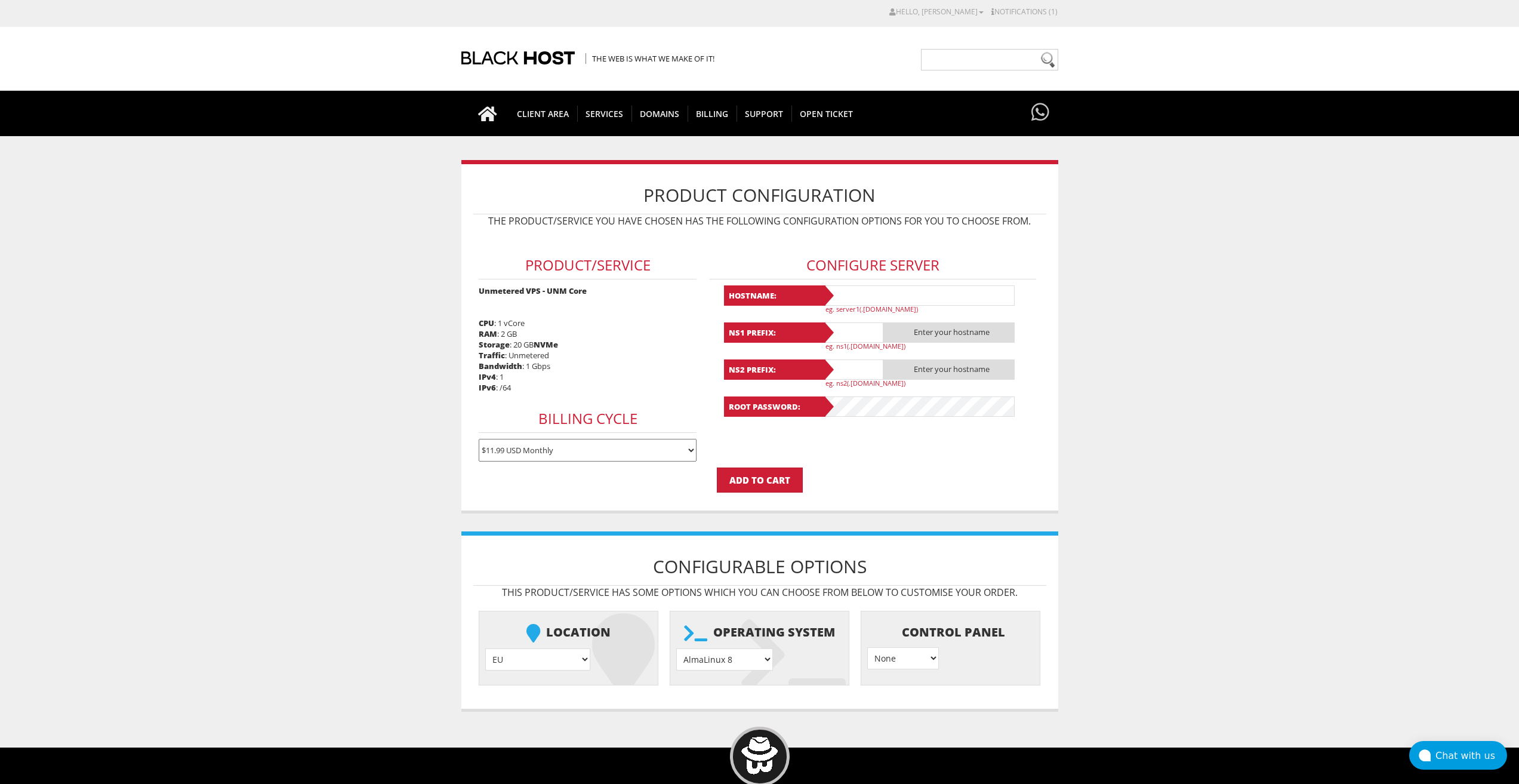
type input "[EMAIL_ADDRESS][DOMAIN_NAME]"
click at [850, 293] on input "text" at bounding box center [920, 295] width 191 height 20
paste input "Lavanda59"
type input "Lavanda59"
click at [865, 339] on input "text" at bounding box center [854, 332] width 60 height 20
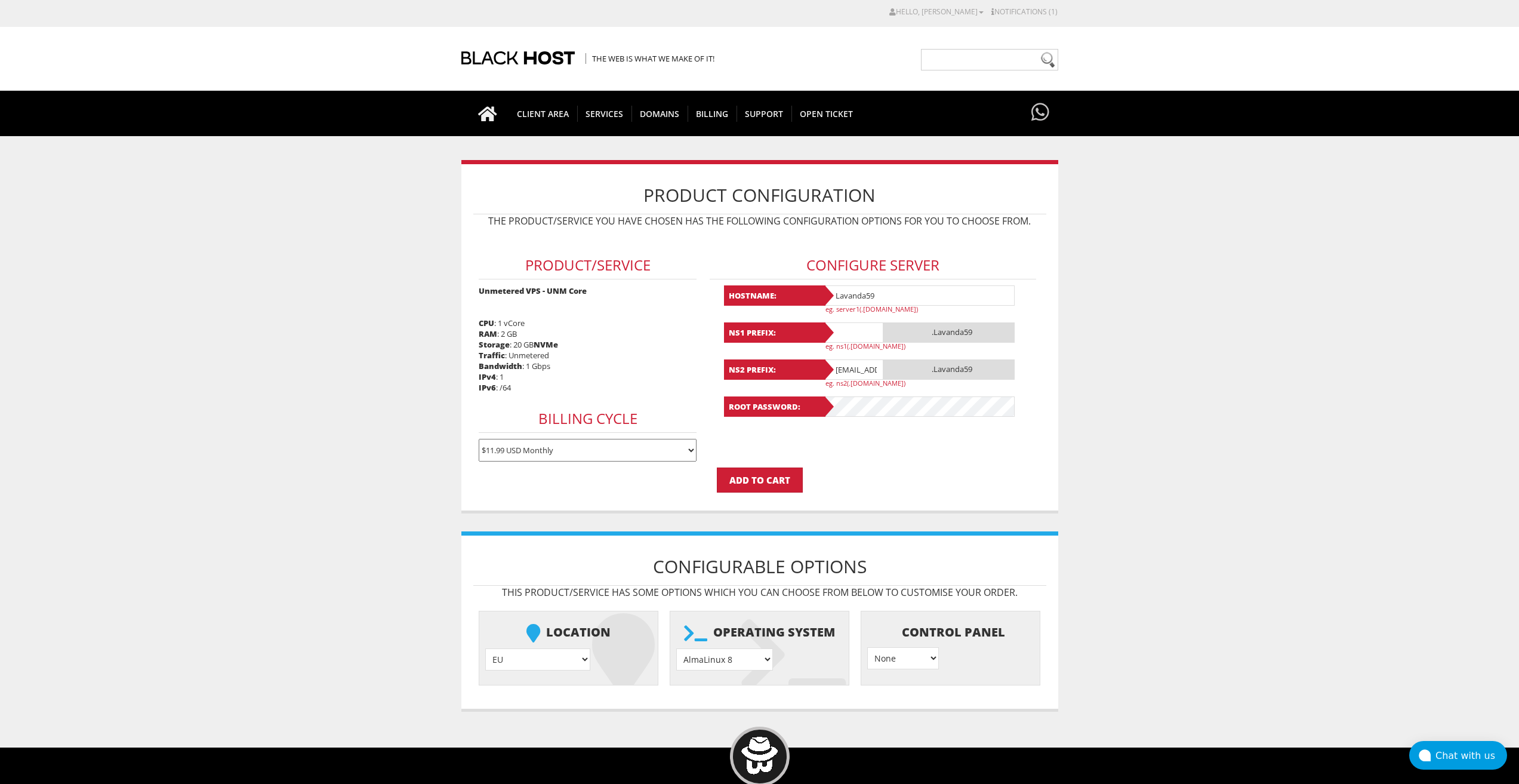
paste input "Lavanda59"
type input "Lavanda59"
click at [852, 369] on input "[EMAIL_ADDRESS][DOMAIN_NAME]" at bounding box center [854, 369] width 60 height 20
click at [852, 369] on input "lavandaaa88f@gmail.com" at bounding box center [854, 369] width 60 height 20
click at [849, 368] on input "[EMAIL_ADDRESS][DOMAIN_NAME]" at bounding box center [854, 369] width 60 height 20
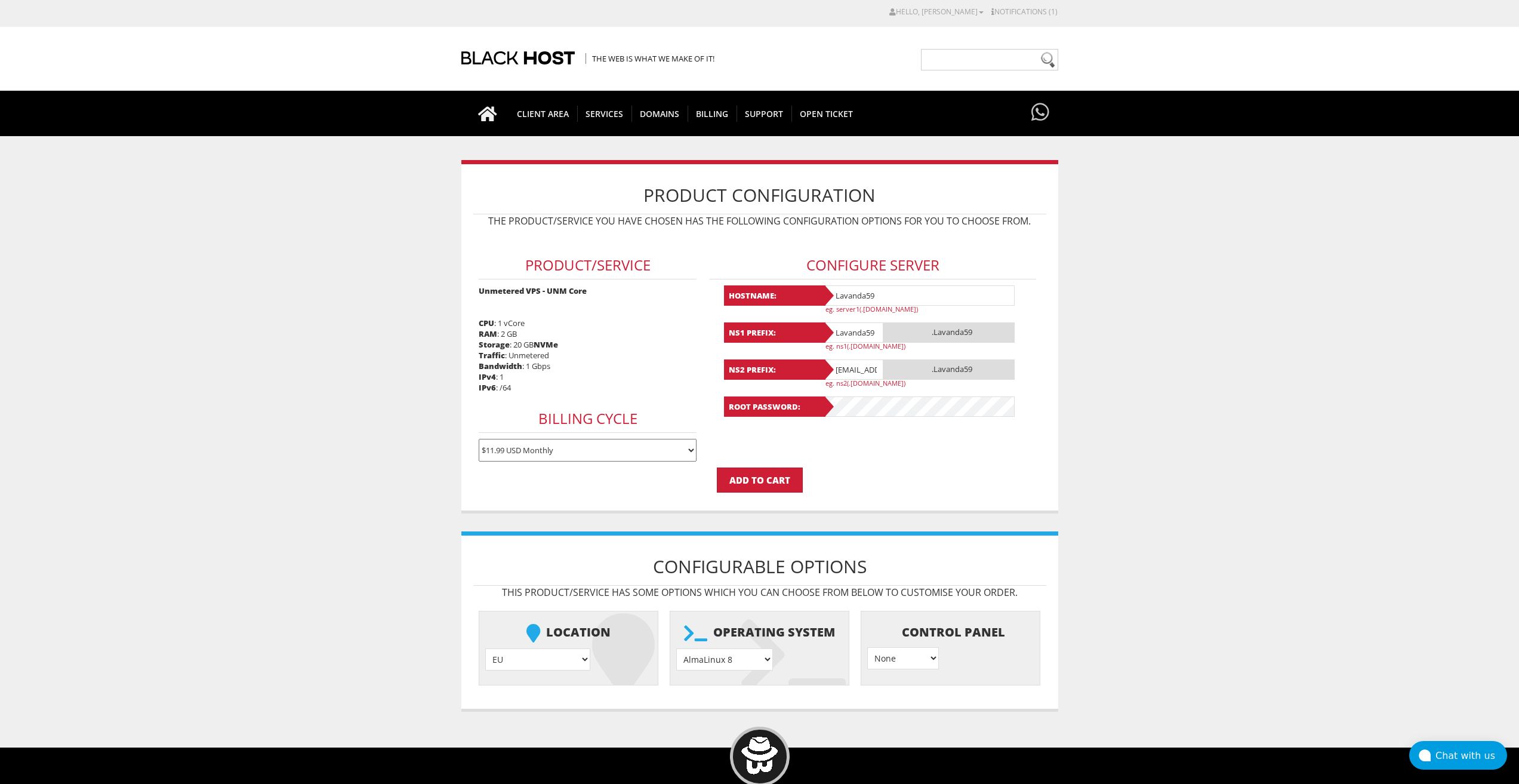
paste input "Lavanda59"
type input "Lavanda59@gmail.com"
click at [732, 660] on select "AlmaLinux 8 } AlmaLinux 9 } AlmaLinux 10 } Rocky Linux 8 } Rocky Linux 9 } Cent…" at bounding box center [725, 659] width 97 height 22
select select "1208"
click at [676, 648] on select "AlmaLinux 8 } AlmaLinux 9 } AlmaLinux 10 } Rocky Linux 8 } Rocky Linux 9 } Cent…" at bounding box center [725, 659] width 97 height 22
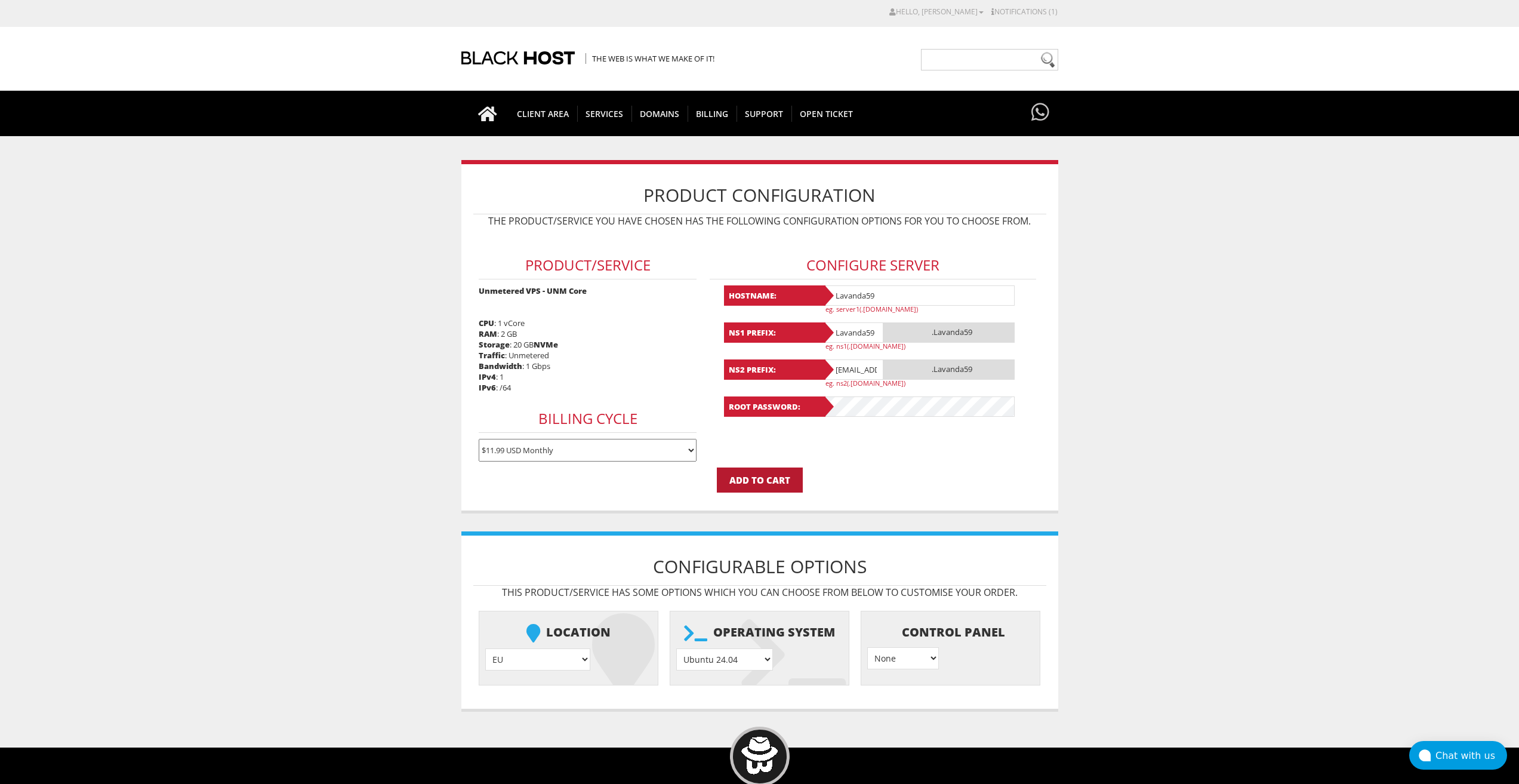
click at [769, 485] on input "Add to Cart" at bounding box center [760, 479] width 86 height 25
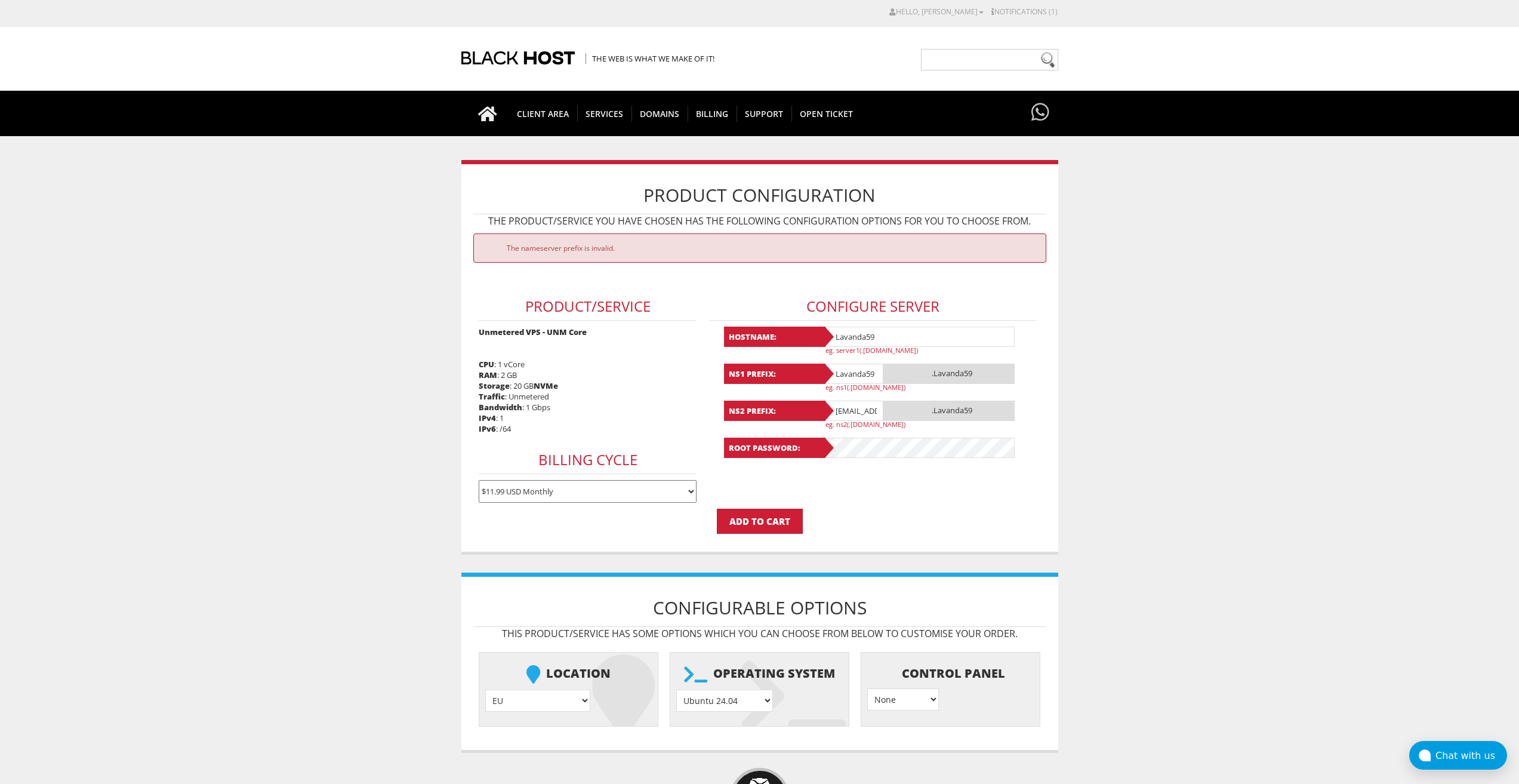
click at [883, 337] on input "Lavanda59" at bounding box center [920, 336] width 191 height 20
click at [865, 337] on input "Lavanda59" at bounding box center [920, 336] width 191 height 20
type input "Lavandaa59"
click at [865, 377] on input "Lavanda59" at bounding box center [854, 373] width 60 height 20
type input "Lavandaa59"
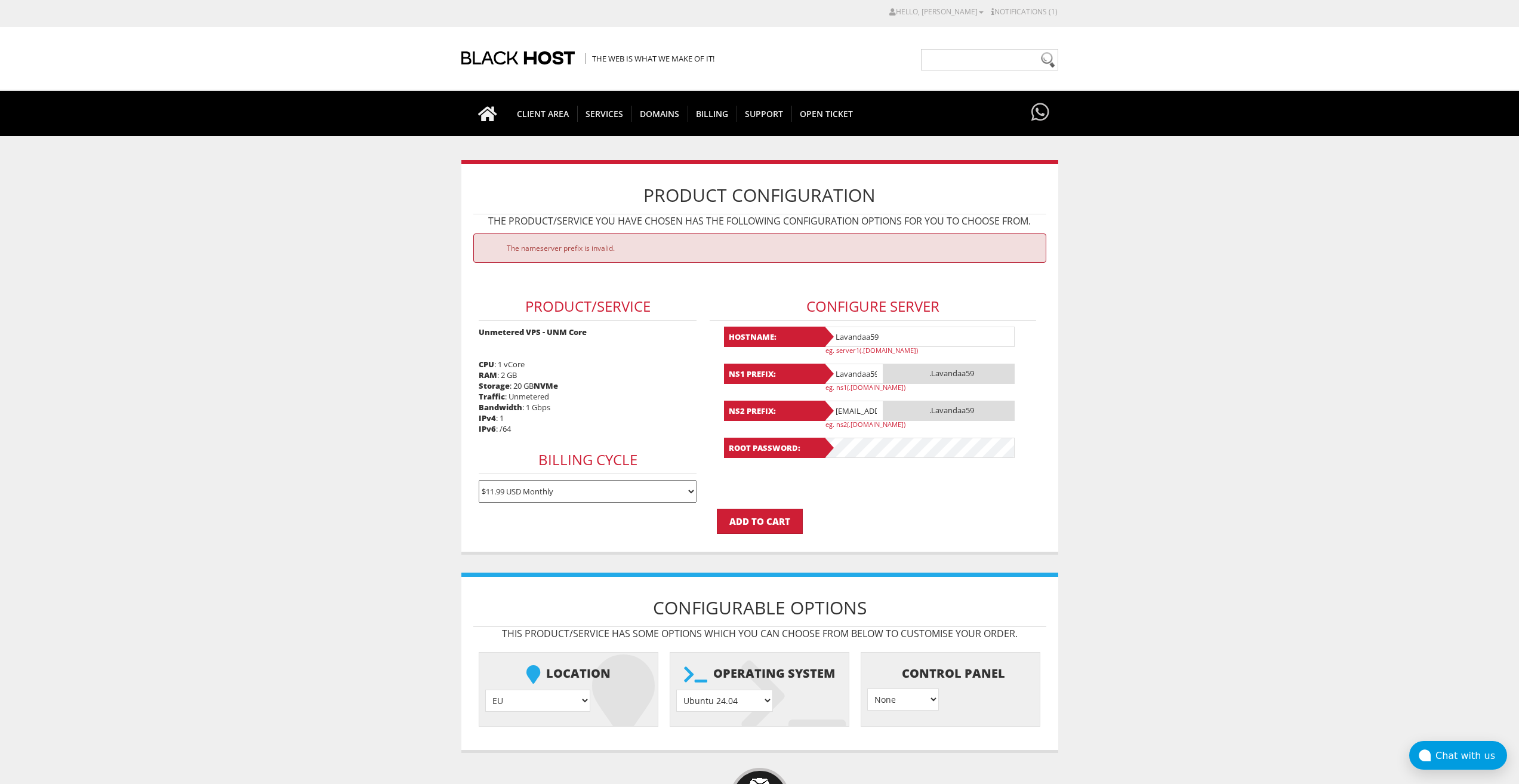
click at [867, 414] on input "Lavanda59@gmail.com" at bounding box center [854, 410] width 60 height 20
type input "Lavanda59@gmail.com"
type input "Lavanda59"
drag, startPoint x: 889, startPoint y: 374, endPoint x: 827, endPoint y: 369, distance: 62.2
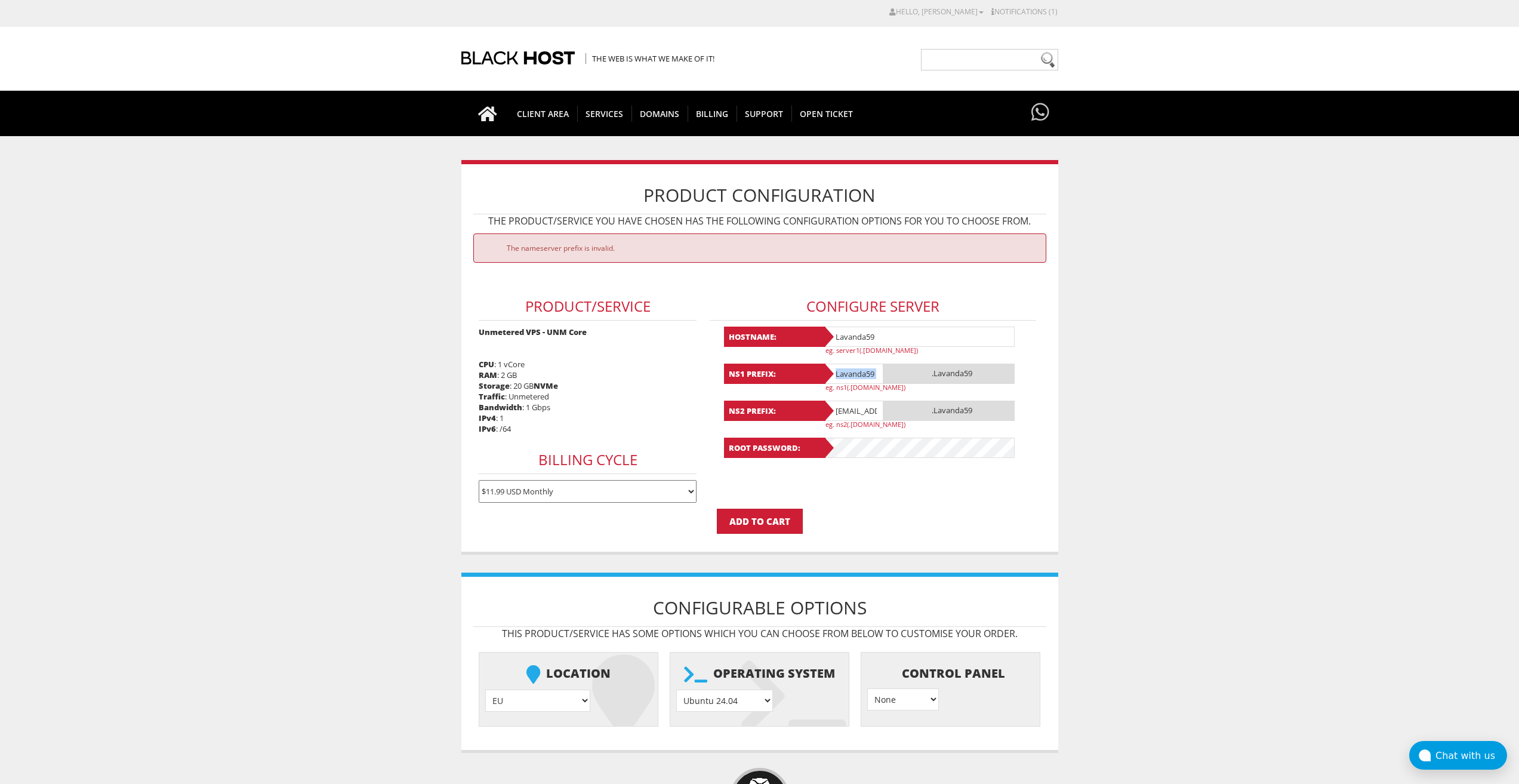
click at [827, 369] on div "NS1 Prefix: Lavanda59 .Lavanda59 eg. ns1(.yourdomain.com)" at bounding box center [873, 377] width 299 height 28
drag, startPoint x: 898, startPoint y: 330, endPoint x: 812, endPoint y: 333, distance: 86.1
click at [812, 333] on div "Hostname: Lavanda59 eg. server1(.yourdomain.com)" at bounding box center [873, 340] width 299 height 28
click at [857, 412] on input "Lavanda59@gmail.com" at bounding box center [854, 410] width 60 height 20
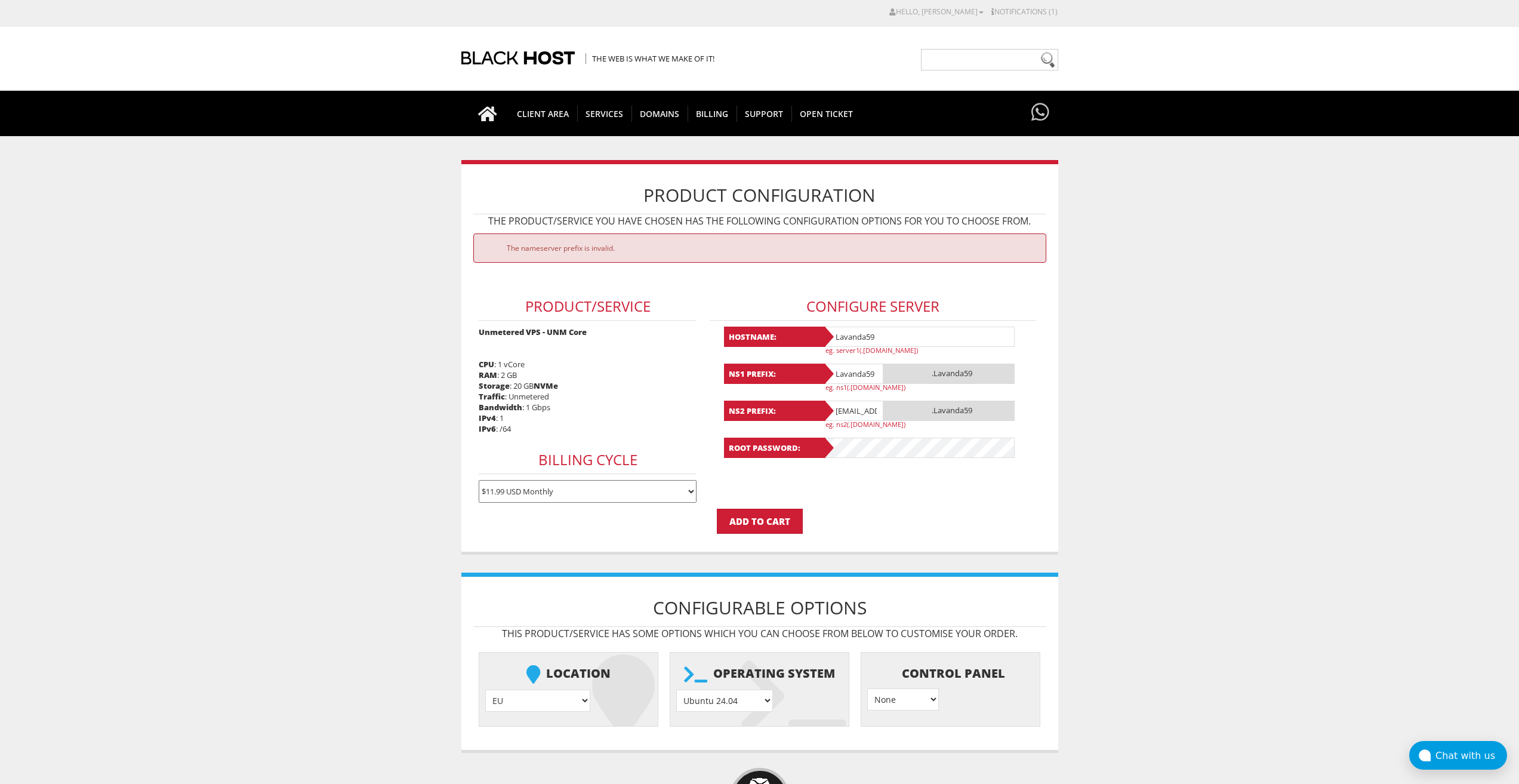
click at [857, 412] on input "Lavanda59@gmail.com" at bounding box center [854, 410] width 60 height 20
paste input "text"
type input "Lavanda59"
click at [774, 528] on input "Add to Cart" at bounding box center [760, 521] width 86 height 25
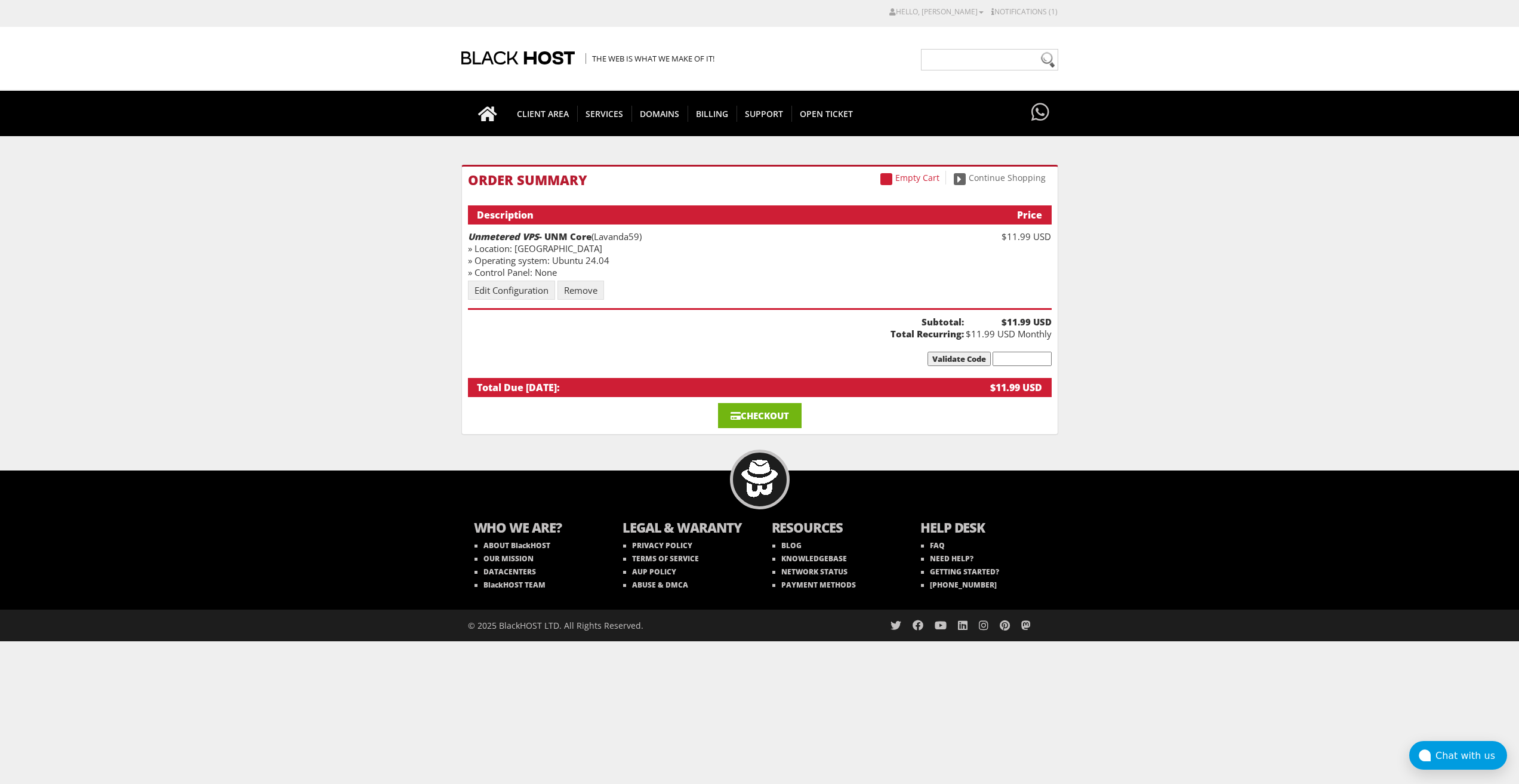
click at [777, 419] on link "Checkout" at bounding box center [760, 415] width 84 height 25
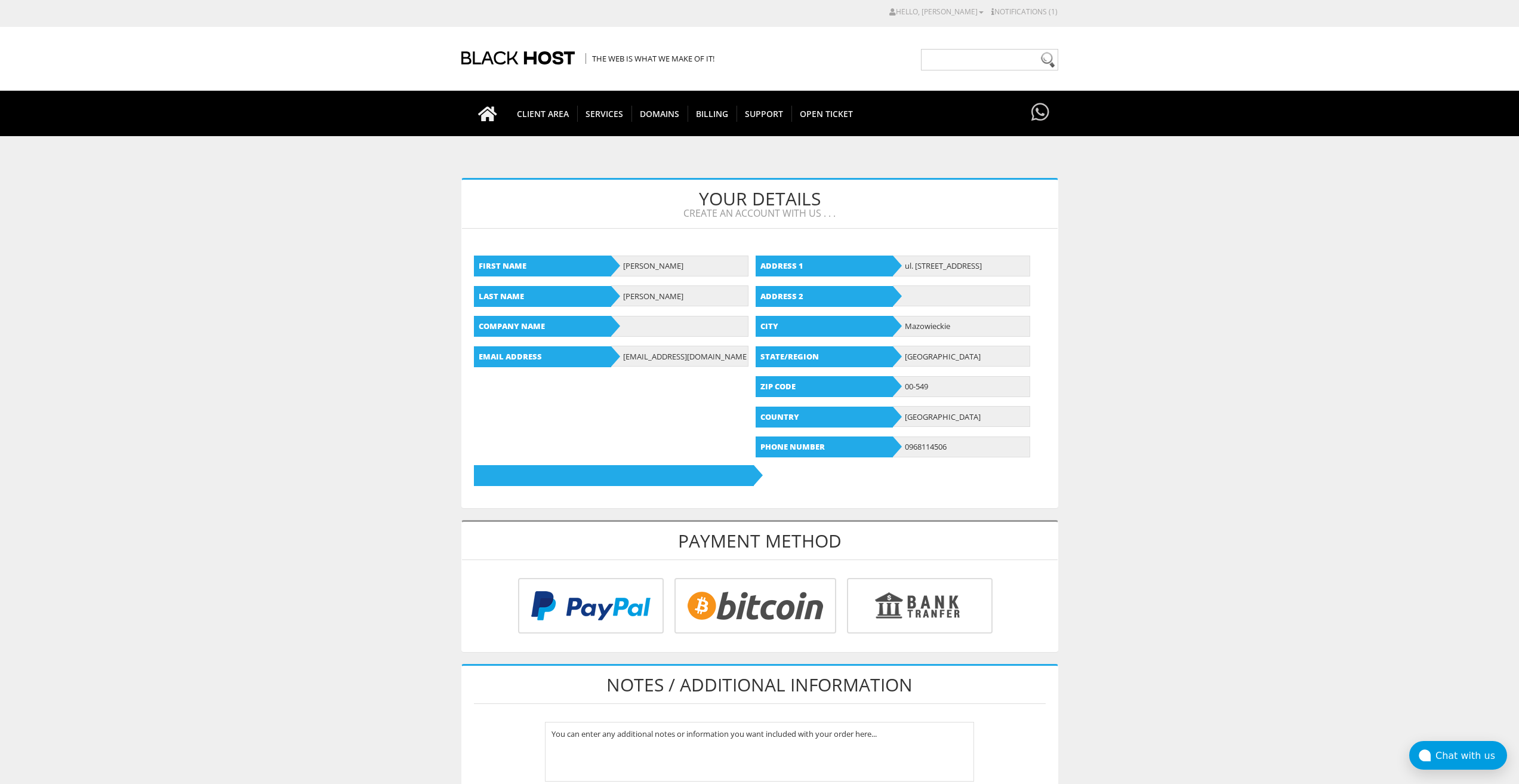
type input "[EMAIL_ADDRESS][DOMAIN_NAME]"
click at [745, 589] on input "radio" at bounding box center [754, 608] width 162 height 55
radio input "true"
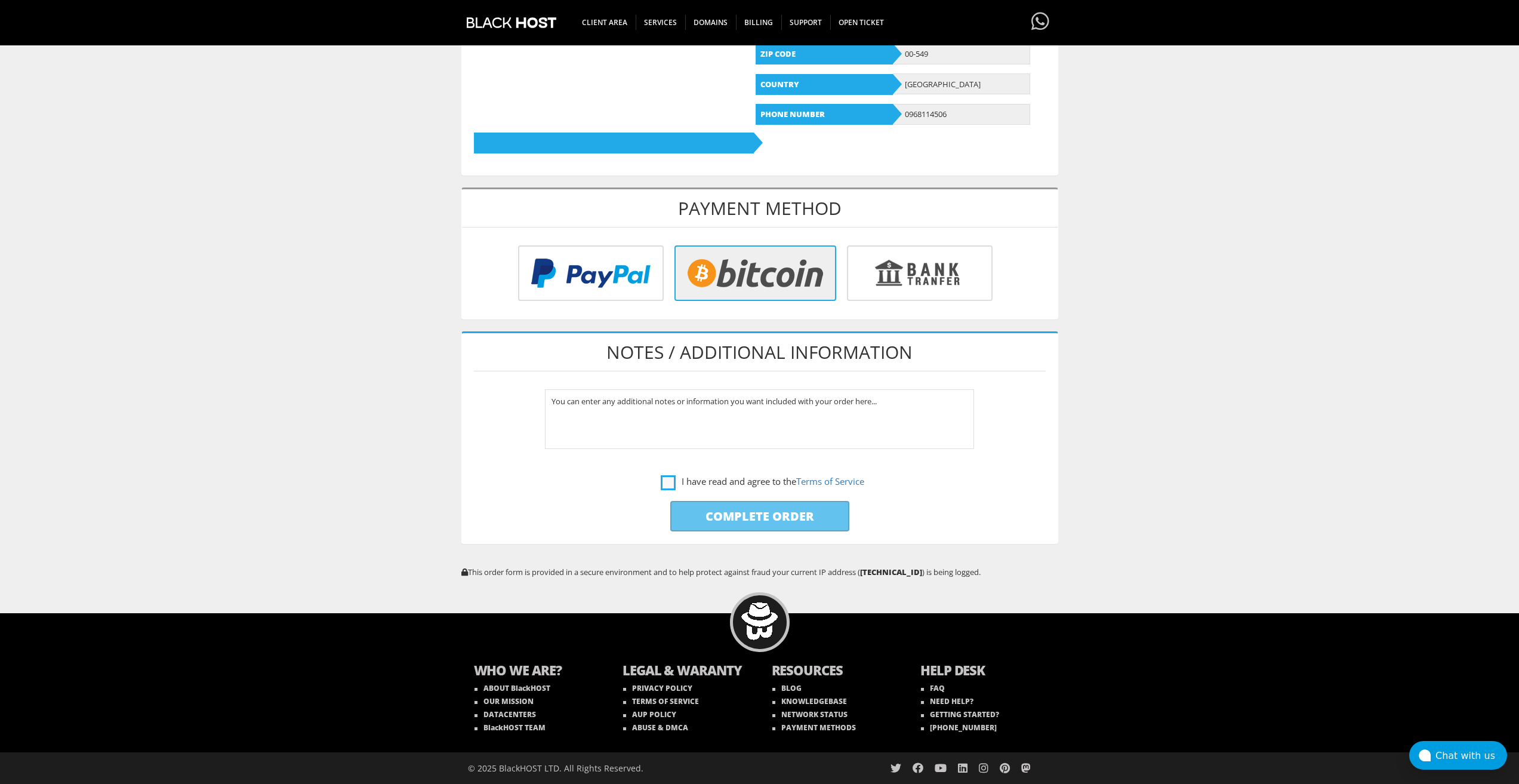
drag, startPoint x: 671, startPoint y: 480, endPoint x: 689, endPoint y: 498, distance: 25.5
click at [671, 481] on label "I have read and agree to the Terms of Service" at bounding box center [762, 481] width 203 height 15
checkbox input "true"
click at [700, 514] on input "Complete Order" at bounding box center [760, 516] width 179 height 30
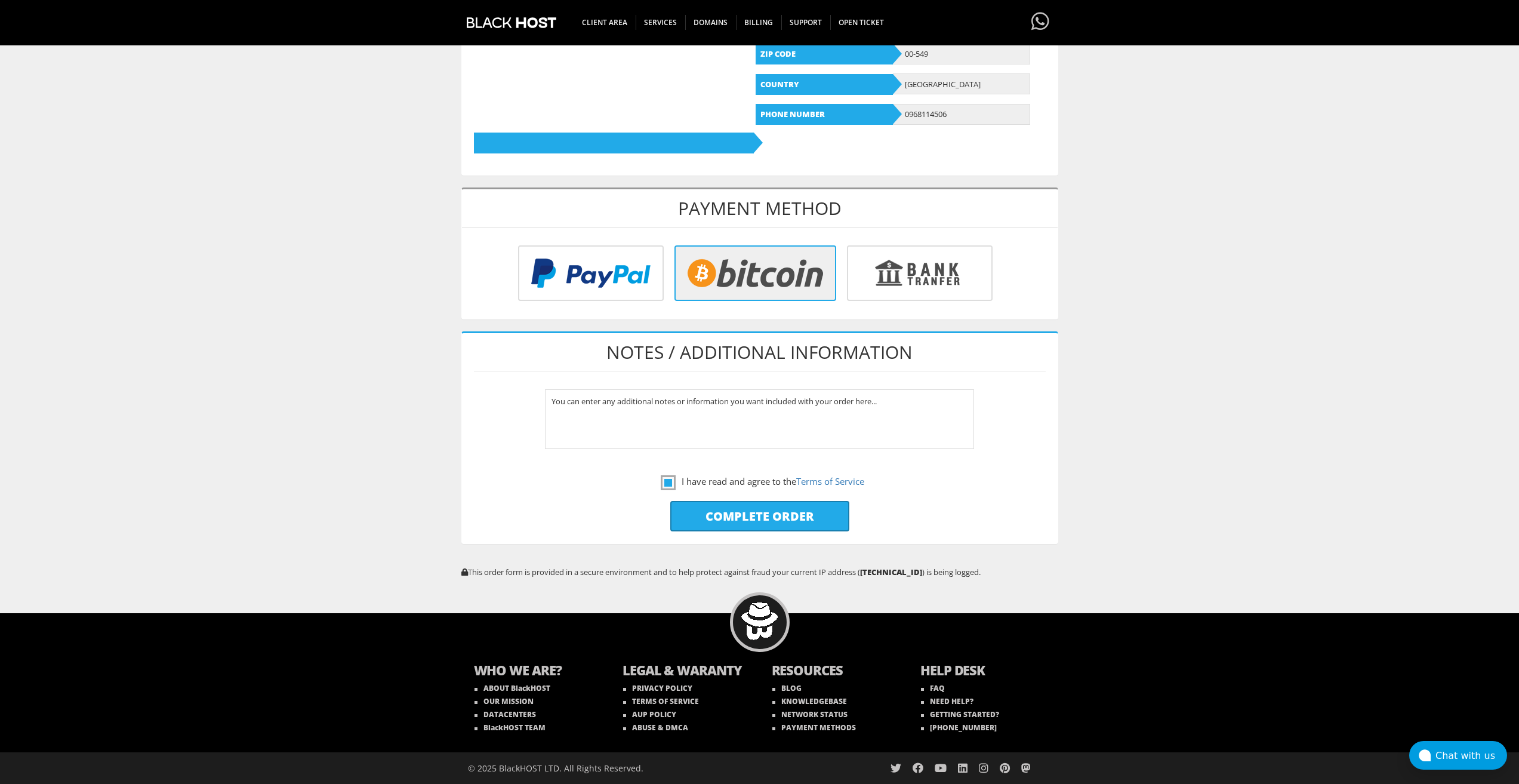
type input "Please Wait..."
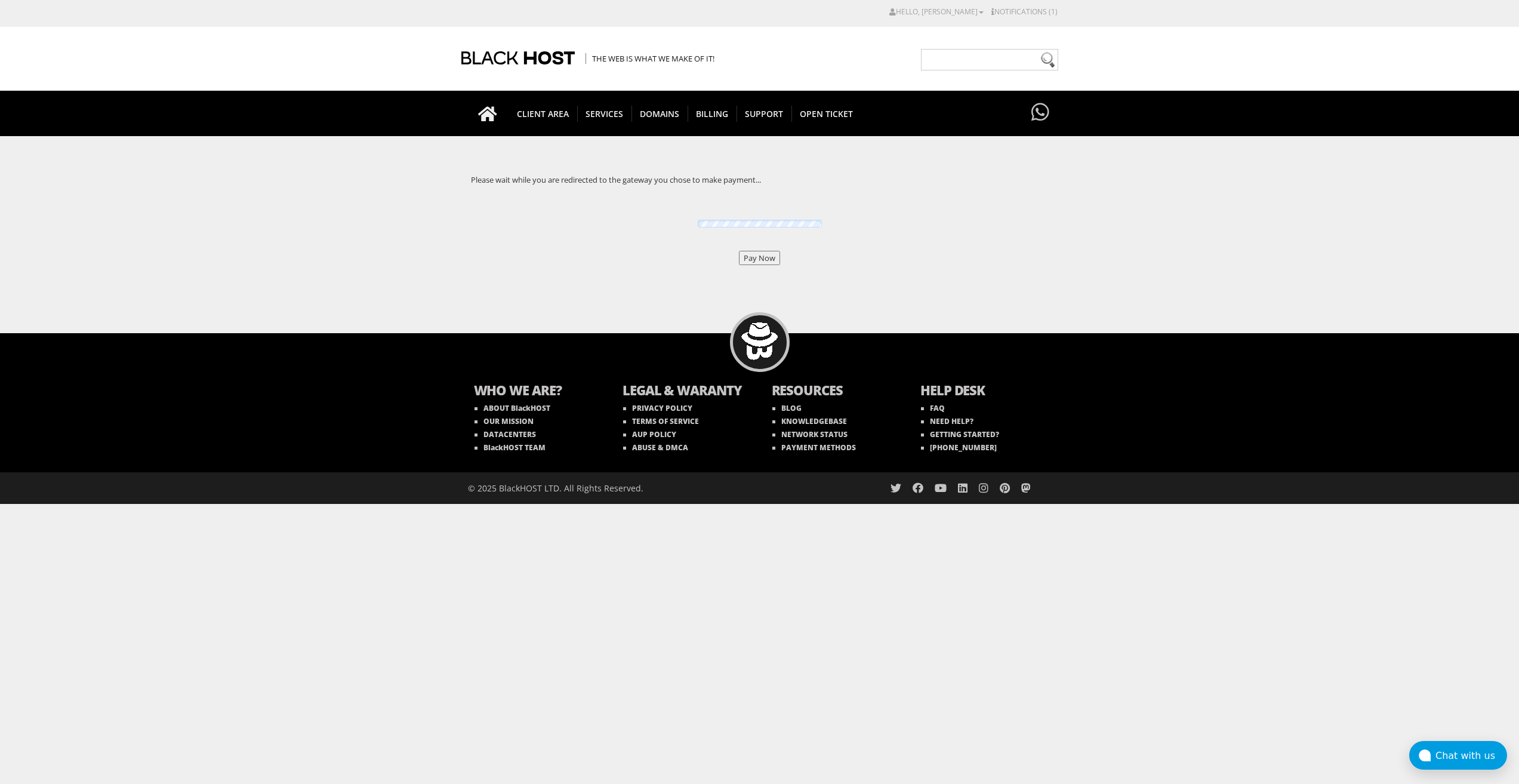
click at [767, 256] on input "Pay Now" at bounding box center [760, 258] width 41 height 14
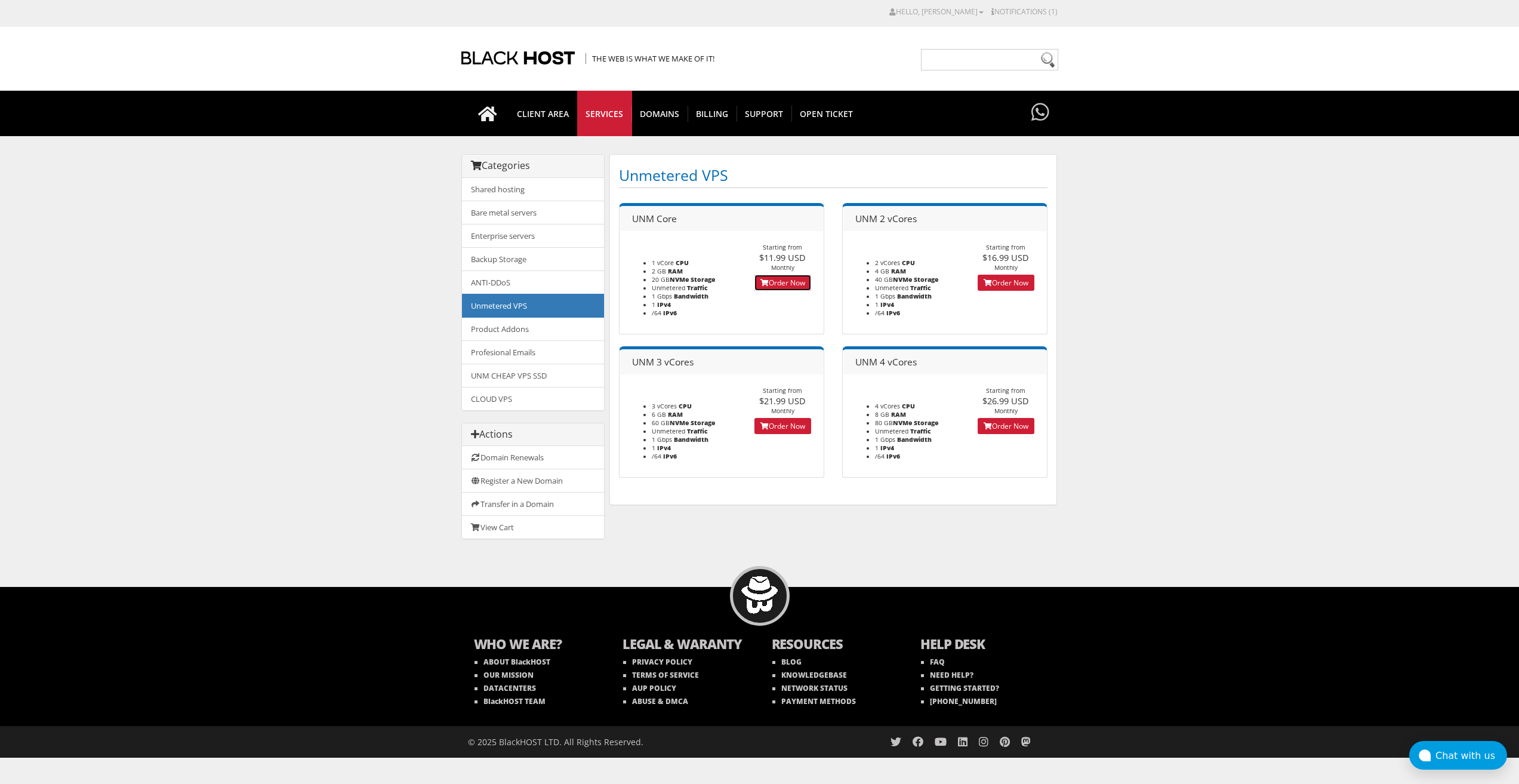
click at [777, 283] on link "Order Now" at bounding box center [783, 283] width 57 height 16
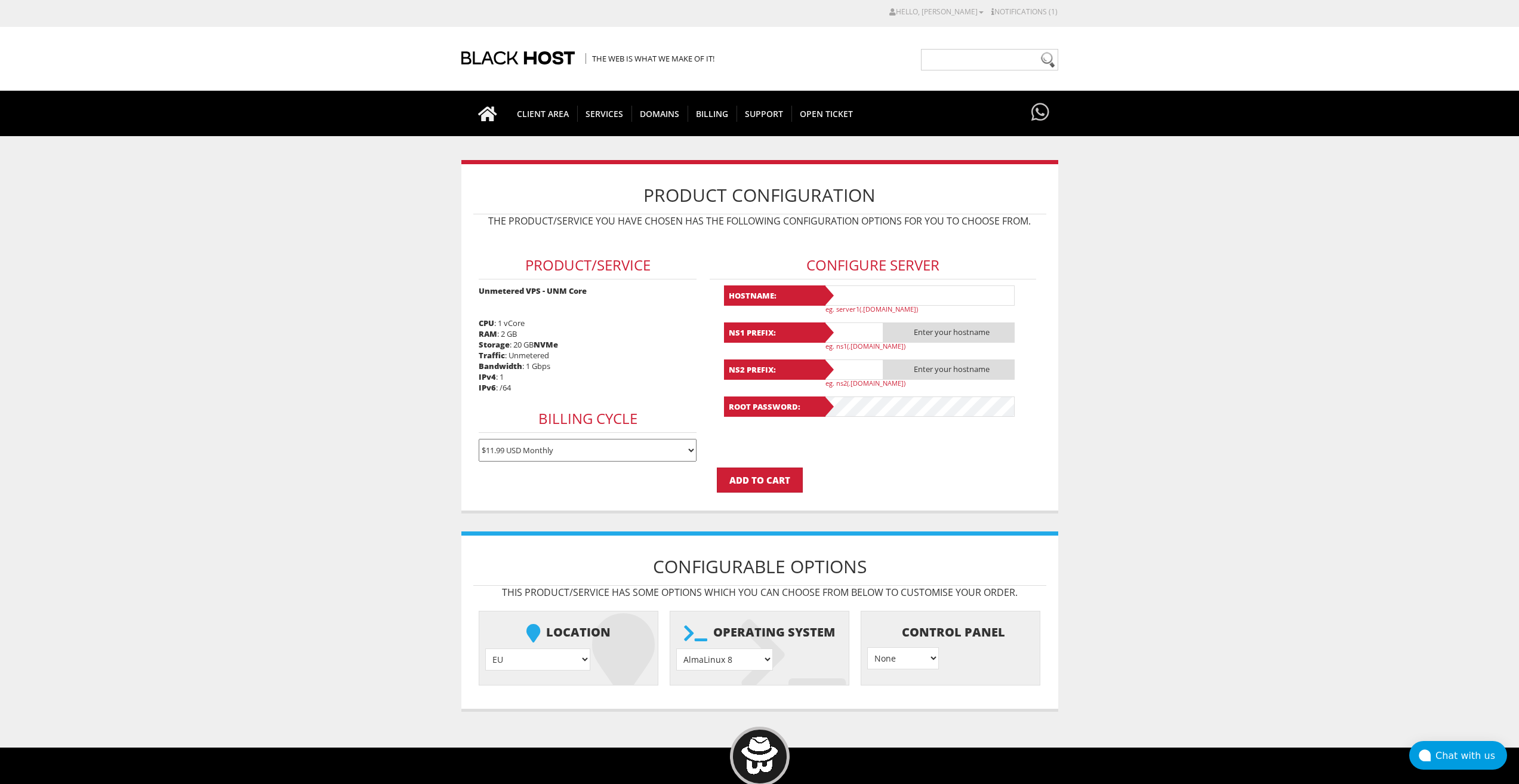
type input "[EMAIL_ADDRESS][DOMAIN_NAME]"
click at [844, 297] on input "text" at bounding box center [920, 295] width 191 height 20
paste input "Lavanda60"
type input "Lavanda60"
drag, startPoint x: 854, startPoint y: 330, endPoint x: 867, endPoint y: 347, distance: 21.4
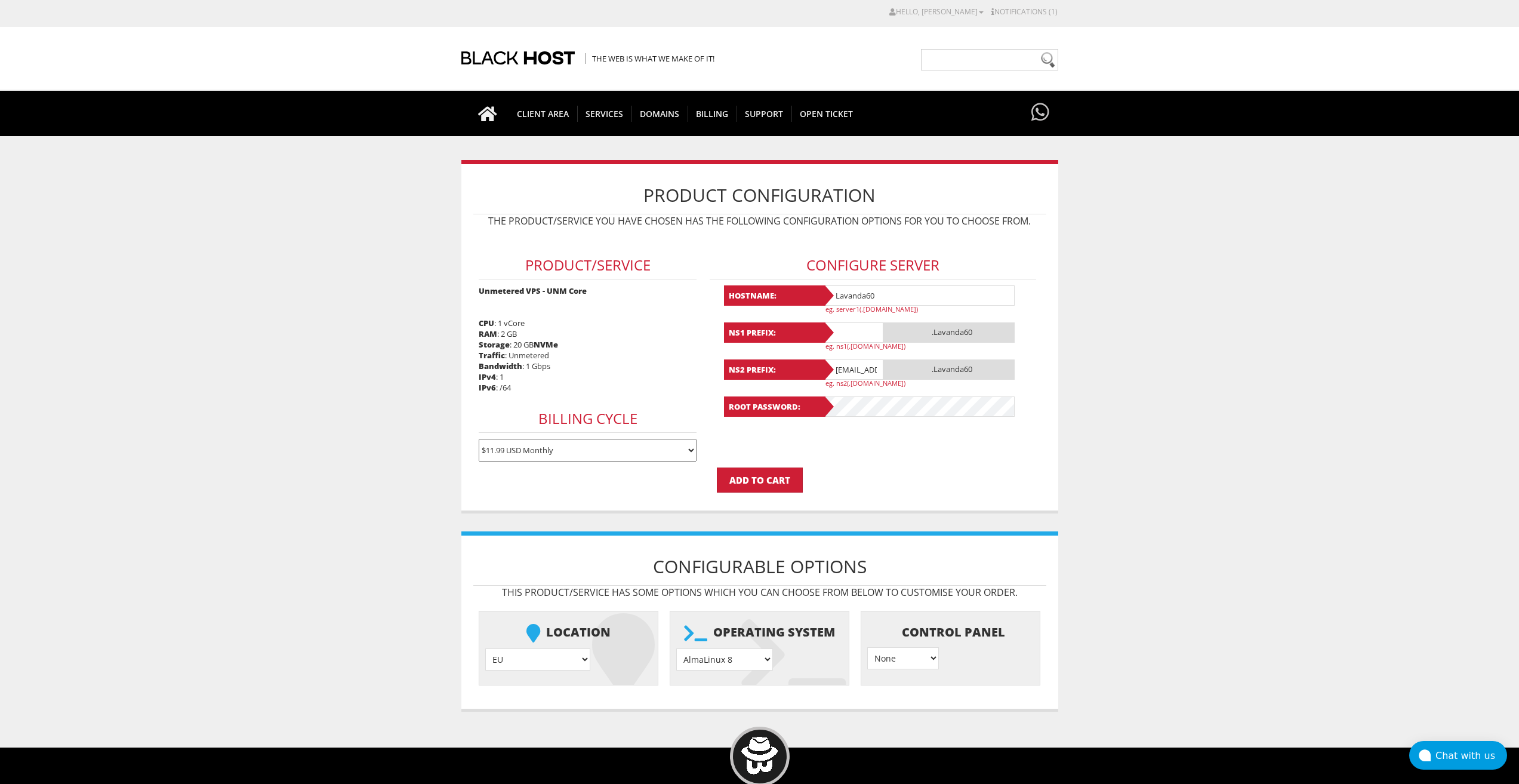
click at [854, 330] on input "text" at bounding box center [854, 332] width 60 height 20
paste input "Lavanda60"
type input "Lavanda60"
click at [857, 373] on input "lavandaaa88f@gmail.com" at bounding box center [854, 369] width 60 height 20
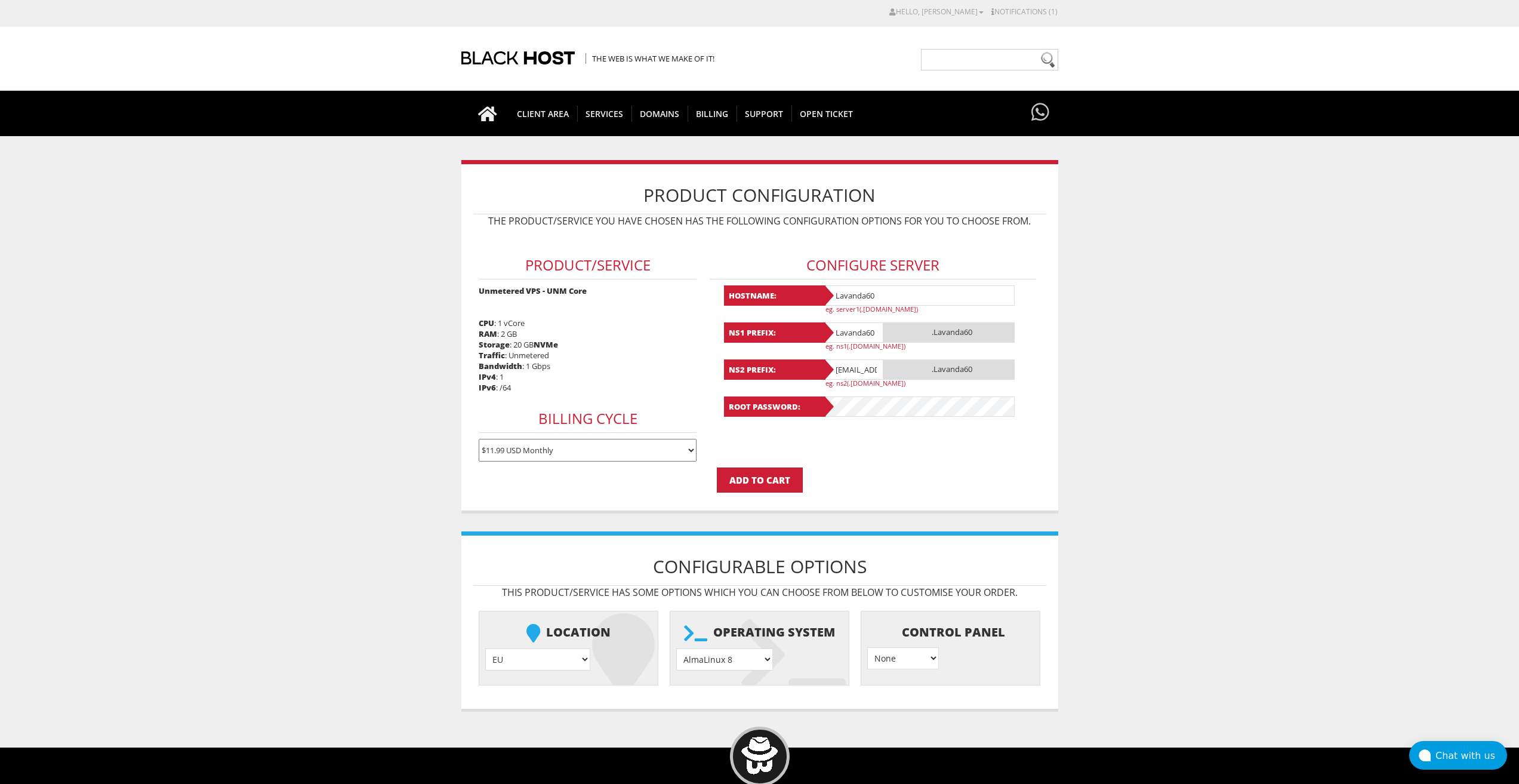
click at [857, 373] on input "lavandaaa88f@gmail.com" at bounding box center [854, 369] width 60 height 20
paste input "Lavanda60"
type input "Lavanda60"
click at [738, 658] on select "AlmaLinux 8 } AlmaLinux 9 } AlmaLinux 10 } Rocky Linux 8 } Rocky Linux 9 } Cent…" at bounding box center [725, 659] width 97 height 22
select select "1208"
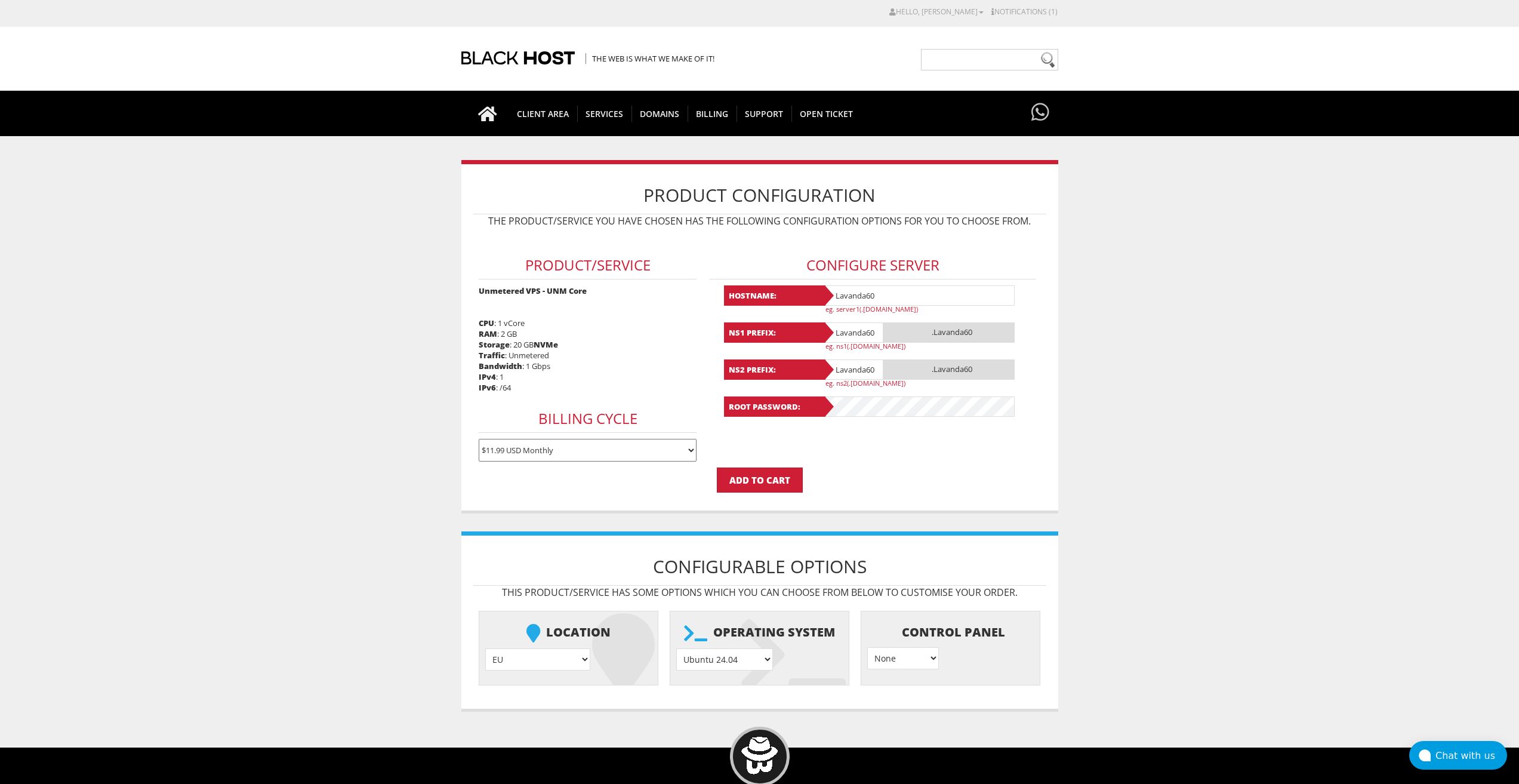
click at [676, 648] on select "AlmaLinux 8 } AlmaLinux 9 } AlmaLinux 10 } Rocky Linux 8 } Rocky Linux 9 } Cent…" at bounding box center [725, 659] width 97 height 22
click at [765, 489] on input "Add to Cart" at bounding box center [760, 479] width 86 height 25
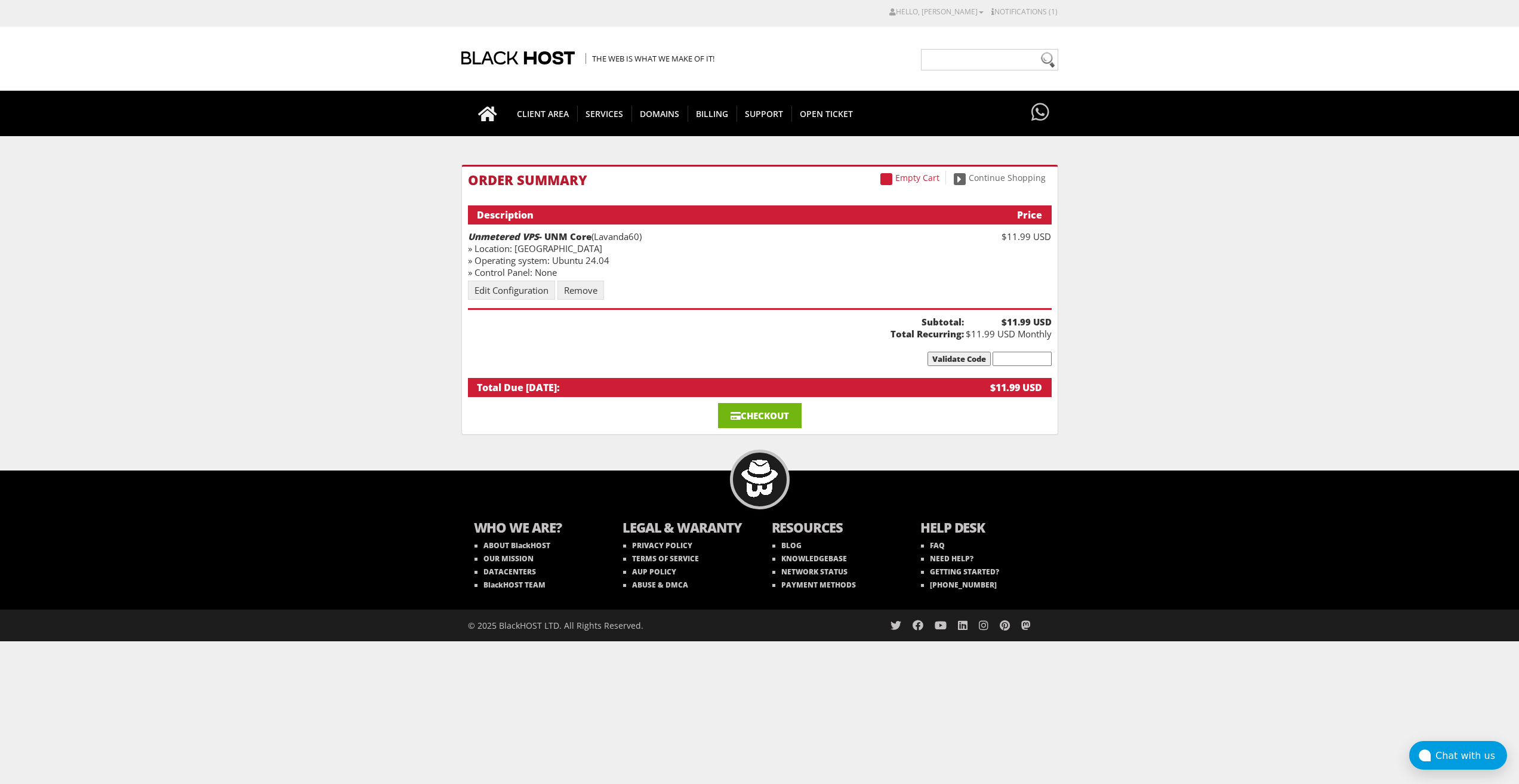
click at [765, 419] on link "Checkout" at bounding box center [760, 415] width 84 height 25
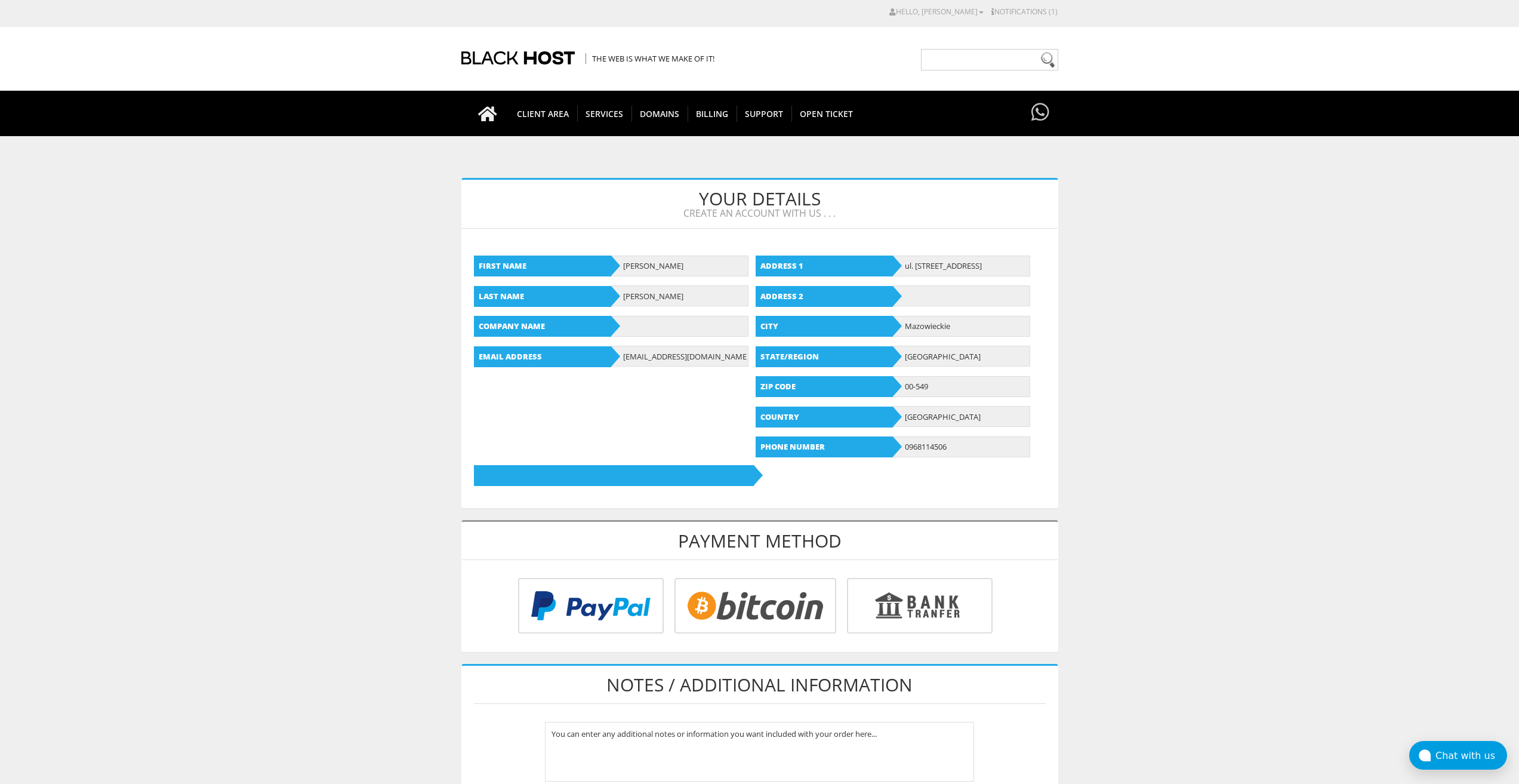
type input "[EMAIL_ADDRESS][DOMAIN_NAME]"
click at [740, 592] on input "radio" at bounding box center [754, 608] width 162 height 55
radio input "true"
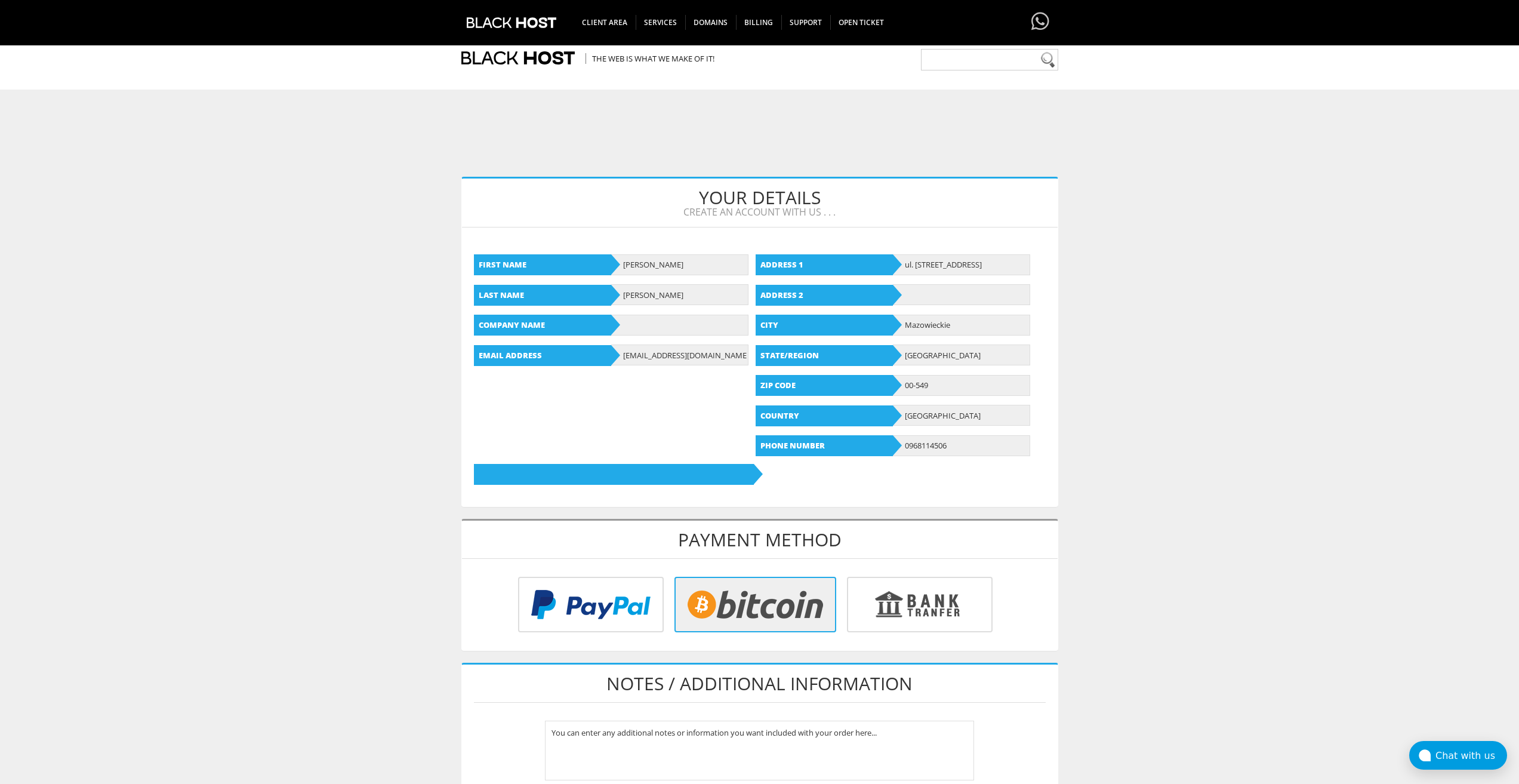
scroll to position [331, 0]
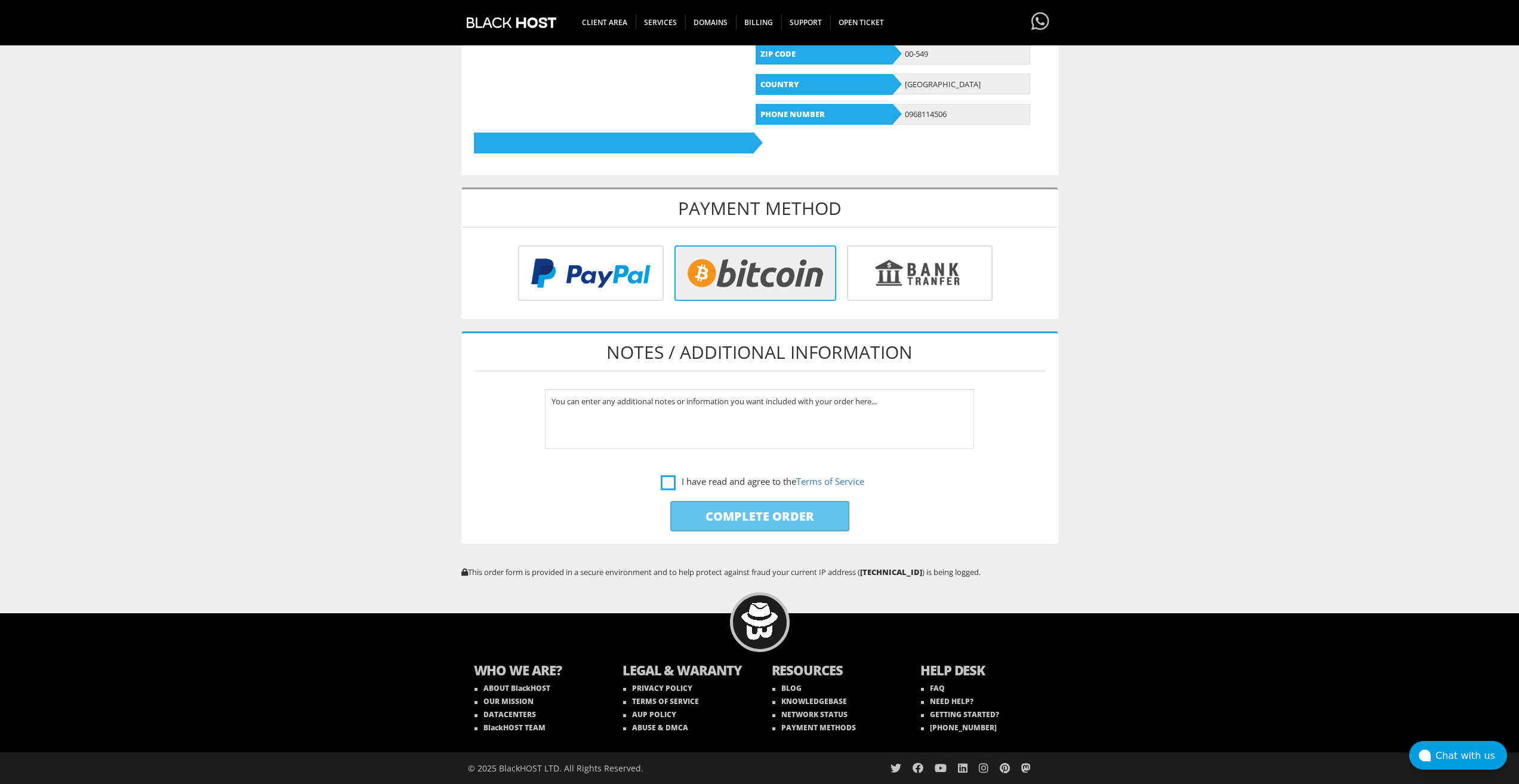
drag, startPoint x: 655, startPoint y: 485, endPoint x: 667, endPoint y: 485, distance: 12.0
click at [656, 485] on label "I have read and agree to the Terms of Service" at bounding box center [760, 481] width 572 height 15
checkbox input "true"
click at [700, 517] on input "Complete Order" at bounding box center [760, 516] width 179 height 30
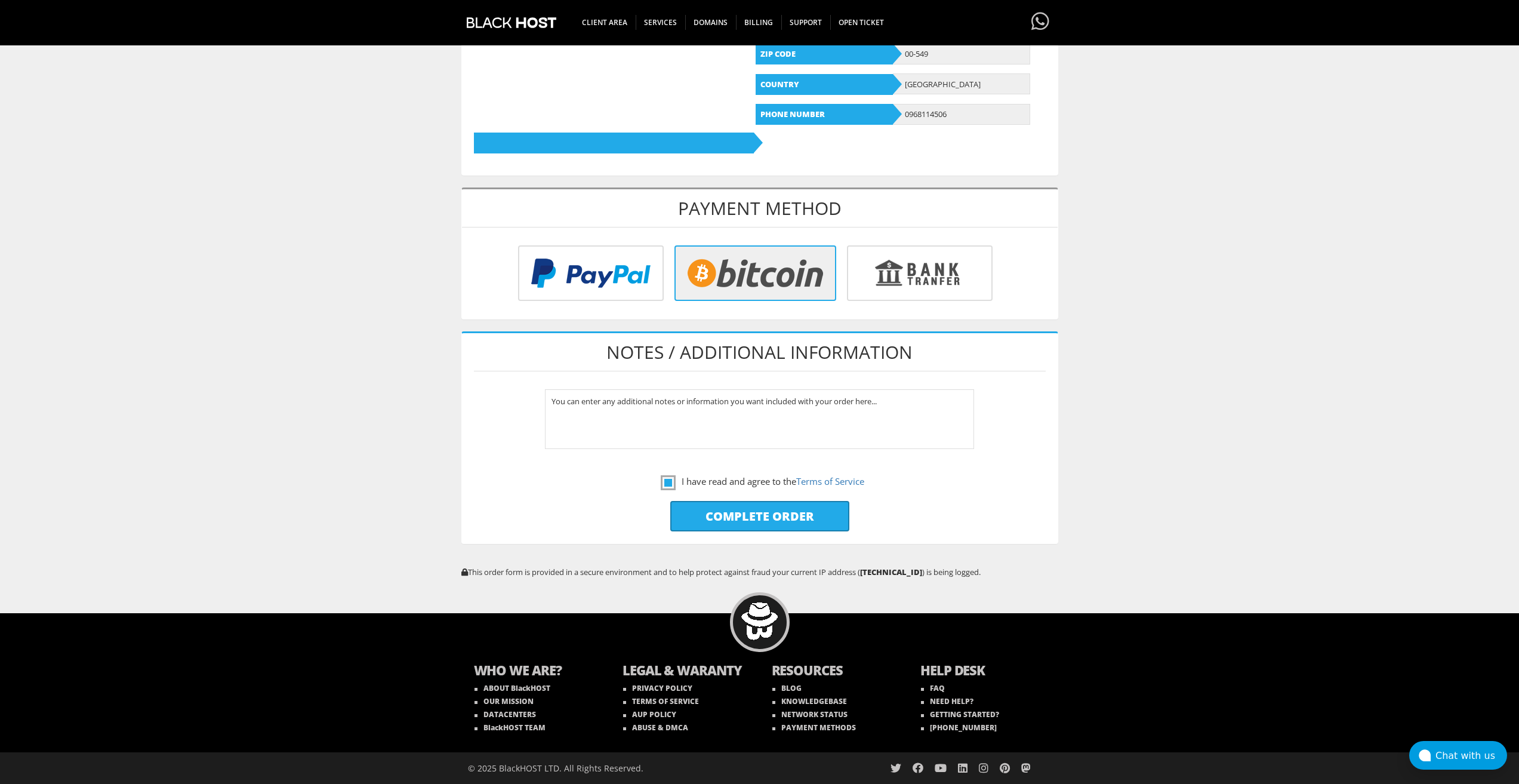
type input "Please Wait..."
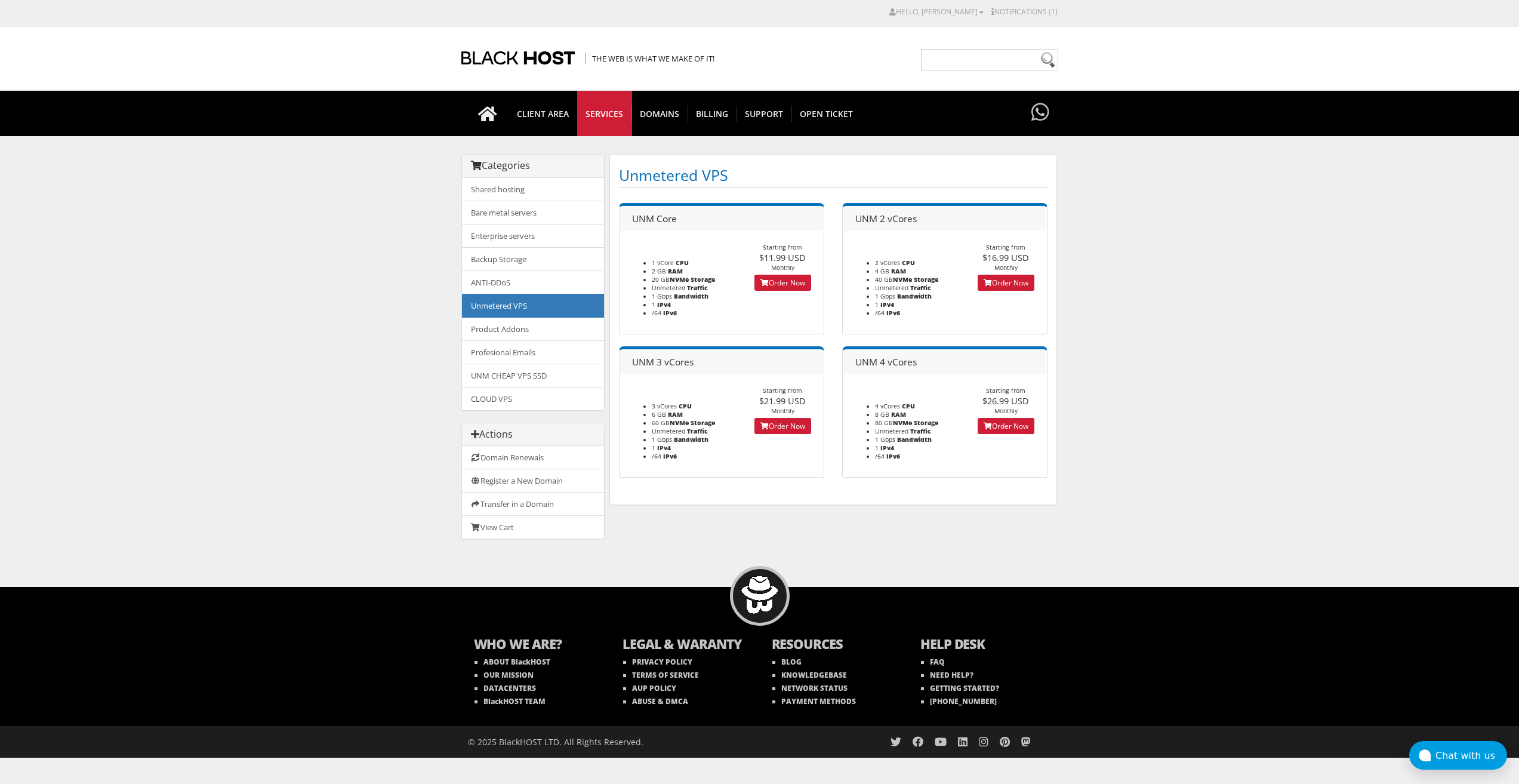
click at [792, 274] on footer "Starting from $11.99 USD Monthly Order Now" at bounding box center [783, 266] width 82 height 45
click at [794, 281] on link "Order Now" at bounding box center [783, 283] width 57 height 16
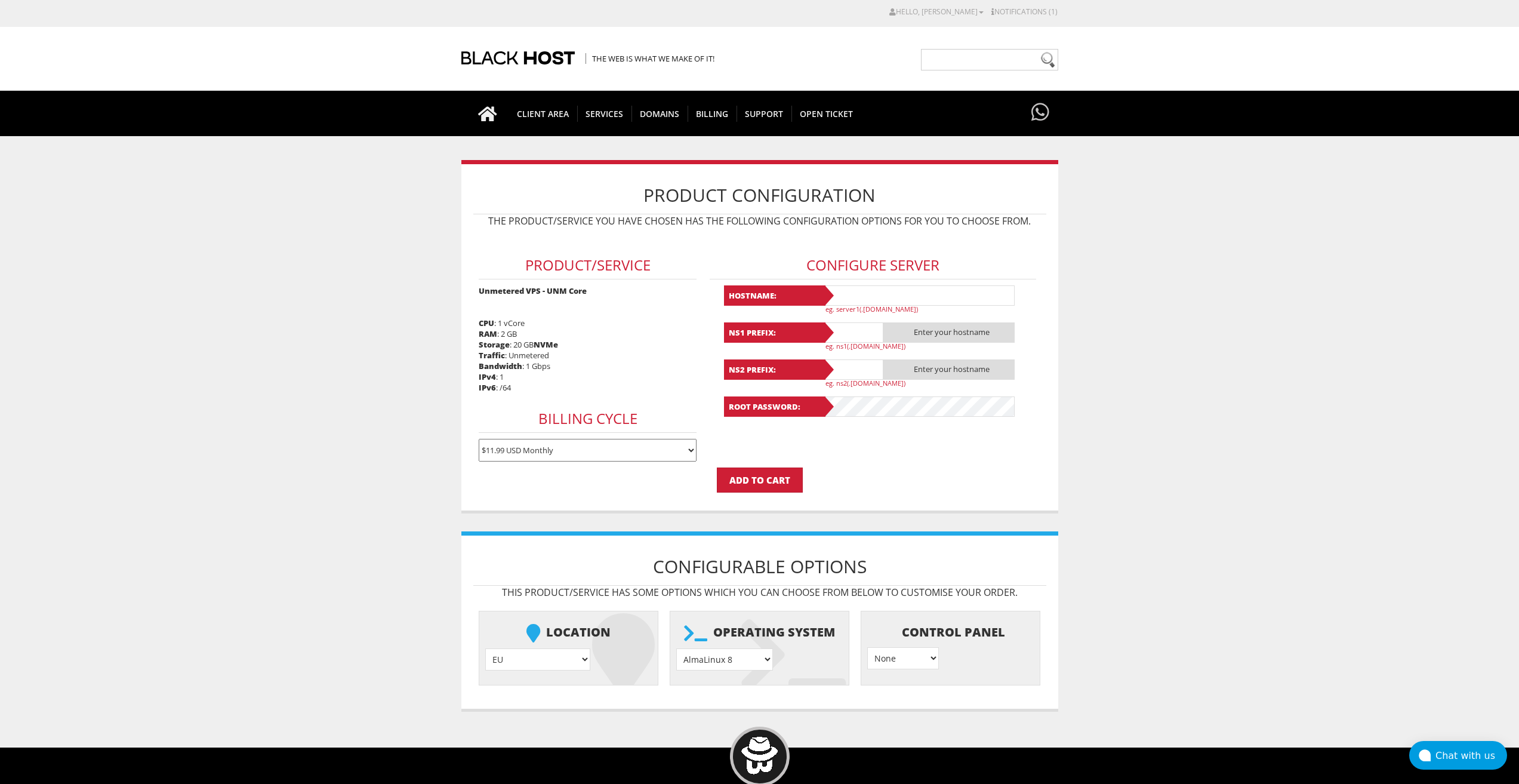
type input "[EMAIL_ADDRESS][DOMAIN_NAME]"
click at [835, 292] on input "text" at bounding box center [920, 295] width 191 height 20
paste input "Lavanda61"
type input "Lavanda61"
click at [849, 336] on input "text" at bounding box center [854, 332] width 60 height 20
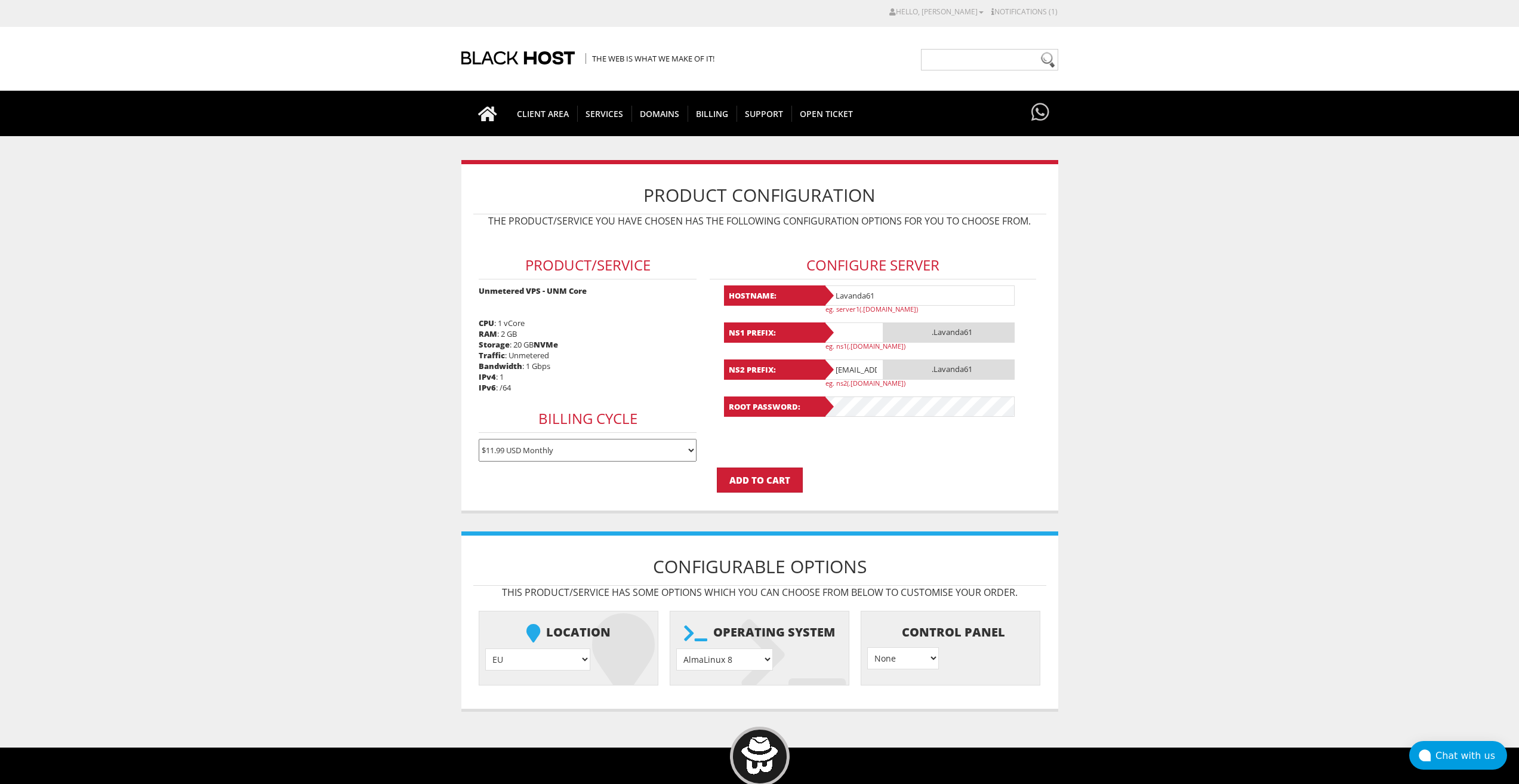
paste input "Lavanda61"
type input "Lavanda61"
click at [857, 375] on input "lavandaaa88f@gmail.com" at bounding box center [854, 369] width 60 height 20
click at [857, 375] on input "[EMAIL_ADDRESS][DOMAIN_NAME]" at bounding box center [854, 369] width 60 height 20
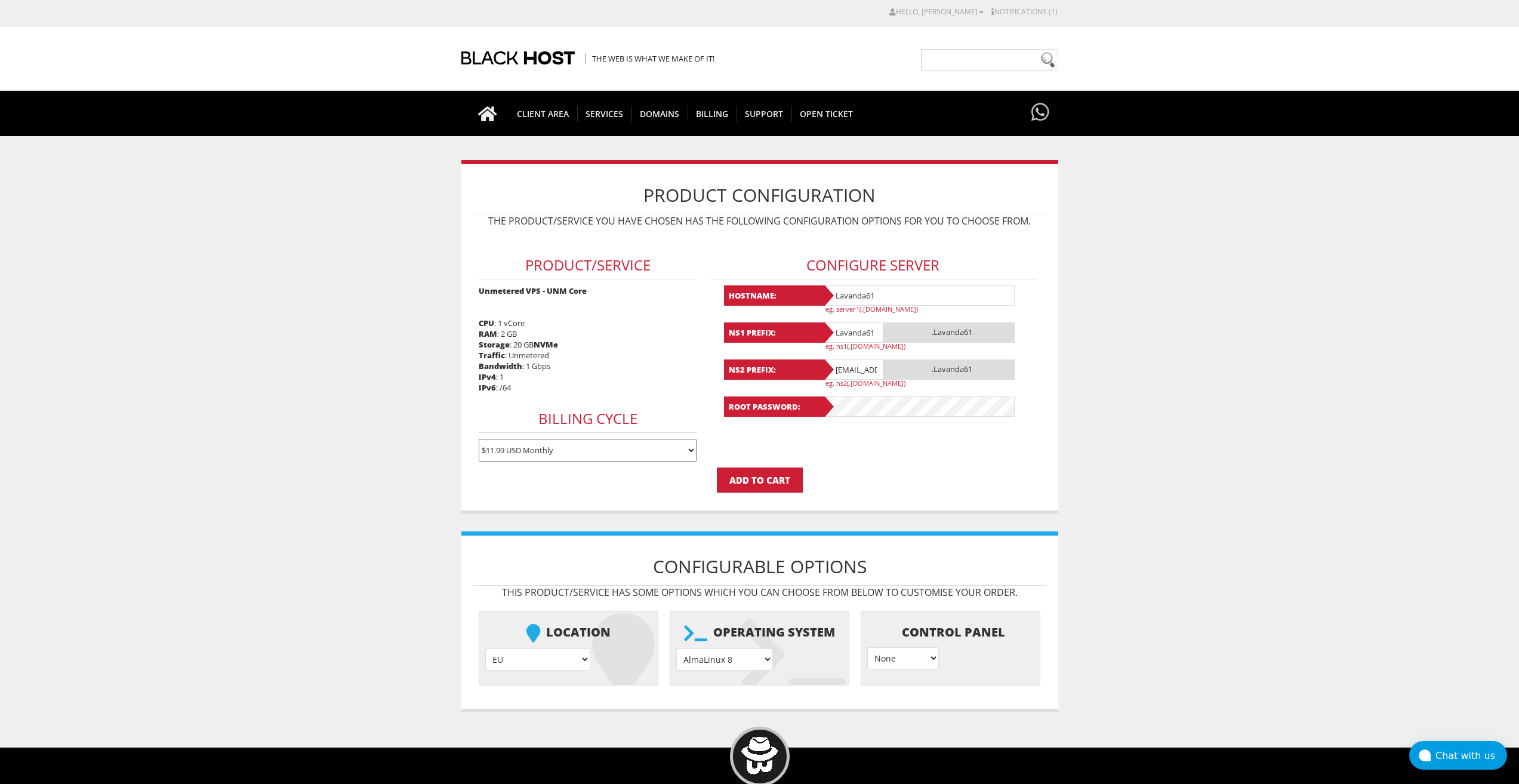
paste input "Lavanda61"
type input "Lavanda61"
click at [752, 658] on select "AlmaLinux 8 } AlmaLinux 9 } AlmaLinux 10 } Rocky Linux 8 } Rocky Linux 9 } Cent…" at bounding box center [725, 659] width 97 height 22
select select "1208"
click at [676, 648] on select "AlmaLinux 8 } AlmaLinux 9 } AlmaLinux 10 } Rocky Linux 8 } Rocky Linux 9 } Cent…" at bounding box center [725, 659] width 97 height 22
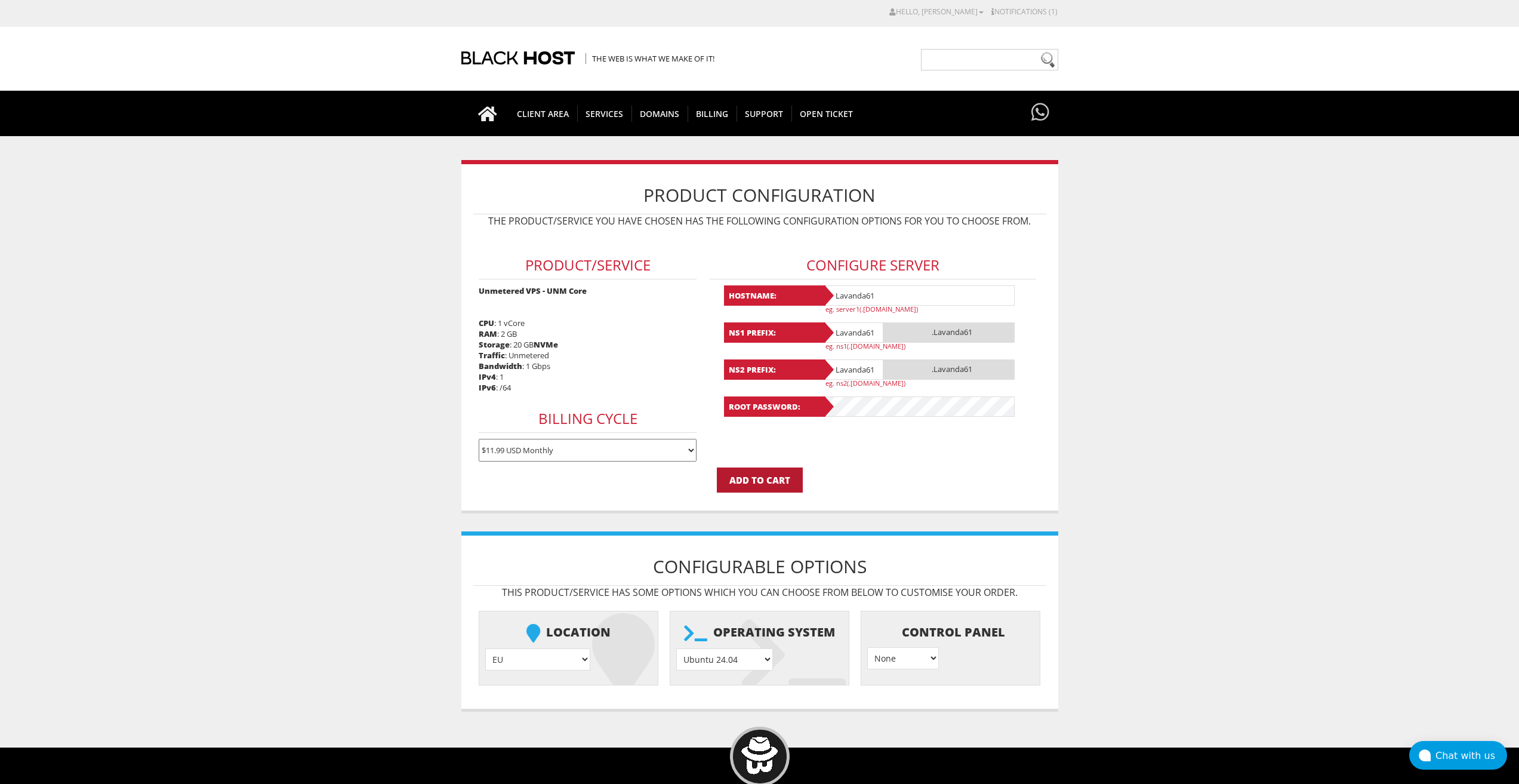
click at [772, 481] on input "Add to Cart" at bounding box center [760, 479] width 86 height 25
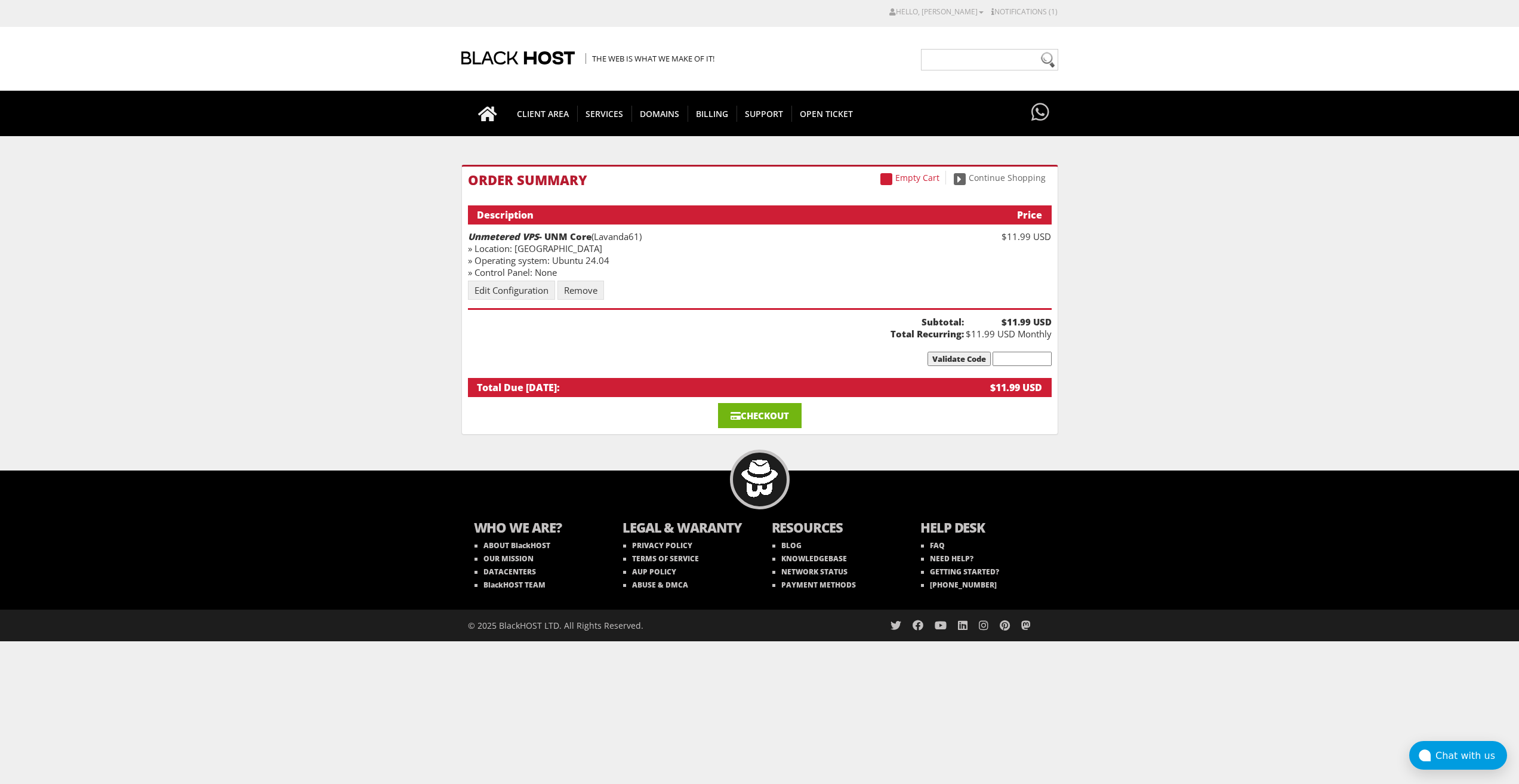
click at [801, 416] on link "Checkout" at bounding box center [760, 415] width 84 height 25
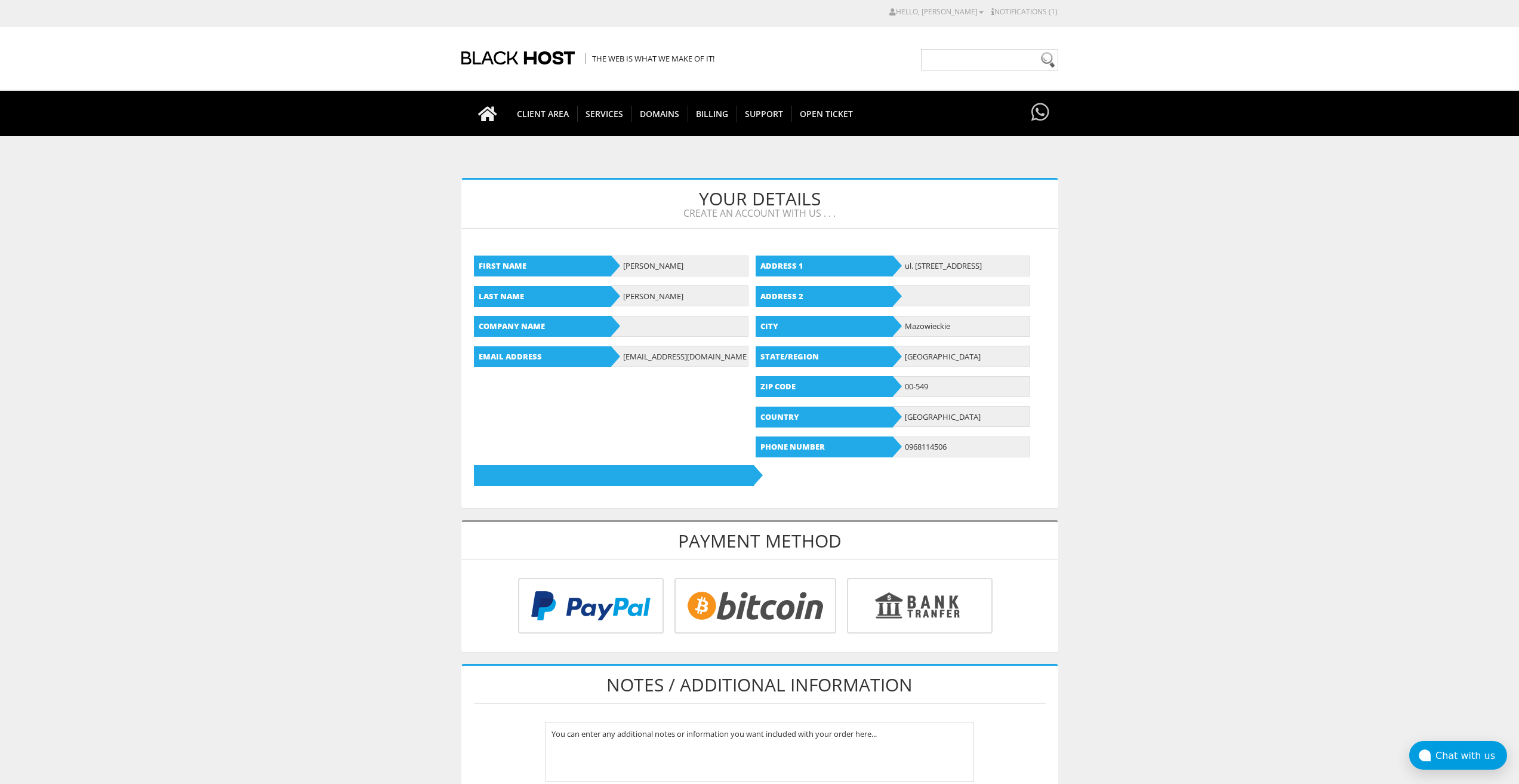
type input "lavandaaa88f@gmail.com"
click at [715, 596] on input "radio" at bounding box center [754, 608] width 162 height 55
radio input "true"
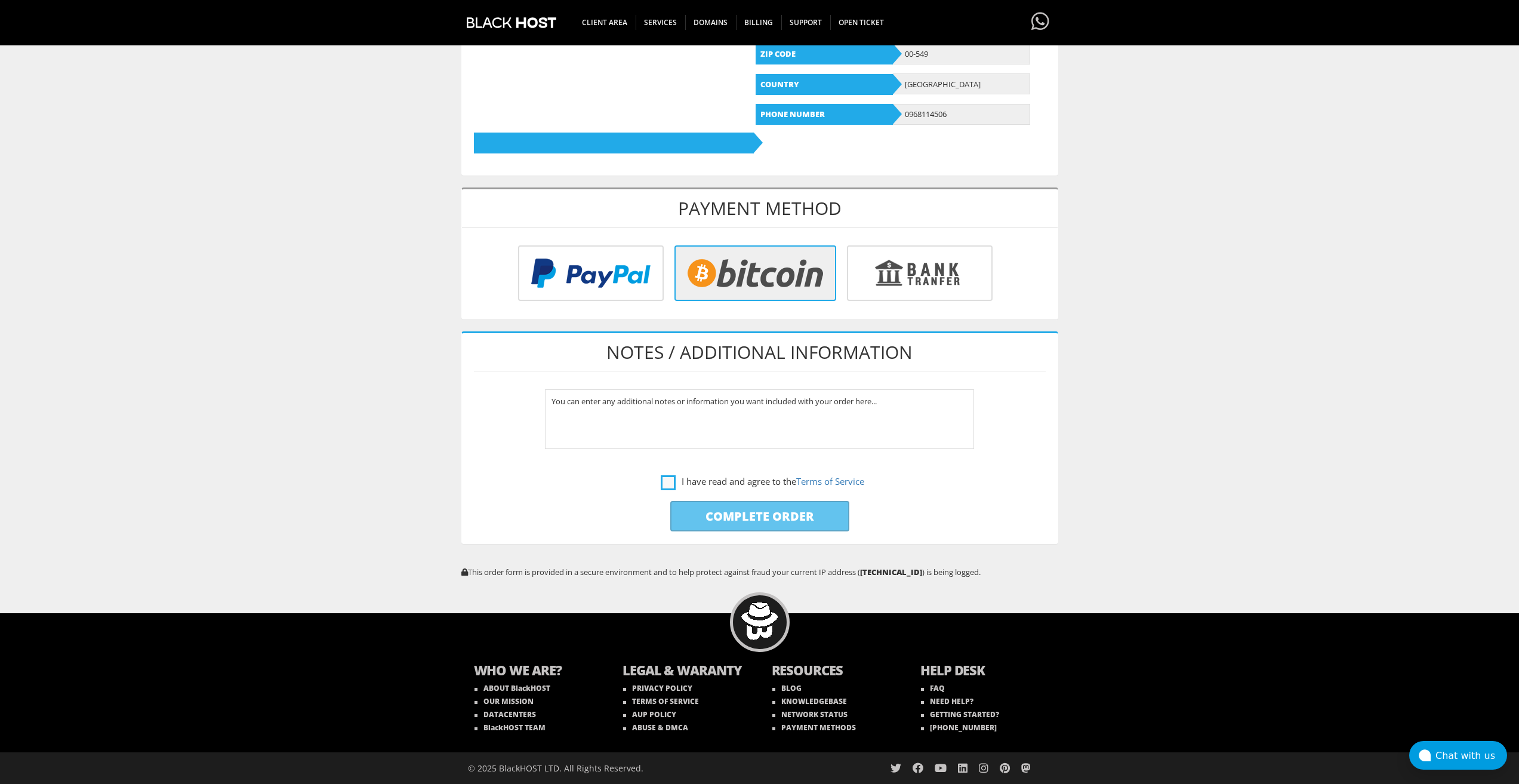
click at [670, 483] on label "I have read and agree to the Terms of Service" at bounding box center [762, 481] width 203 height 15
checkbox input "true"
click at [689, 512] on input "Complete Order" at bounding box center [760, 516] width 179 height 30
type input "Please Wait..."
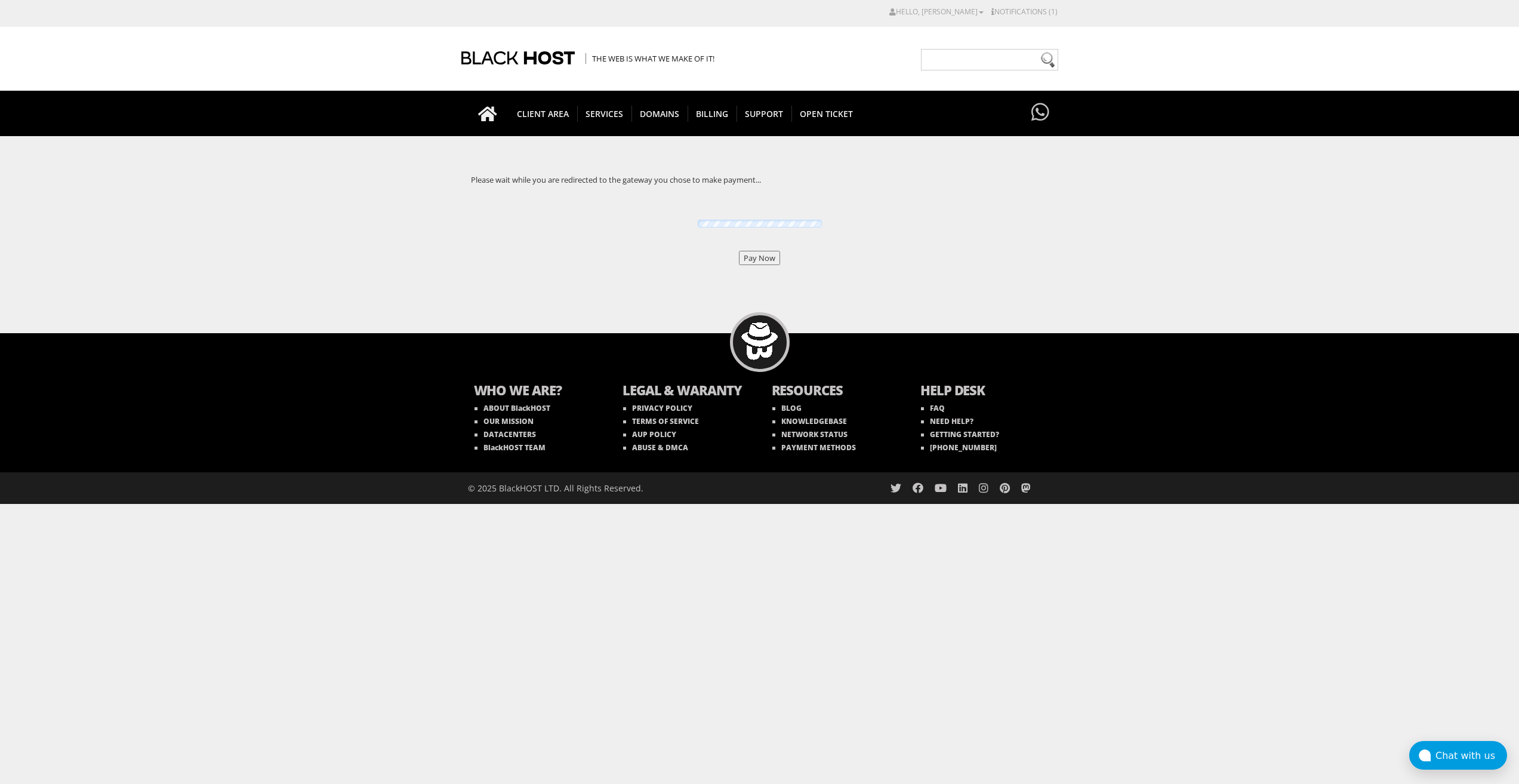
click at [750, 259] on input "Pay Now" at bounding box center [760, 258] width 41 height 14
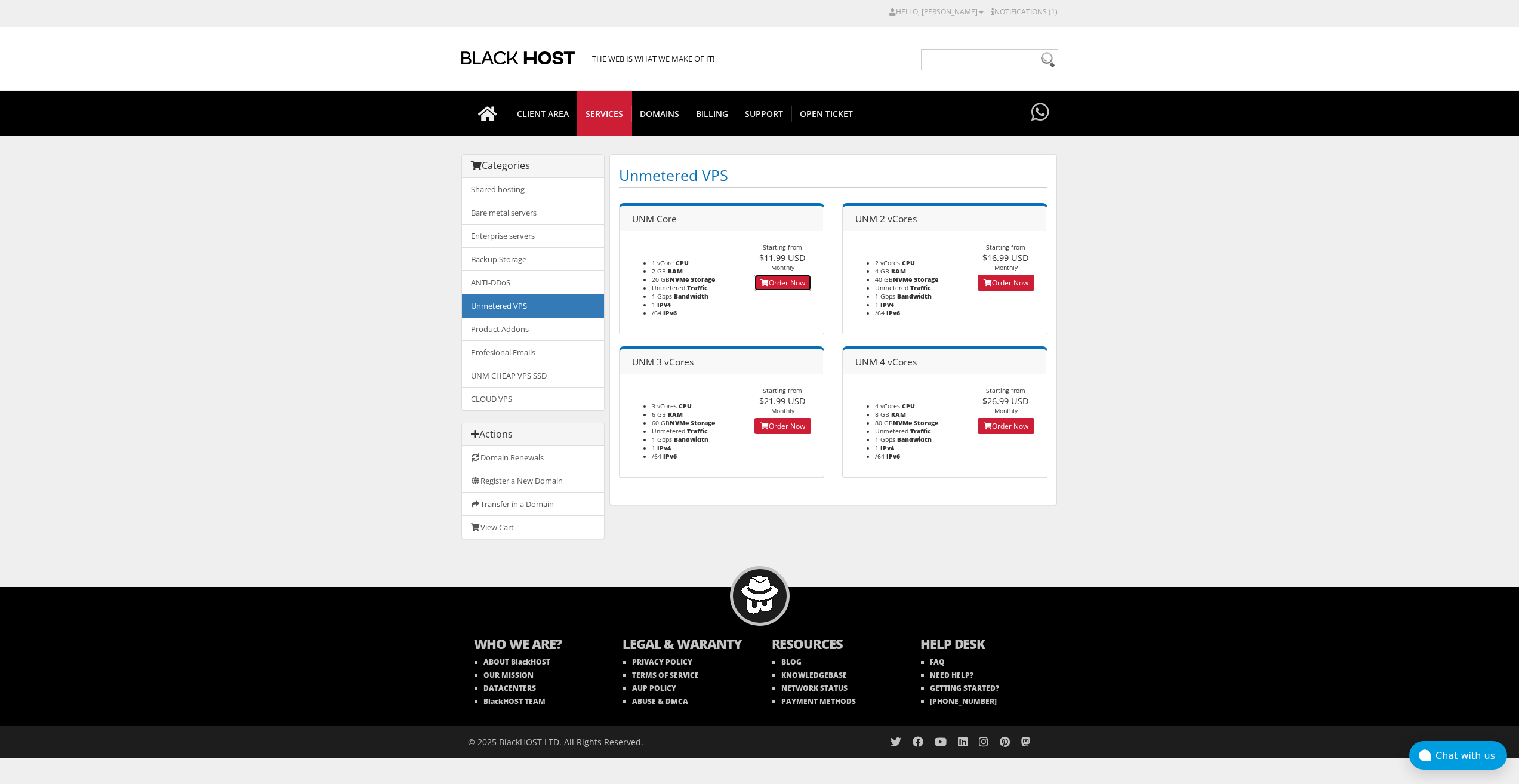
click at [770, 280] on link "Order Now" at bounding box center [783, 283] width 57 height 16
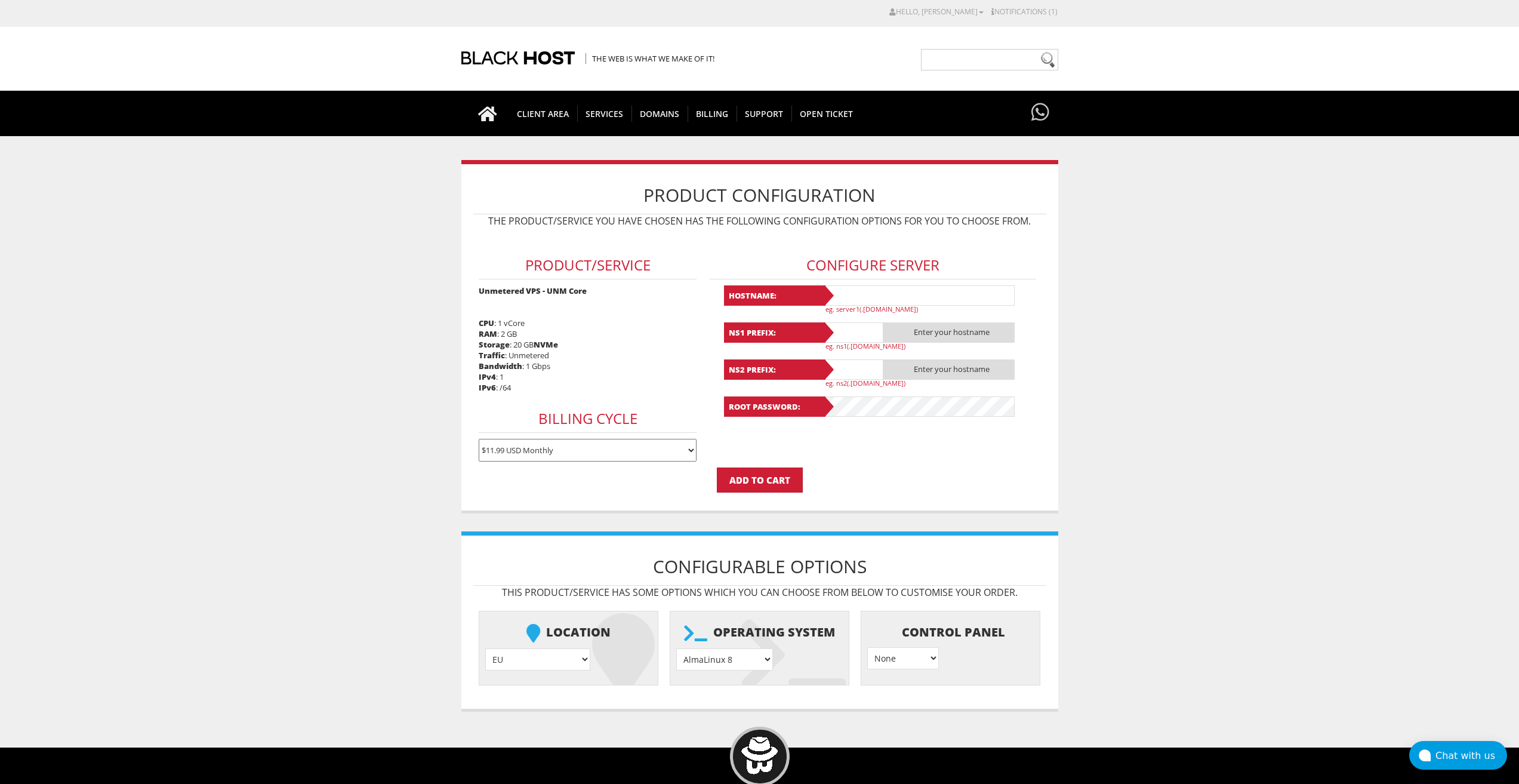
type input "[EMAIL_ADDRESS][DOMAIN_NAME]"
click at [876, 292] on input "text" at bounding box center [920, 295] width 191 height 20
paste input "Lavanda62"
type input "Lavanda62"
click at [854, 339] on input "text" at bounding box center [854, 332] width 60 height 20
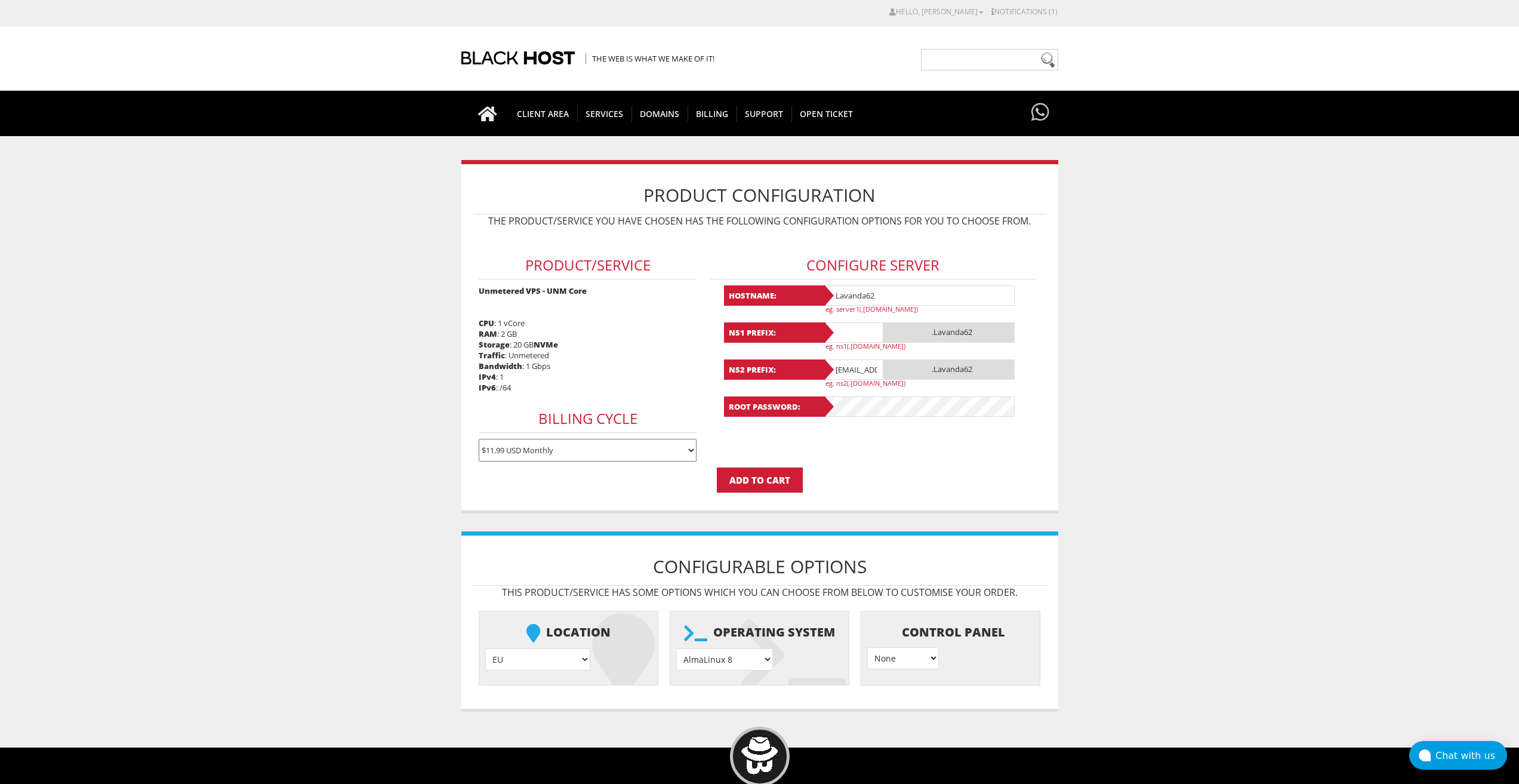
click at [854, 339] on input "text" at bounding box center [854, 332] width 60 height 20
paste input "Lavanda62"
type input "Lavanda62"
click at [854, 372] on input "lavandaaa88f@gmail.com" at bounding box center [854, 369] width 60 height 20
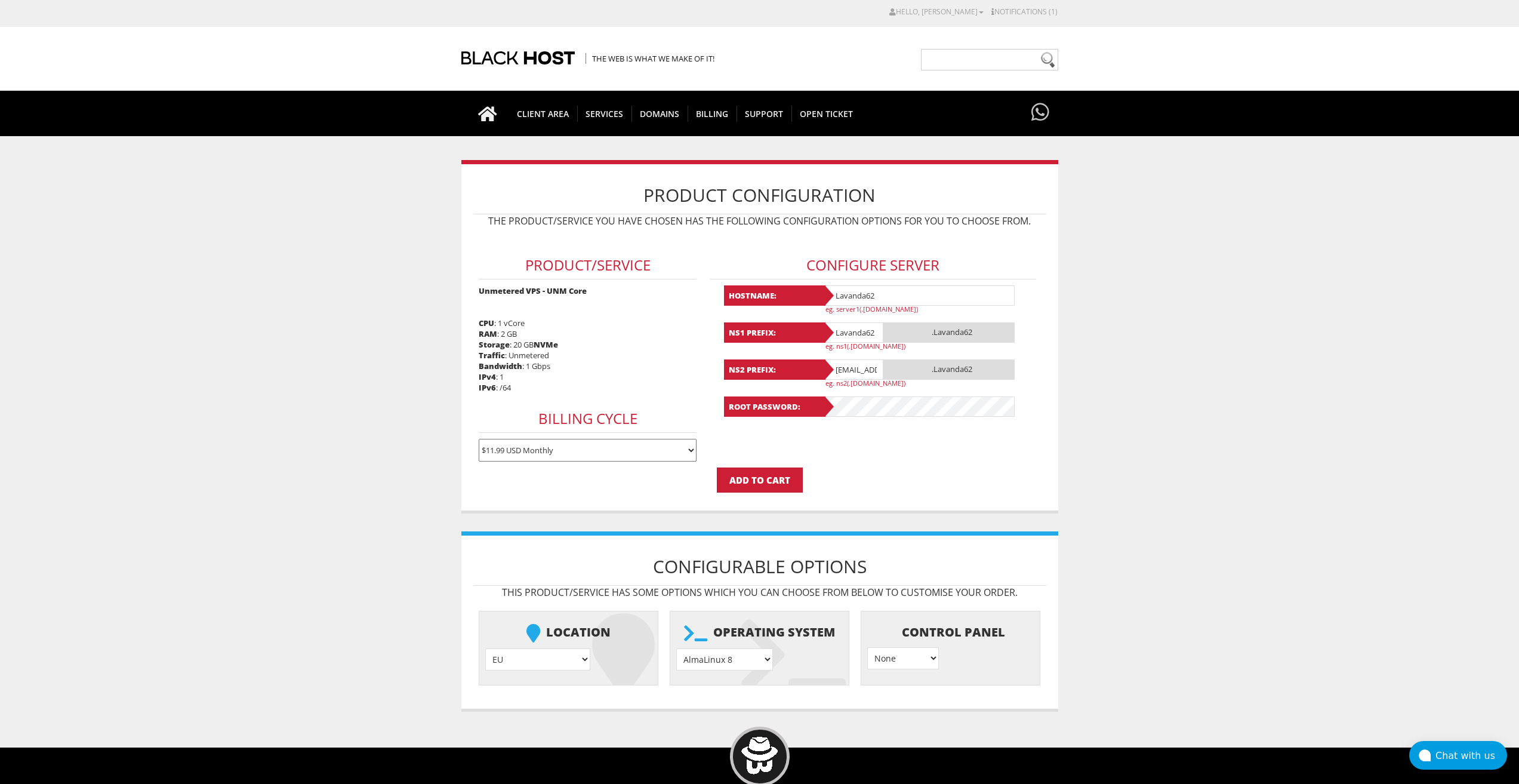
click at [854, 372] on input "[EMAIL_ADDRESS][DOMAIN_NAME]" at bounding box center [854, 369] width 60 height 20
paste input "Lavanda62"
type input "Lavanda62"
click at [739, 656] on select "AlmaLinux 8 } AlmaLinux 9 } AlmaLinux 10 } Rocky Linux 8 } Rocky Linux 9 } Cent…" at bounding box center [725, 659] width 97 height 22
select select "1208"
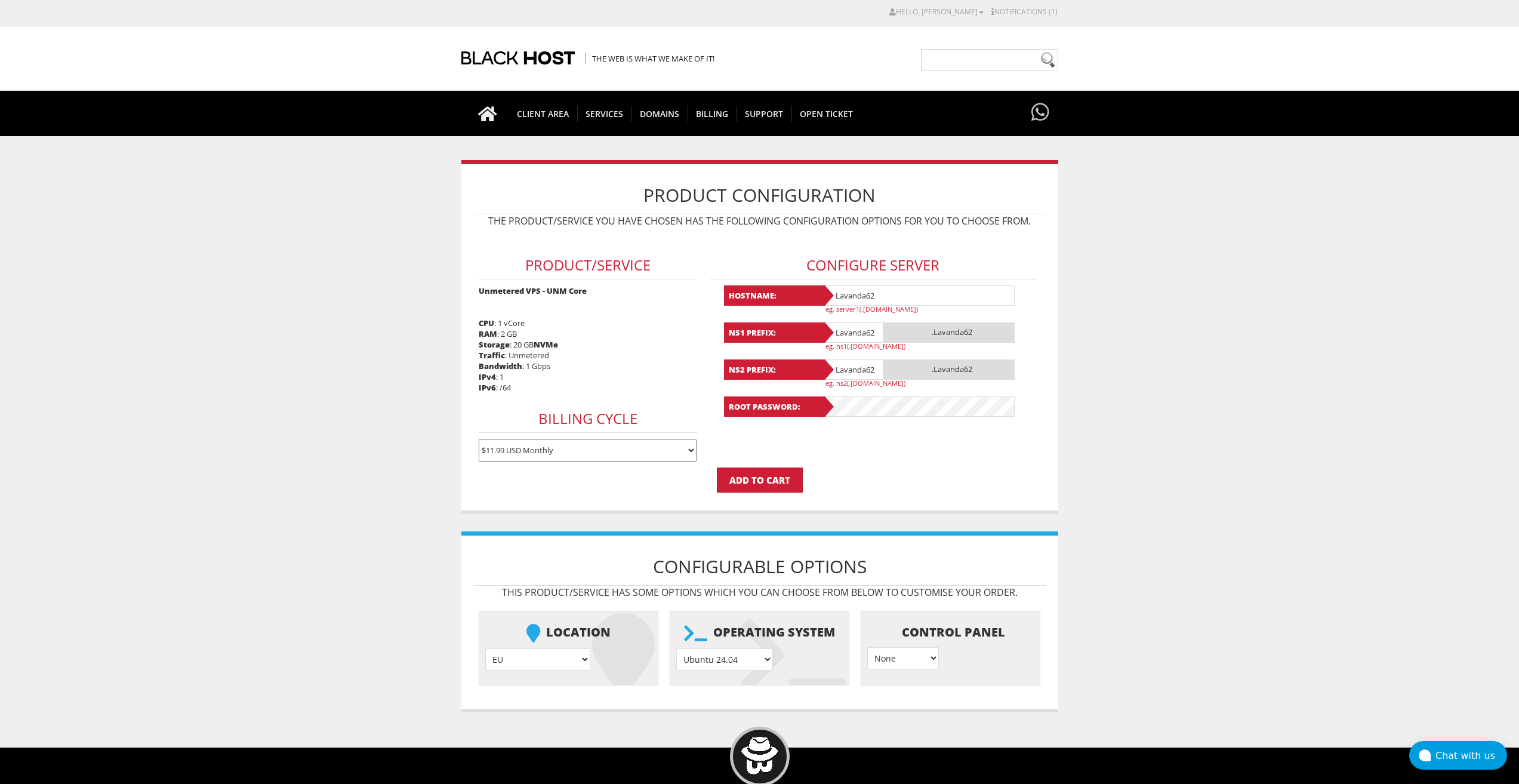
click at [676, 648] on select "AlmaLinux 8 } AlmaLinux 9 } AlmaLinux 10 } Rocky Linux 8 } Rocky Linux 9 } Cent…" at bounding box center [725, 659] width 97 height 22
click at [770, 477] on input "Add to Cart" at bounding box center [760, 479] width 86 height 25
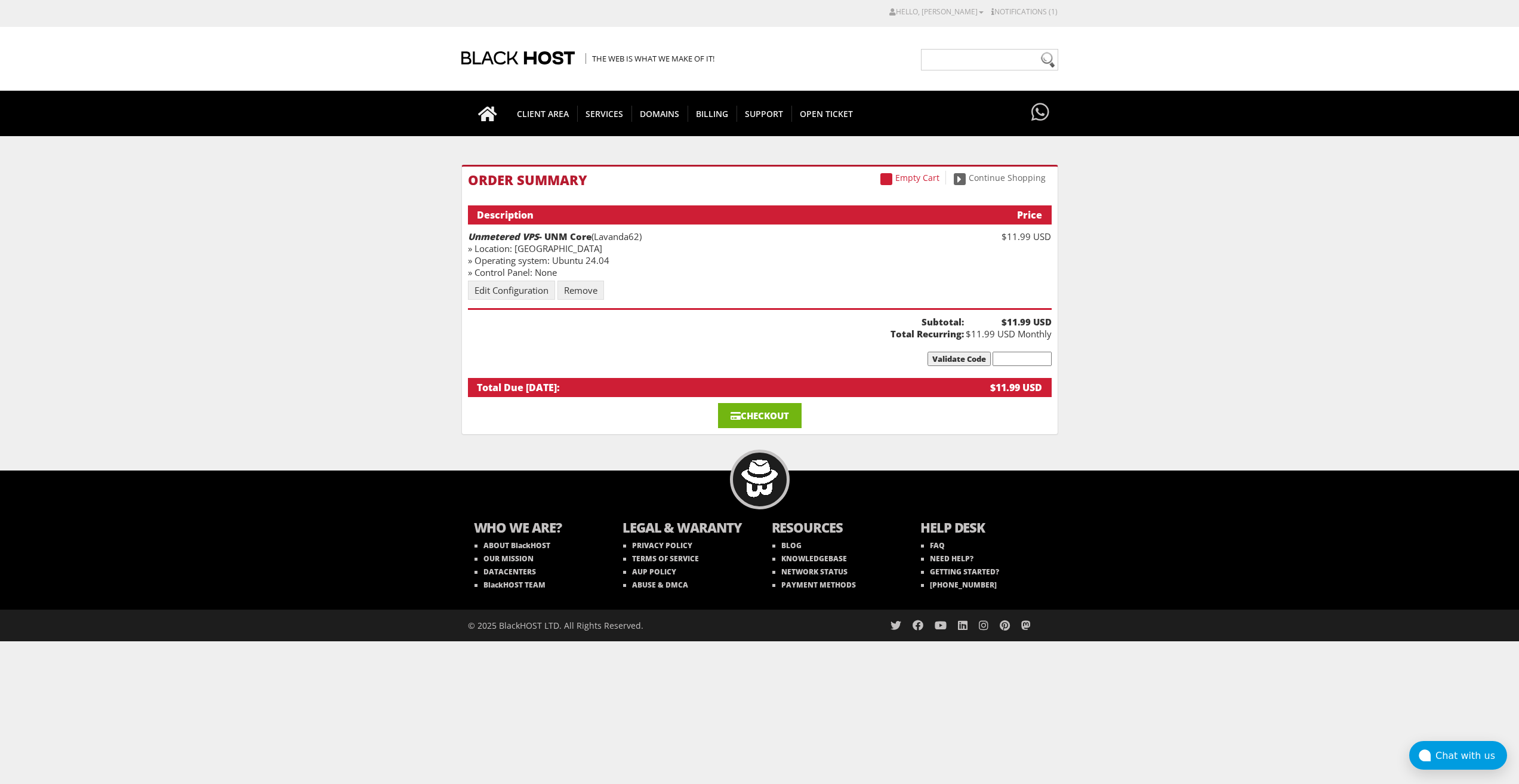
click at [745, 414] on link "Checkout" at bounding box center [760, 415] width 84 height 25
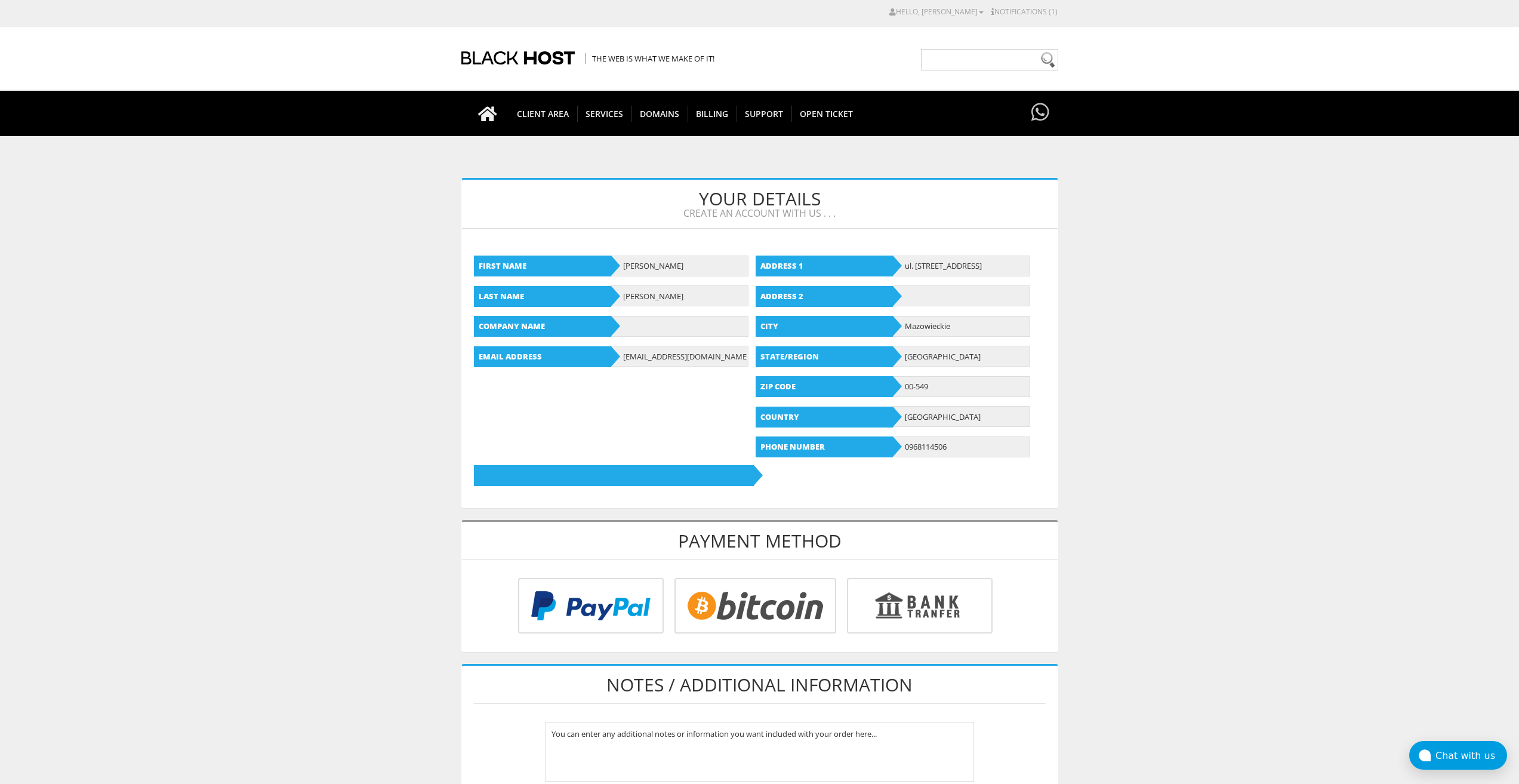
type input "[EMAIL_ADDRESS][DOMAIN_NAME]"
click at [750, 592] on input "radio" at bounding box center [754, 608] width 162 height 55
radio input "true"
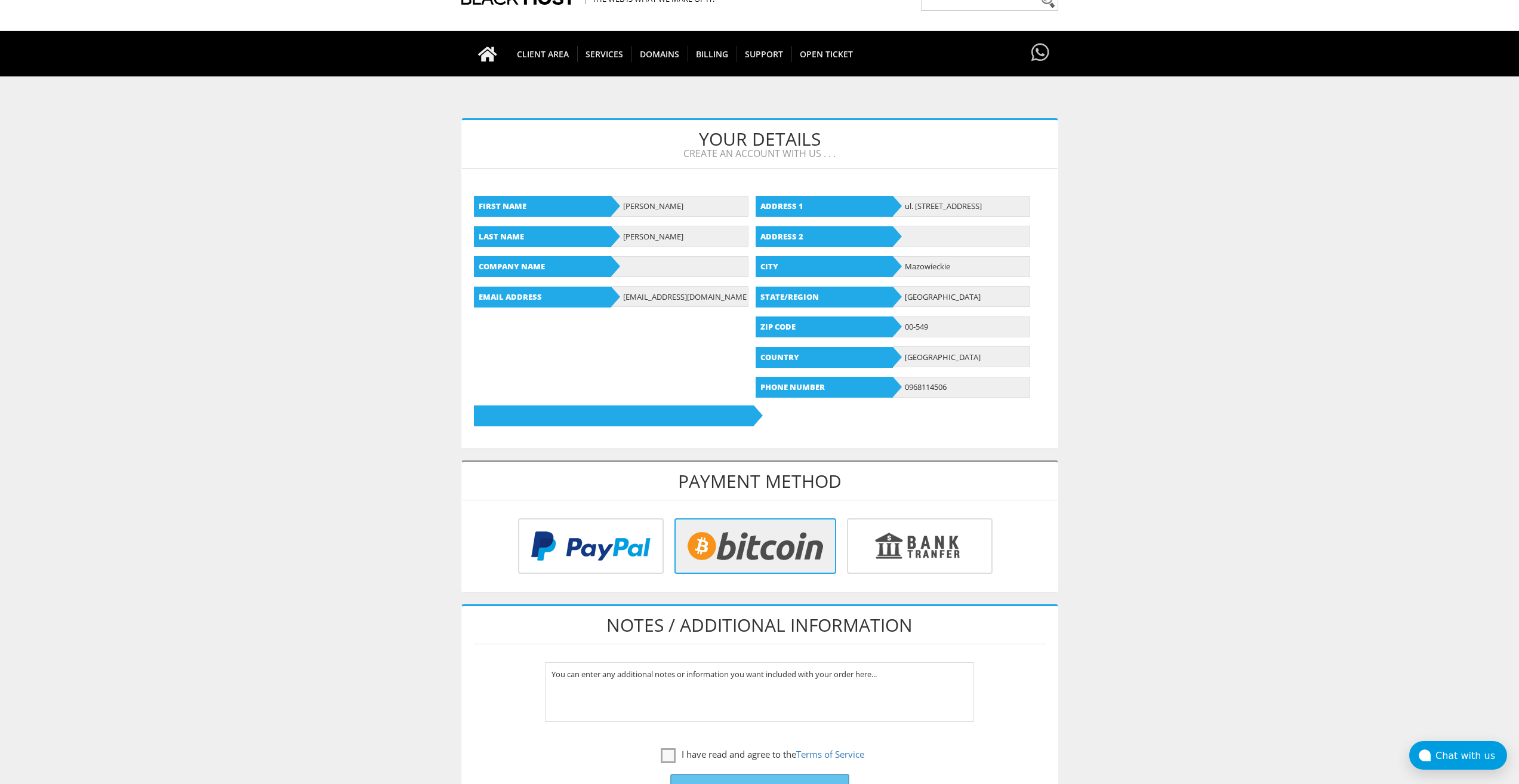
scroll to position [331, 0]
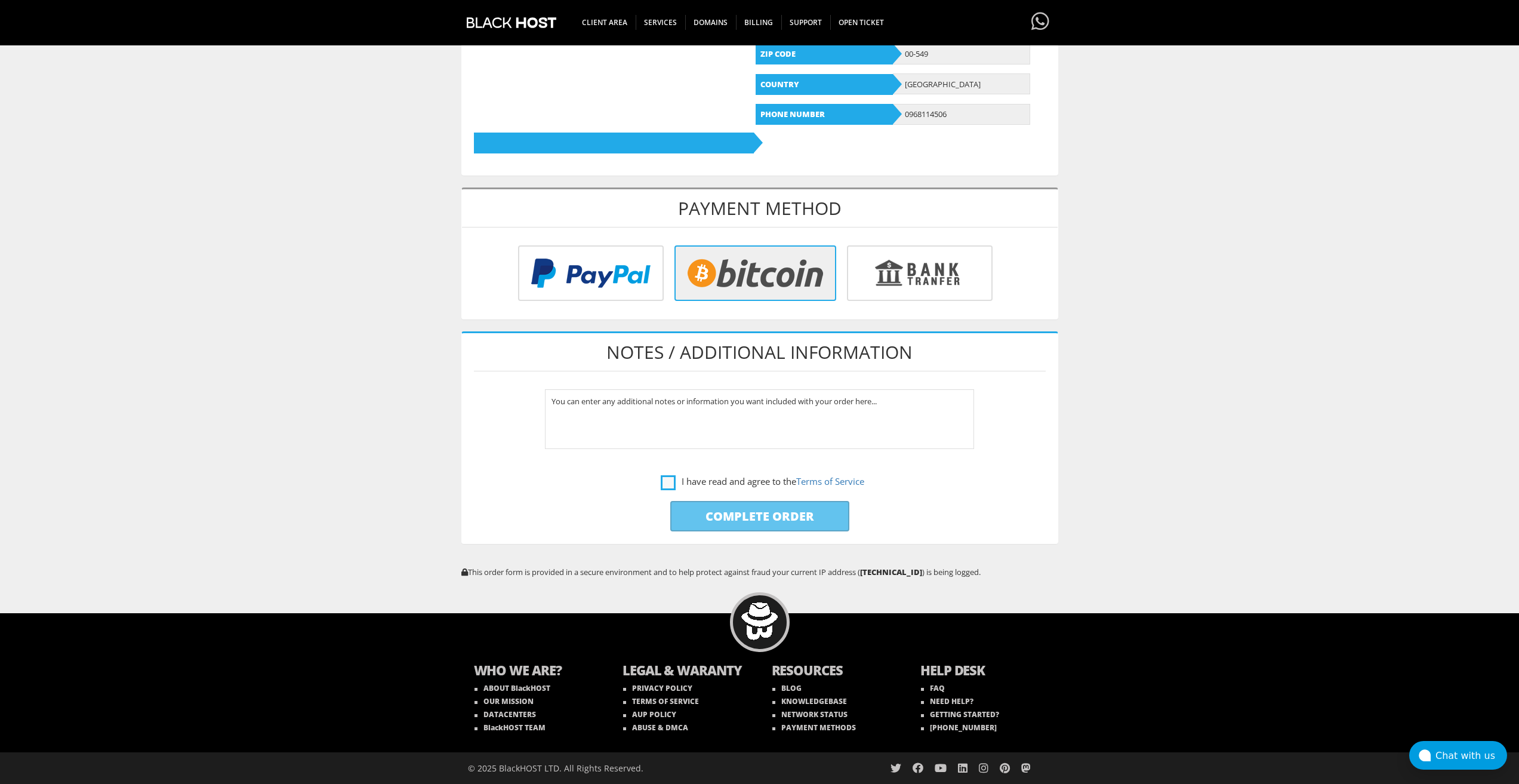
drag, startPoint x: 654, startPoint y: 479, endPoint x: 661, endPoint y: 483, distance: 8.1
click at [656, 480] on label "I have read and agree to the Terms of Service" at bounding box center [760, 481] width 572 height 15
click at [661, 483] on label "I have read and agree to the Terms of Service" at bounding box center [762, 481] width 203 height 15
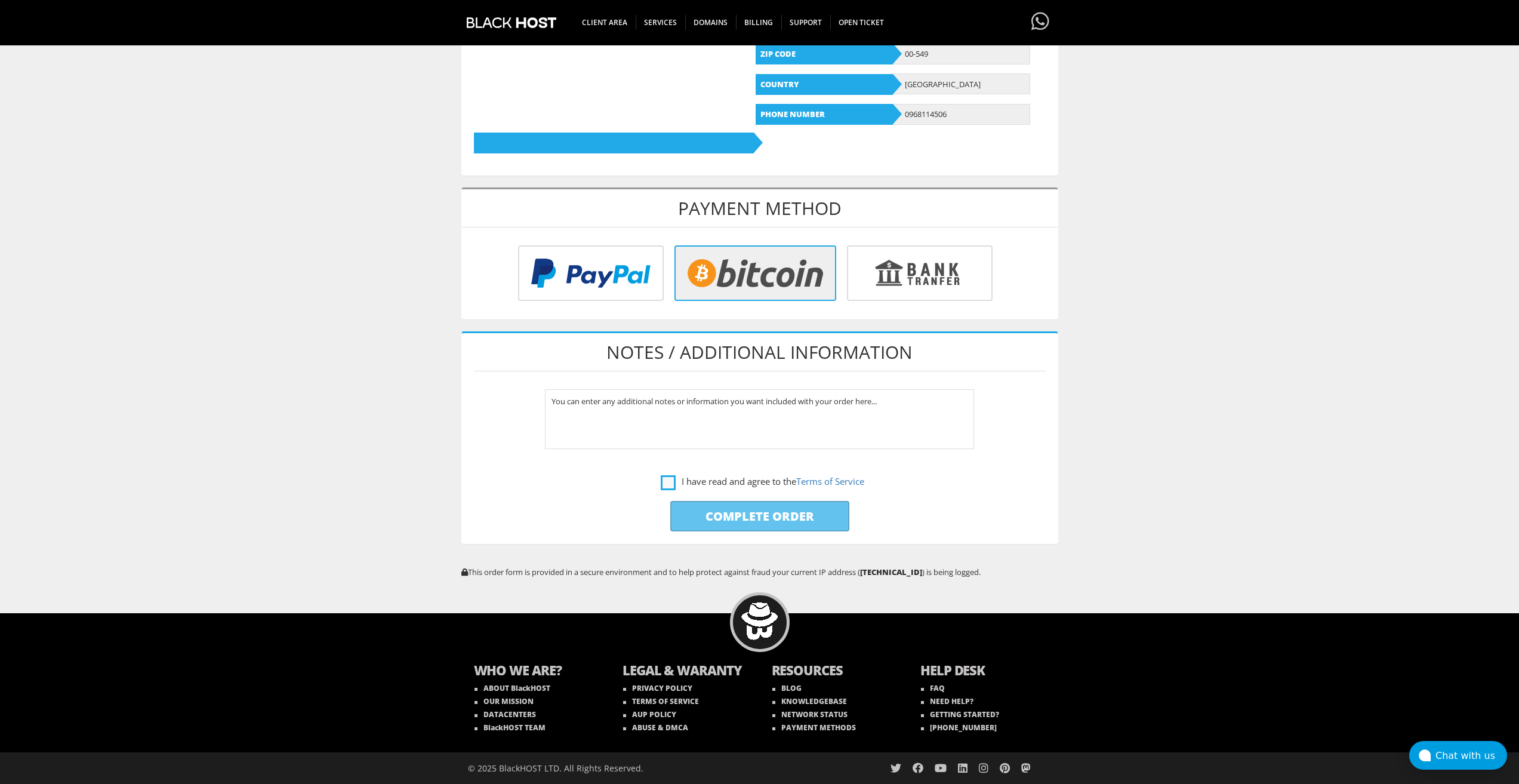
click at [667, 485] on label "I have read and agree to the Terms of Service" at bounding box center [762, 481] width 203 height 15
checkbox input "true"
click at [690, 507] on input "Complete Order" at bounding box center [760, 516] width 179 height 30
type input "Please Wait..."
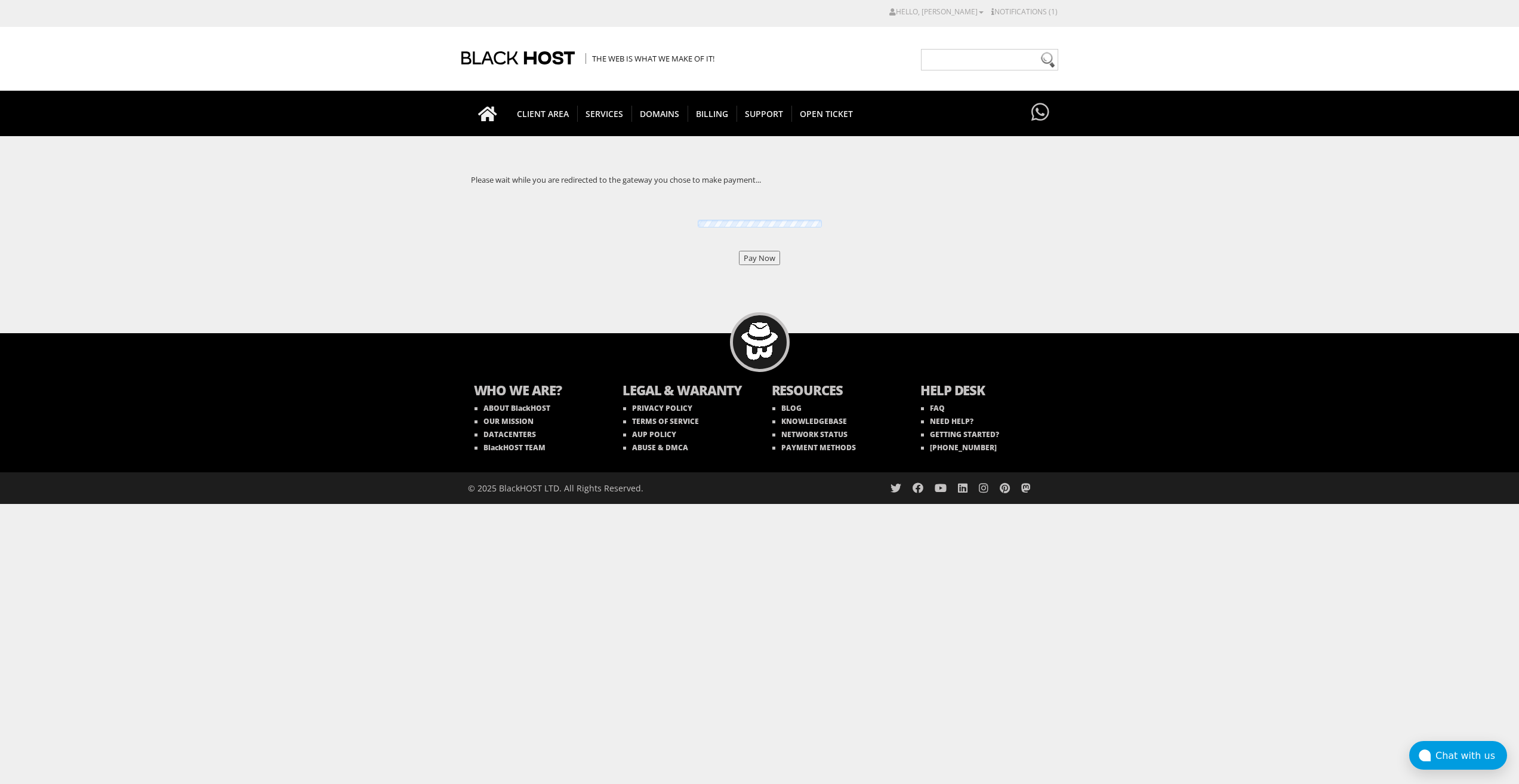
click at [752, 259] on input "Pay Now" at bounding box center [760, 258] width 41 height 14
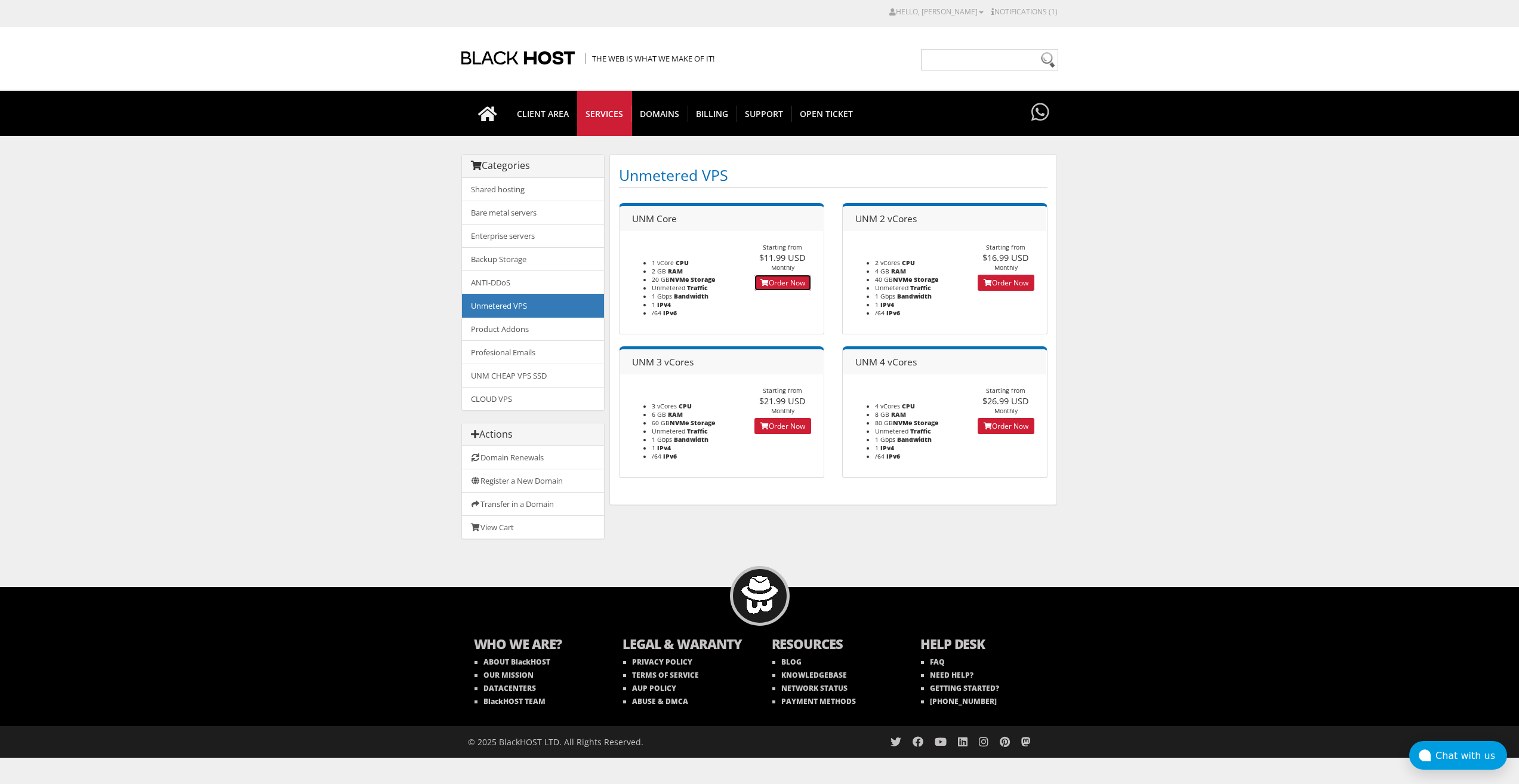
click at [758, 277] on link "Order Now" at bounding box center [783, 283] width 57 height 16
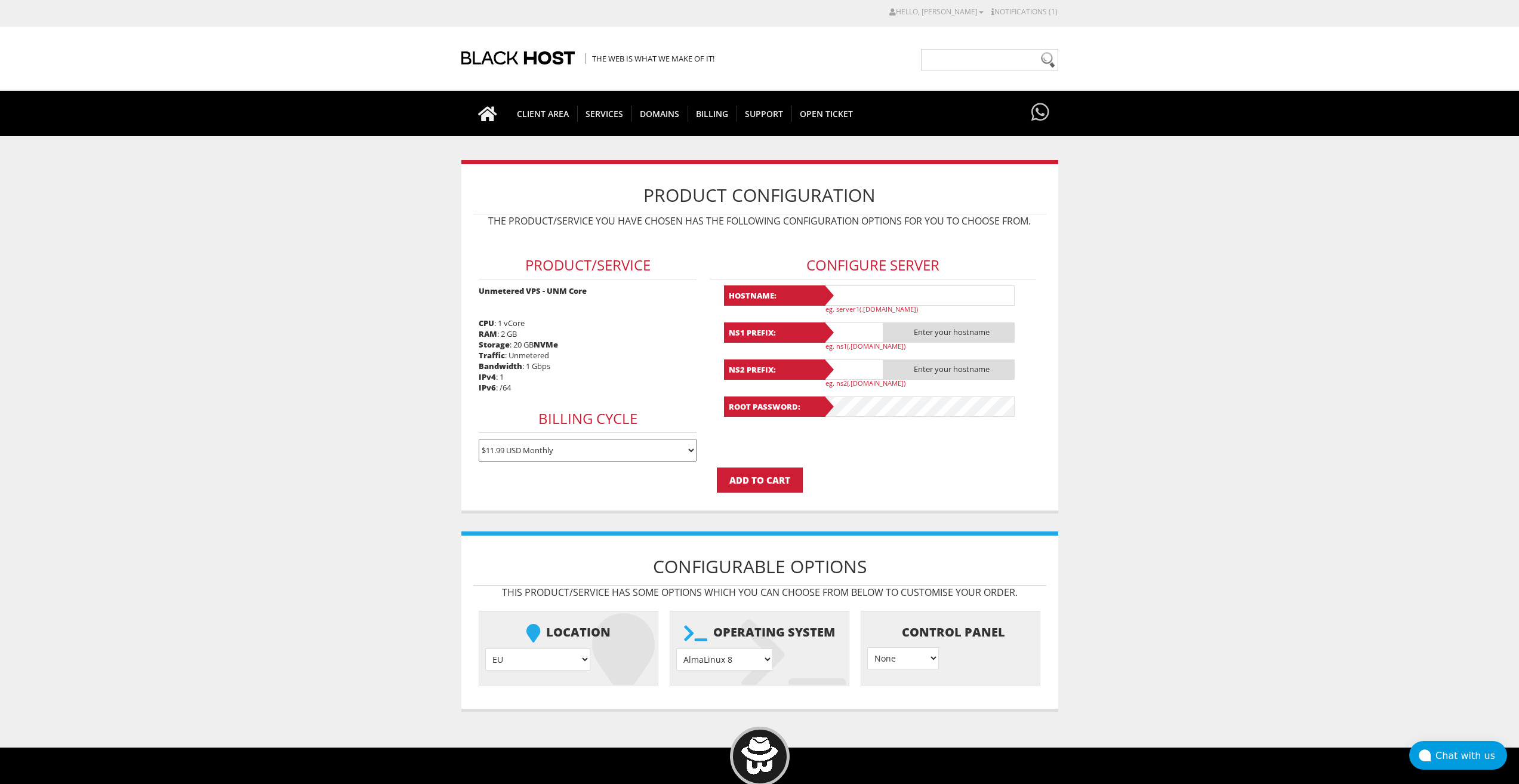
type input "lavandaaa88f@gmail.com"
click at [872, 299] on input "text" at bounding box center [920, 295] width 191 height 20
paste input "Lavanda63"
type input "Lavanda63"
click at [856, 329] on input "text" at bounding box center [854, 332] width 60 height 20
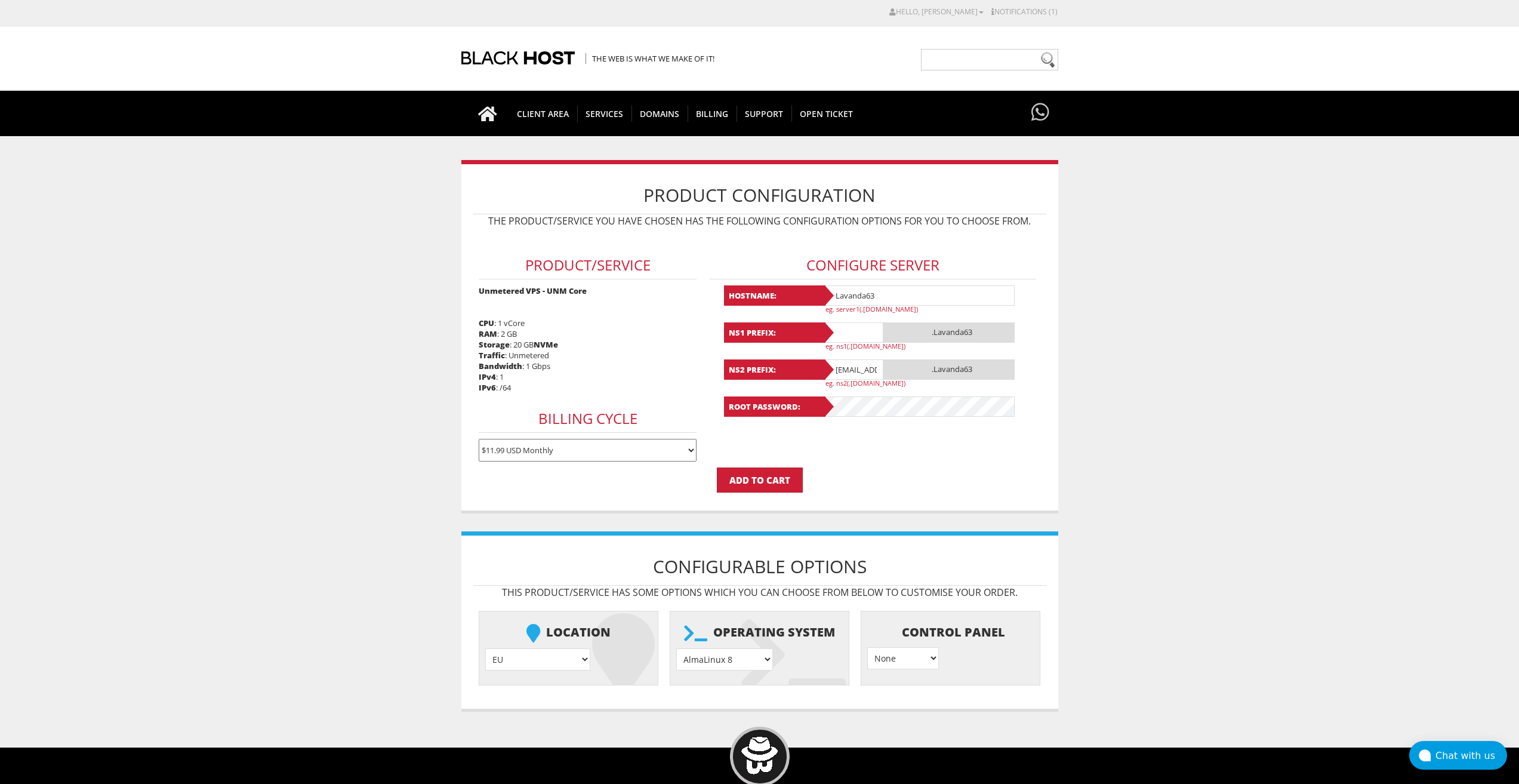
paste input "Lavanda63"
type input "Lavanda63"
click at [854, 367] on input "lavandaaa88f@gmail.com" at bounding box center [854, 369] width 60 height 20
click at [854, 367] on input "[EMAIL_ADDRESS][DOMAIN_NAME]" at bounding box center [854, 369] width 60 height 20
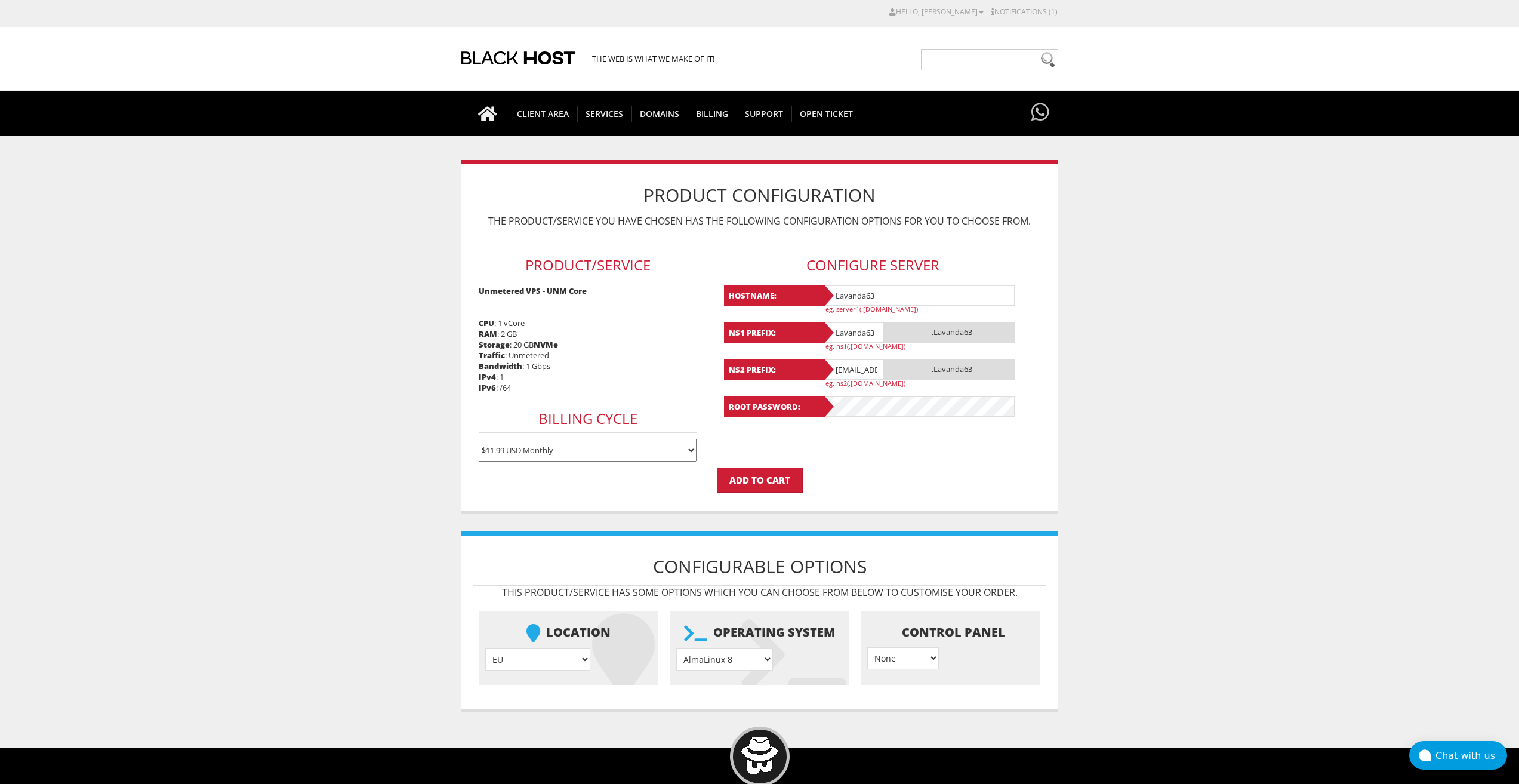
paste input "Lavanda63"
type input "Lavanda63"
click at [765, 658] on select "AlmaLinux 8 } AlmaLinux 9 } AlmaLinux 10 } Rocky Linux 8 } Rocky Linux 9 } Cent…" at bounding box center [725, 659] width 97 height 22
select select "1208"
click at [676, 648] on select "AlmaLinux 8 } AlmaLinux 9 } AlmaLinux 10 } Rocky Linux 8 } Rocky Linux 9 } Cent…" at bounding box center [725, 659] width 97 height 22
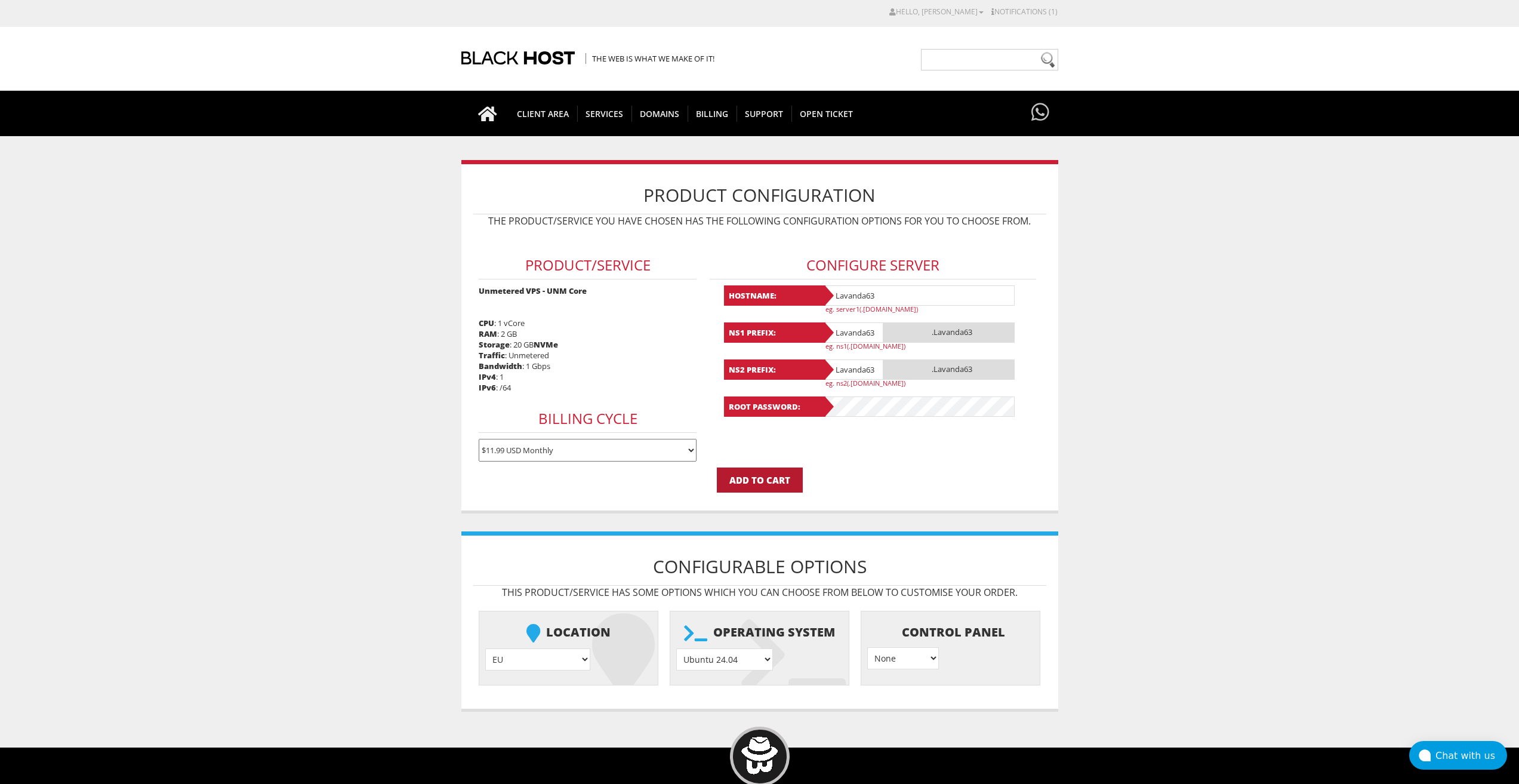
click at [774, 475] on input "Add to Cart" at bounding box center [760, 479] width 86 height 25
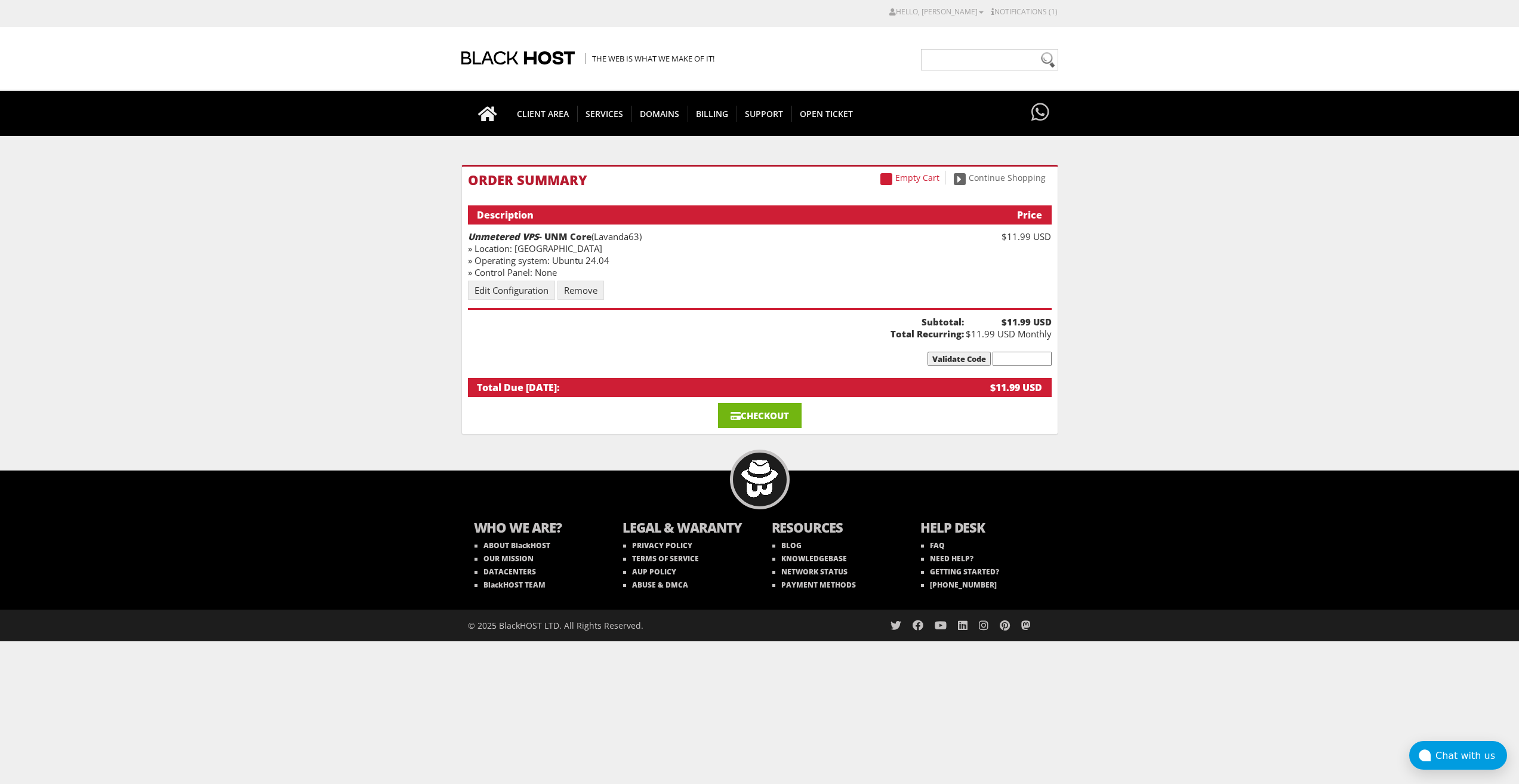
click at [782, 417] on link "Checkout" at bounding box center [760, 415] width 84 height 25
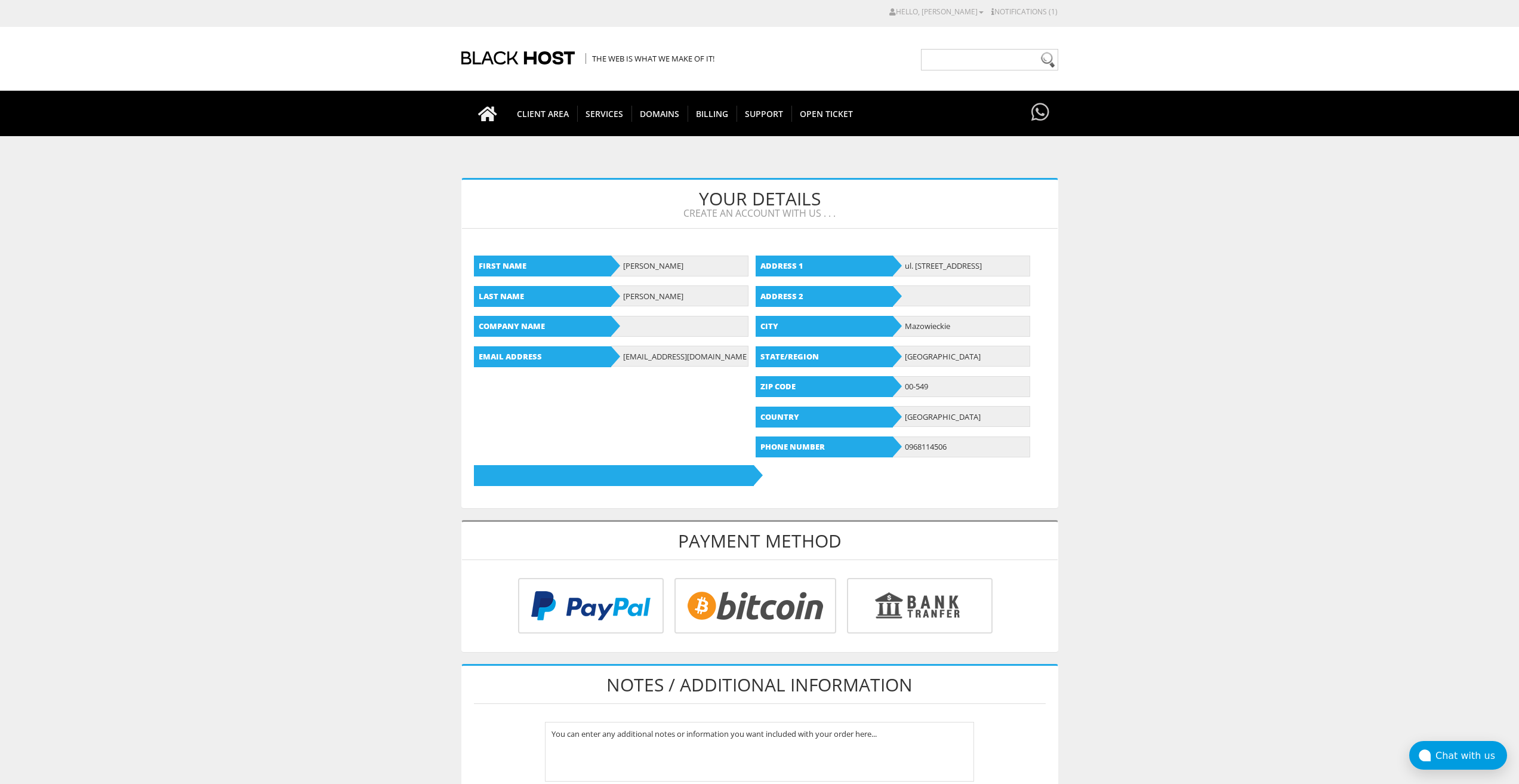
type input "[EMAIL_ADDRESS][DOMAIN_NAME]"
click at [781, 596] on input "radio" at bounding box center [754, 608] width 162 height 55
radio input "true"
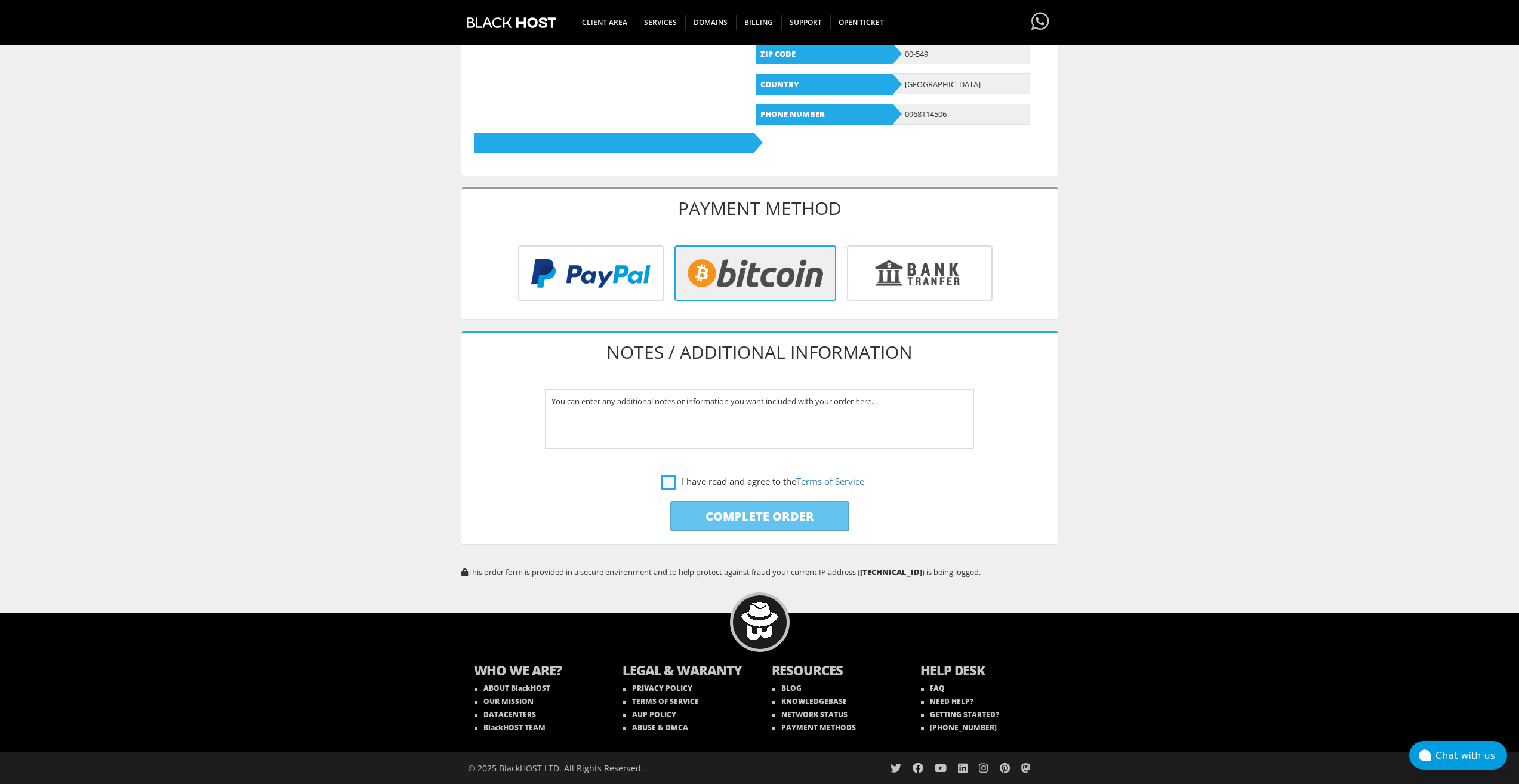
click at [668, 485] on label "I have read and agree to the Terms of Service" at bounding box center [762, 481] width 203 height 15
checkbox input "true"
drag, startPoint x: 687, startPoint y: 511, endPoint x: 692, endPoint y: 531, distance: 20.6
click at [687, 512] on input "Complete Order" at bounding box center [760, 516] width 179 height 30
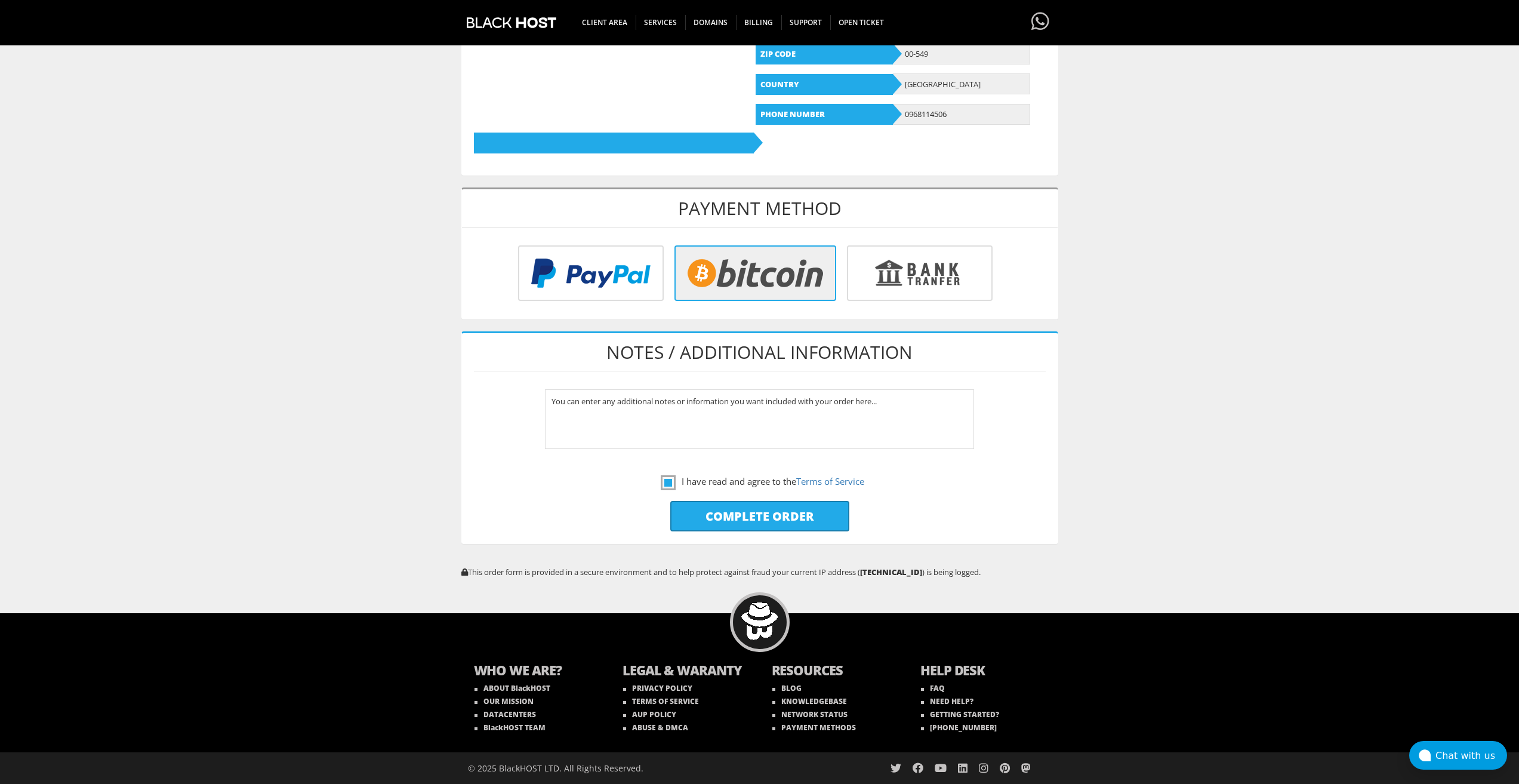
type input "Please Wait..."
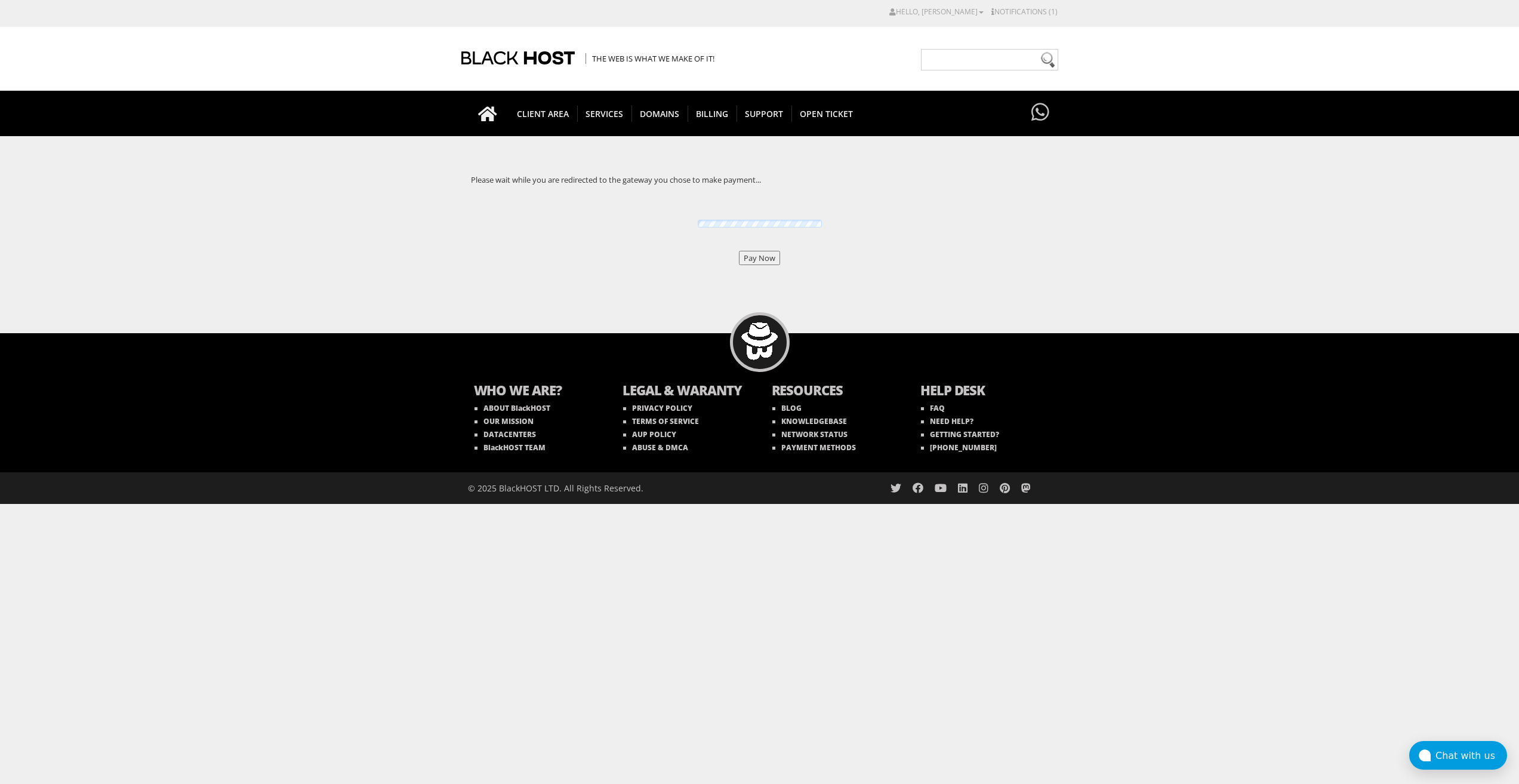
click at [756, 254] on input "Pay Now" at bounding box center [760, 258] width 41 height 14
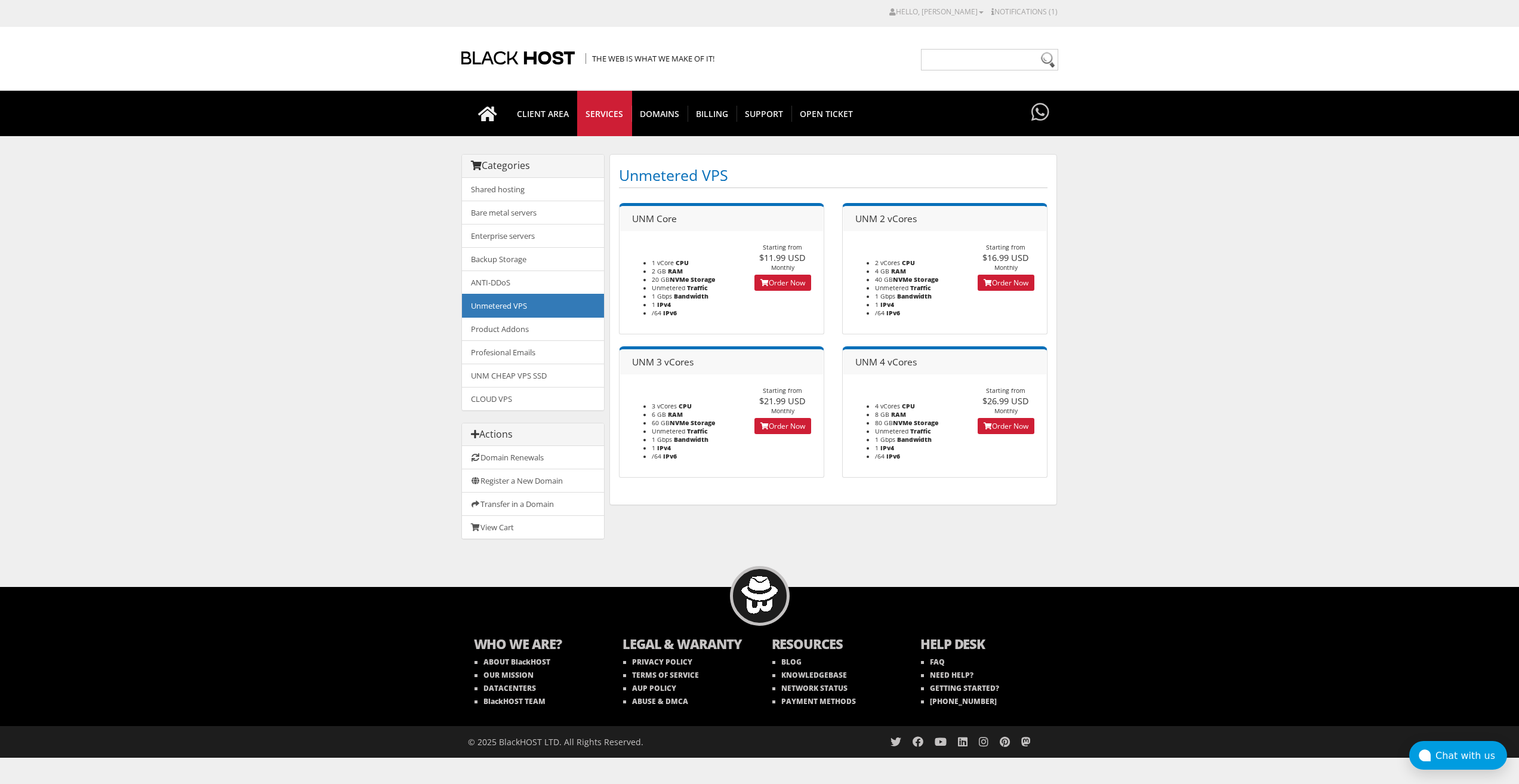
click at [780, 272] on footer "Starting from $11.99 USD Monthly Order Now" at bounding box center [783, 266] width 82 height 45
click at [783, 279] on link "Order Now" at bounding box center [783, 283] width 57 height 16
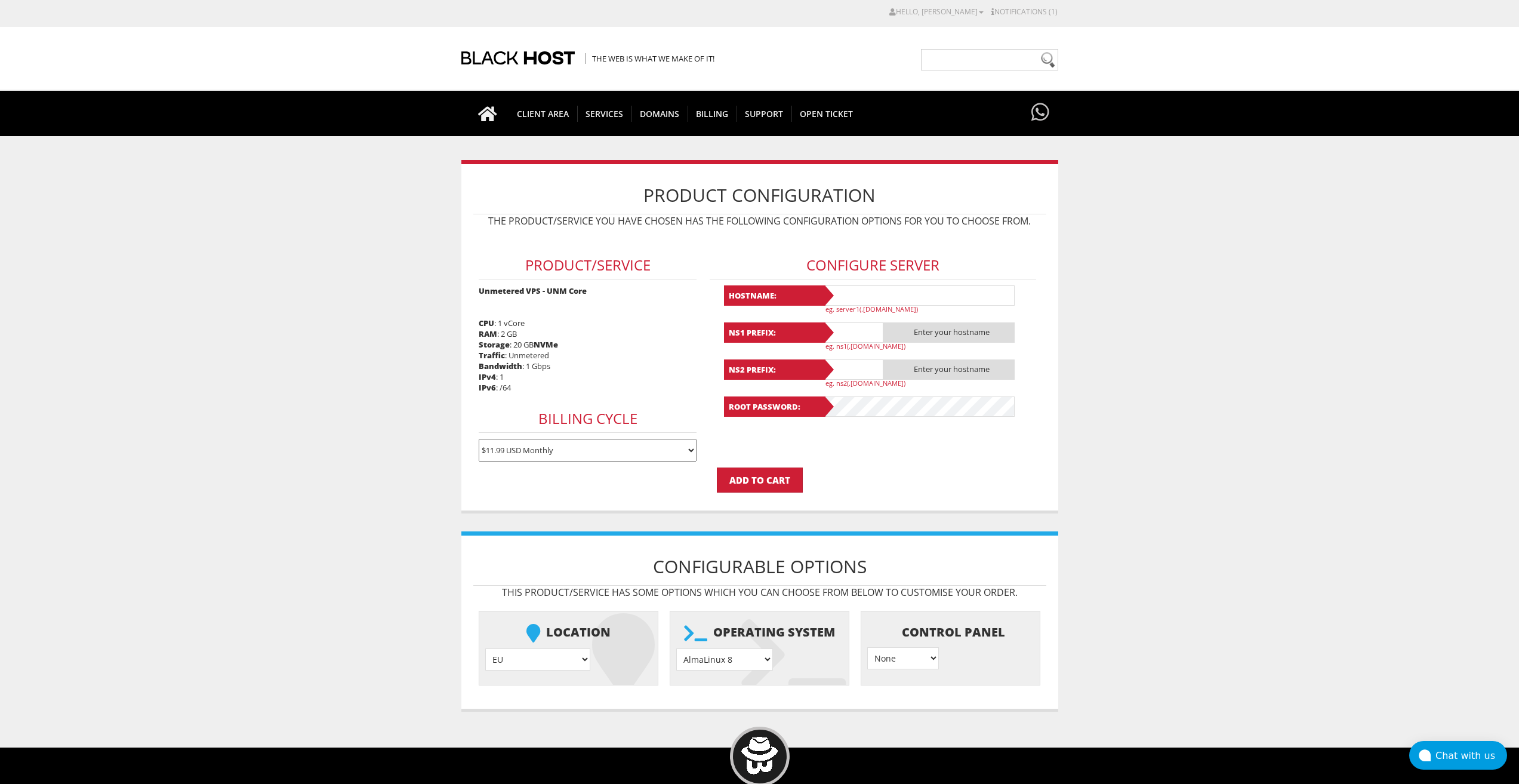
type input "[EMAIL_ADDRESS][DOMAIN_NAME]"
click at [865, 291] on input "text" at bounding box center [920, 295] width 191 height 20
paste input "Lavanda64"
type input "Lavanda64"
click at [850, 330] on input "text" at bounding box center [854, 332] width 60 height 20
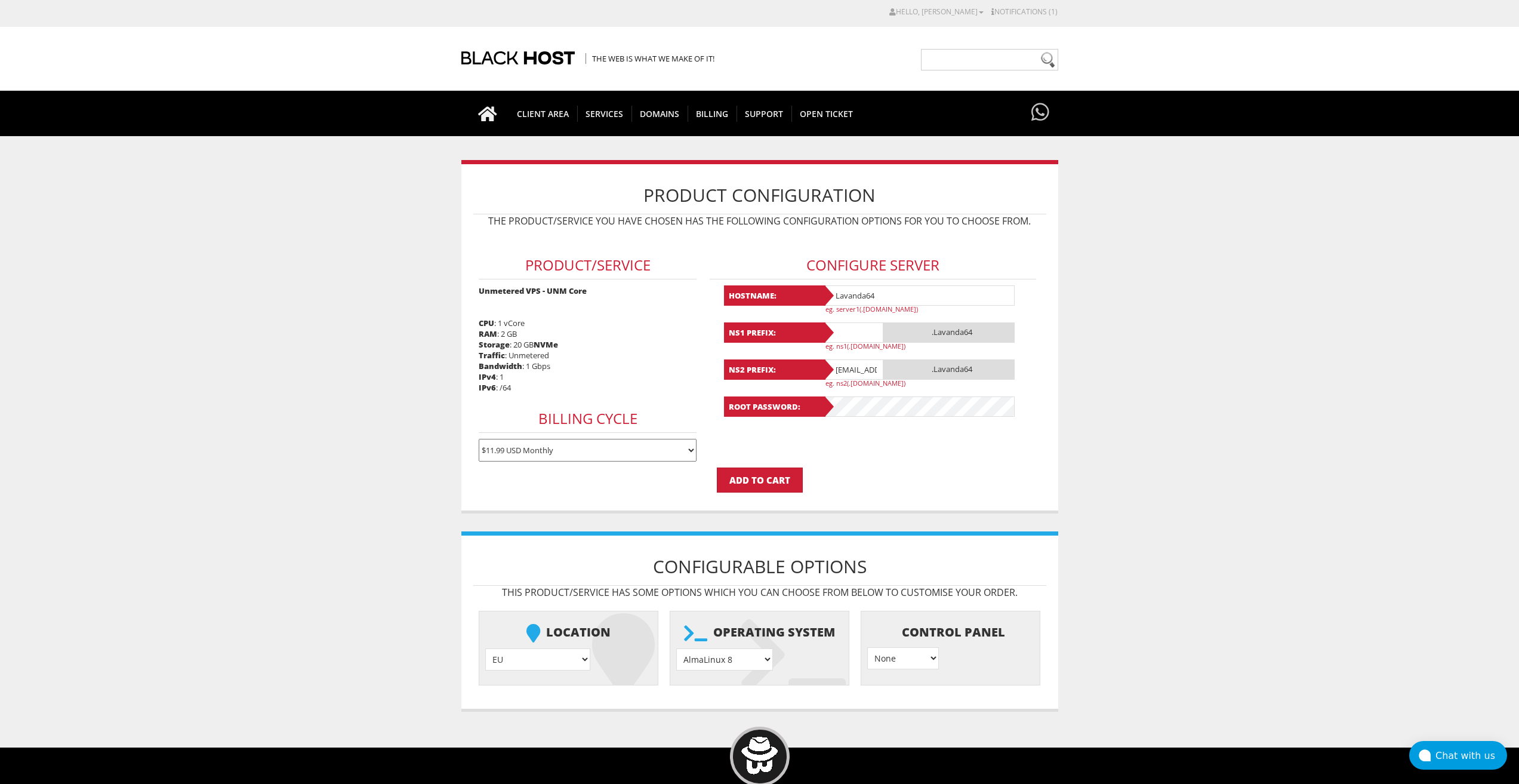
click at [850, 330] on input "text" at bounding box center [854, 332] width 60 height 20
paste input "Lavanda64"
type input "Lavanda64"
click at [850, 369] on input "lavandaaa88f@gmail.com" at bounding box center [854, 369] width 60 height 20
click at [850, 369] on input "[EMAIL_ADDRESS][DOMAIN_NAME]" at bounding box center [854, 369] width 60 height 20
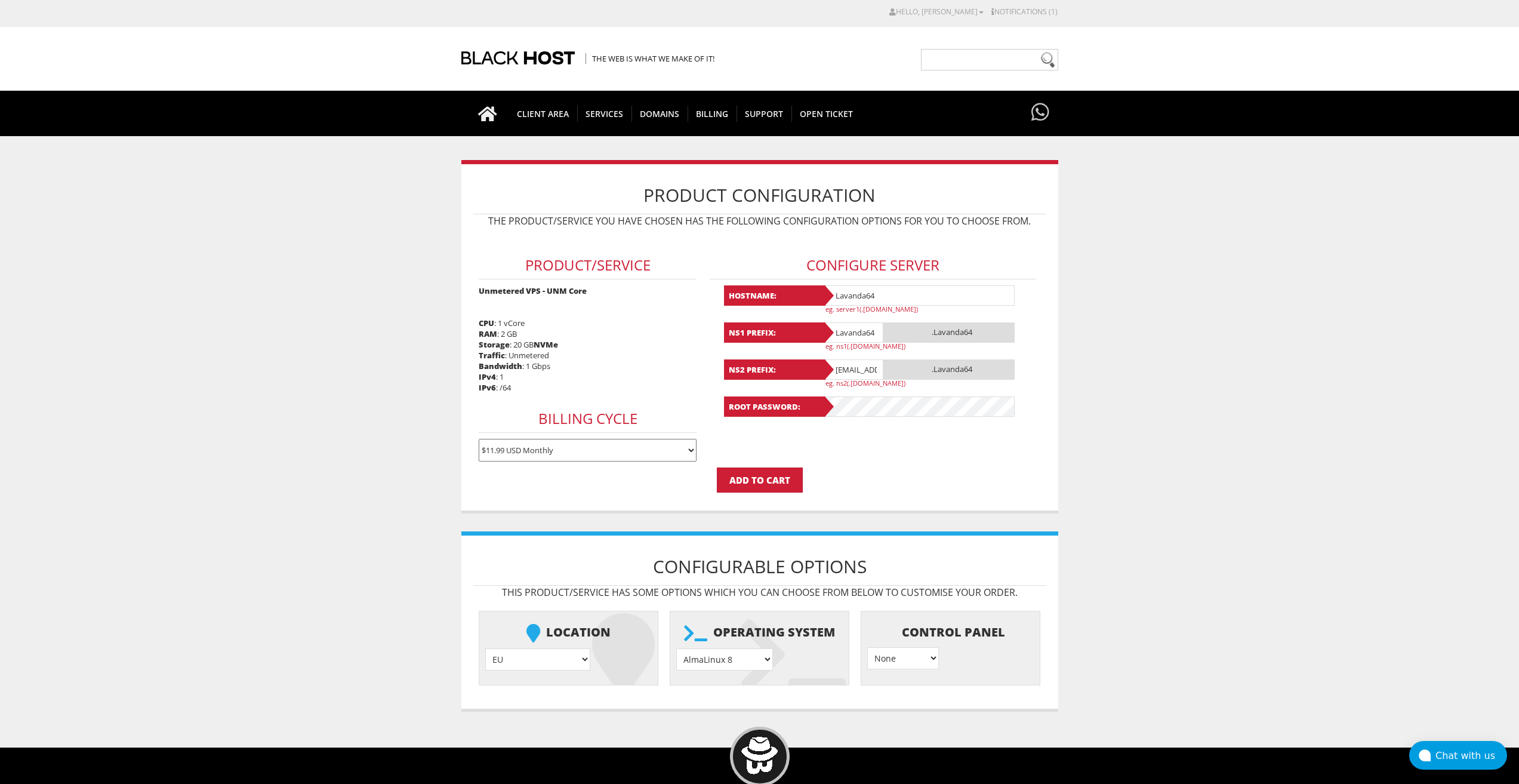
click at [850, 369] on input "[EMAIL_ADDRESS][DOMAIN_NAME]" at bounding box center [854, 369] width 60 height 20
paste input "Lavanda64"
type input "Lavanda64"
drag, startPoint x: 757, startPoint y: 662, endPoint x: 752, endPoint y: 651, distance: 12.1
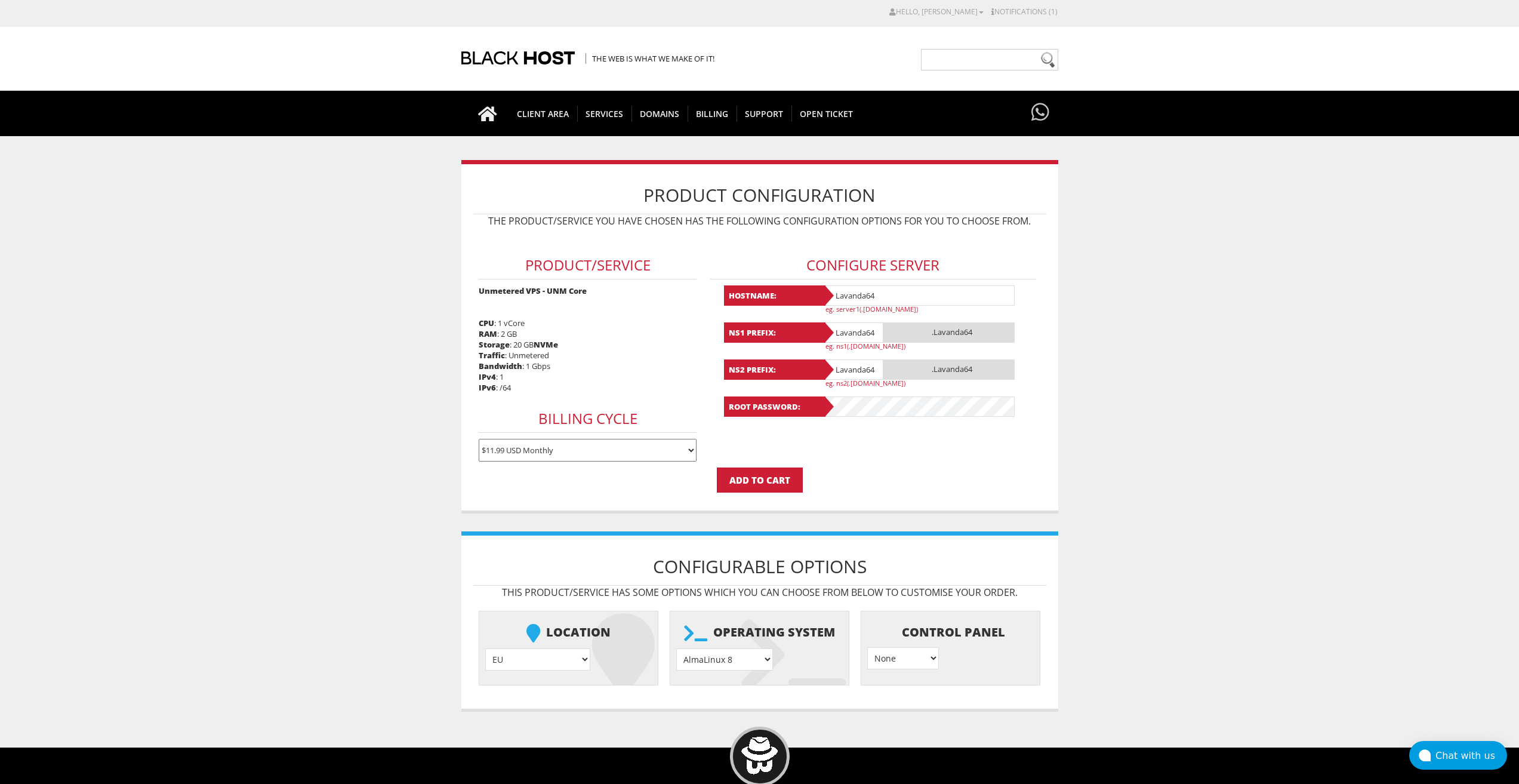
click at [757, 662] on select "AlmaLinux 8 } AlmaLinux 9 } AlmaLinux 10 } Rocky Linux 8 } Rocky Linux 9 } Cent…" at bounding box center [725, 659] width 97 height 22
select select "1208"
click at [676, 648] on select "AlmaLinux 8 } AlmaLinux 9 } AlmaLinux 10 } Rocky Linux 8 } Rocky Linux 9 } Cent…" at bounding box center [725, 659] width 97 height 22
click at [761, 475] on input "Add to Cart" at bounding box center [760, 479] width 86 height 25
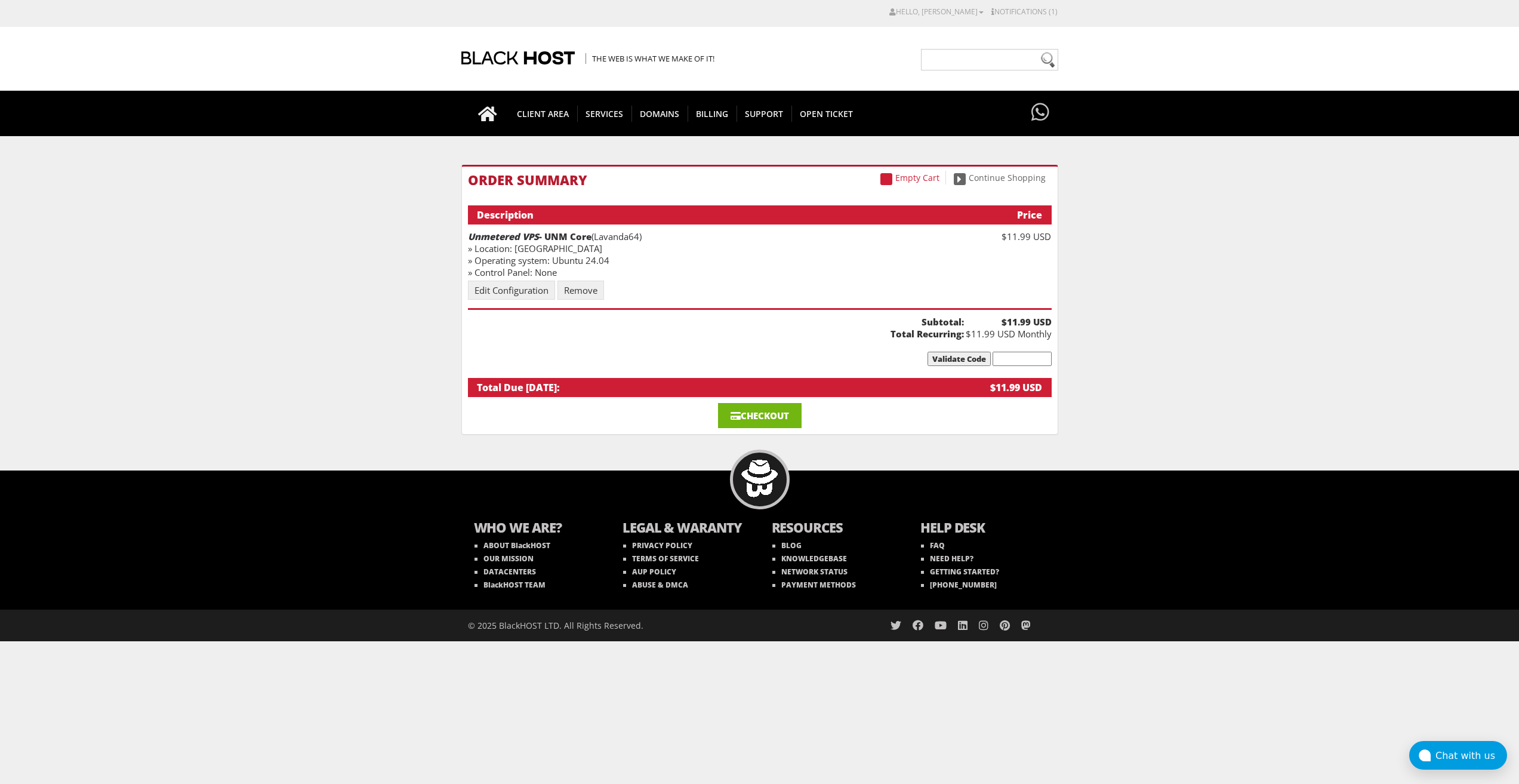
click at [745, 417] on link "Checkout" at bounding box center [760, 415] width 84 height 25
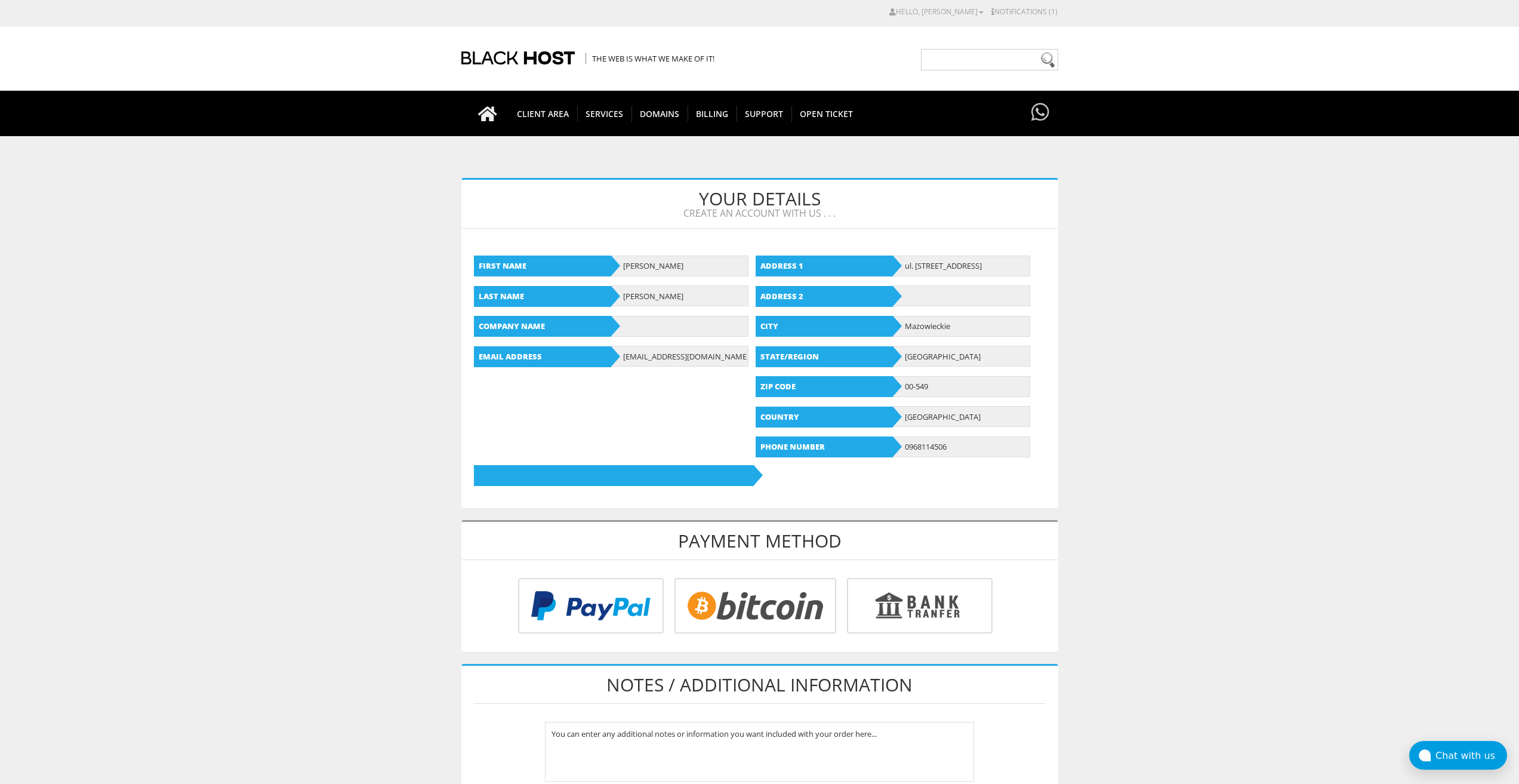
type input "[EMAIL_ADDRESS][DOMAIN_NAME]"
click at [729, 616] on input "radio" at bounding box center [754, 608] width 162 height 55
radio input "true"
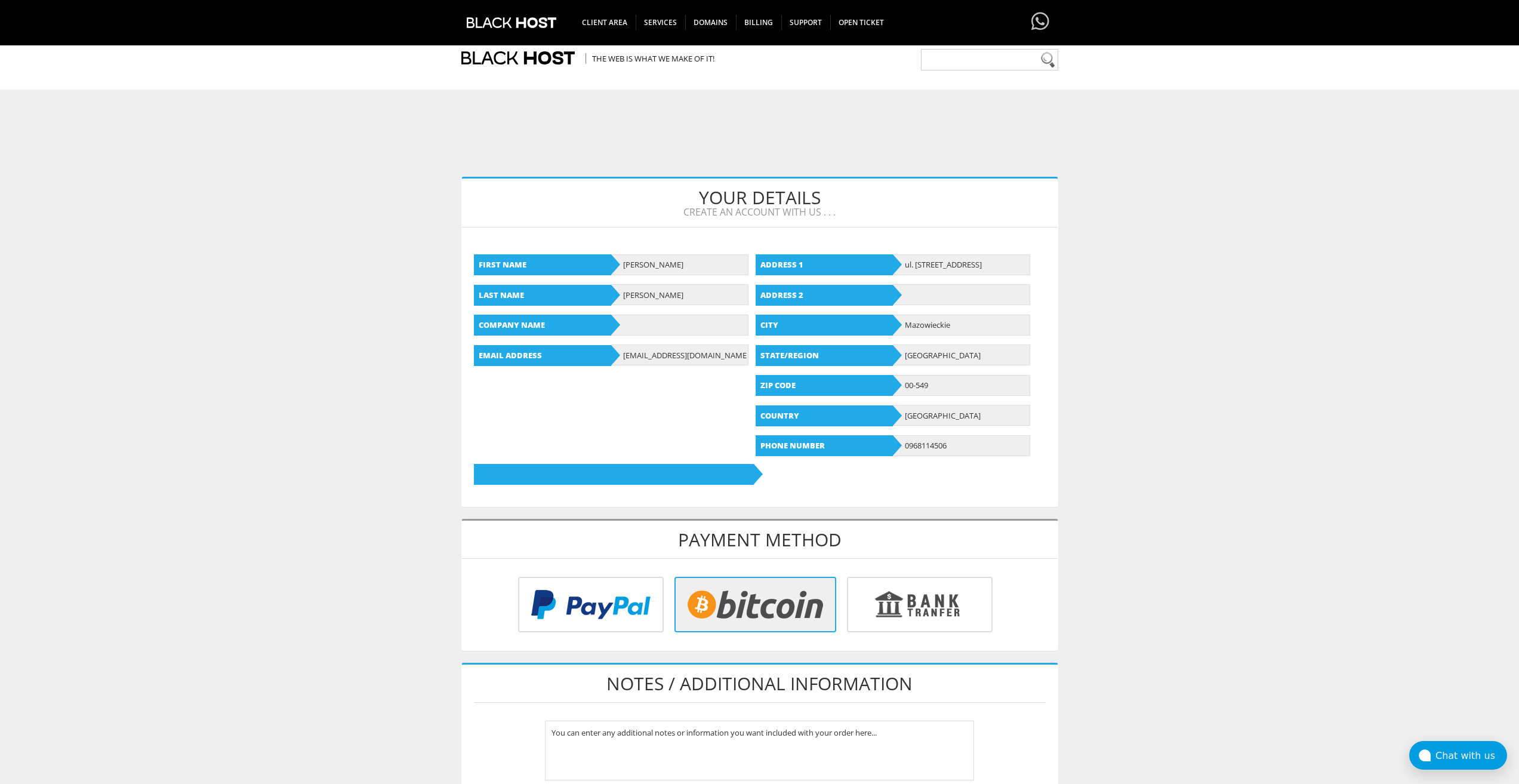
scroll to position [331, 0]
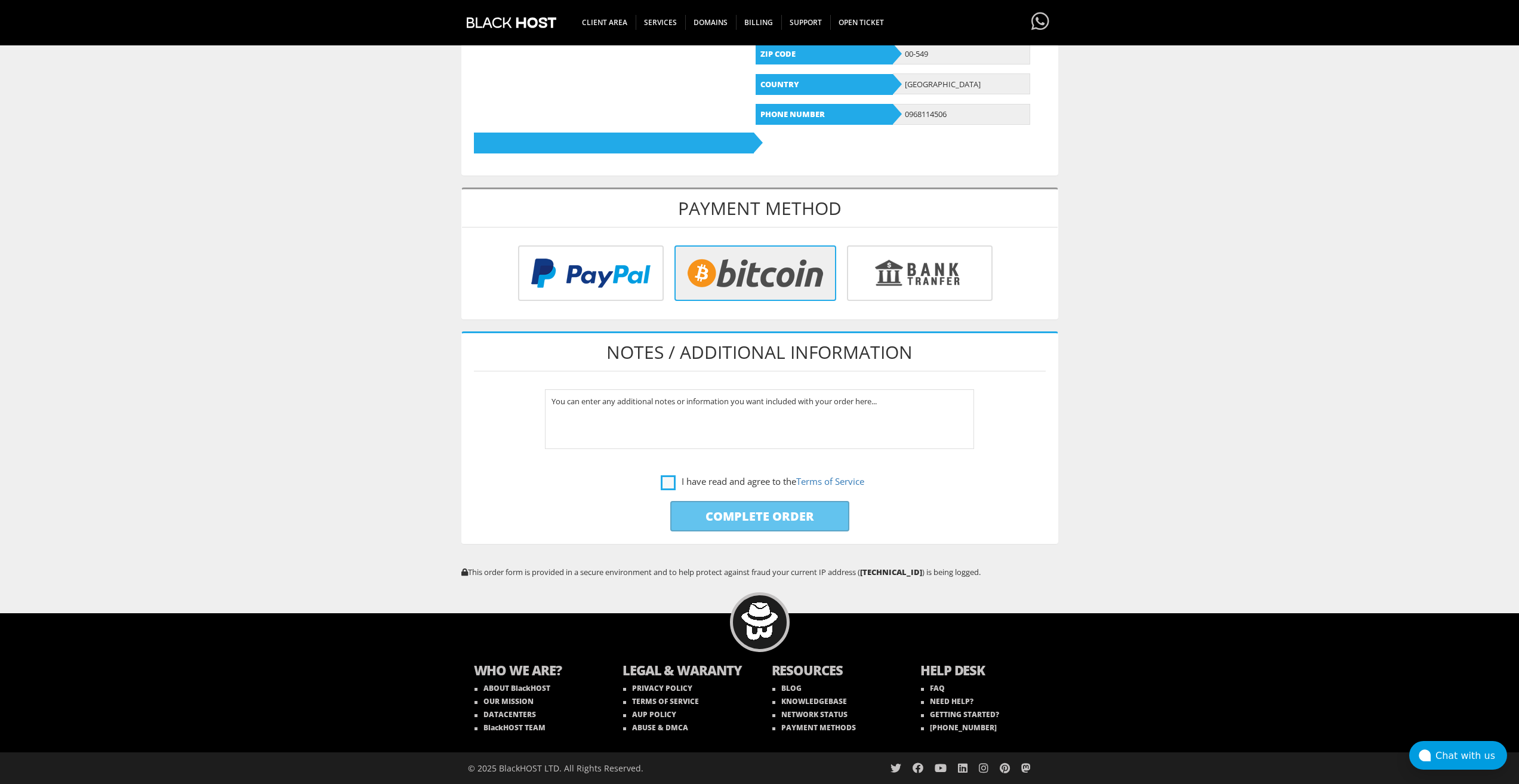
click at [675, 487] on label "I have read and agree to the Terms of Service" at bounding box center [762, 481] width 203 height 15
checkbox input "true"
click at [698, 515] on input "Complete Order" at bounding box center [760, 516] width 179 height 30
type input "Please Wait..."
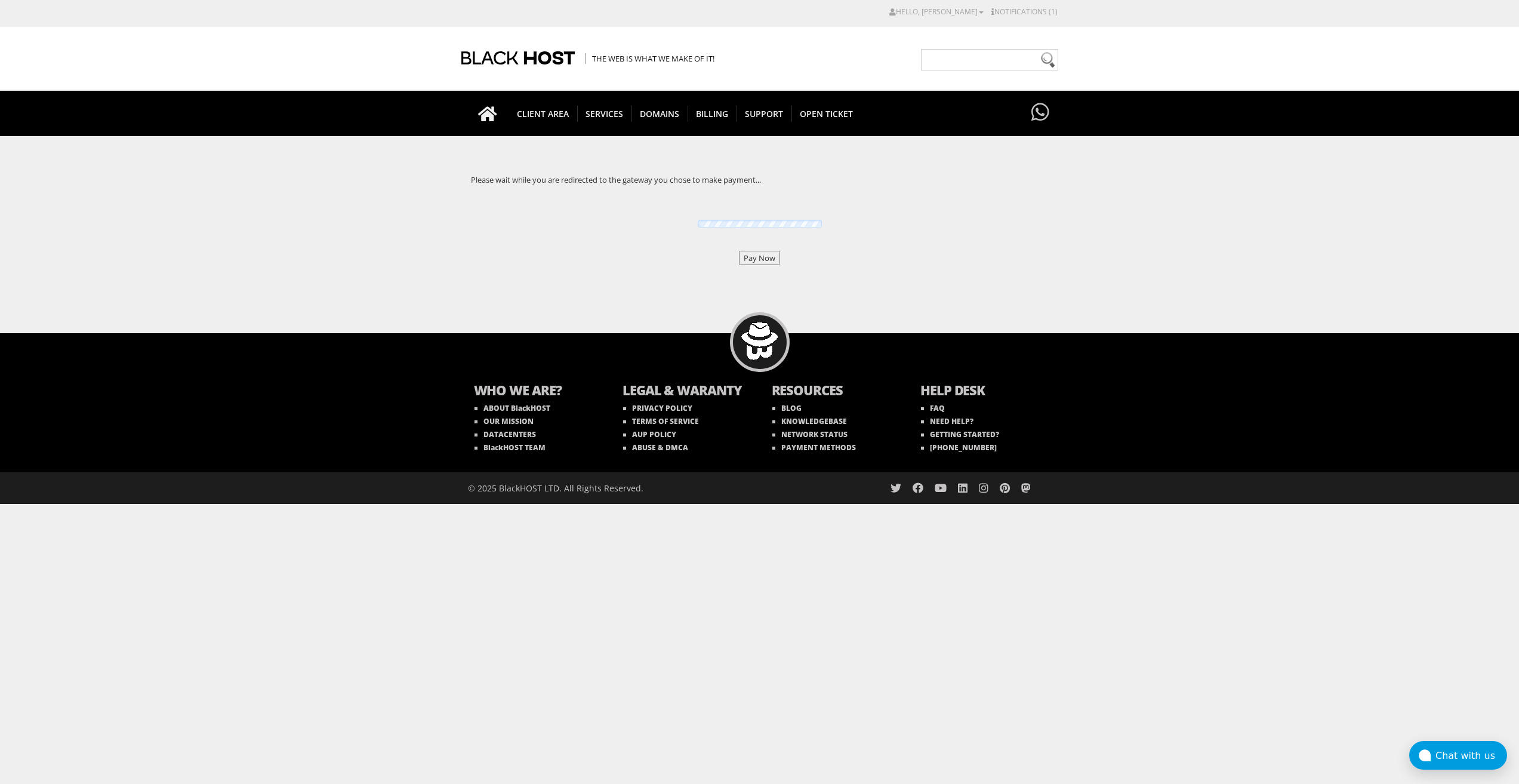
click at [751, 259] on input "Pay Now" at bounding box center [760, 258] width 41 height 14
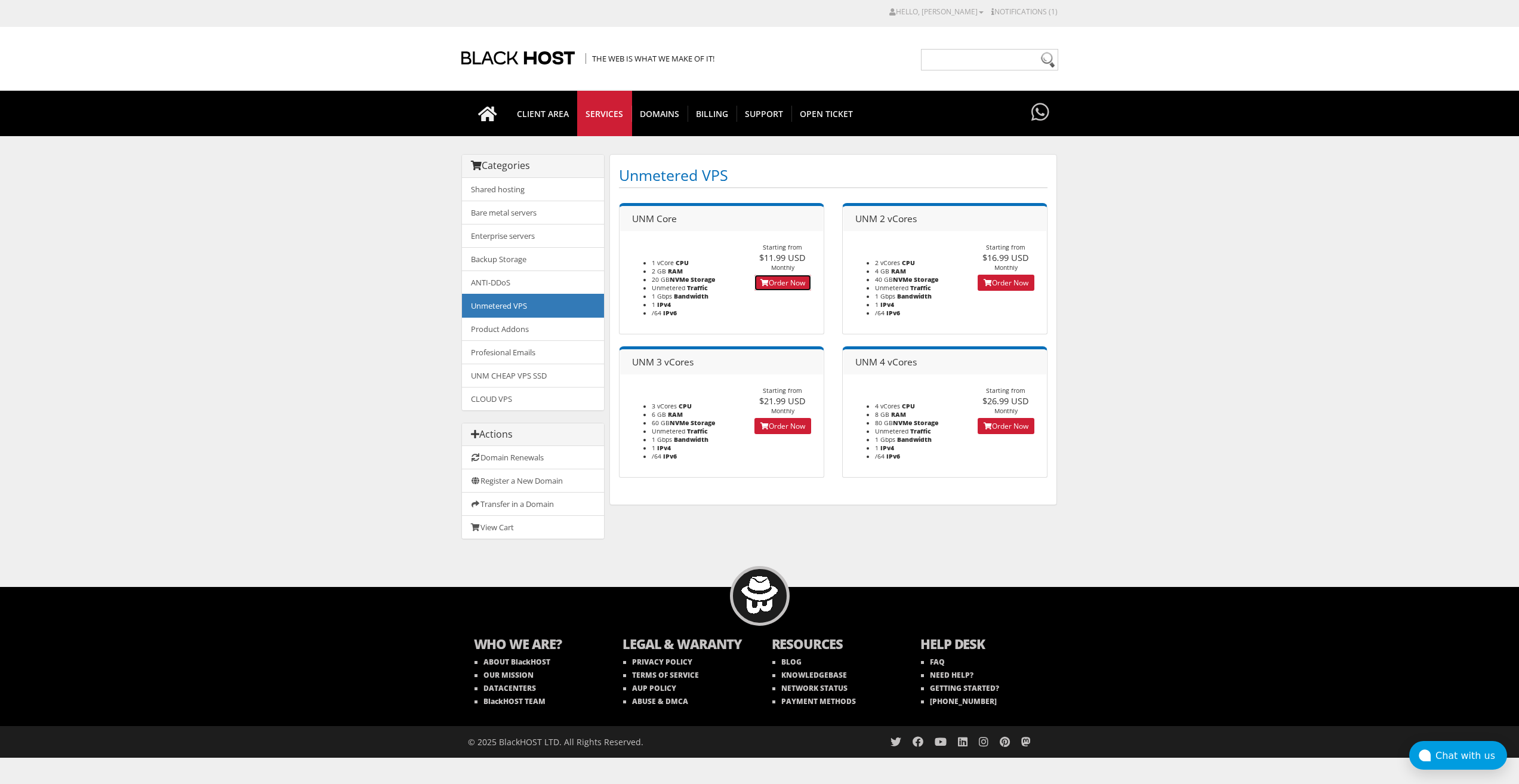
click at [788, 277] on link "Order Now" at bounding box center [783, 283] width 57 height 16
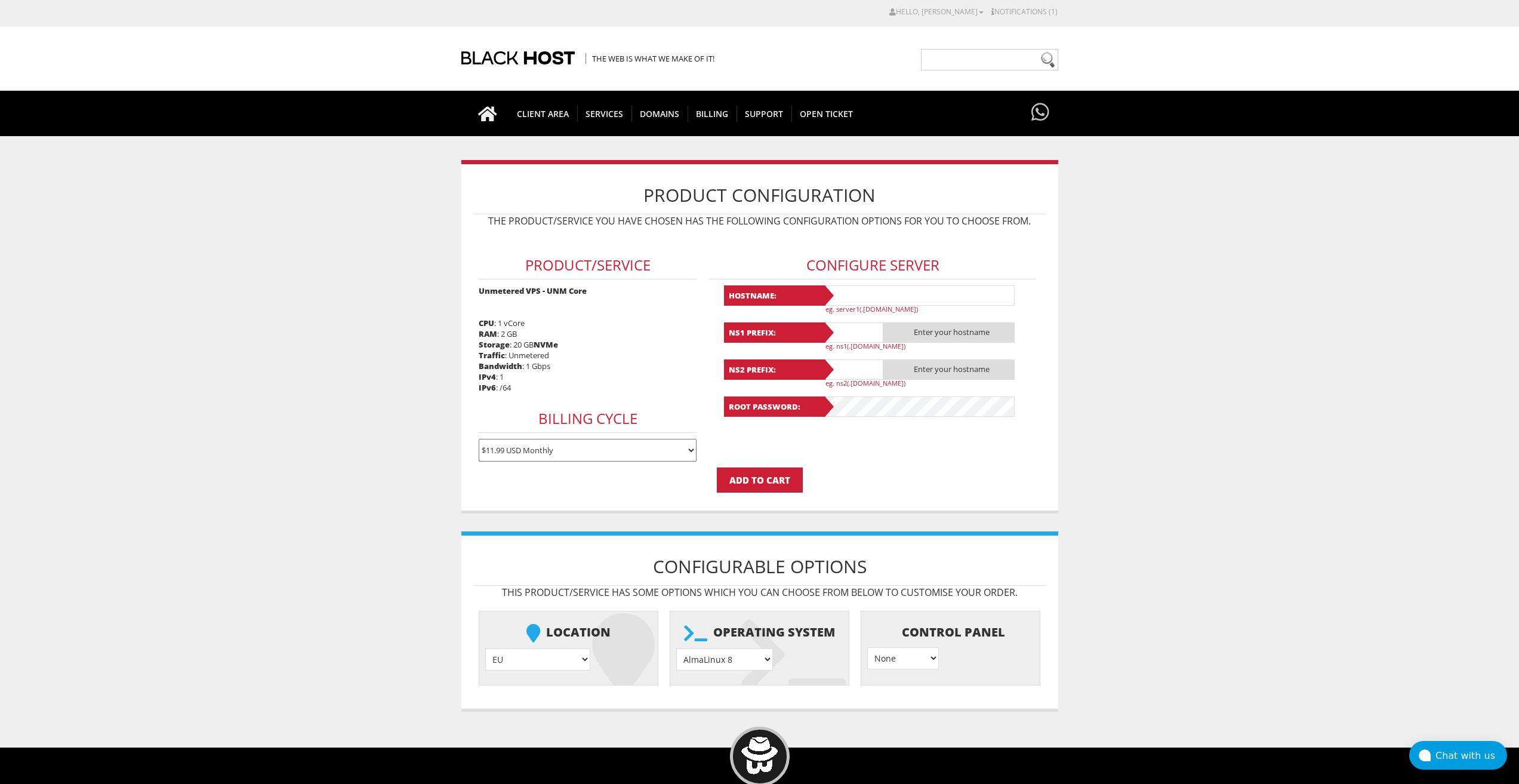
type input "[EMAIL_ADDRESS][DOMAIN_NAME]"
click at [849, 291] on input "text" at bounding box center [920, 295] width 191 height 20
paste input "Lavanda65"
type input "Lavanda65"
click at [845, 331] on input "text" at bounding box center [854, 332] width 60 height 20
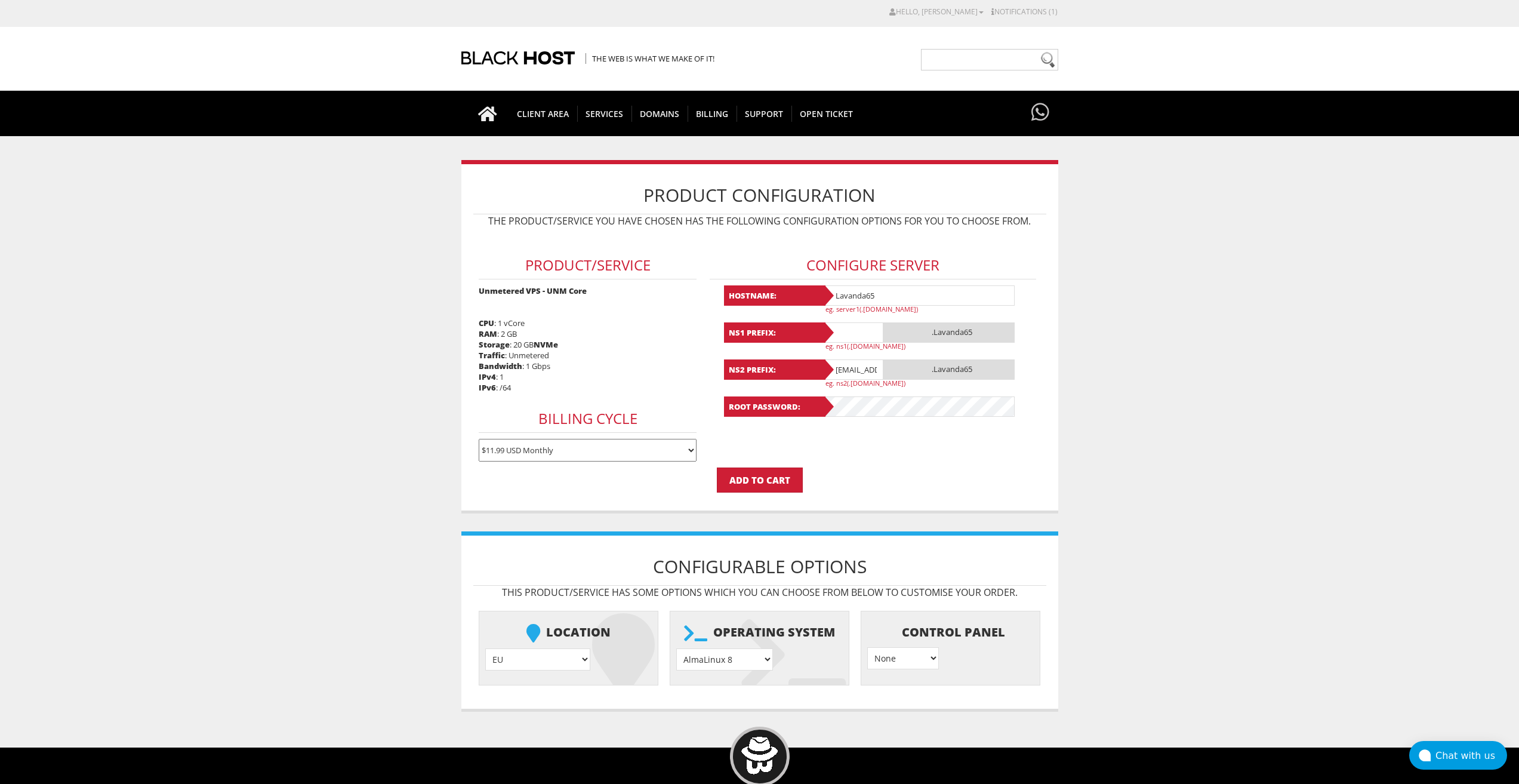
paste input "Lavanda65"
type input "Lavanda65"
click at [851, 373] on input "[EMAIL_ADDRESS][DOMAIN_NAME]" at bounding box center [854, 369] width 60 height 20
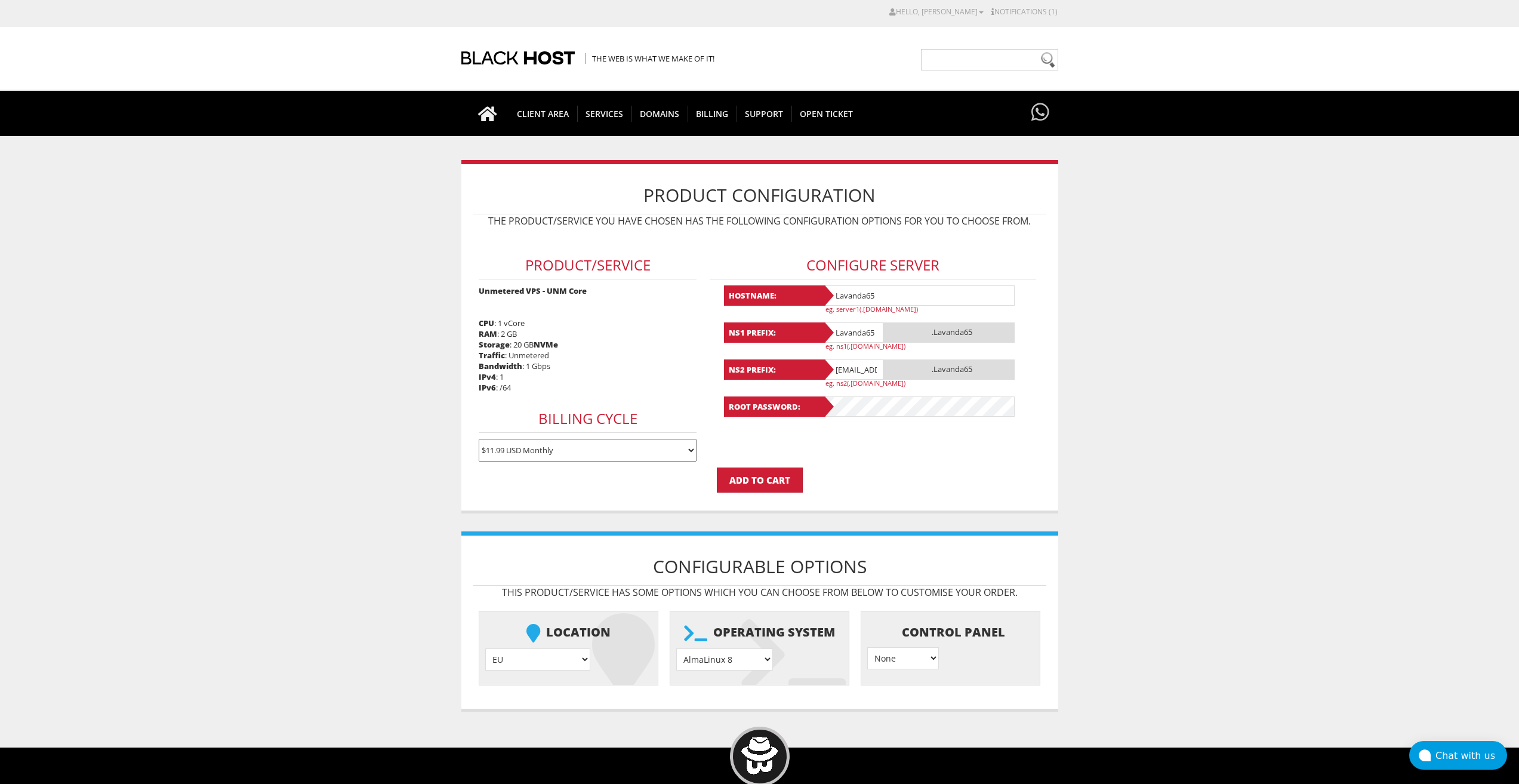
click at [851, 373] on input "[EMAIL_ADDRESS][DOMAIN_NAME]" at bounding box center [854, 369] width 60 height 20
paste input "Lavanda65"
type input "Lavanda65"
click at [747, 659] on select "AlmaLinux 8 } AlmaLinux 9 } AlmaLinux 10 } Rocky Linux 8 } Rocky Linux 9 } Cent…" at bounding box center [725, 659] width 97 height 22
select select "1208"
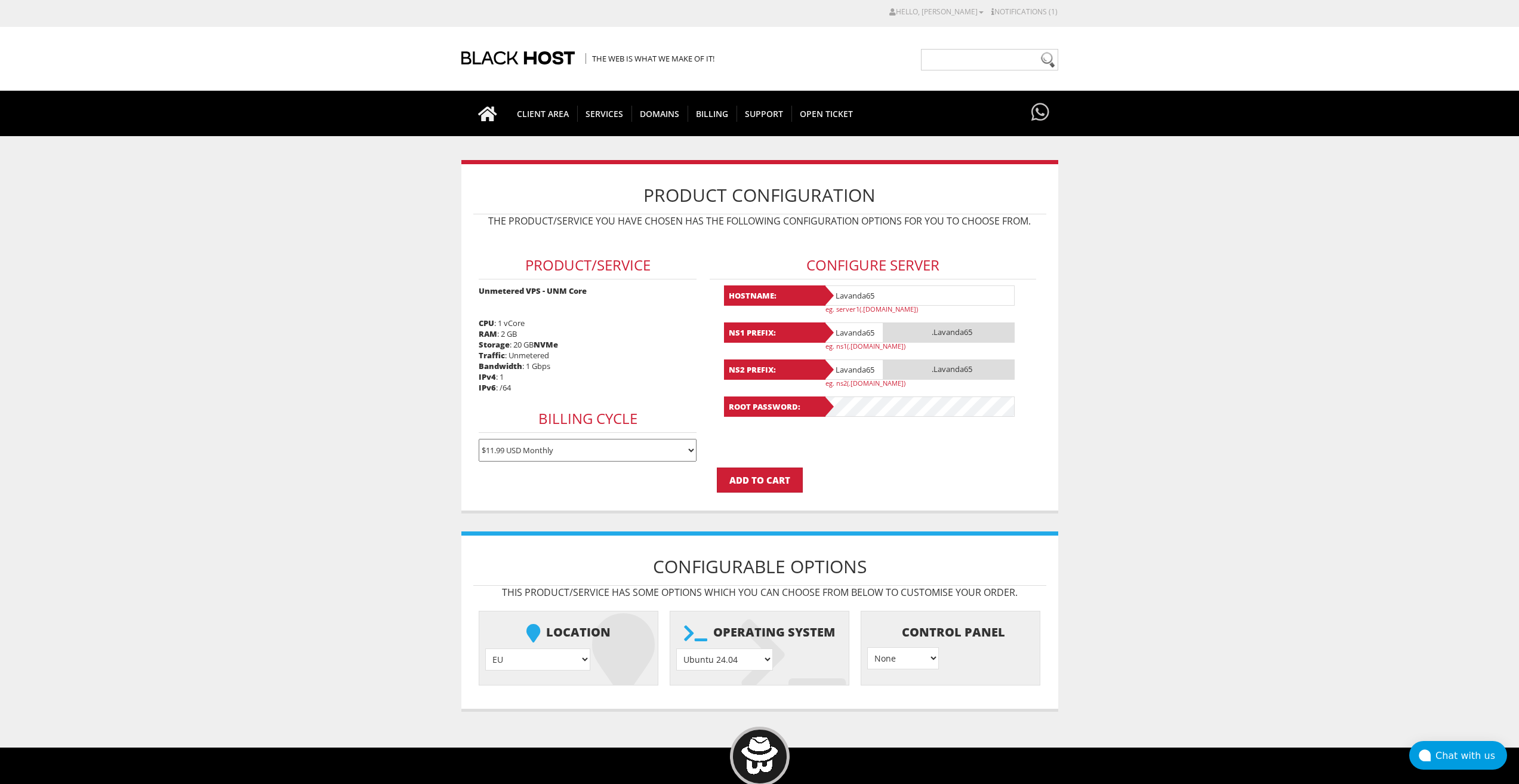
click at [676, 648] on select "AlmaLinux 8 } AlmaLinux 9 } AlmaLinux 10 } Rocky Linux 8 } Rocky Linux 9 } Cent…" at bounding box center [725, 659] width 97 height 22
click at [770, 488] on input "Add to Cart" at bounding box center [760, 479] width 86 height 25
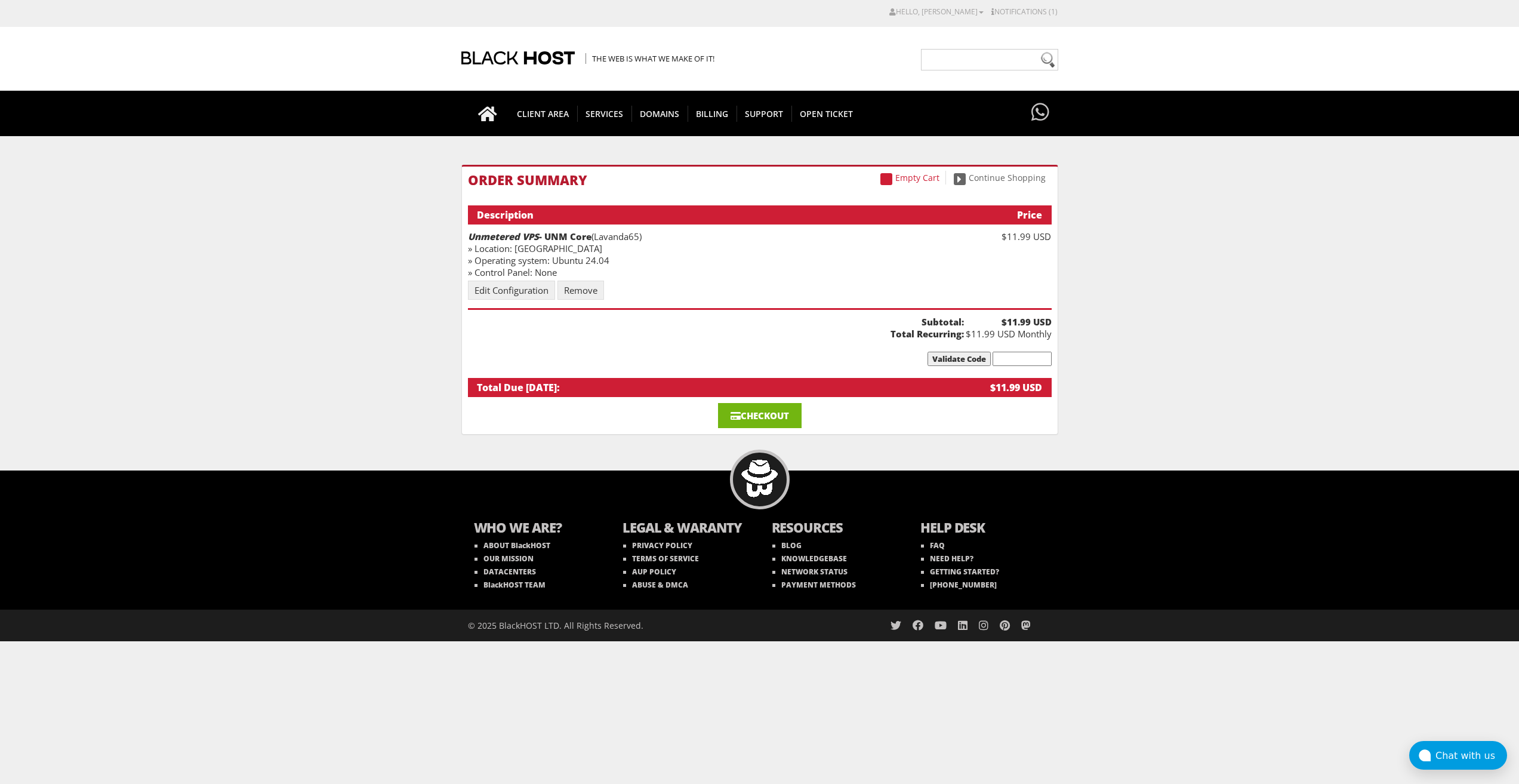
click at [767, 421] on link "Checkout" at bounding box center [760, 415] width 84 height 25
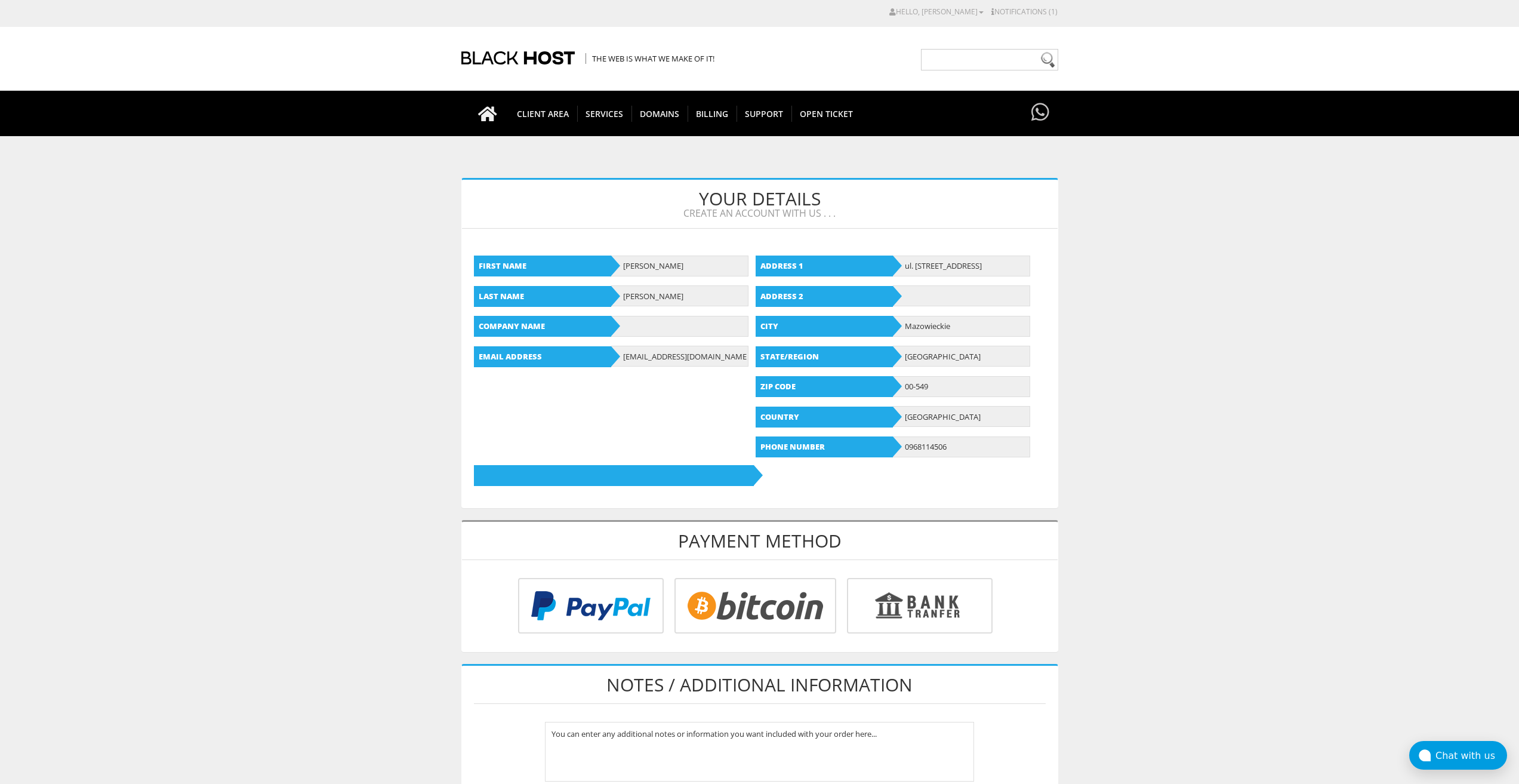
type input "lavandaaa88f@gmail.com"
click at [749, 591] on input "radio" at bounding box center [754, 608] width 162 height 55
radio input "true"
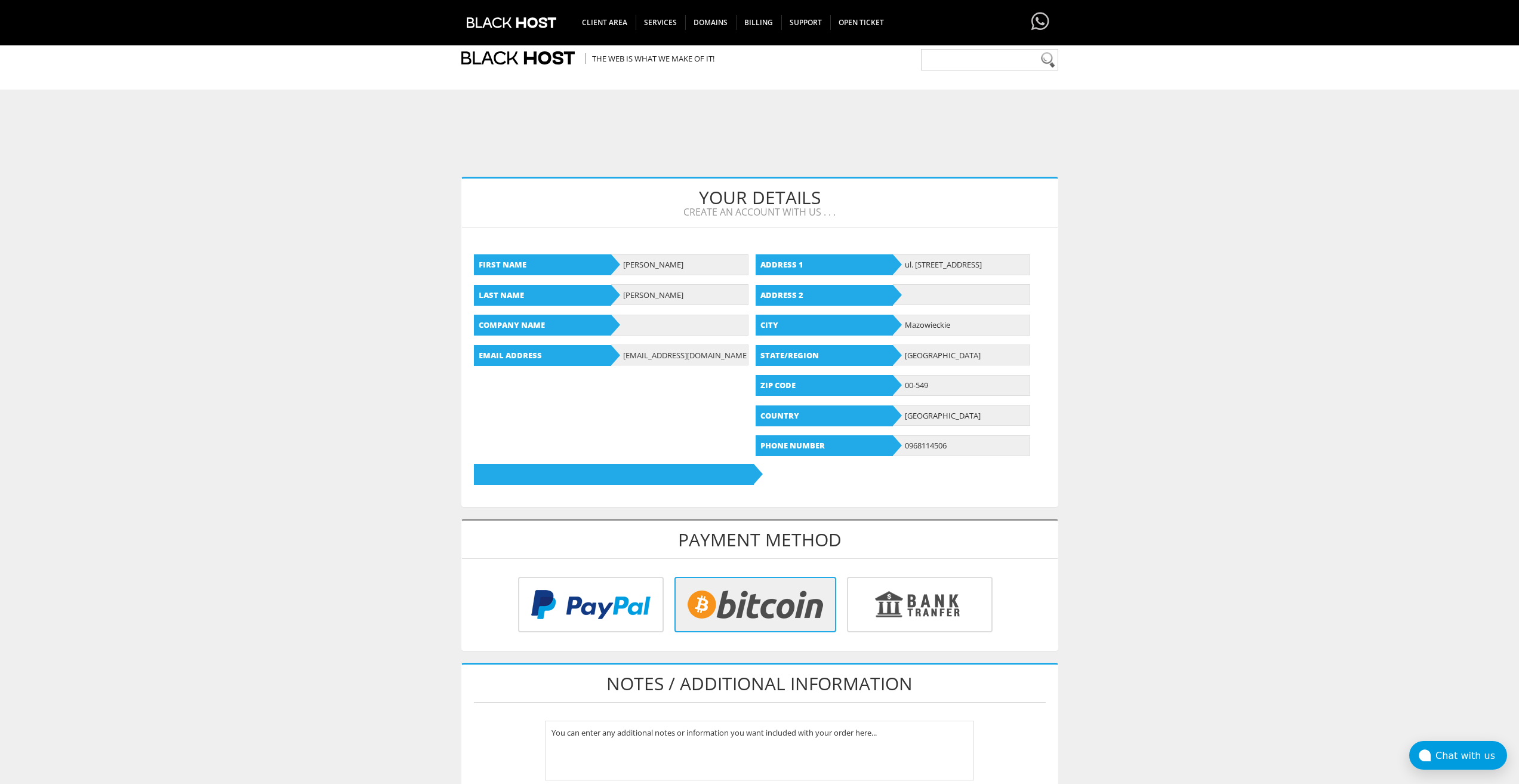
scroll to position [331, 0]
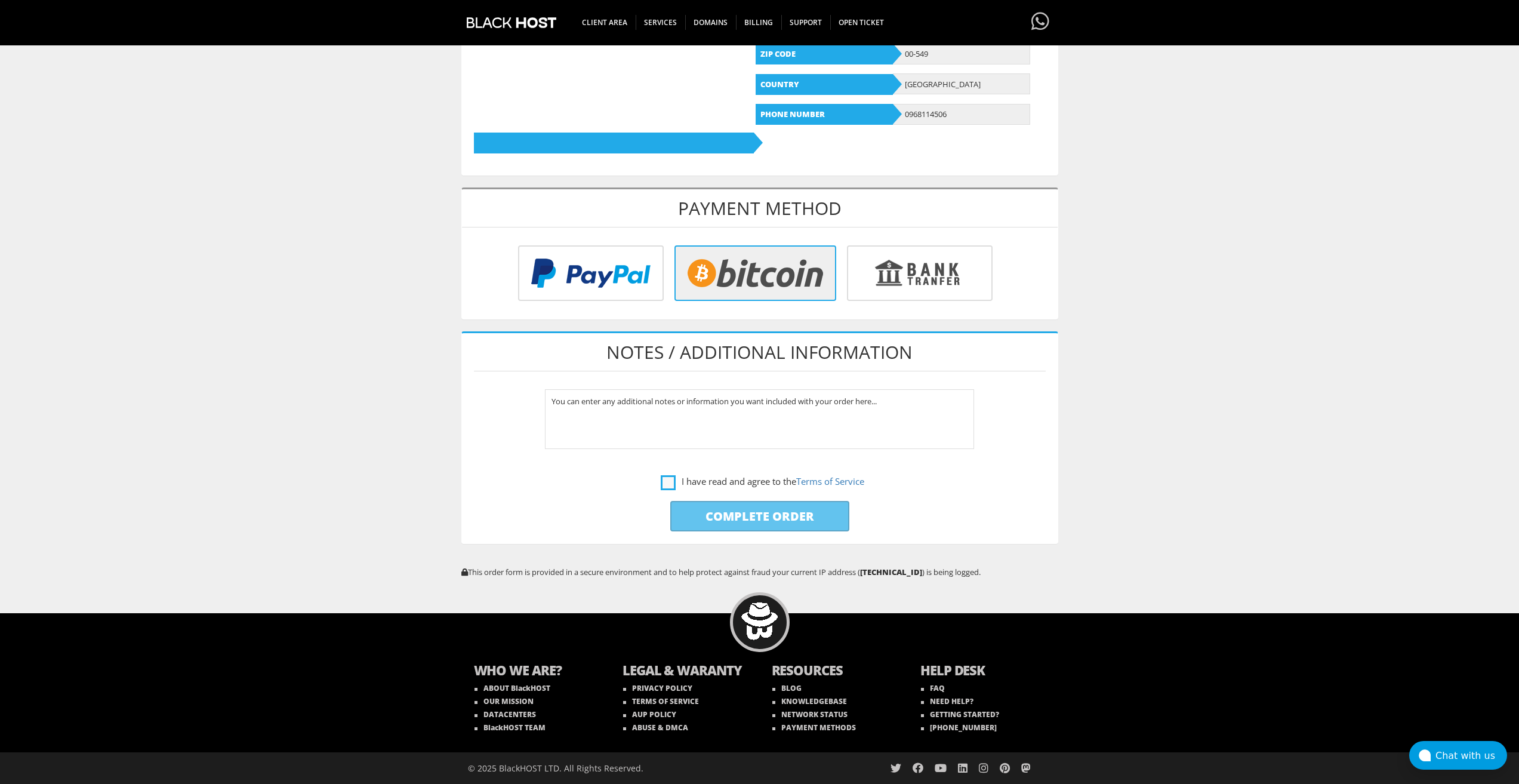
click at [673, 479] on label "I have read and agree to the Terms of Service" at bounding box center [762, 481] width 203 height 15
checkbox input "true"
click at [705, 522] on input "Complete Order" at bounding box center [760, 516] width 179 height 30
type input "Please Wait..."
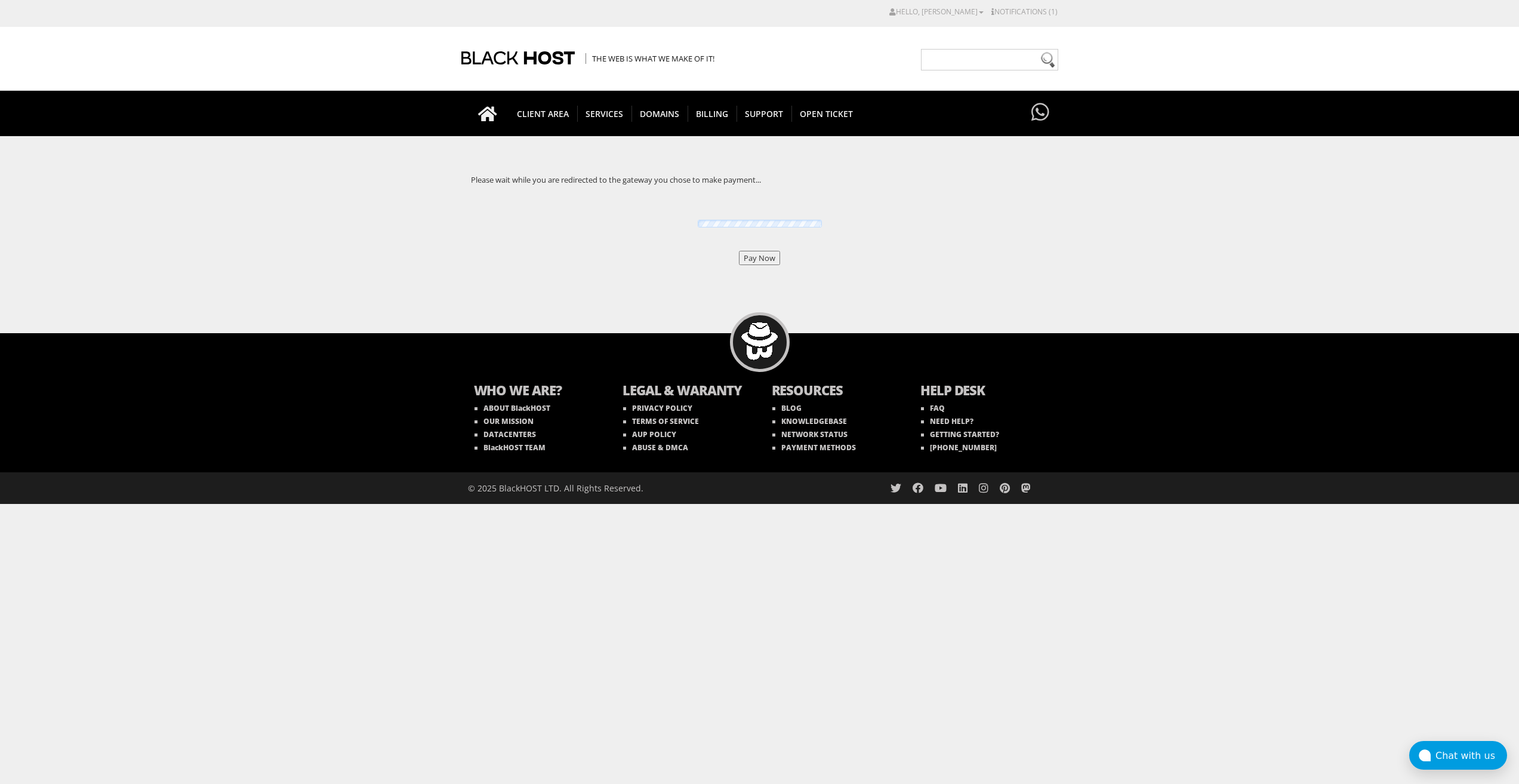
click at [752, 251] on input "Pay Now" at bounding box center [760, 258] width 41 height 14
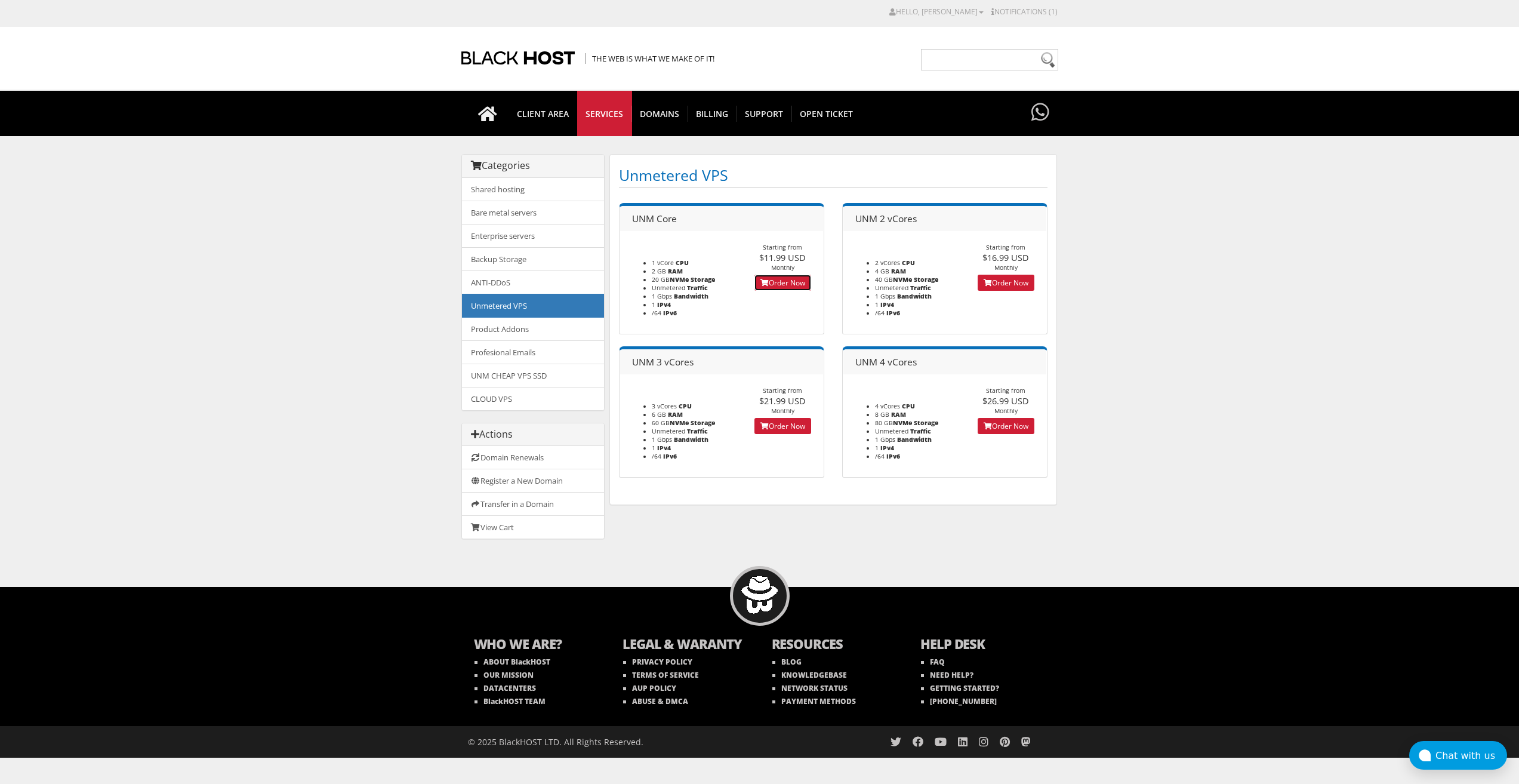
click at [770, 279] on link "Order Now" at bounding box center [783, 283] width 57 height 16
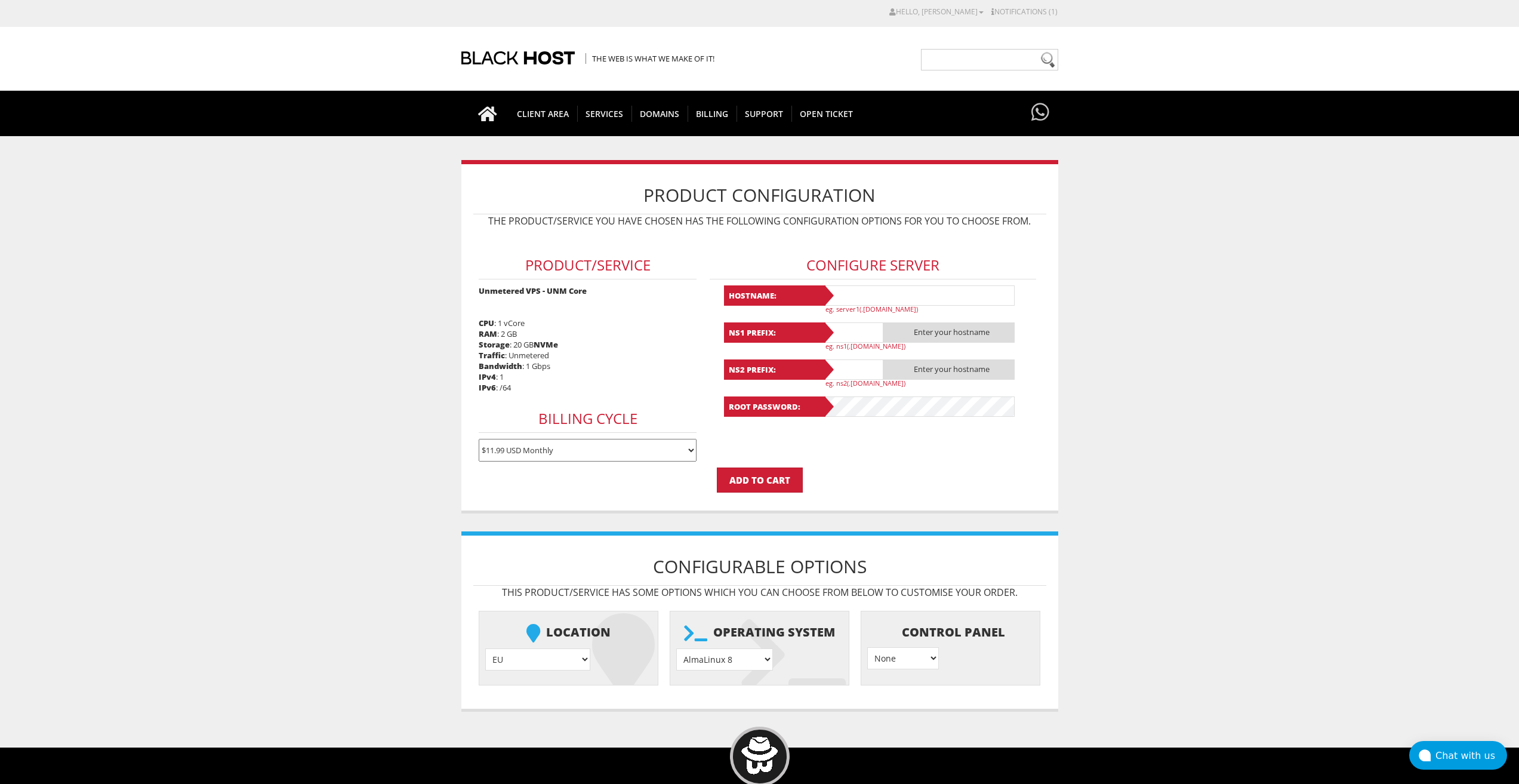
type input "lavandaaa88f@gmail.com"
click at [836, 299] on input "text" at bounding box center [920, 295] width 191 height 20
paste input "Lavanda66"
type input "Lavanda66"
click at [847, 333] on input "text" at bounding box center [854, 332] width 60 height 20
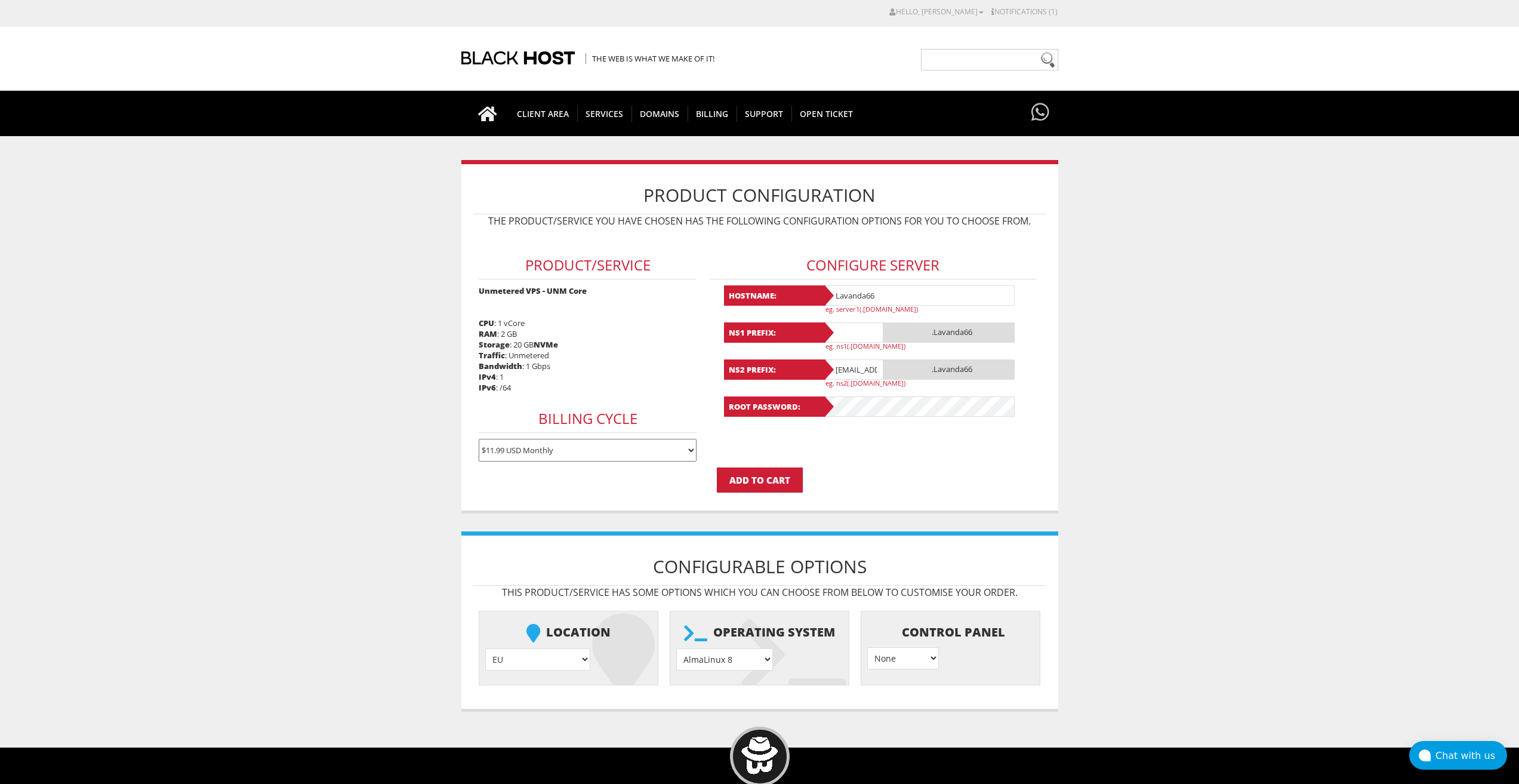
paste input "Lavanda66"
type input "Lavanda66"
click at [856, 372] on input "[EMAIL_ADDRESS][DOMAIN_NAME]" at bounding box center [854, 369] width 60 height 20
click at [856, 372] on input "lavandaaa88f@gmail.com" at bounding box center [854, 369] width 60 height 20
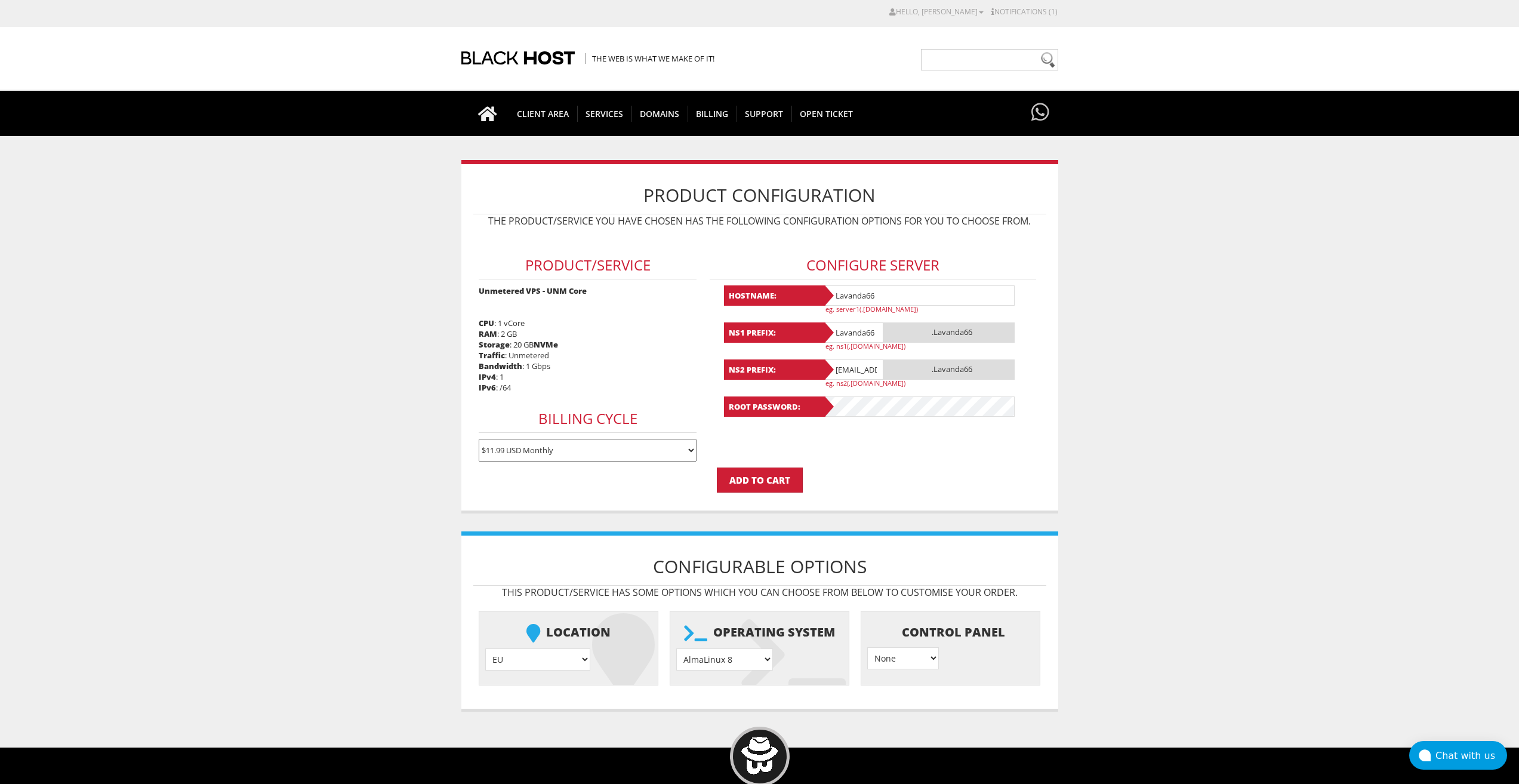
paste input "Lavanda66"
type input "Lavanda66"
click at [739, 670] on select "AlmaLinux 8 } AlmaLinux 9 } AlmaLinux 10 } Rocky Linux 8 } Rocky Linux 9 } Cent…" at bounding box center [725, 659] width 97 height 22
select select "1208"
click at [676, 648] on select "AlmaLinux 8 } AlmaLinux 9 } AlmaLinux 10 } Rocky Linux 8 } Rocky Linux 9 } Cent…" at bounding box center [725, 659] width 97 height 22
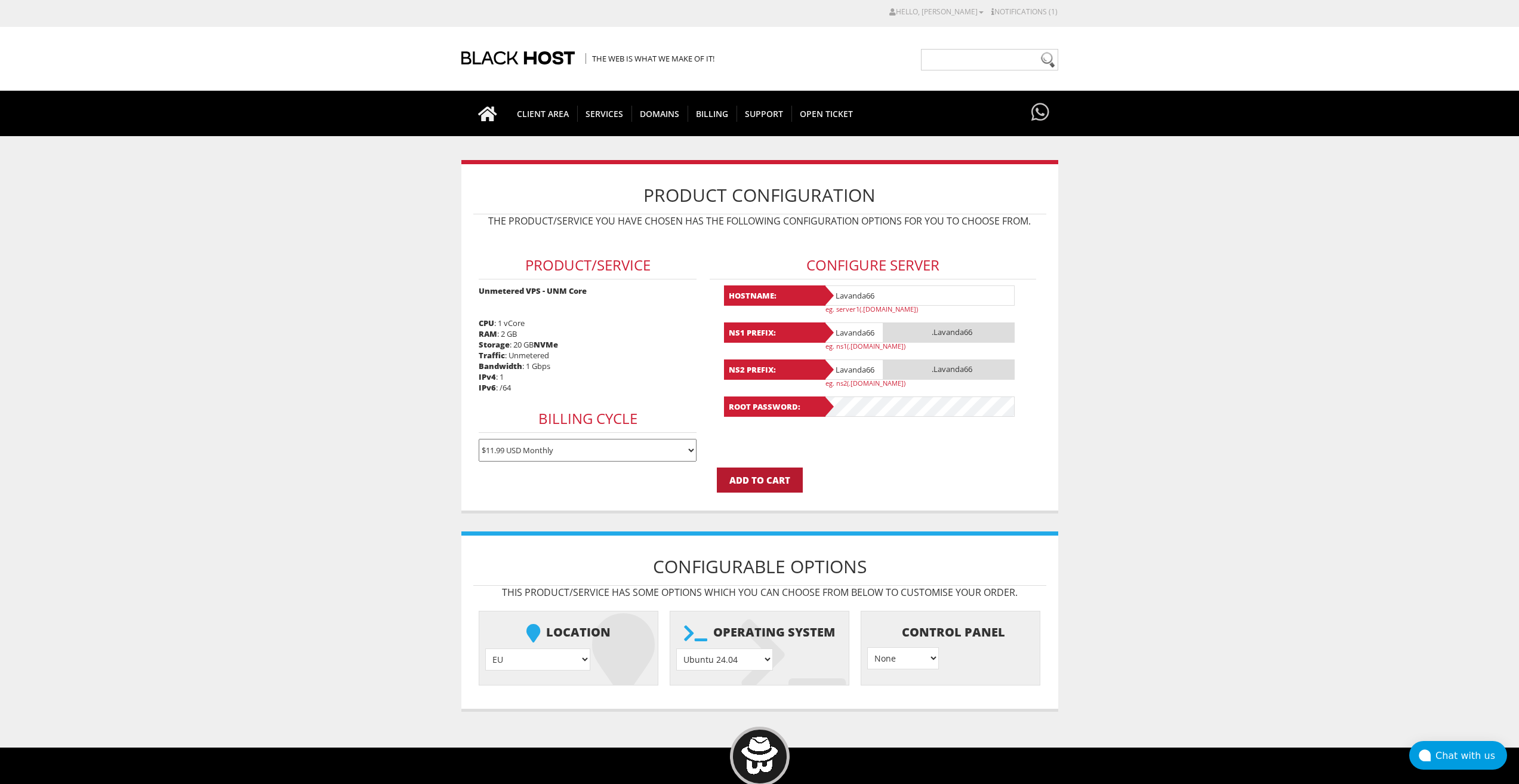
click at [781, 477] on input "Add to Cart" at bounding box center [760, 479] width 86 height 25
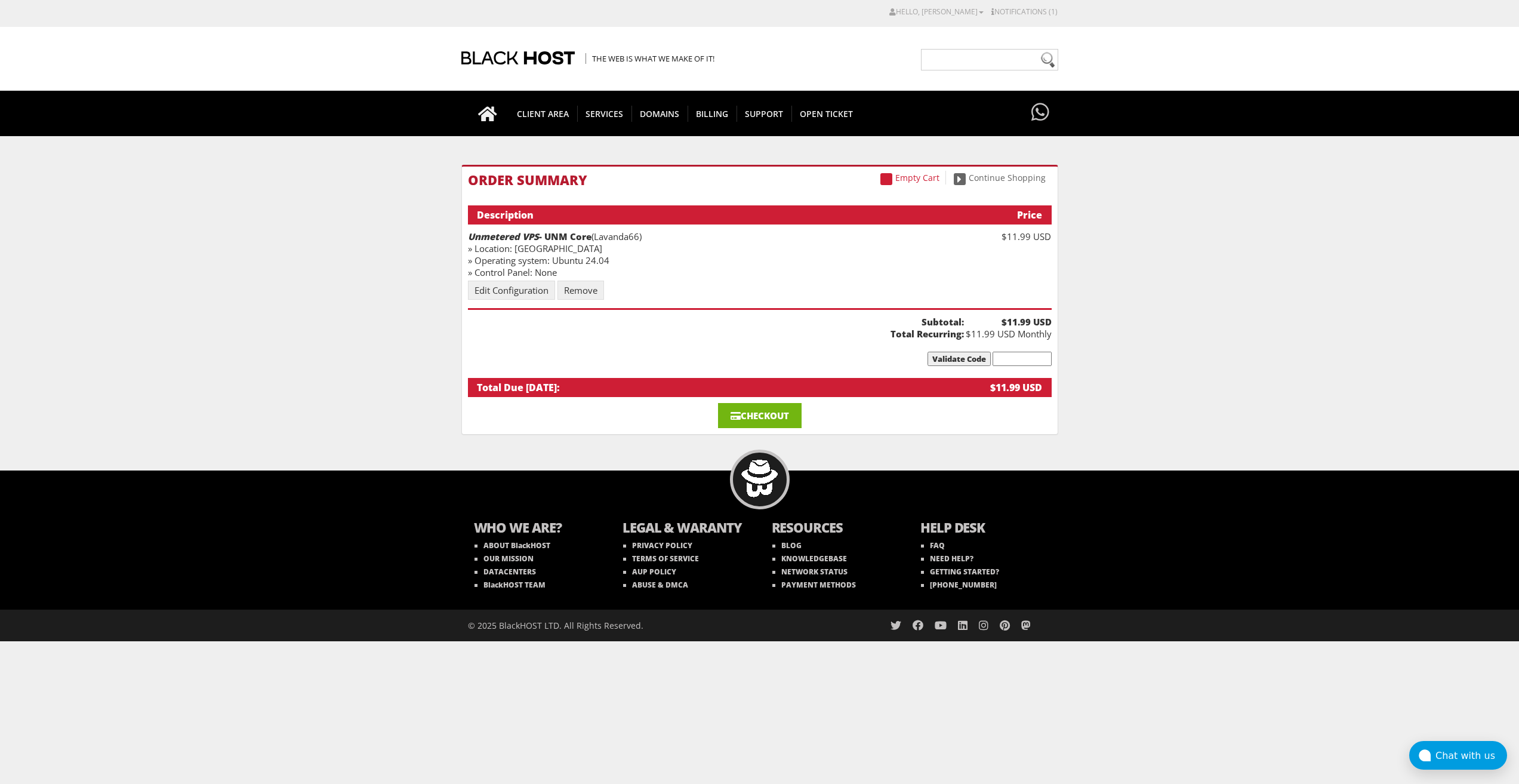
click at [778, 408] on link "Checkout" at bounding box center [760, 415] width 84 height 25
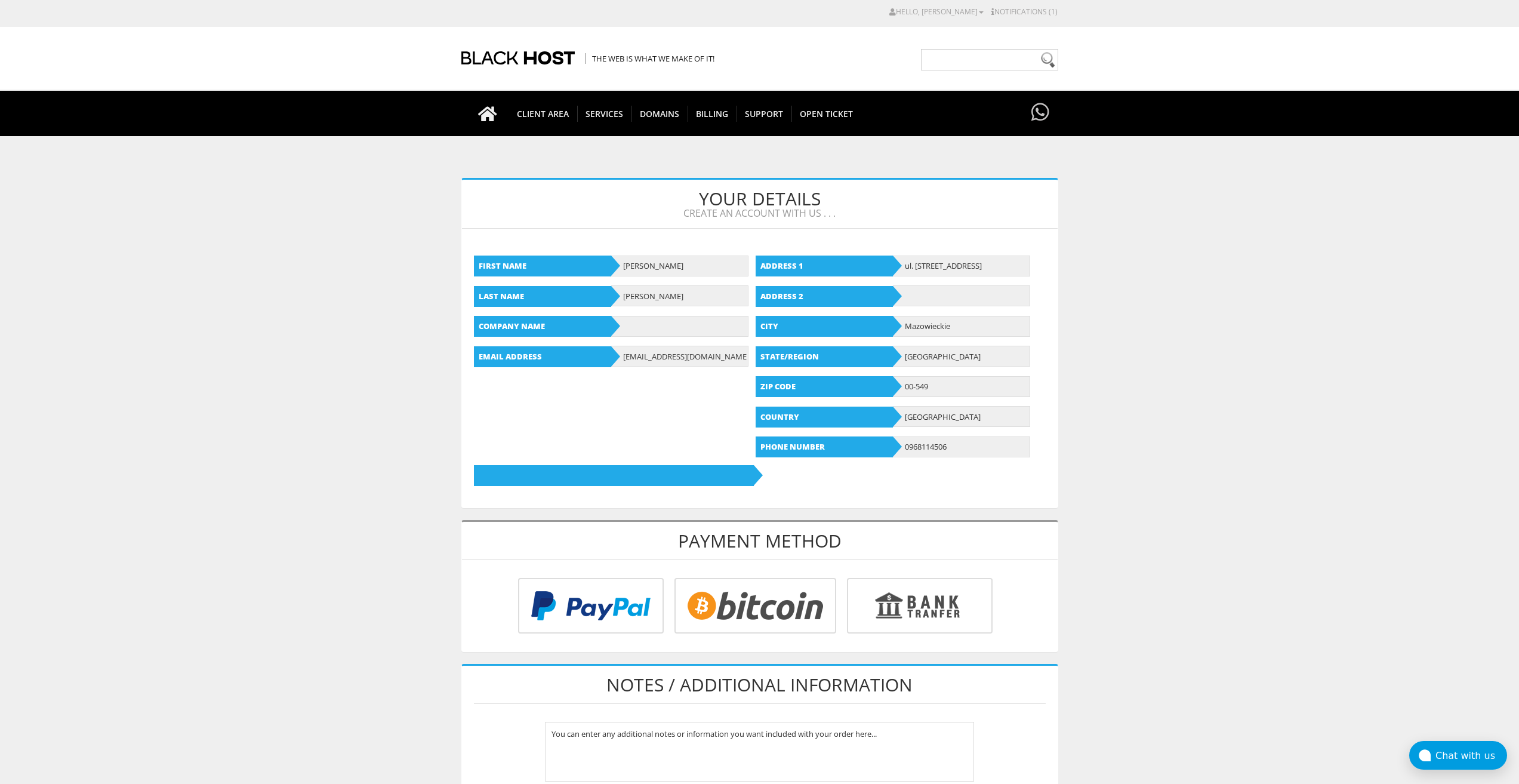
type input "[EMAIL_ADDRESS][DOMAIN_NAME]"
click at [797, 611] on input "radio" at bounding box center [754, 608] width 162 height 55
radio input "true"
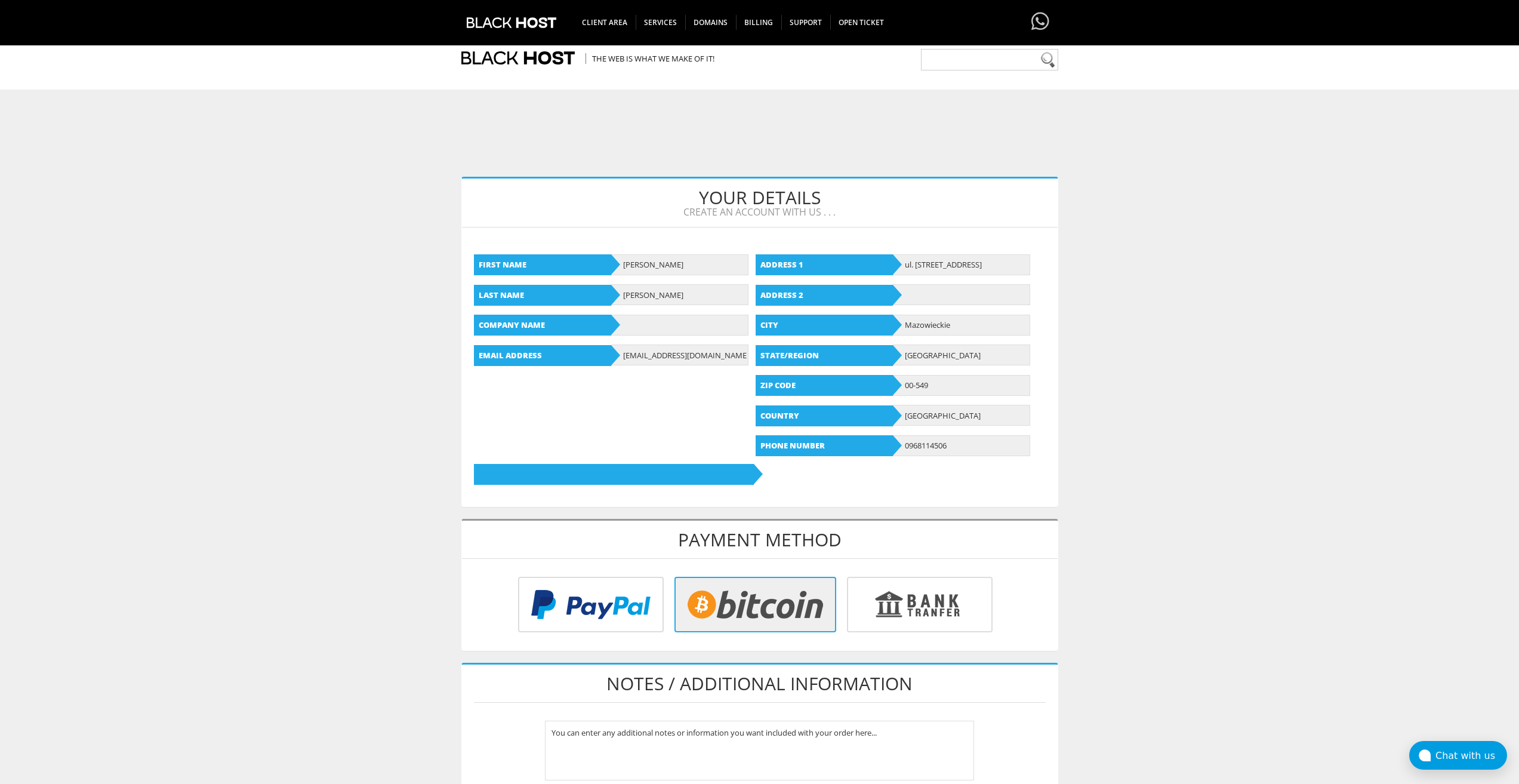
scroll to position [331, 0]
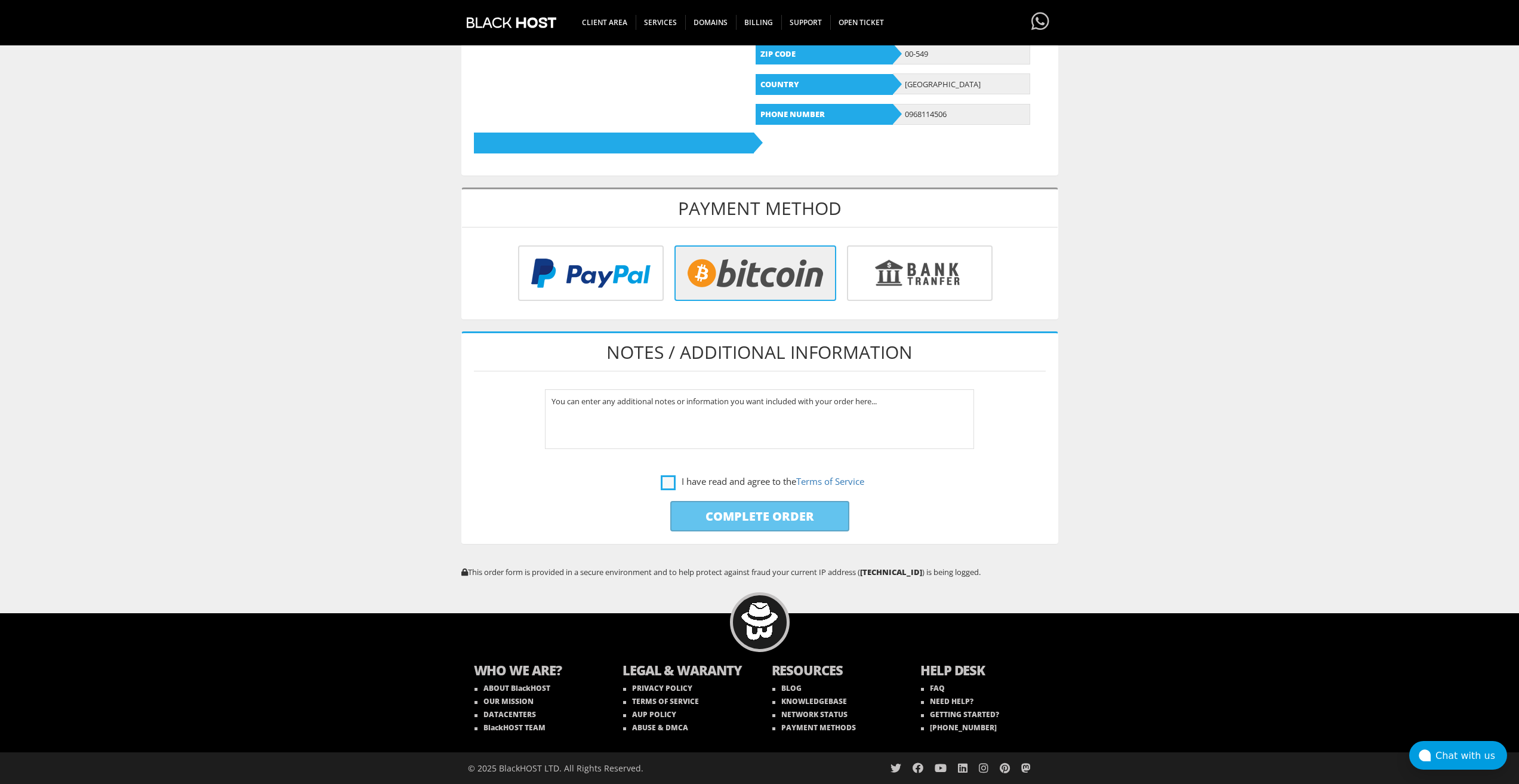
click at [672, 483] on label "I have read and agree to the Terms of Service" at bounding box center [762, 481] width 203 height 15
checkbox input "true"
click at [696, 516] on input "Complete Order" at bounding box center [760, 516] width 179 height 30
type input "Please Wait..."
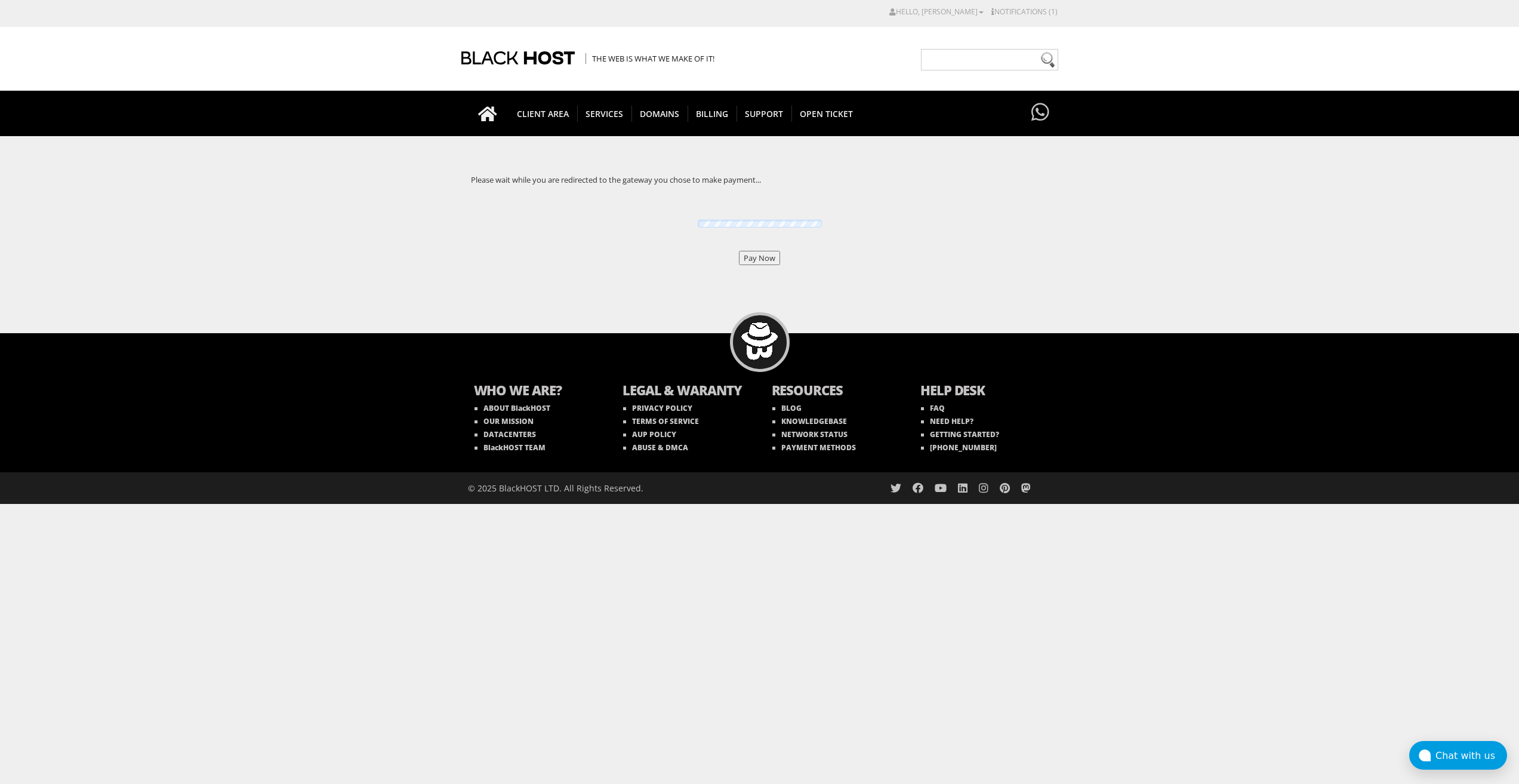
click at [758, 250] on div "Pay Now" at bounding box center [760, 241] width 597 height 48
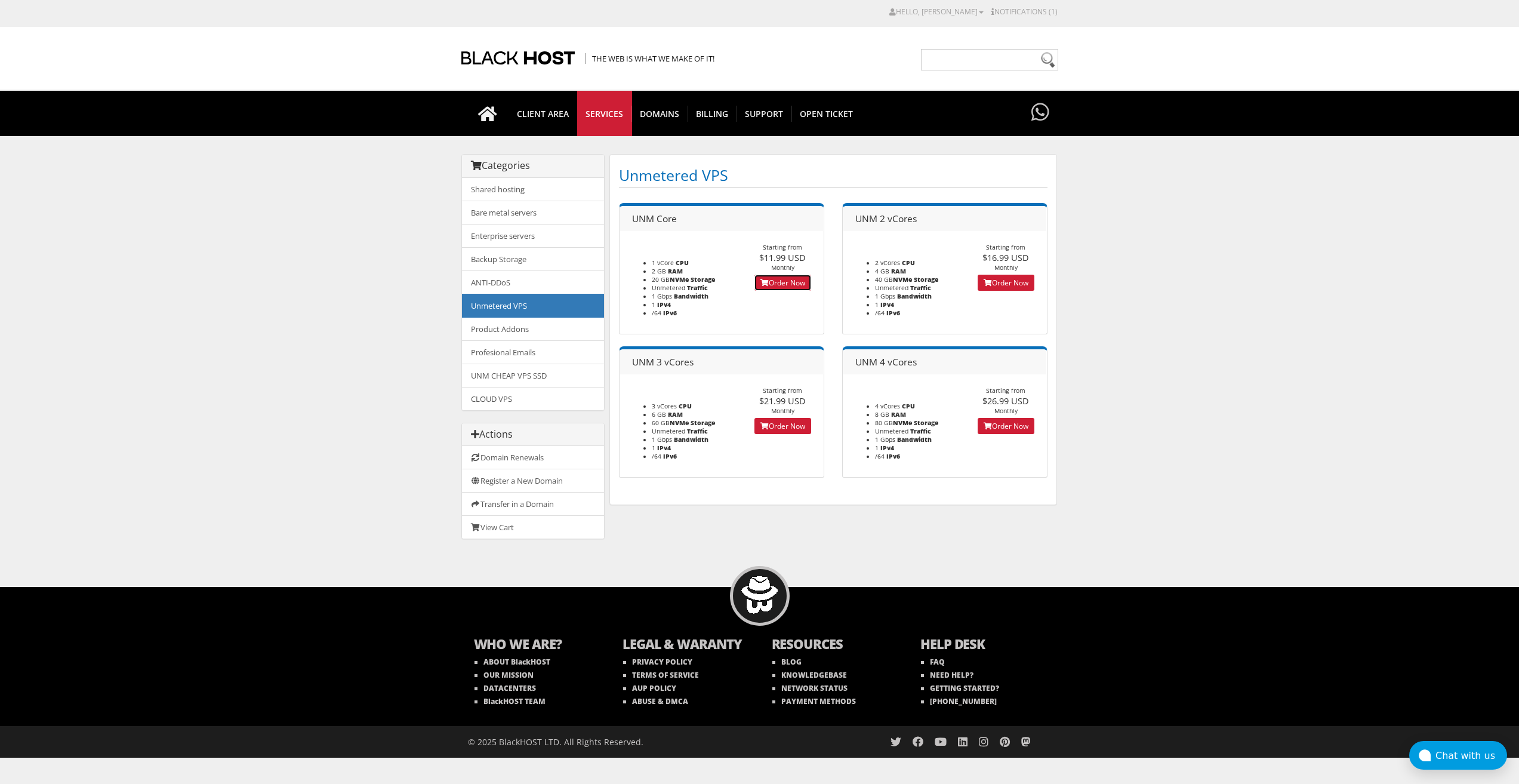
click at [796, 281] on link "Order Now" at bounding box center [783, 283] width 57 height 16
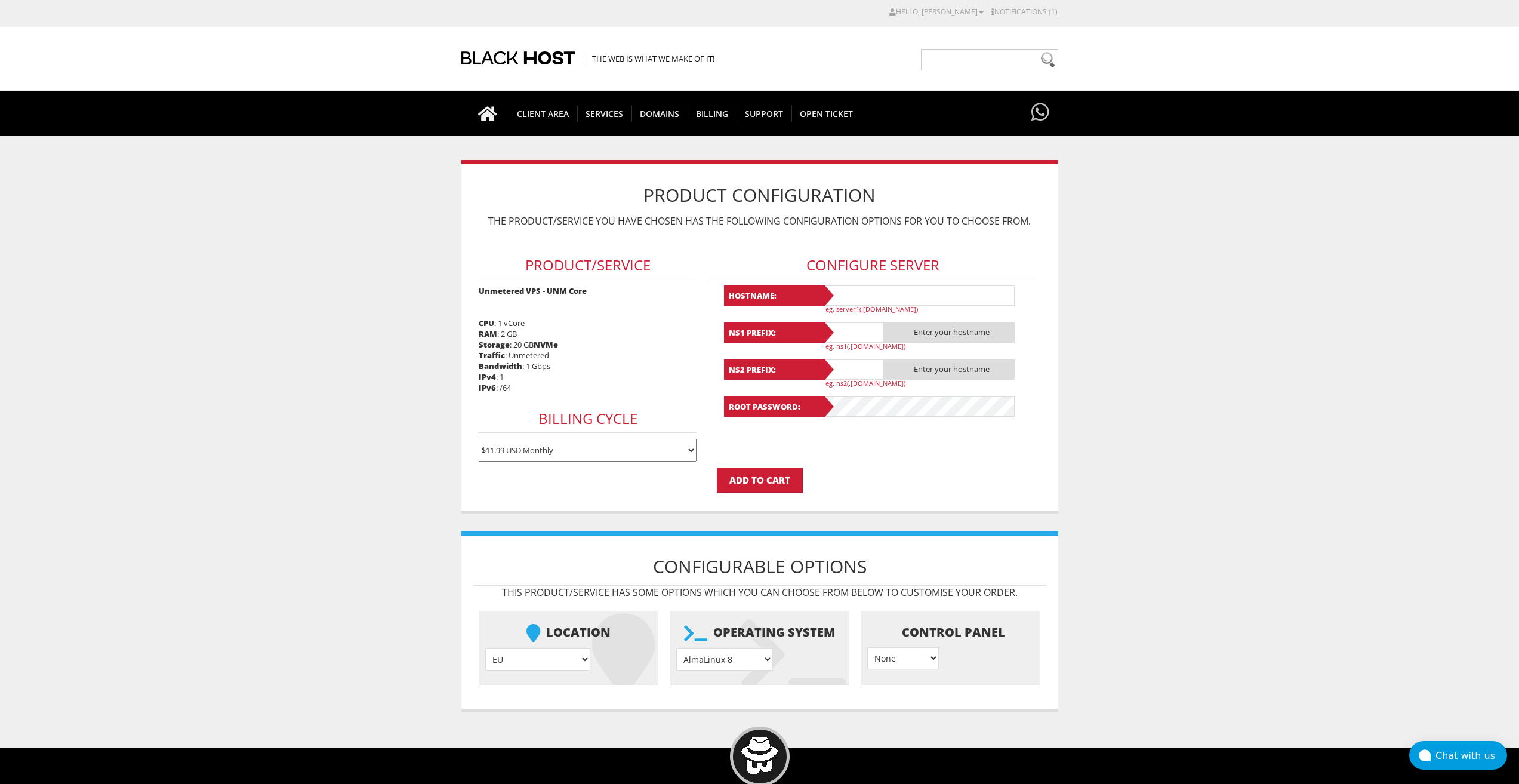
type input "lavandaaa88f@gmail.com"
click at [875, 289] on input "text" at bounding box center [920, 295] width 191 height 20
paste input "Lavanda67"
type input "Lavanda67"
click at [846, 331] on input "text" at bounding box center [854, 332] width 60 height 20
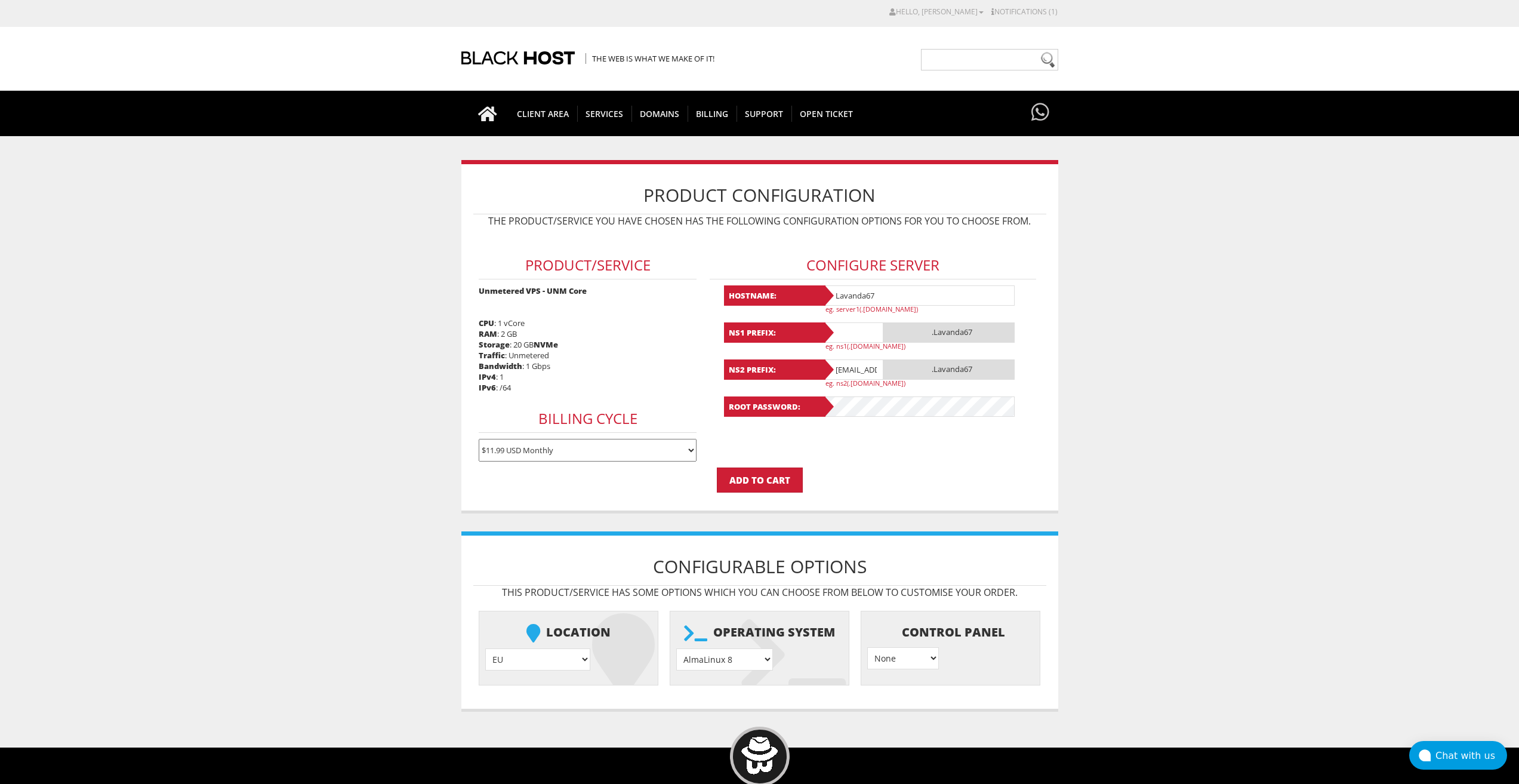
paste input "Lavanda67"
type input "Lavanda67"
click at [851, 371] on input "[EMAIL_ADDRESS][DOMAIN_NAME]" at bounding box center [854, 369] width 60 height 20
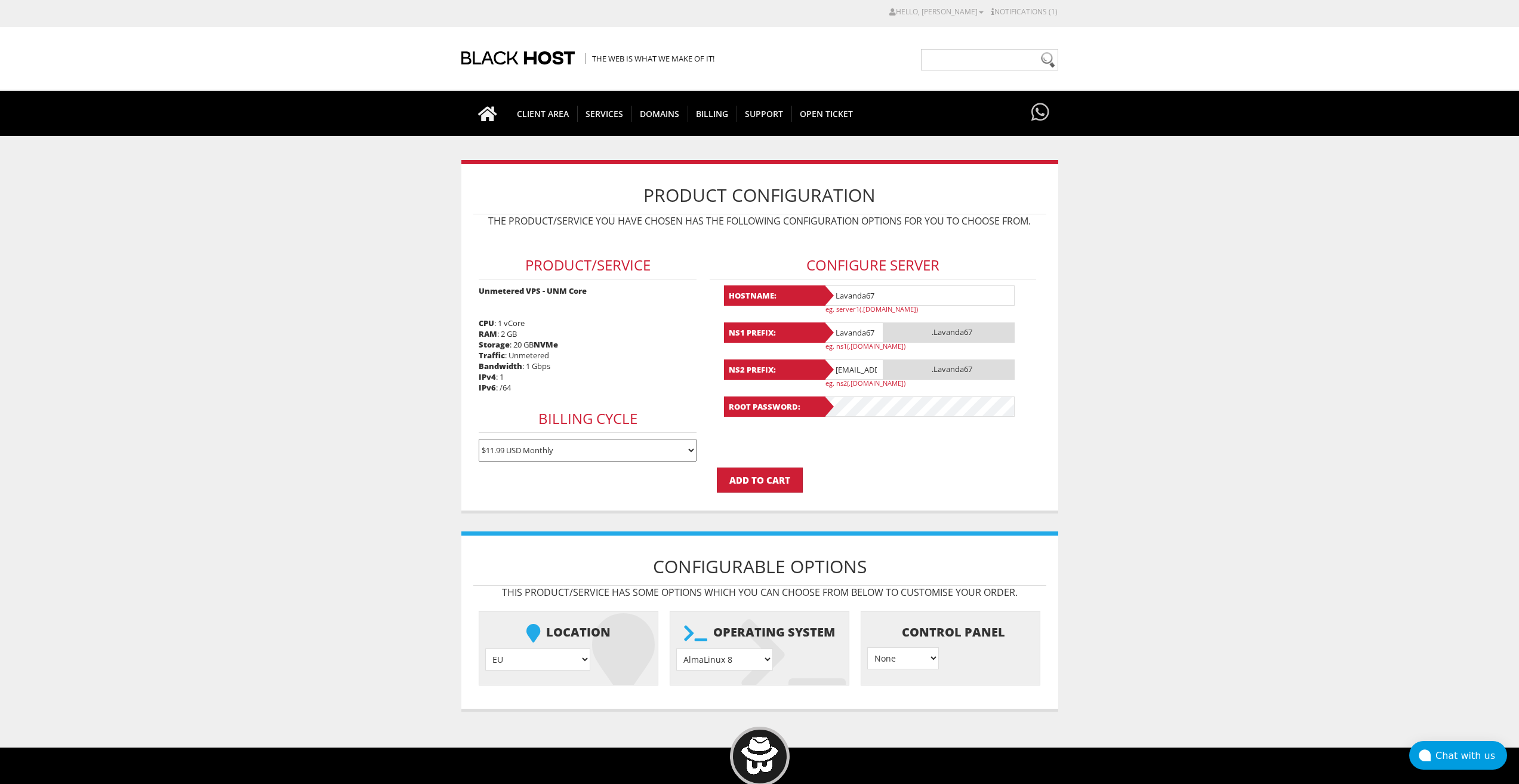
paste input "Lavanda67"
type input "Lavanda67"
click at [747, 653] on select "AlmaLinux 8 } AlmaLinux 9 } AlmaLinux 10 } Rocky Linux 8 } Rocky Linux 9 } Cent…" at bounding box center [725, 659] width 97 height 22
select select "1208"
click at [676, 648] on select "AlmaLinux 8 } AlmaLinux 9 } AlmaLinux 10 } Rocky Linux 8 } Rocky Linux 9 } Cent…" at bounding box center [725, 659] width 97 height 22
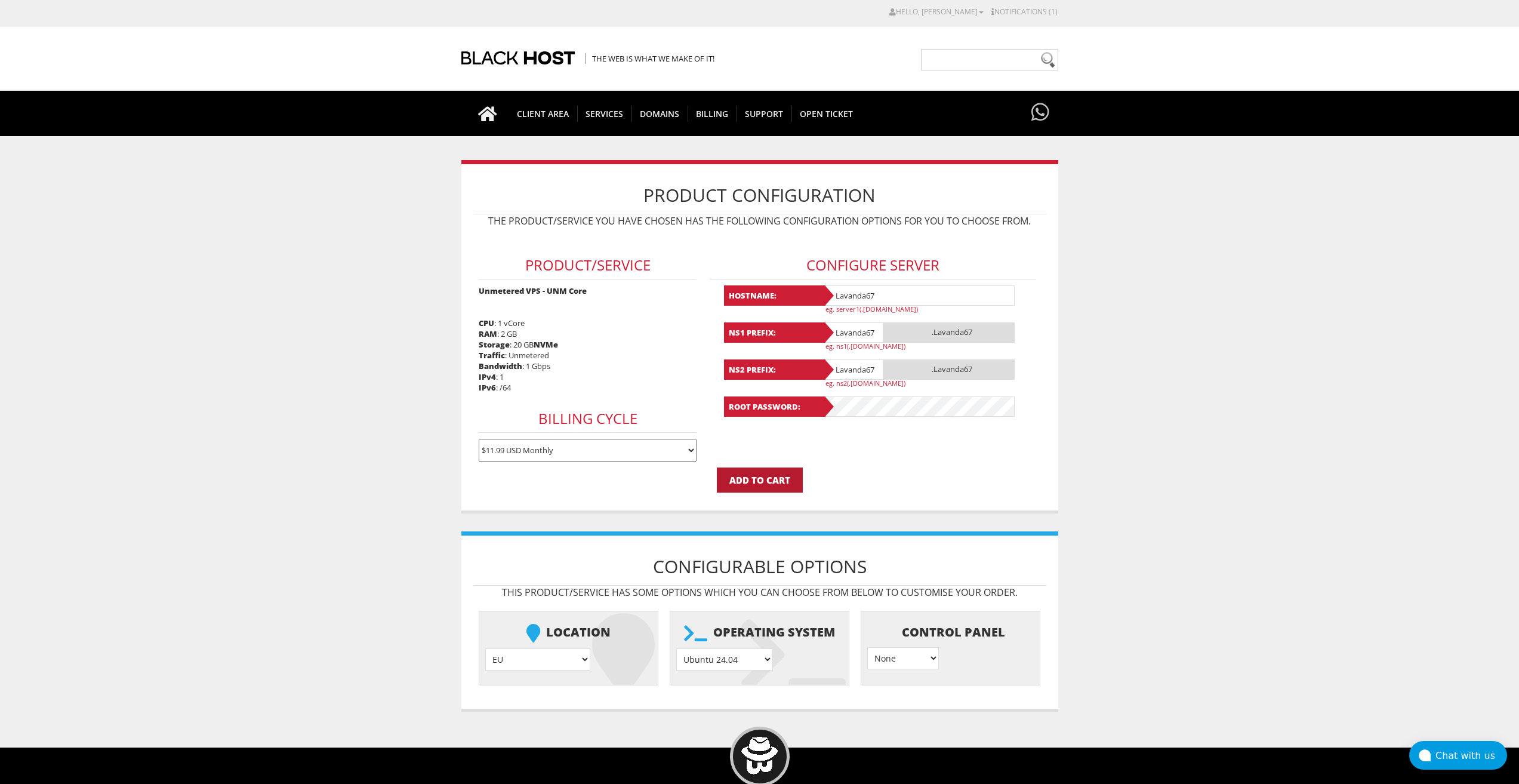
click at [752, 485] on input "Add to Cart" at bounding box center [760, 479] width 86 height 25
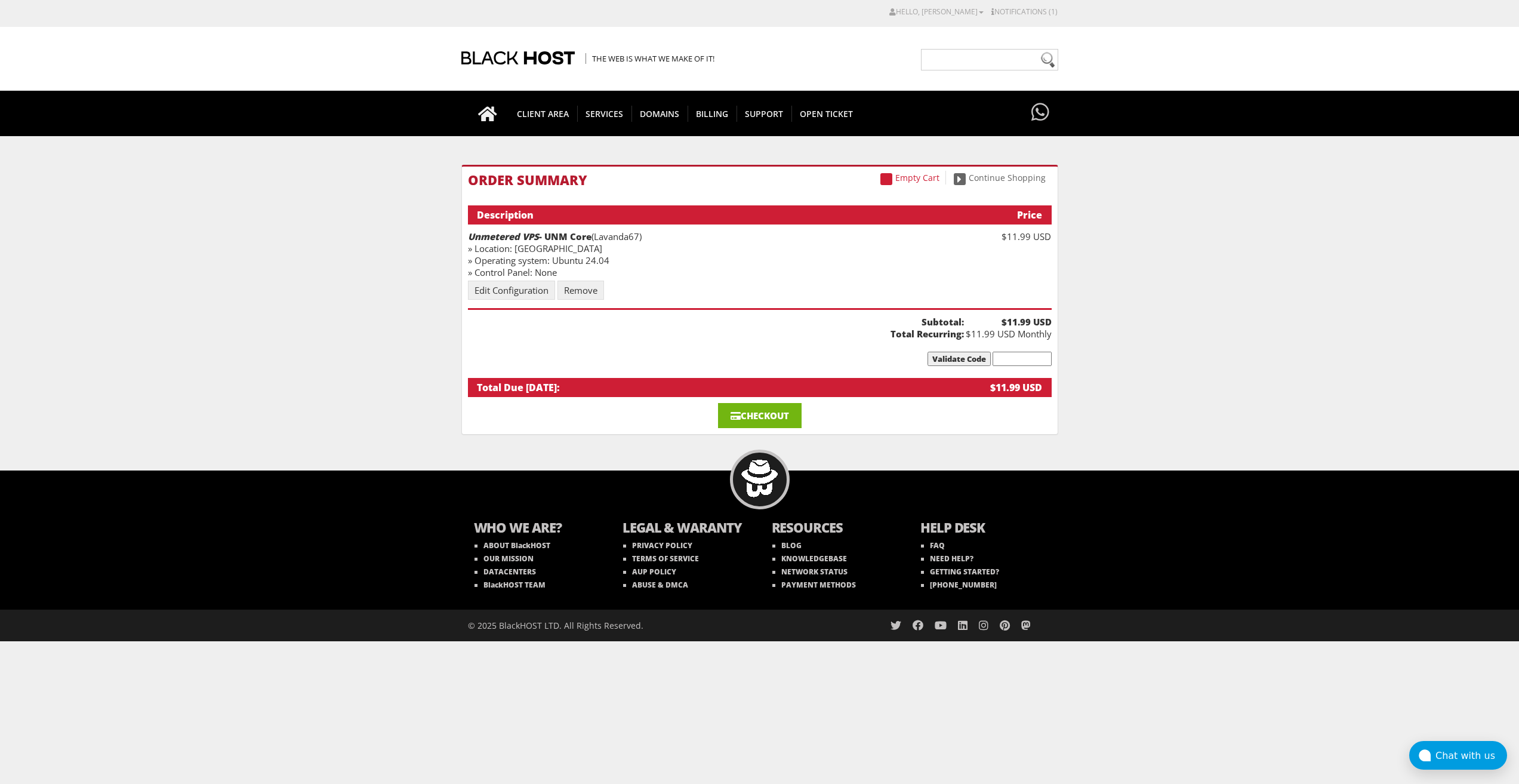
click at [778, 415] on link "Checkout" at bounding box center [760, 415] width 84 height 25
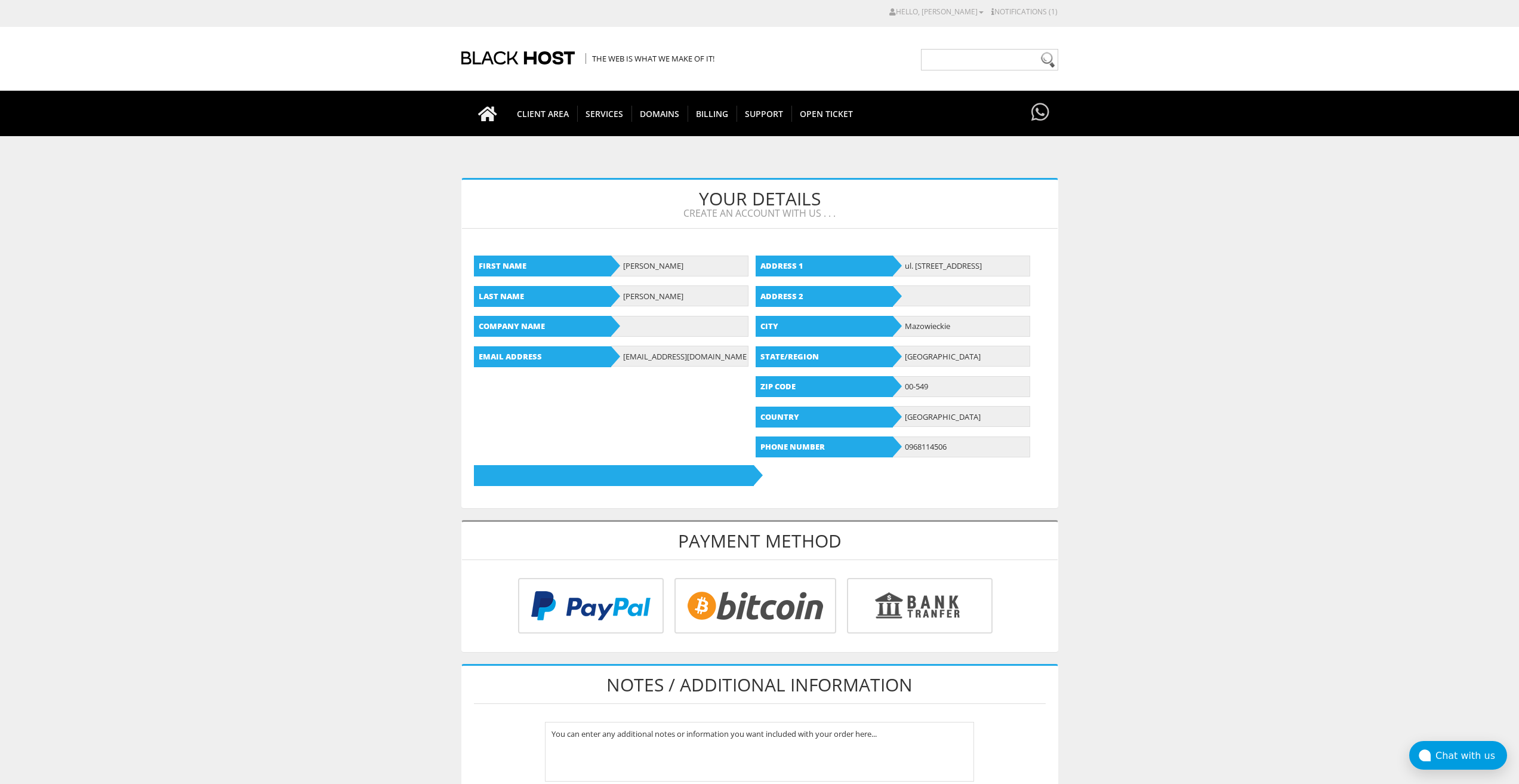
type input "[EMAIL_ADDRESS][DOMAIN_NAME]"
click at [738, 607] on input "radio" at bounding box center [754, 608] width 162 height 55
radio input "true"
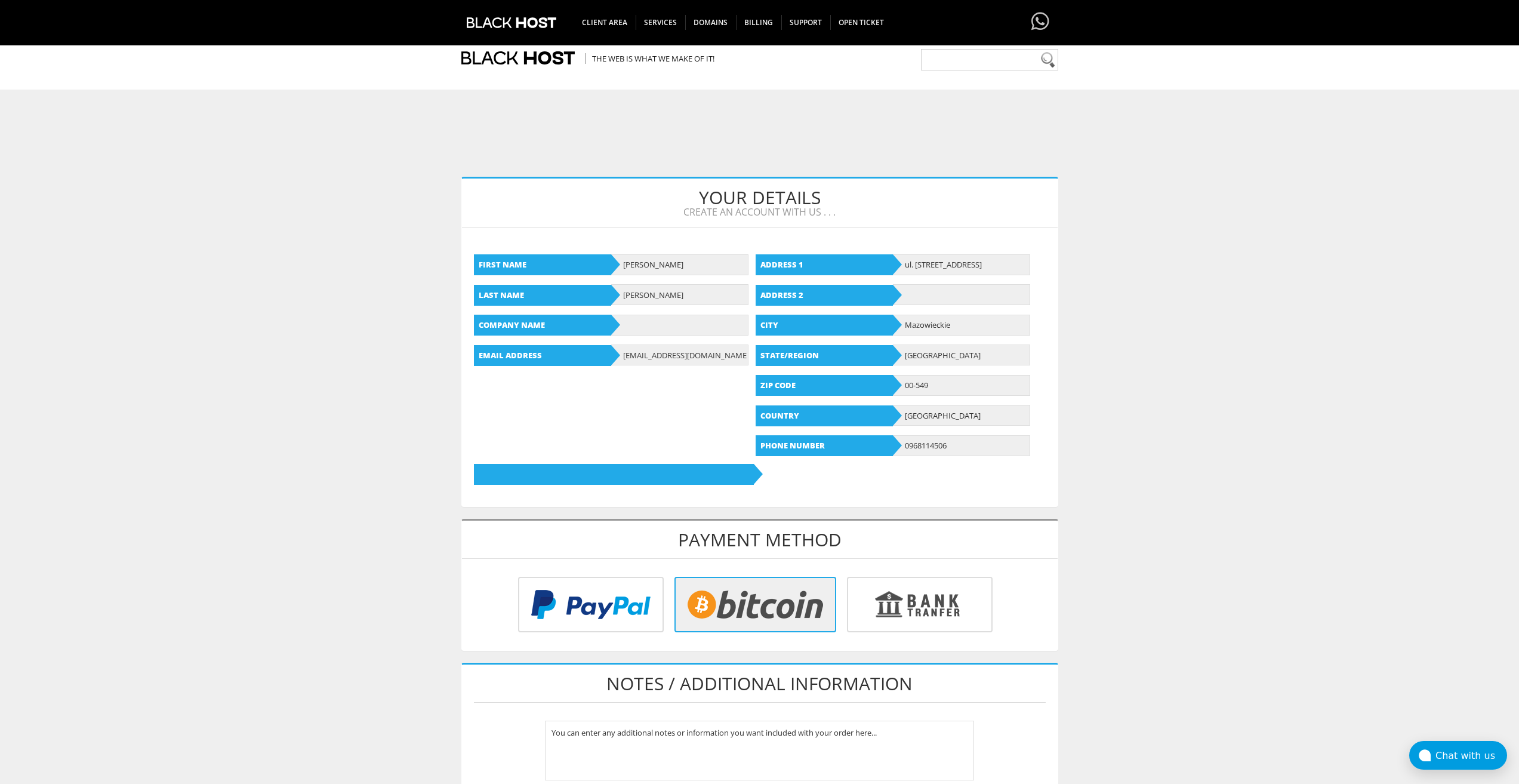
scroll to position [331, 0]
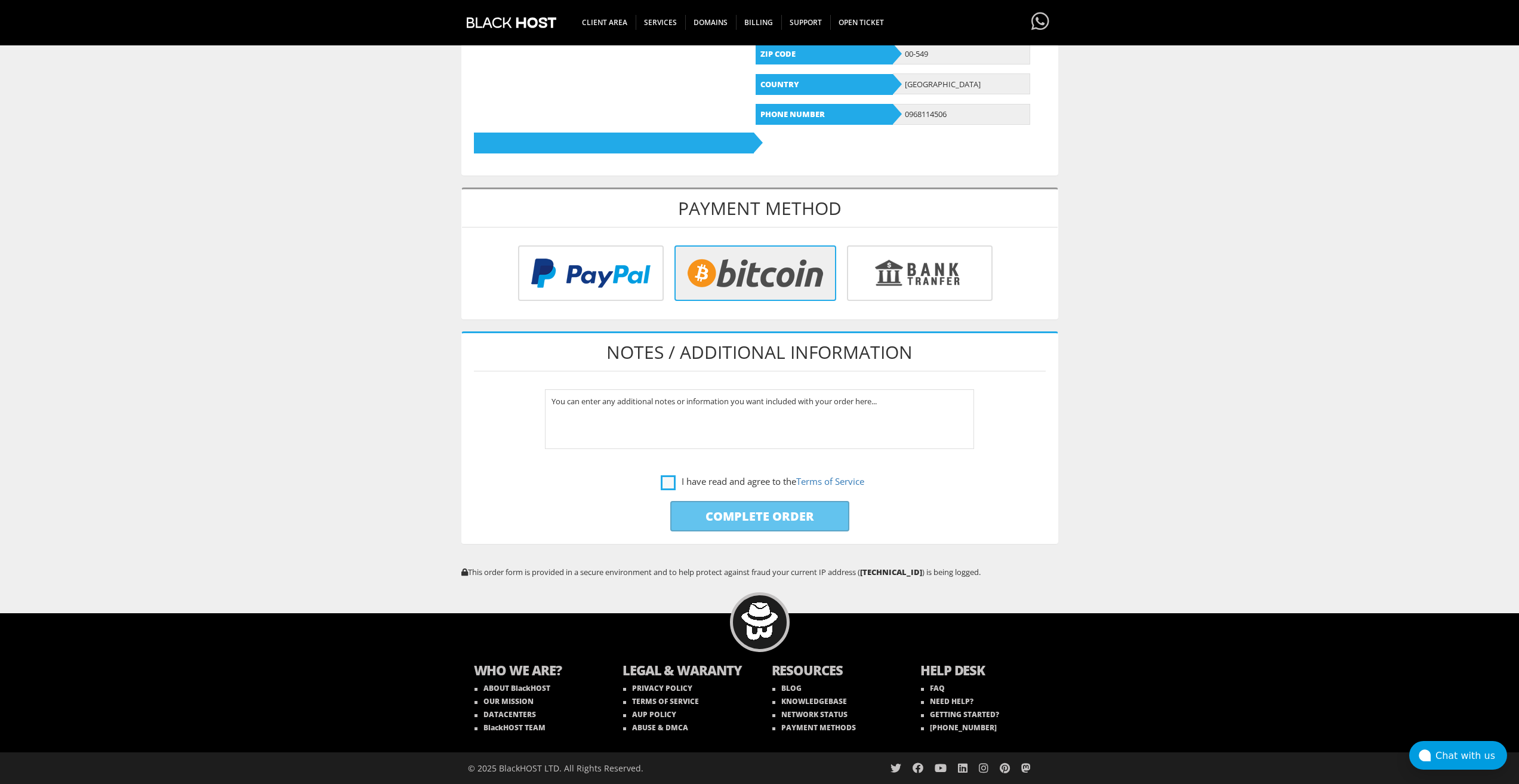
click at [669, 481] on label "I have read and agree to the Terms of Service" at bounding box center [762, 481] width 203 height 15
checkbox input "true"
click at [685, 516] on input "Complete Order" at bounding box center [760, 516] width 179 height 30
type input "Please Wait..."
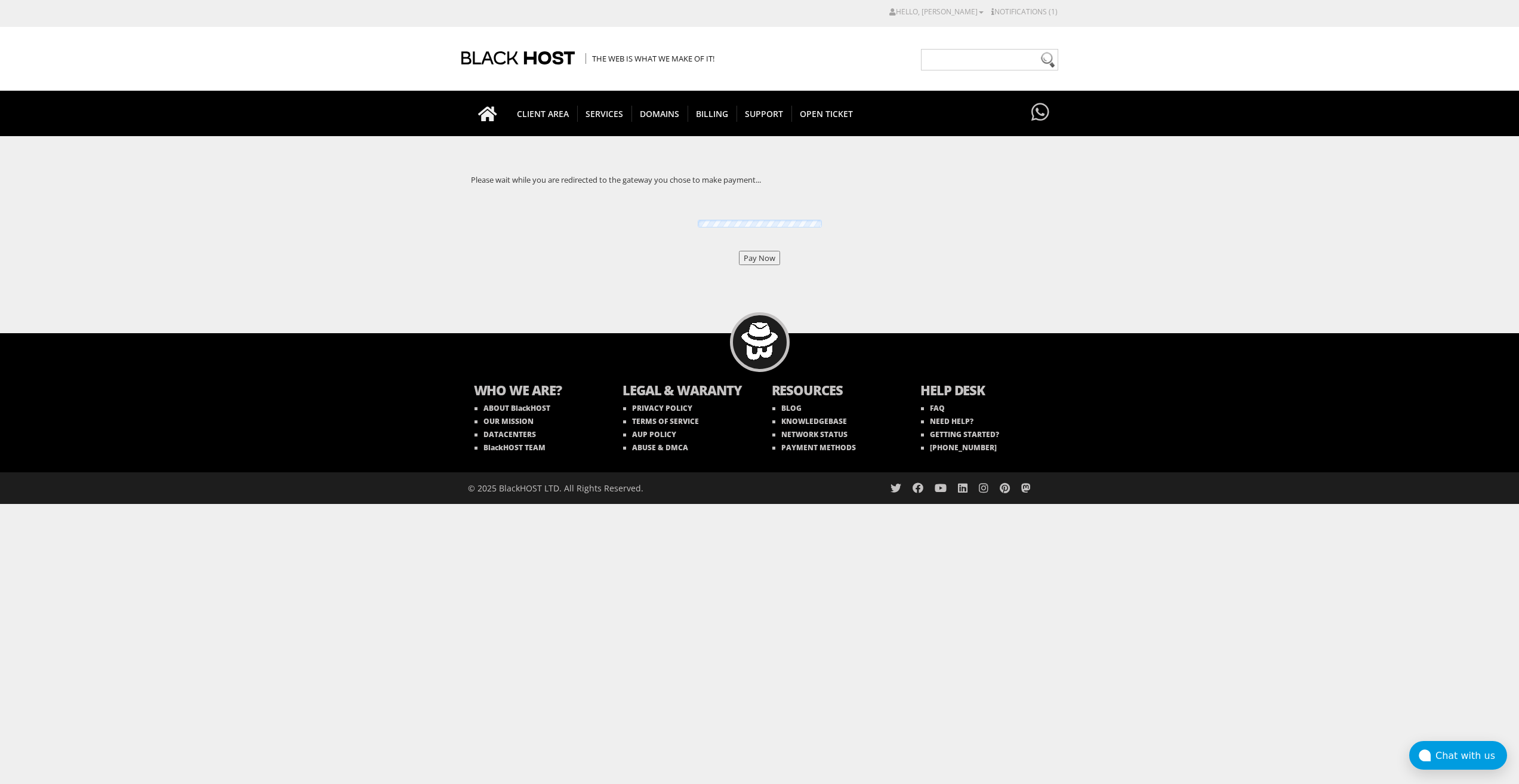
click at [754, 257] on input "Pay Now" at bounding box center [760, 258] width 41 height 14
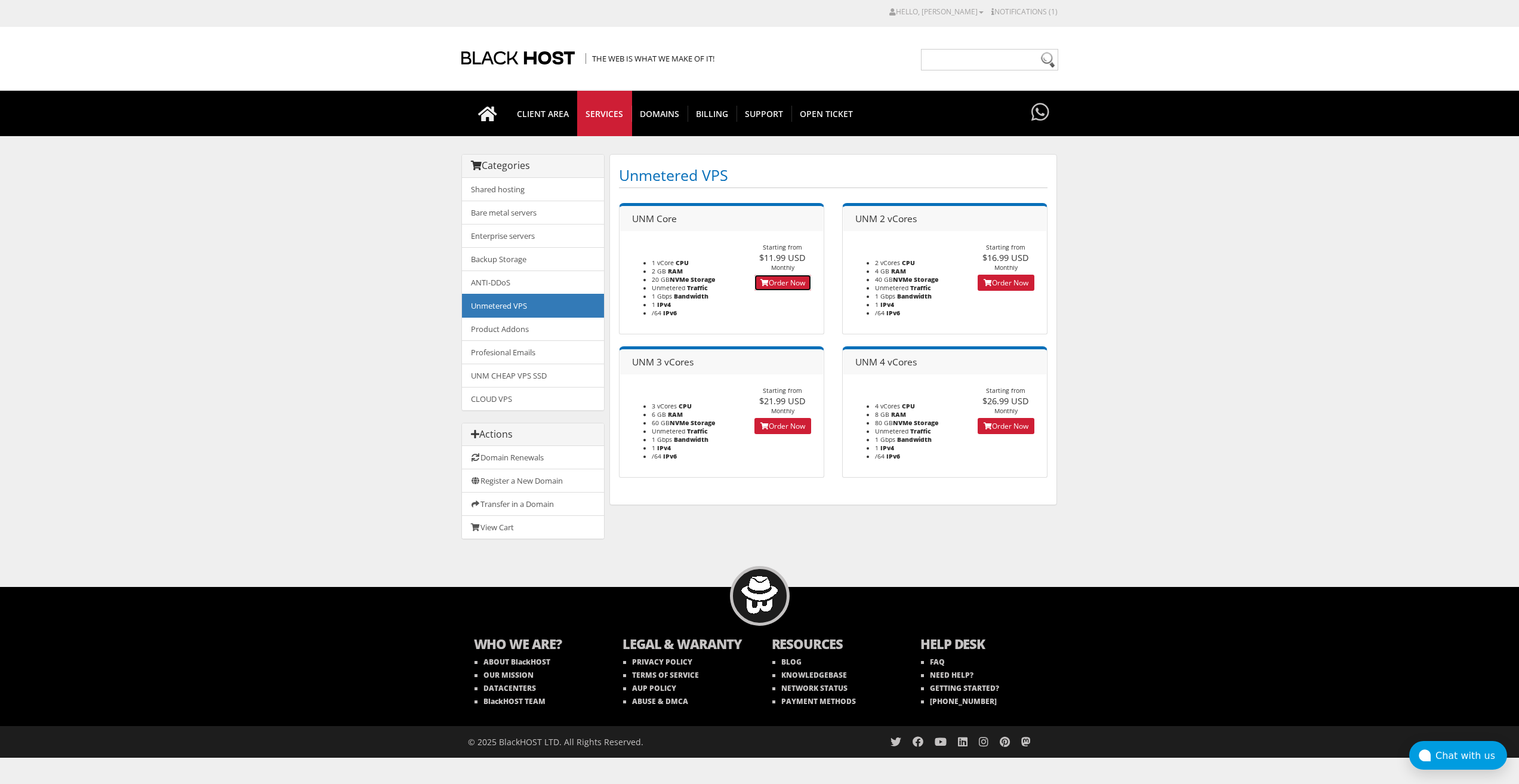
click at [772, 279] on link "Order Now" at bounding box center [783, 283] width 57 height 16
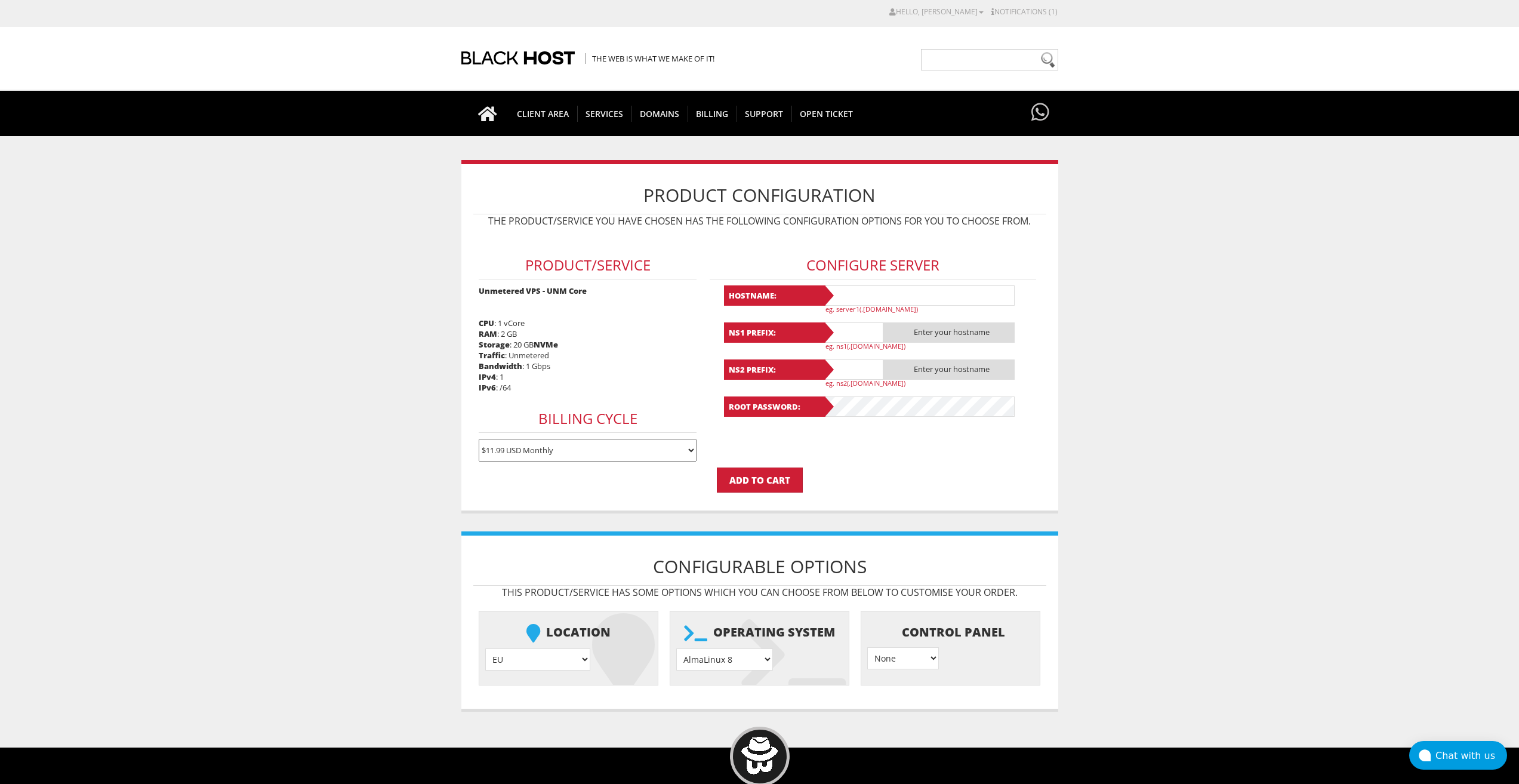
type input "[EMAIL_ADDRESS][DOMAIN_NAME]"
click at [856, 290] on input "text" at bounding box center [920, 295] width 191 height 20
paste input "Lavanda68"
type input "Lavanda68"
click at [853, 336] on input "text" at bounding box center [854, 332] width 60 height 20
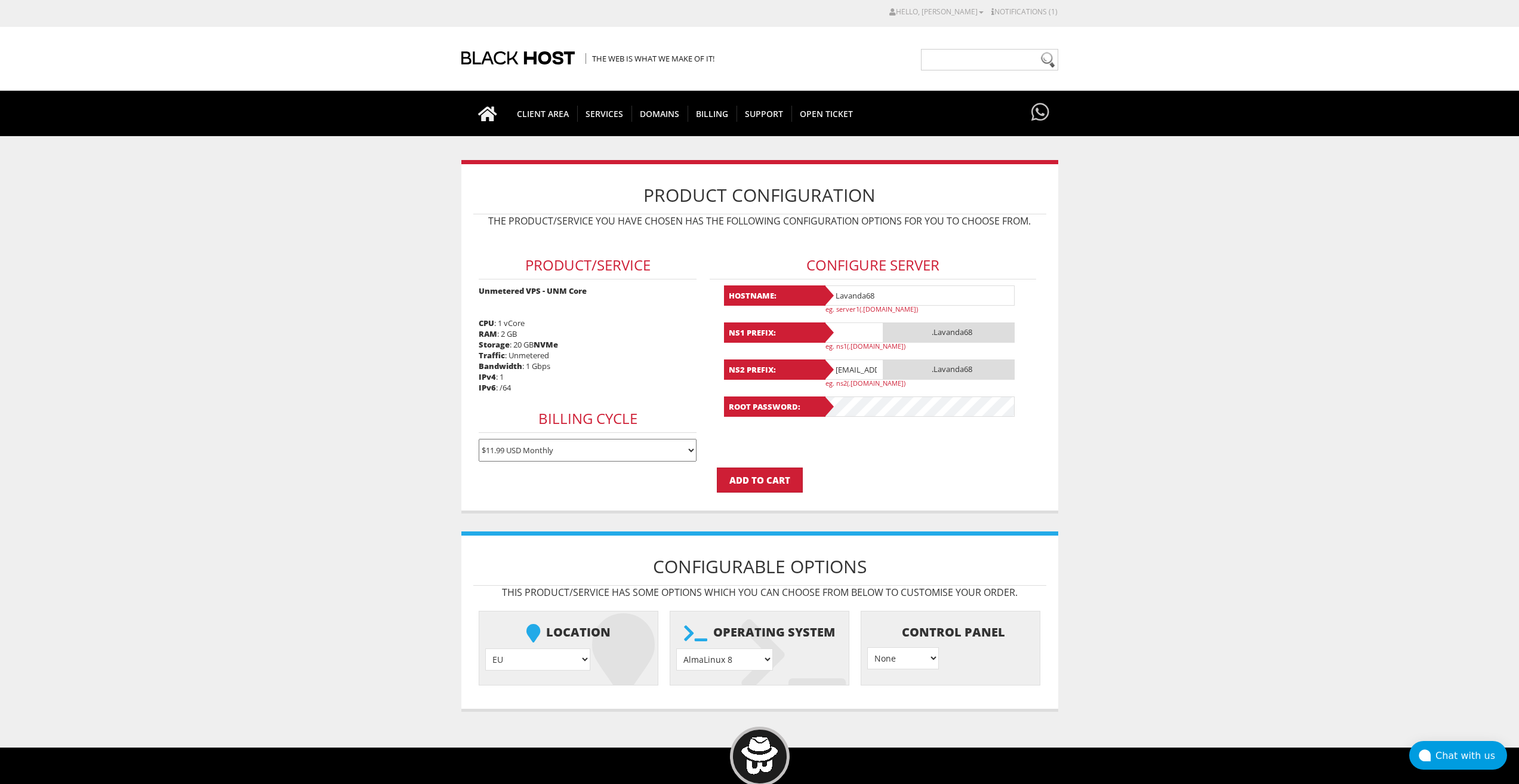
paste input "Lavanda68"
type input "Lavanda68"
click at [856, 361] on input "lavandaaa88f@gmail.com" at bounding box center [854, 369] width 60 height 20
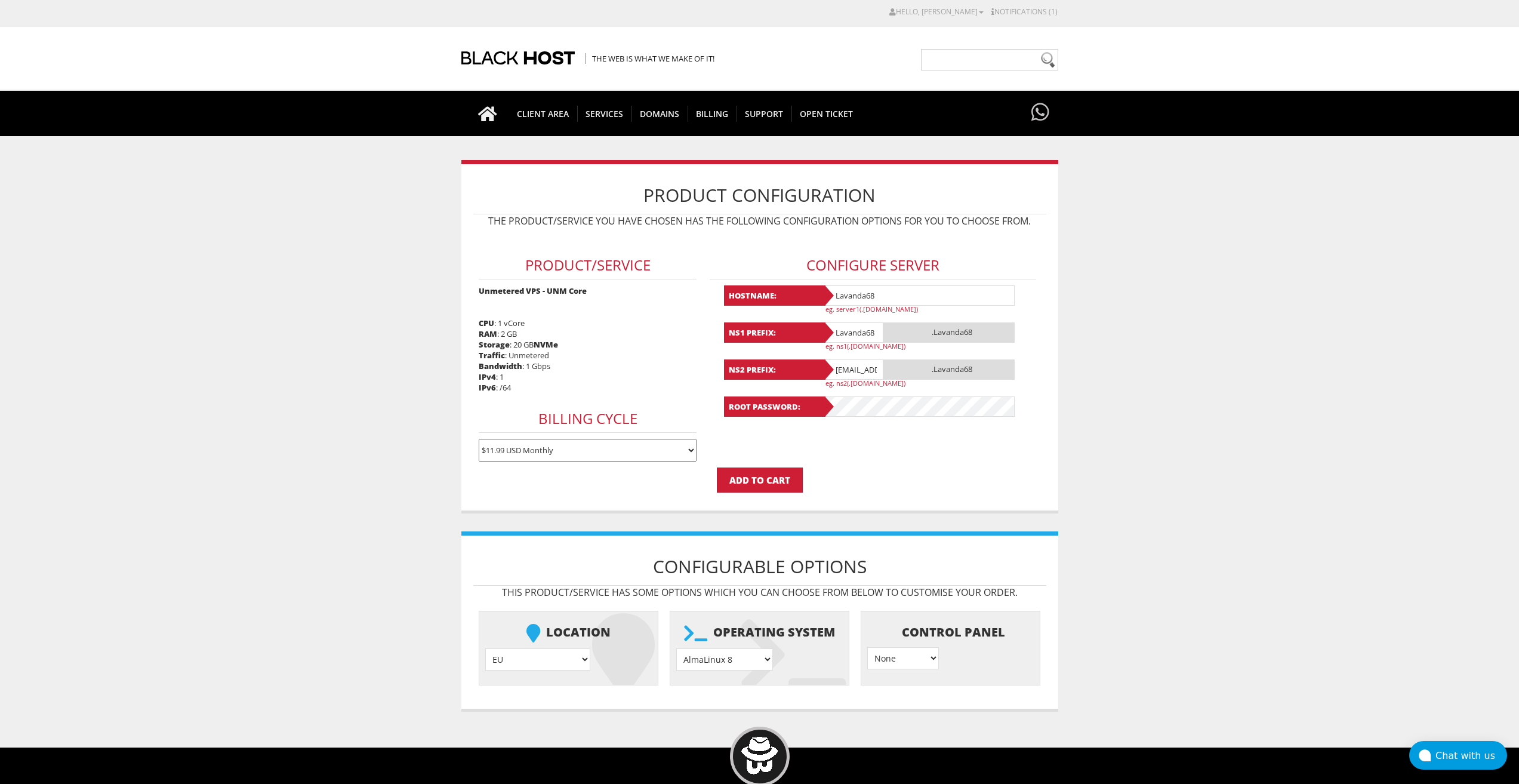
paste input "Lavanda68"
type input "Lavanda68"
click at [743, 660] on select "AlmaLinux 8 } AlmaLinux 9 } AlmaLinux 10 } Rocky Linux 8 } Rocky Linux 9 } Cent…" at bounding box center [725, 659] width 97 height 22
select select "1208"
click at [676, 648] on select "AlmaLinux 8 } AlmaLinux 9 } AlmaLinux 10 } Rocky Linux 8 } Rocky Linux 9 } Cent…" at bounding box center [725, 659] width 97 height 22
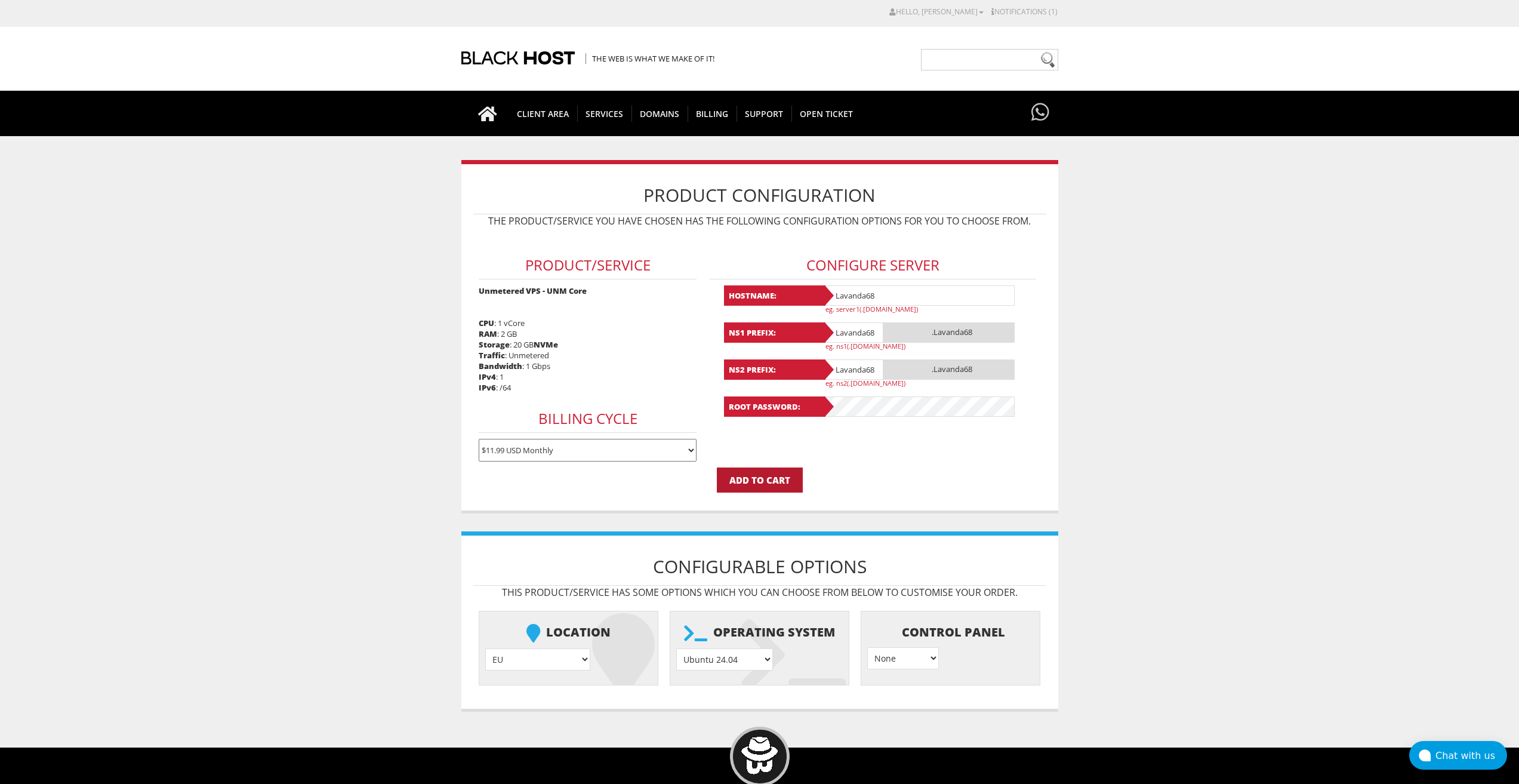
click at [762, 483] on input "Add to Cart" at bounding box center [760, 479] width 86 height 25
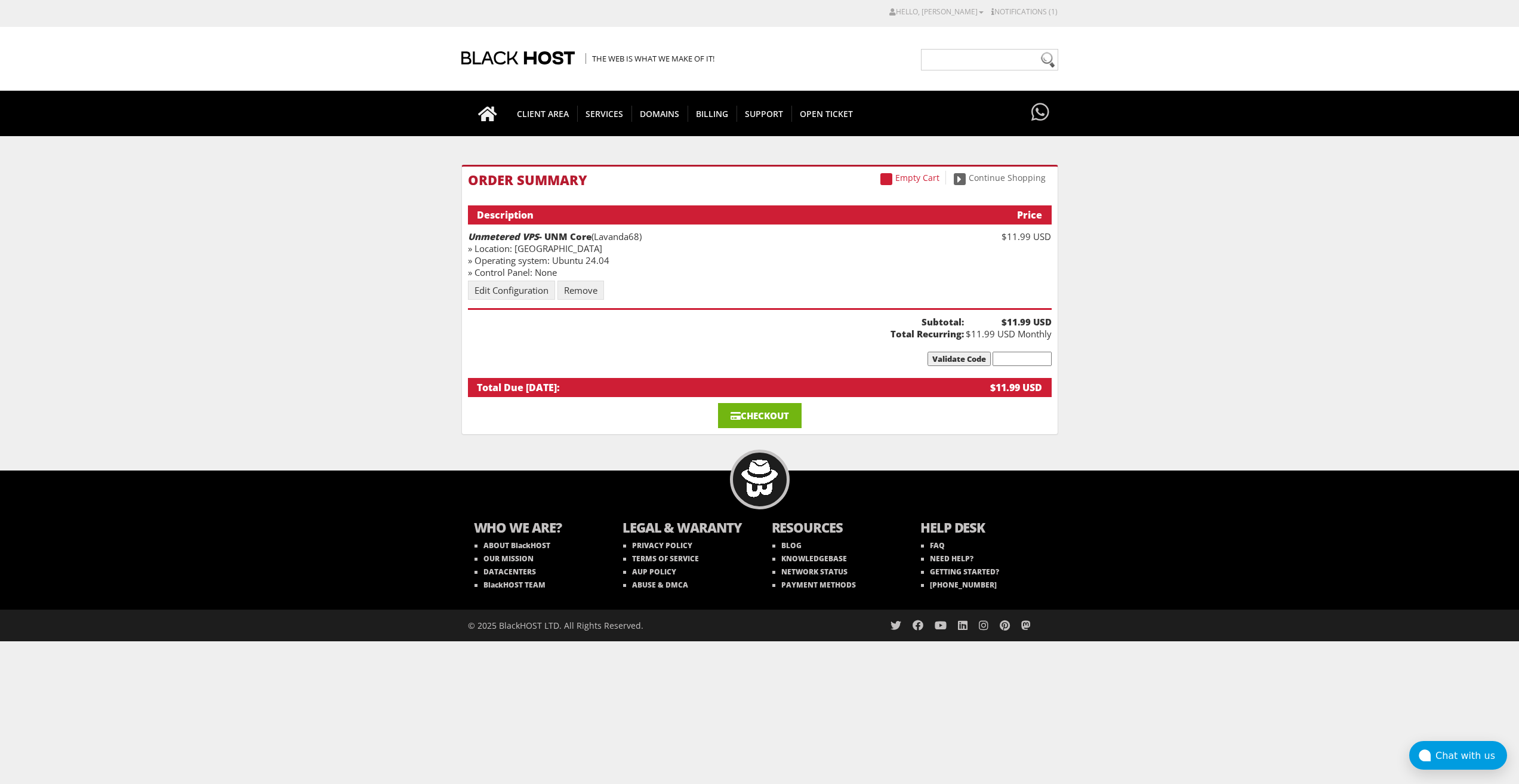
click at [785, 423] on link "Checkout" at bounding box center [760, 415] width 84 height 25
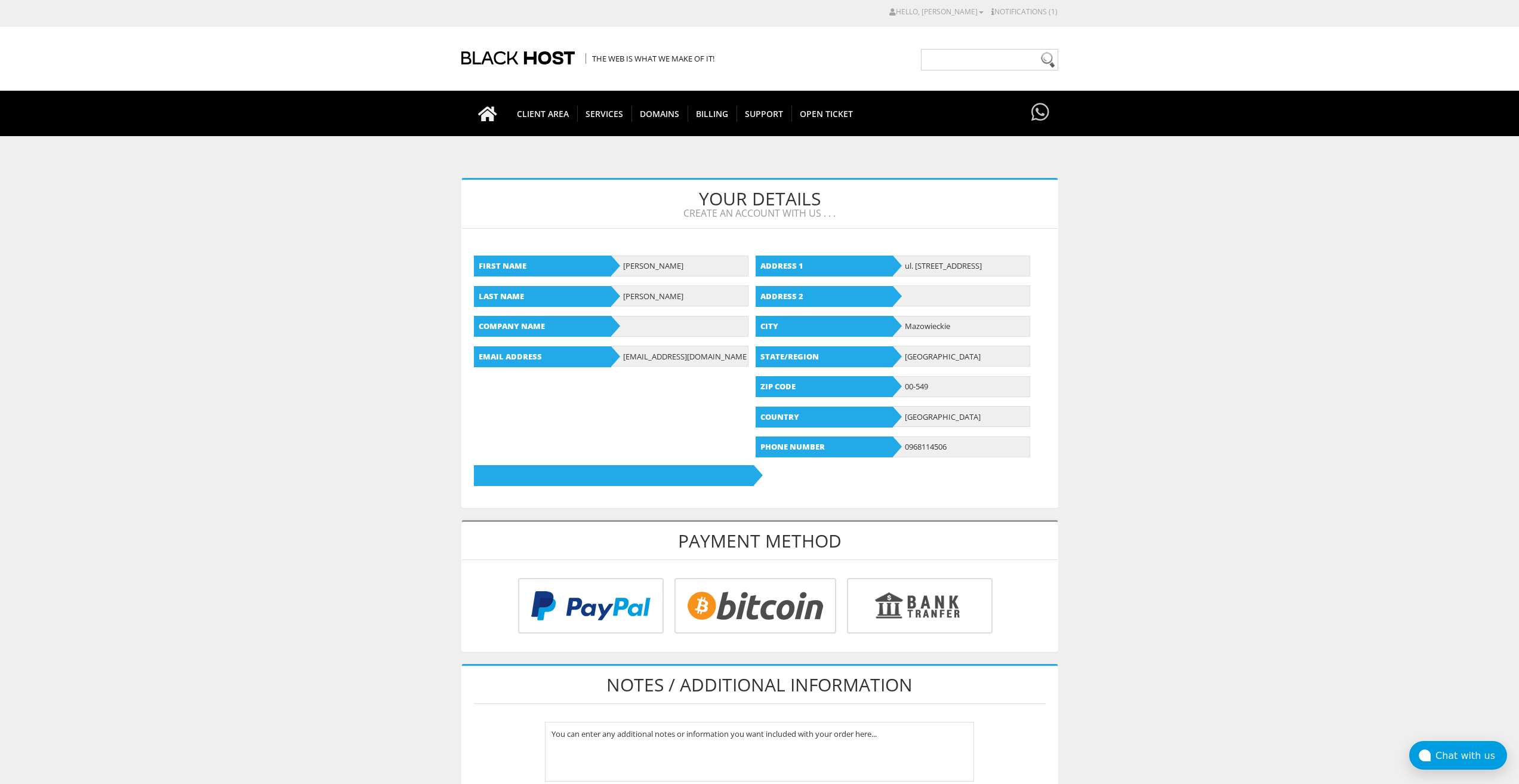
type input "[EMAIL_ADDRESS][DOMAIN_NAME]"
click at [772, 602] on input "radio" at bounding box center [754, 608] width 162 height 55
radio input "true"
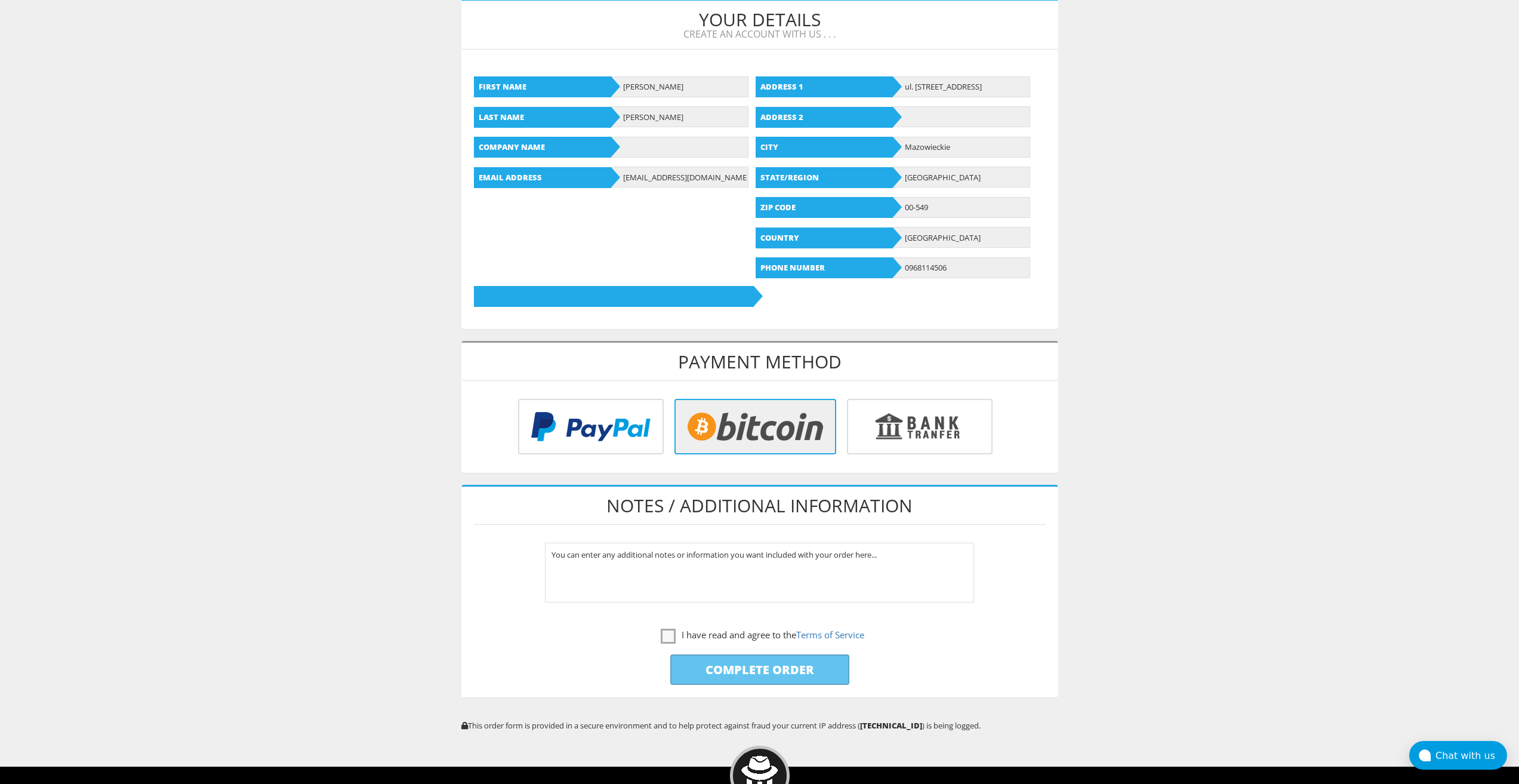
scroll to position [299, 0]
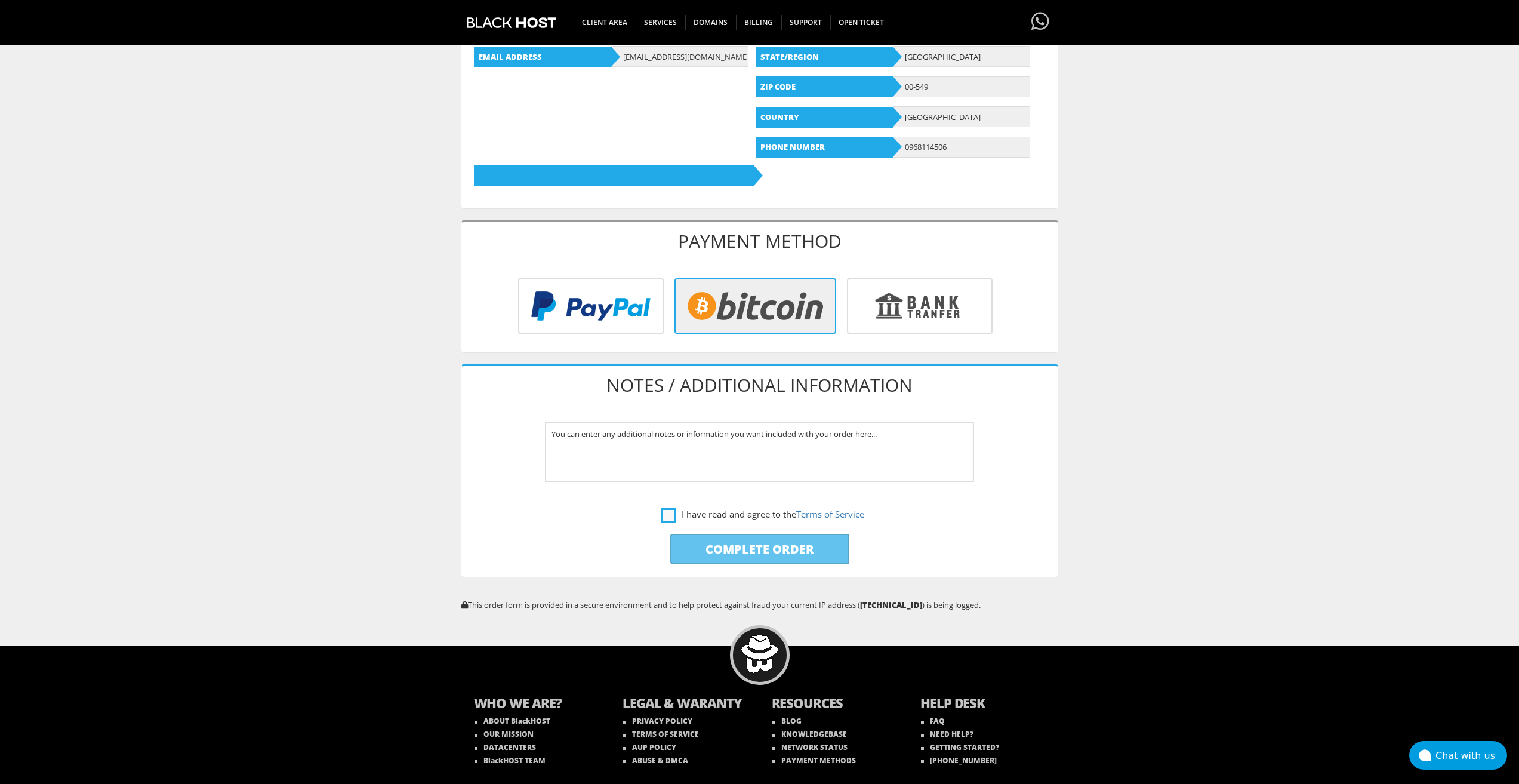
click at [666, 516] on label "I have read and agree to the Terms of Service" at bounding box center [762, 514] width 203 height 15
checkbox input "true"
click at [692, 547] on input "Complete Order" at bounding box center [760, 548] width 179 height 30
type input "Please Wait..."
